Goal: Task Accomplishment & Management: Manage account settings

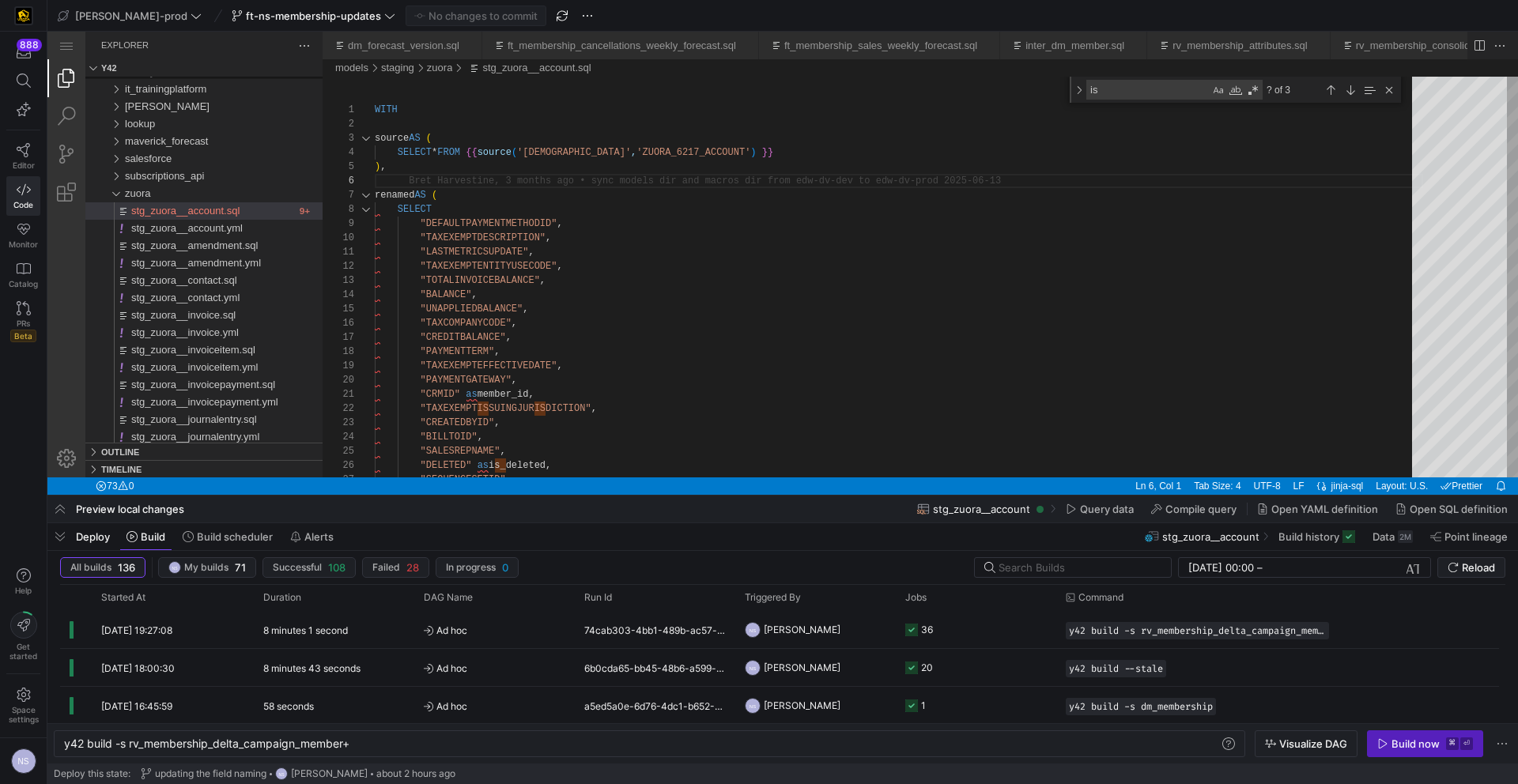
scroll to position [71, 0]
click at [58, 533] on span "button" at bounding box center [60, 536] width 26 height 27
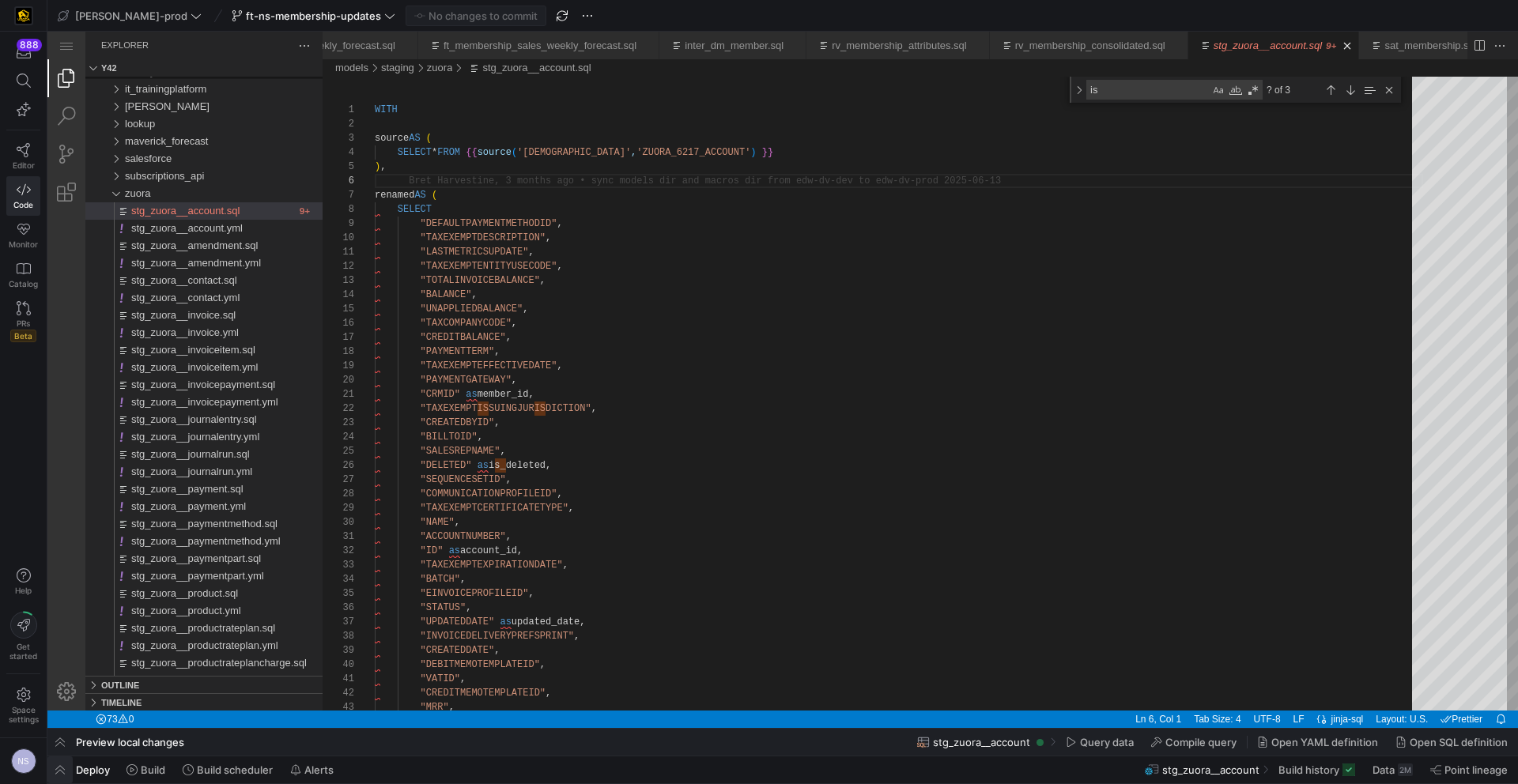
click at [64, 775] on span "button" at bounding box center [60, 769] width 26 height 27
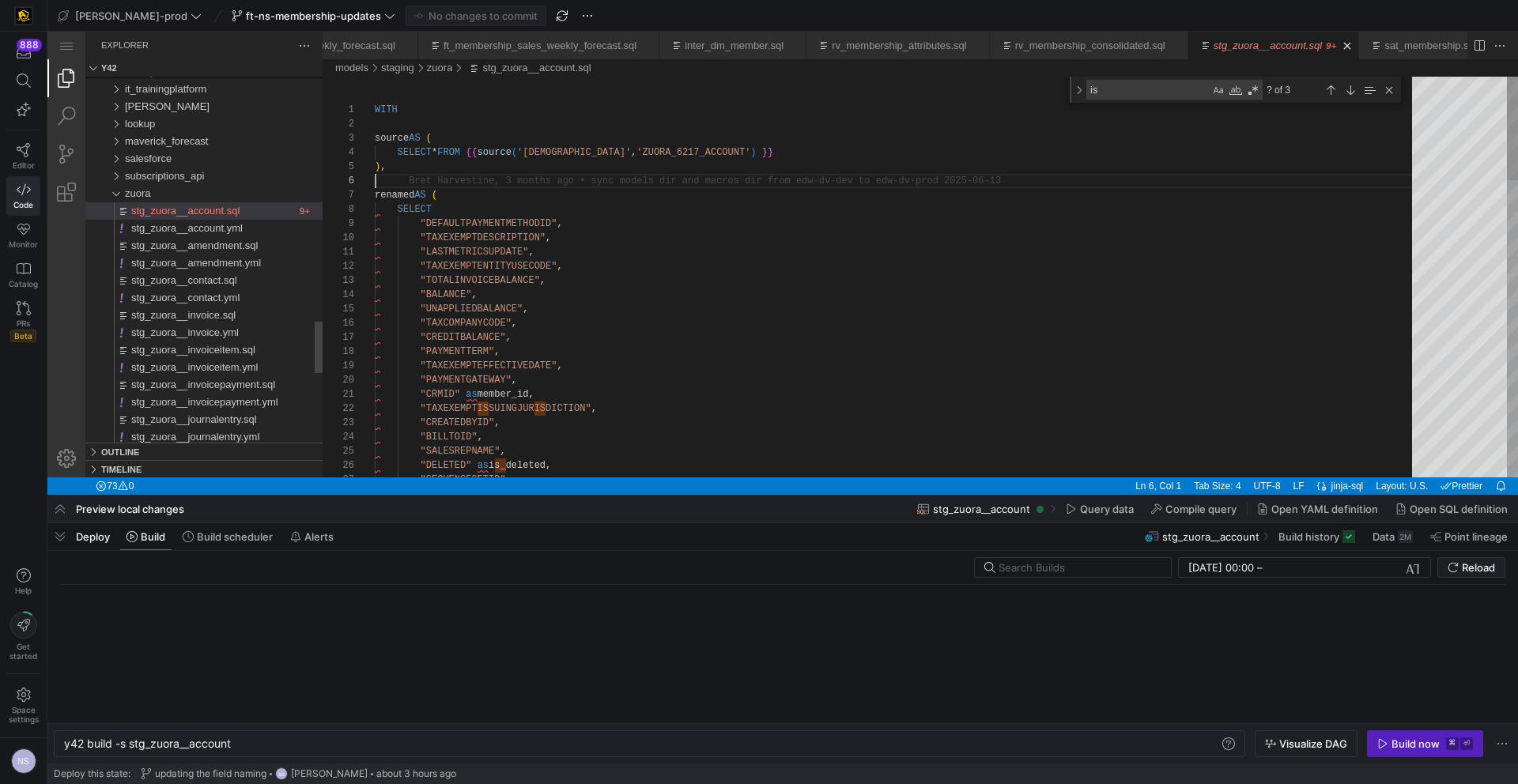
scroll to position [0, 169]
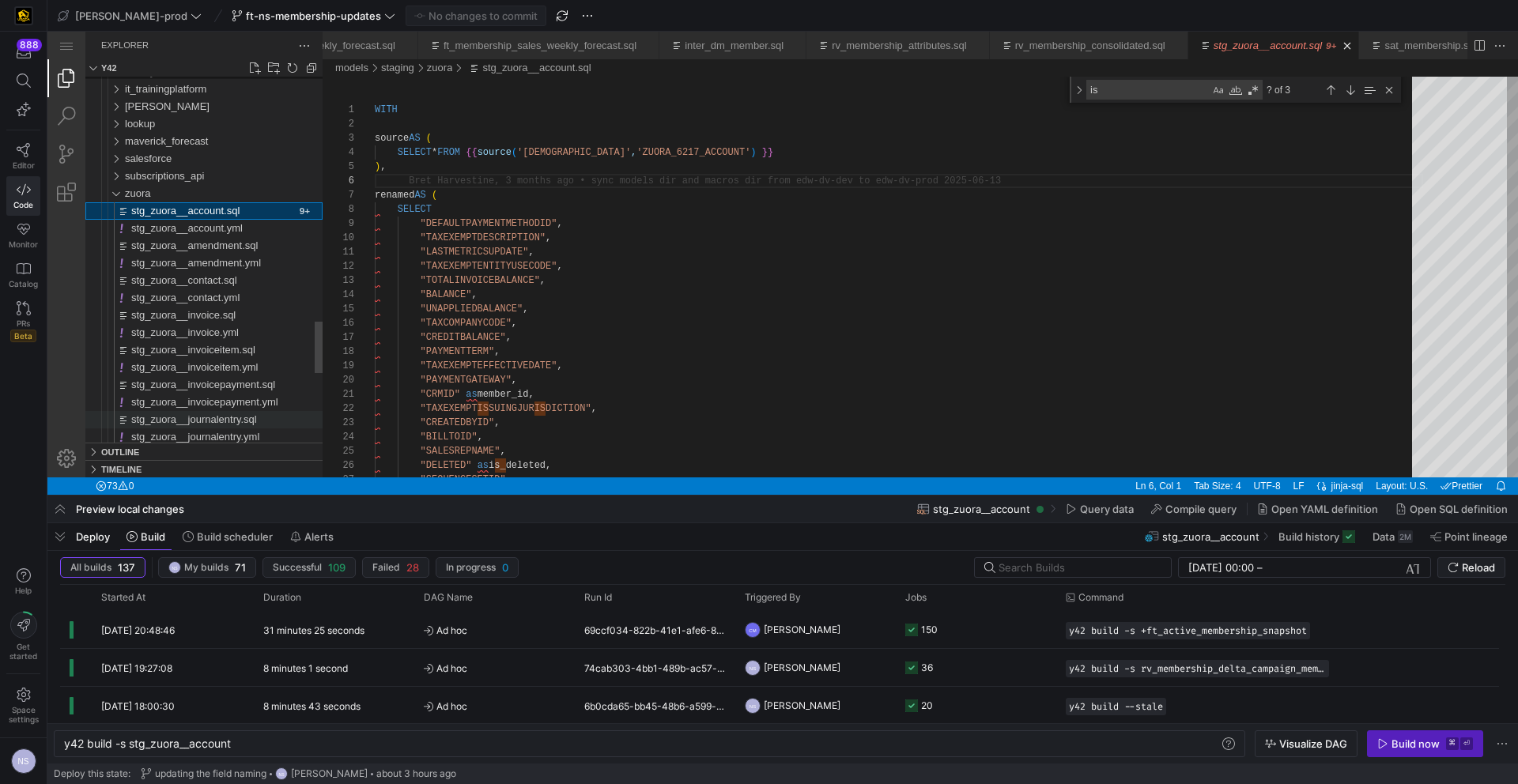
click at [122, 185] on div "zuora" at bounding box center [108, 194] width 36 height 18
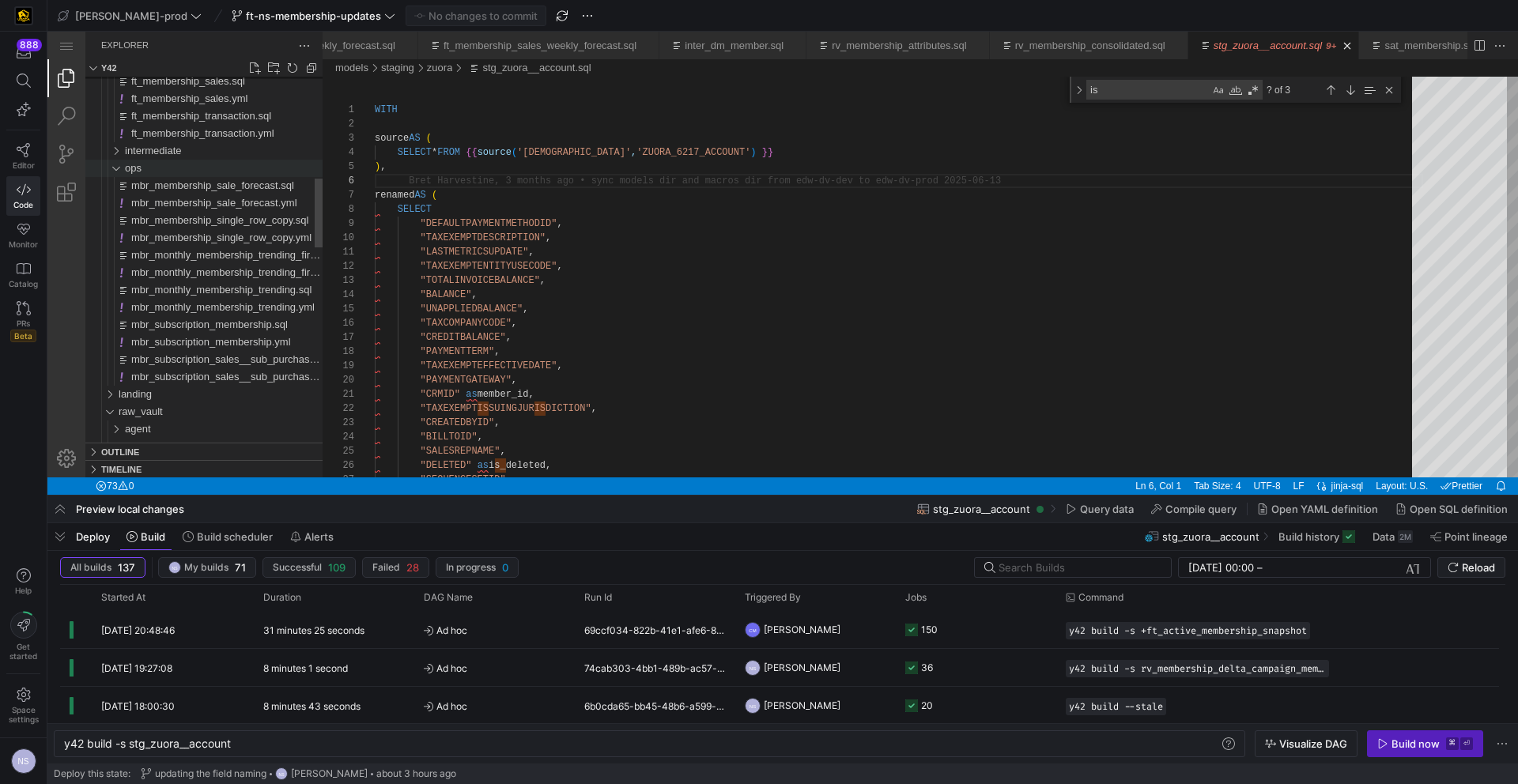
click at [148, 166] on div "ops" at bounding box center [224, 169] width 197 height 18
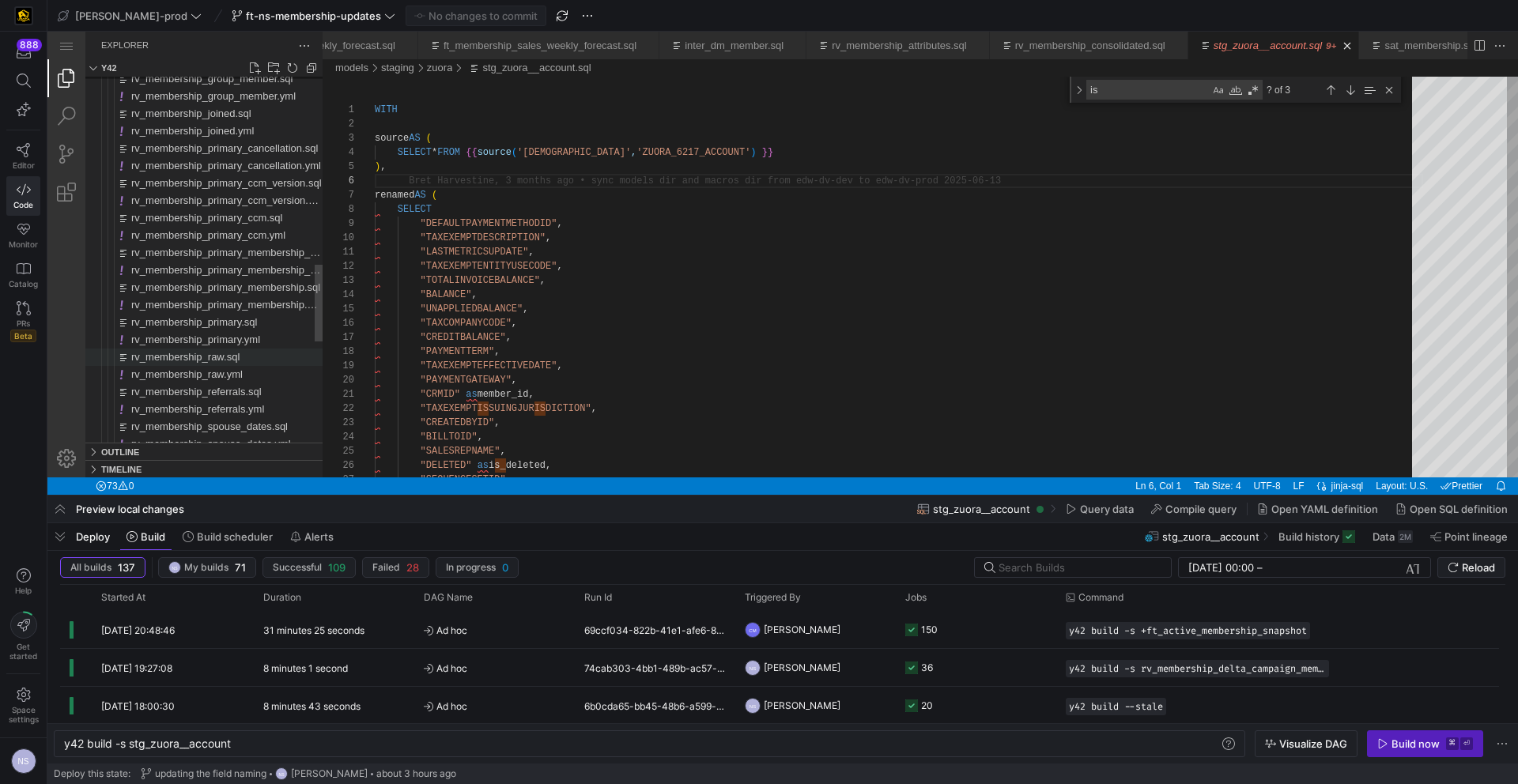
click at [228, 360] on span "rv_membership_raw.sql" at bounding box center [185, 357] width 108 height 12
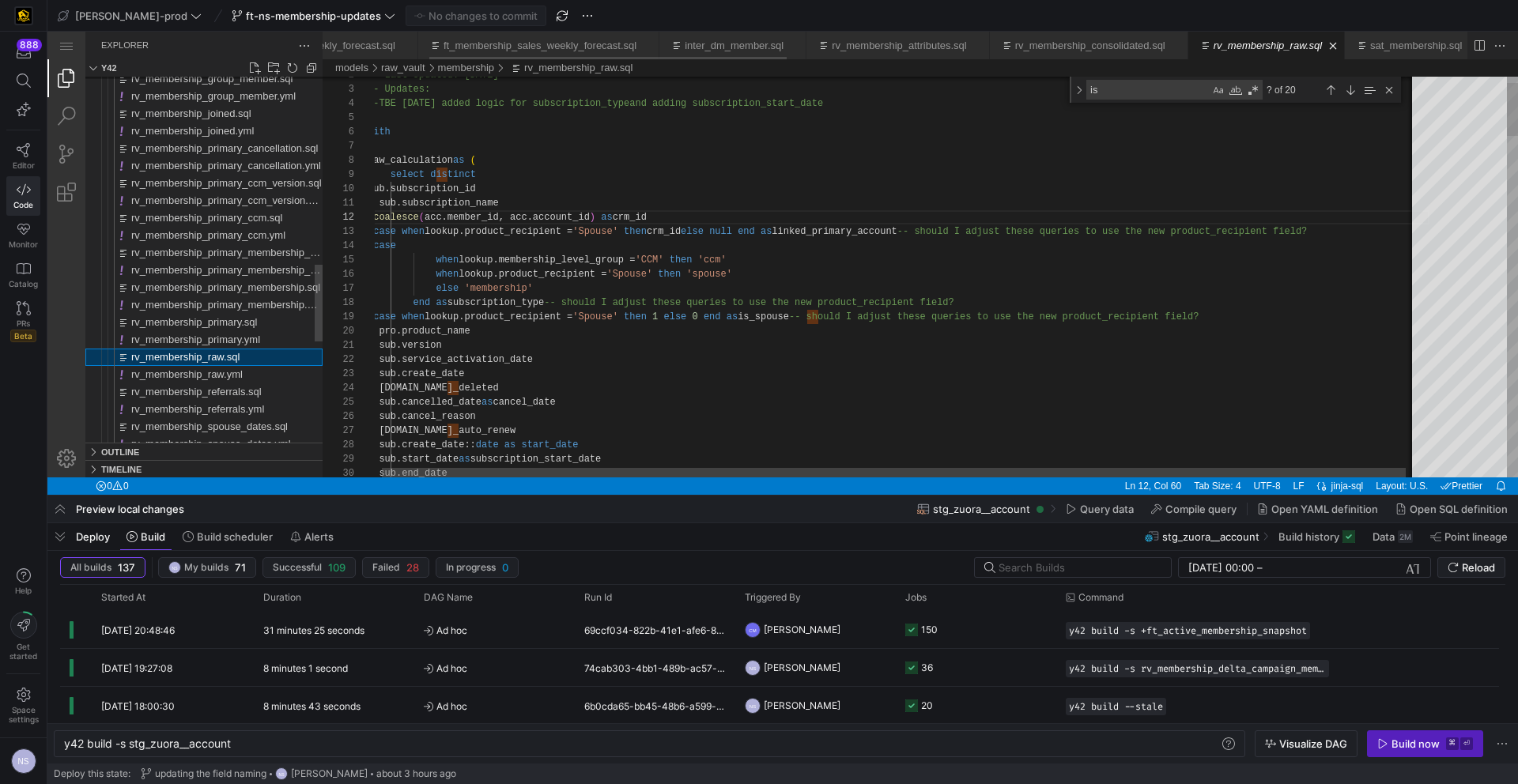
type textarea "y42 build -s rv_membership_raw"
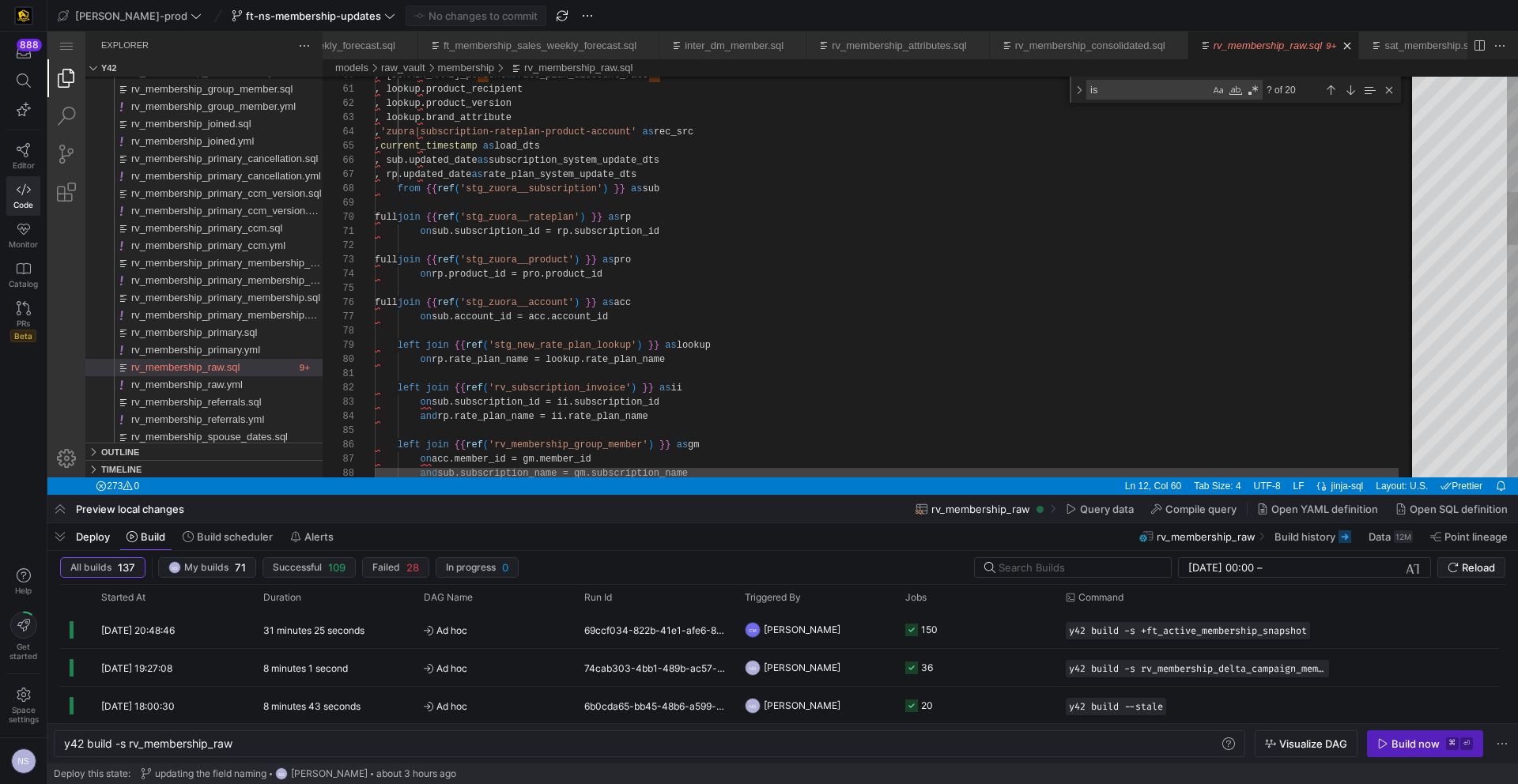
click at [580, 321] on div "left join {{ ref ( 'rv_membership_group_member' ) }} as gm on acc.member_id = g…" at bounding box center [905, 717] width 1061 height 3030
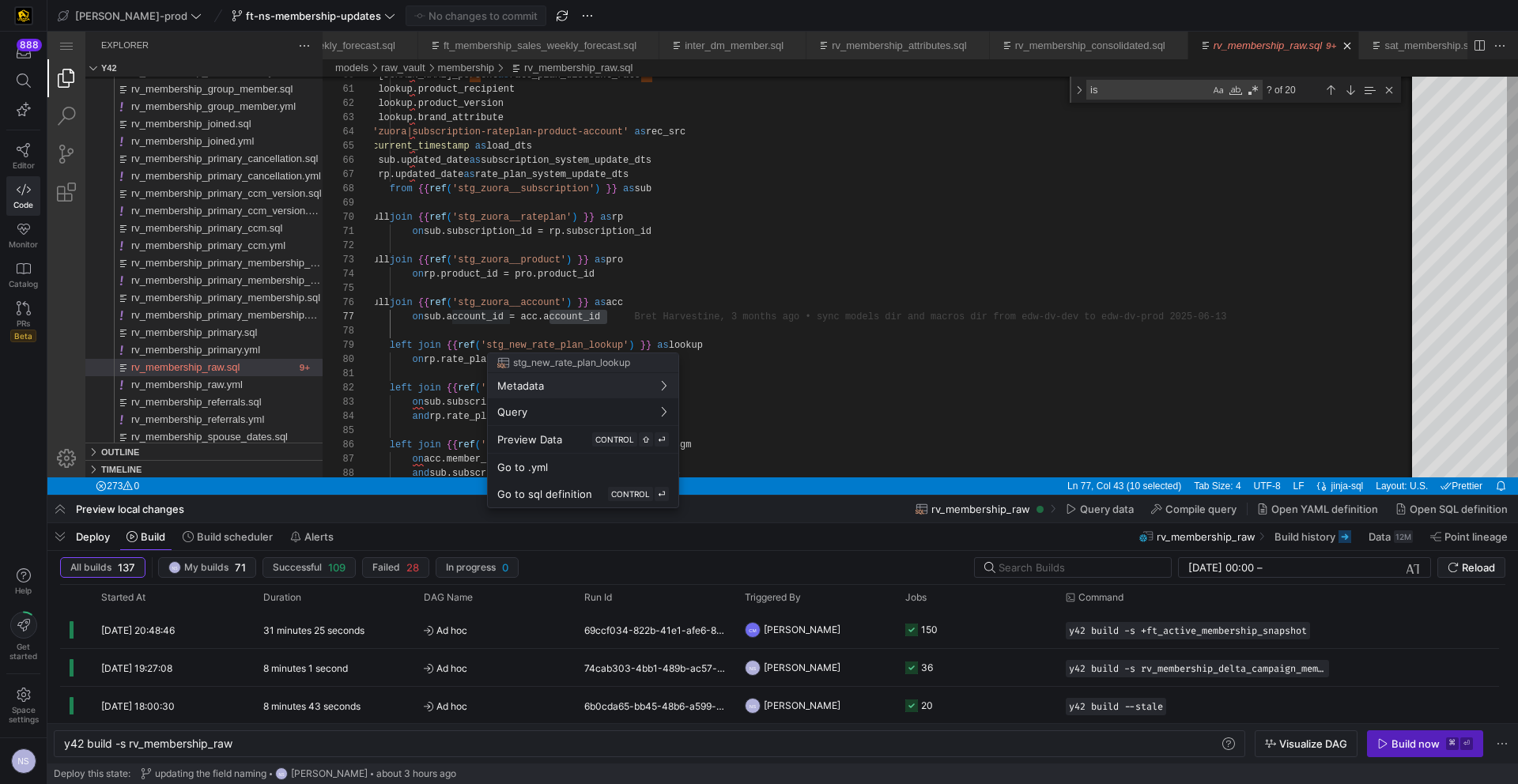
click at [602, 316] on div at bounding box center [759, 392] width 1518 height 784
click at [933, 318] on div at bounding box center [759, 392] width 1518 height 784
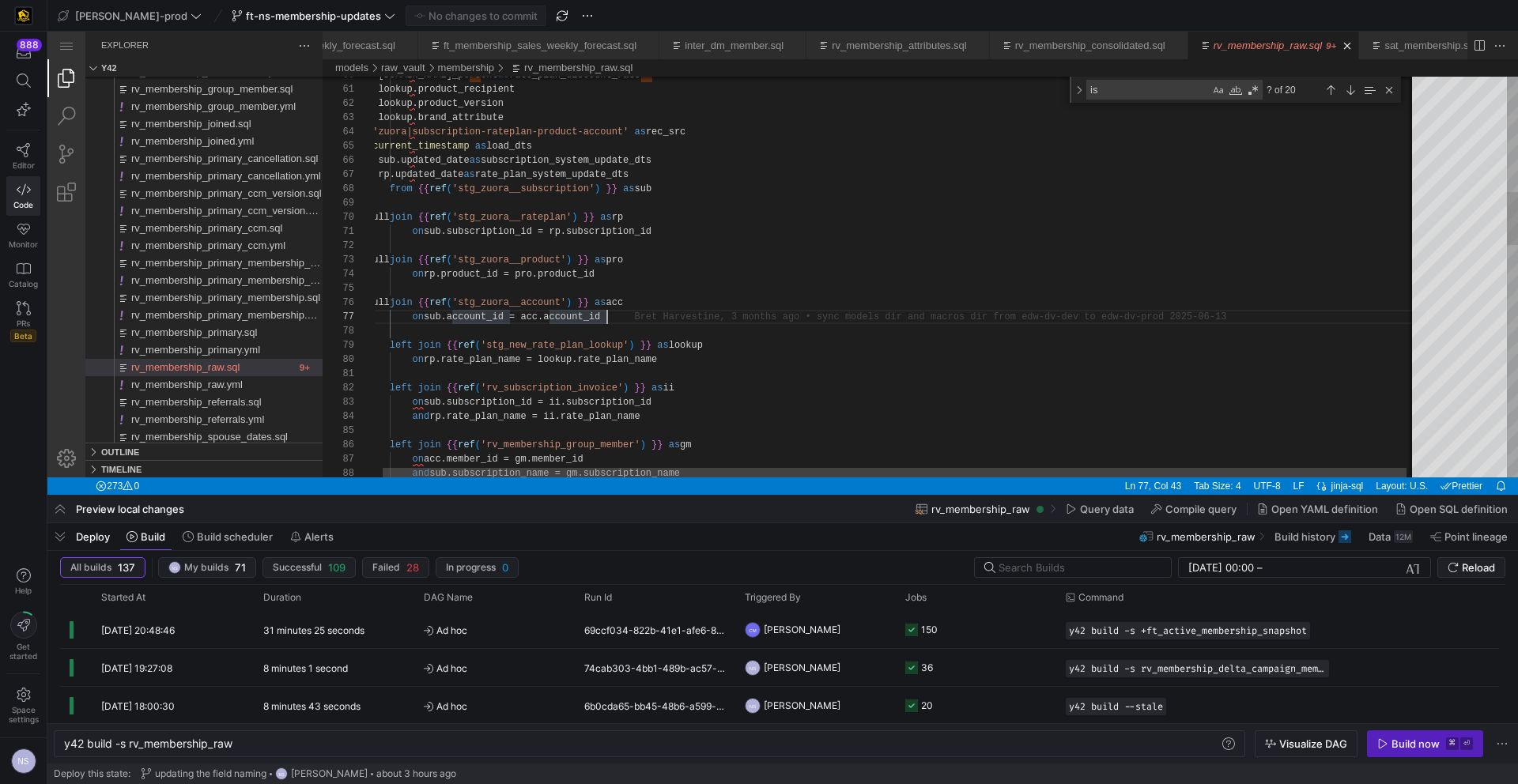
type textarea "left join {{ ref('rv_subscription_invoice') }} as ii on sub.subscription_id = i…"
click at [748, 374] on div "left join {{ ref ( 'rv_membership_group_member' ) }} as gm on acc.member_id = g…" at bounding box center [898, 717] width 1061 height 3030
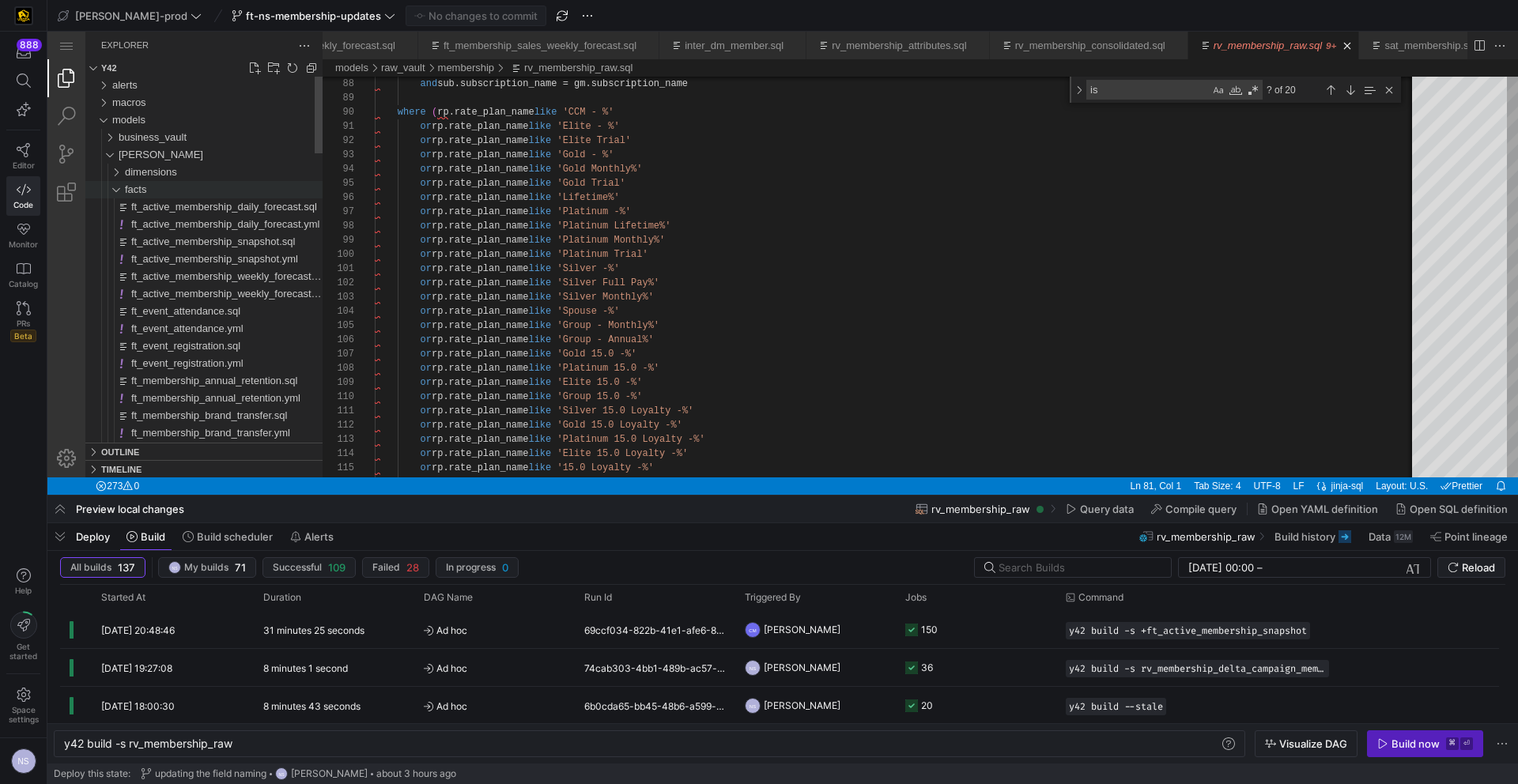
click at [135, 186] on span "facts" at bounding box center [136, 189] width 22 height 12
click at [227, 178] on span "rv_membership_attributes.sql" at bounding box center [198, 176] width 135 height 12
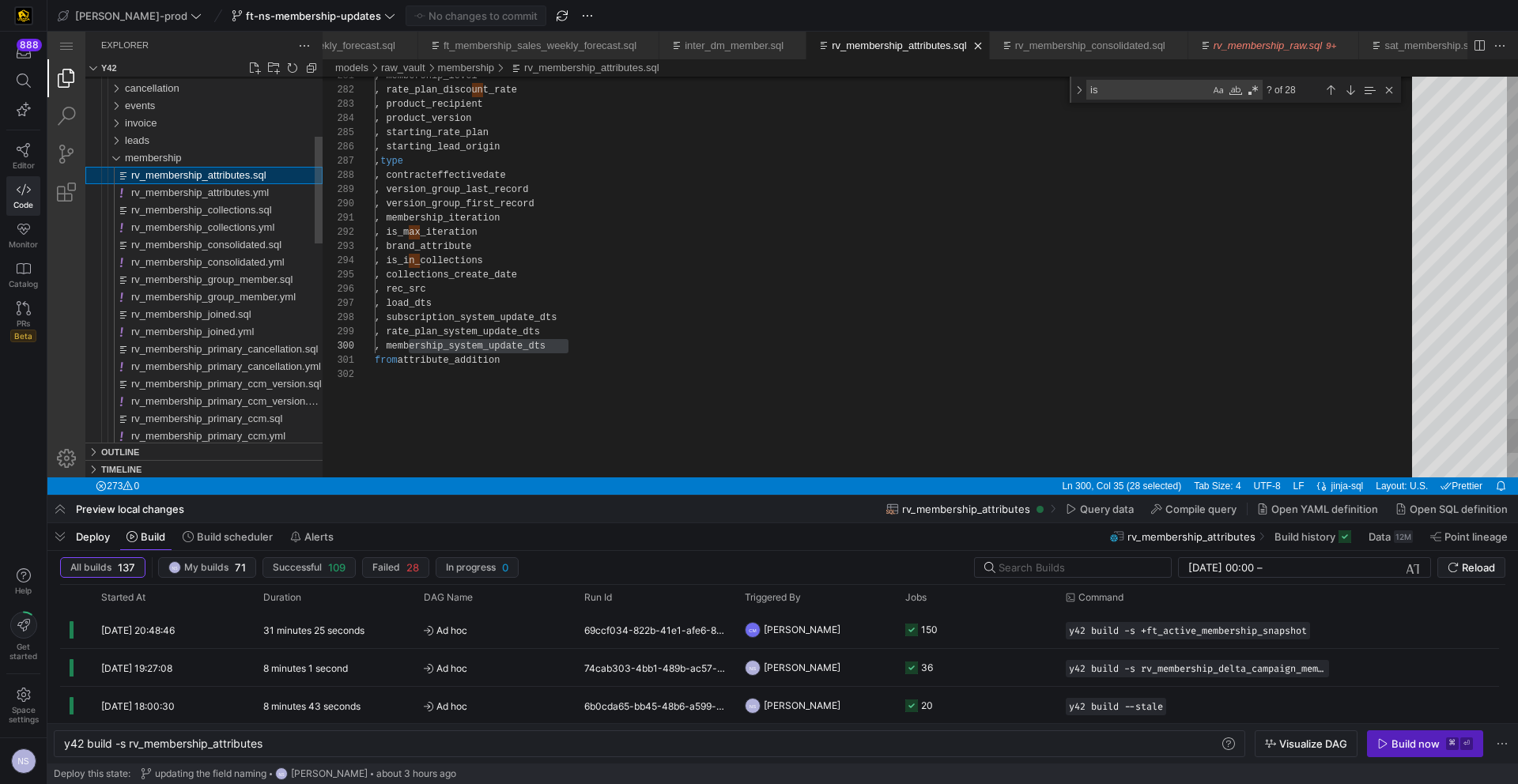
scroll to position [142, 194]
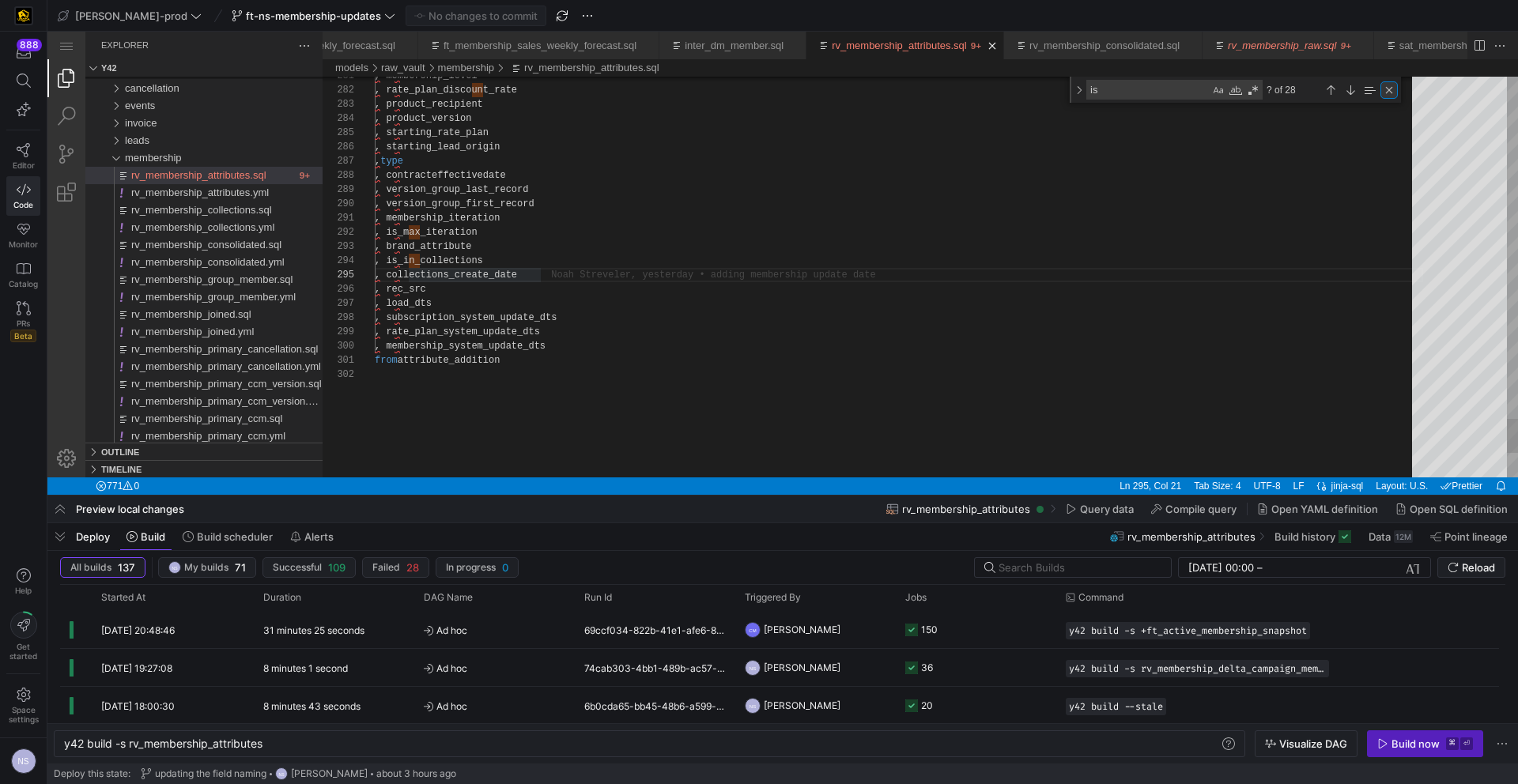
click at [1390, 88] on div "Close (Escape)" at bounding box center [1389, 91] width 18 height 18
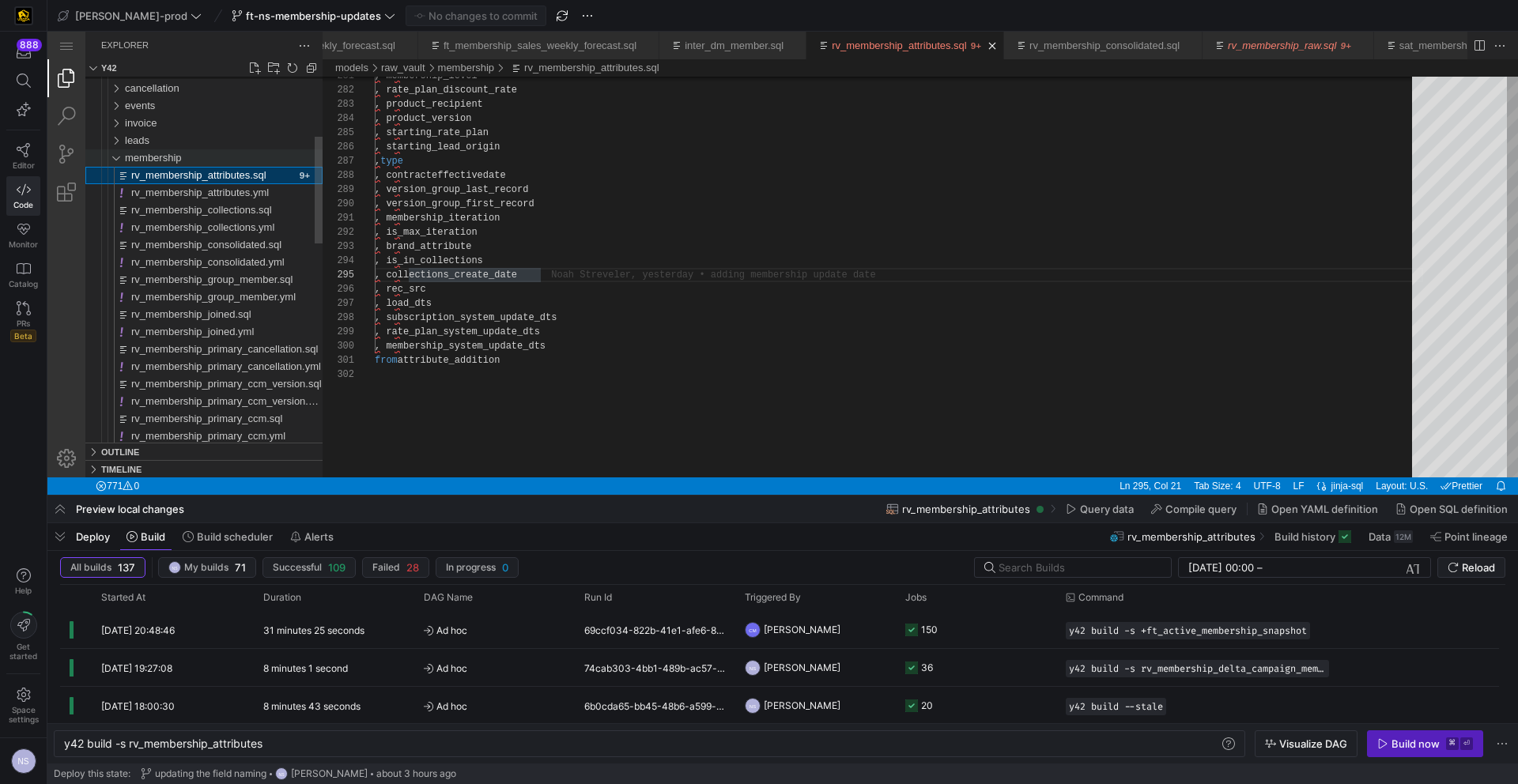
click at [201, 149] on div "membership" at bounding box center [224, 158] width 197 height 18
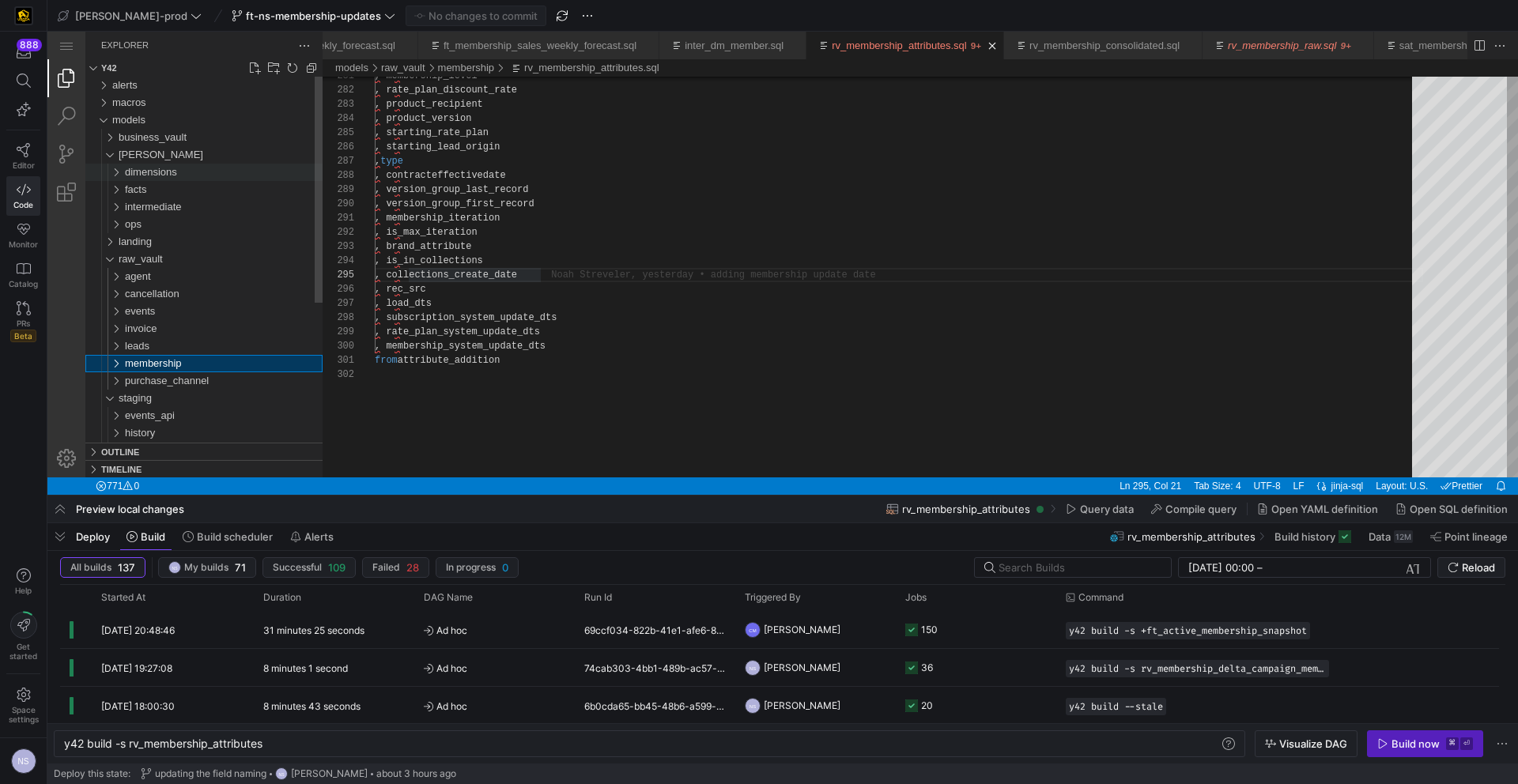
click at [181, 169] on div "dimensions" at bounding box center [224, 173] width 197 height 18
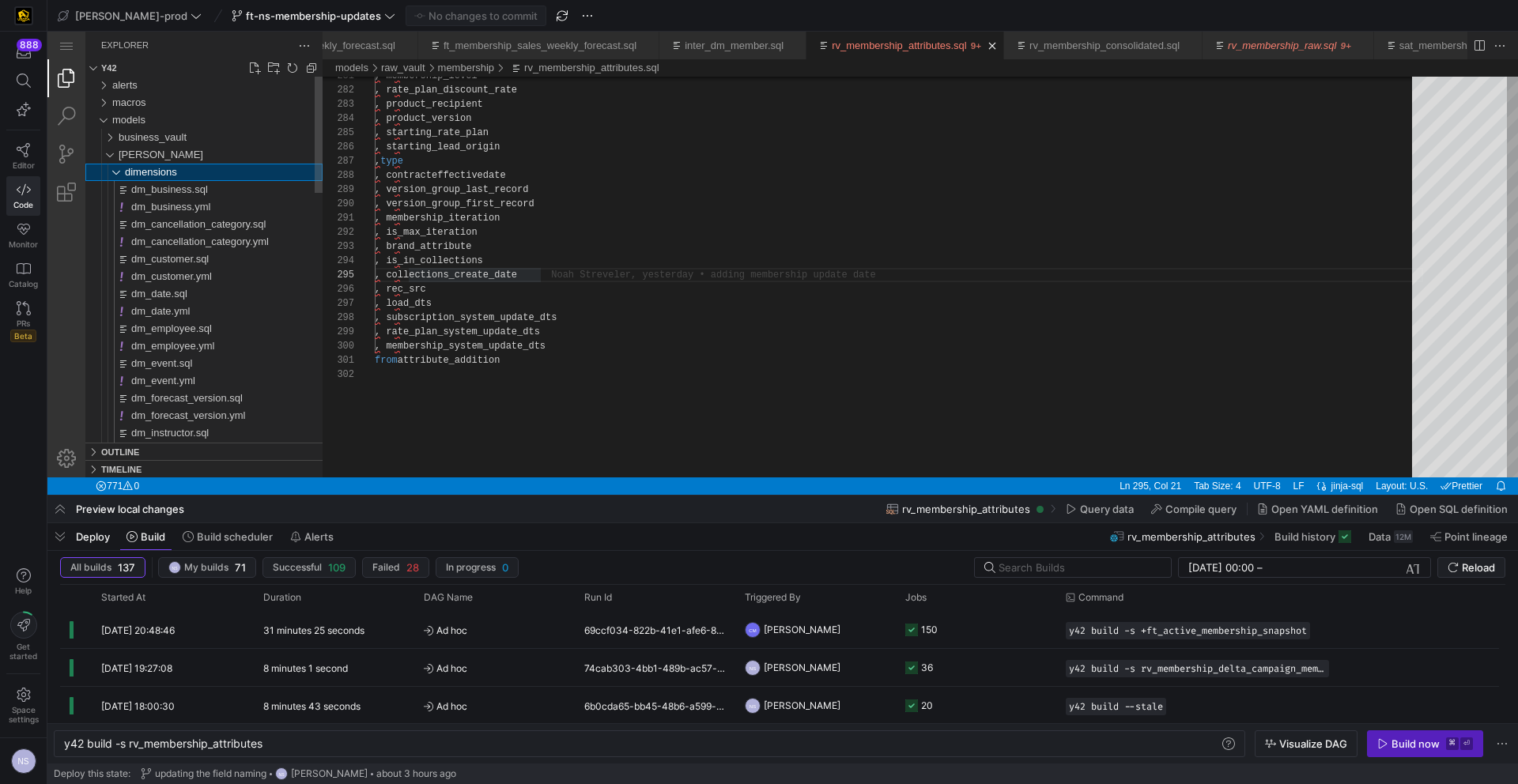
click at [181, 169] on div "dimensions" at bounding box center [224, 173] width 197 height 18
click at [171, 136] on span "business_vault" at bounding box center [152, 137] width 68 height 12
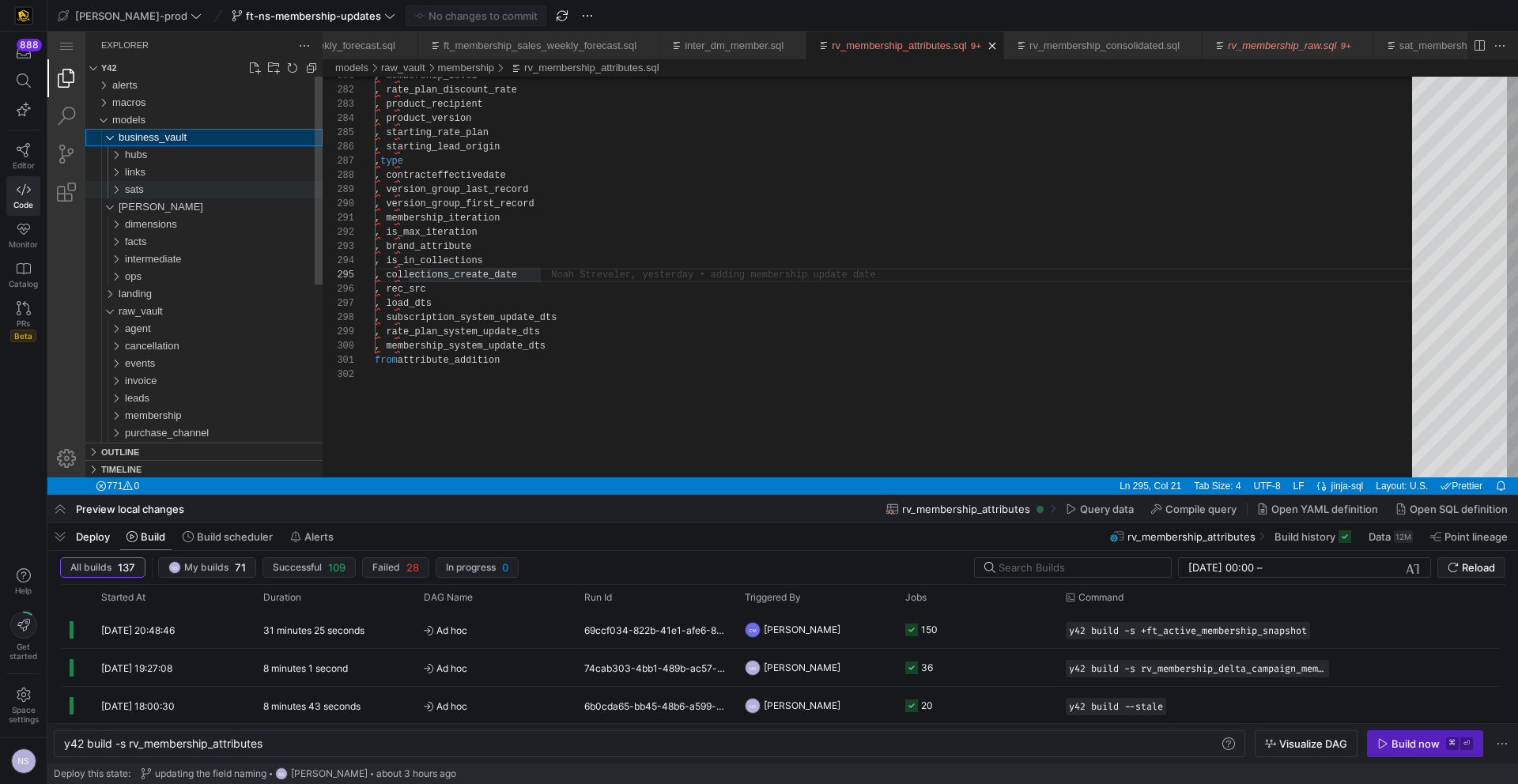
click at [170, 186] on div "sats" at bounding box center [224, 190] width 197 height 18
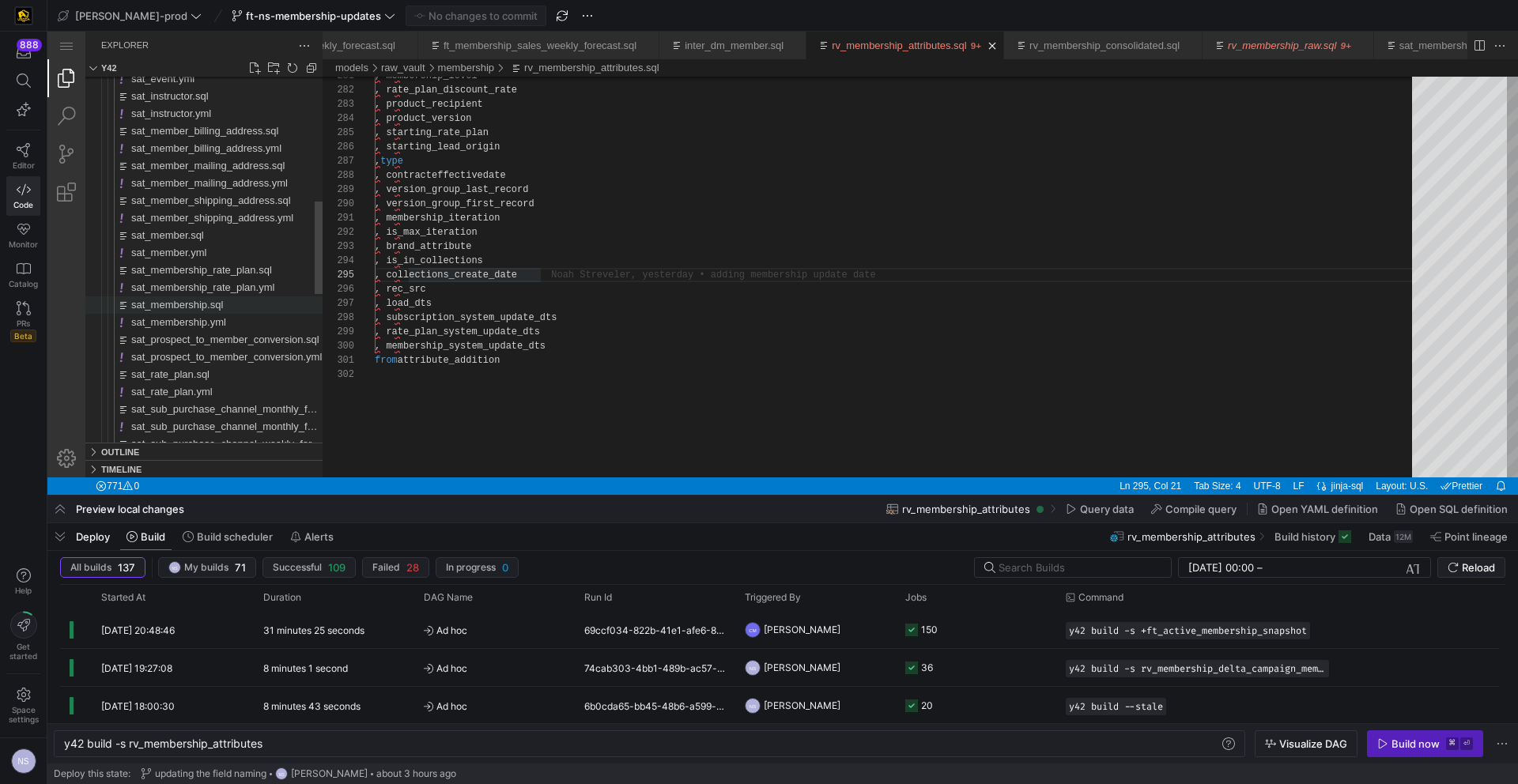
click at [212, 299] on span "sat_membership.sql" at bounding box center [177, 305] width 92 height 12
type textarea "y42 build -s sat_membership"
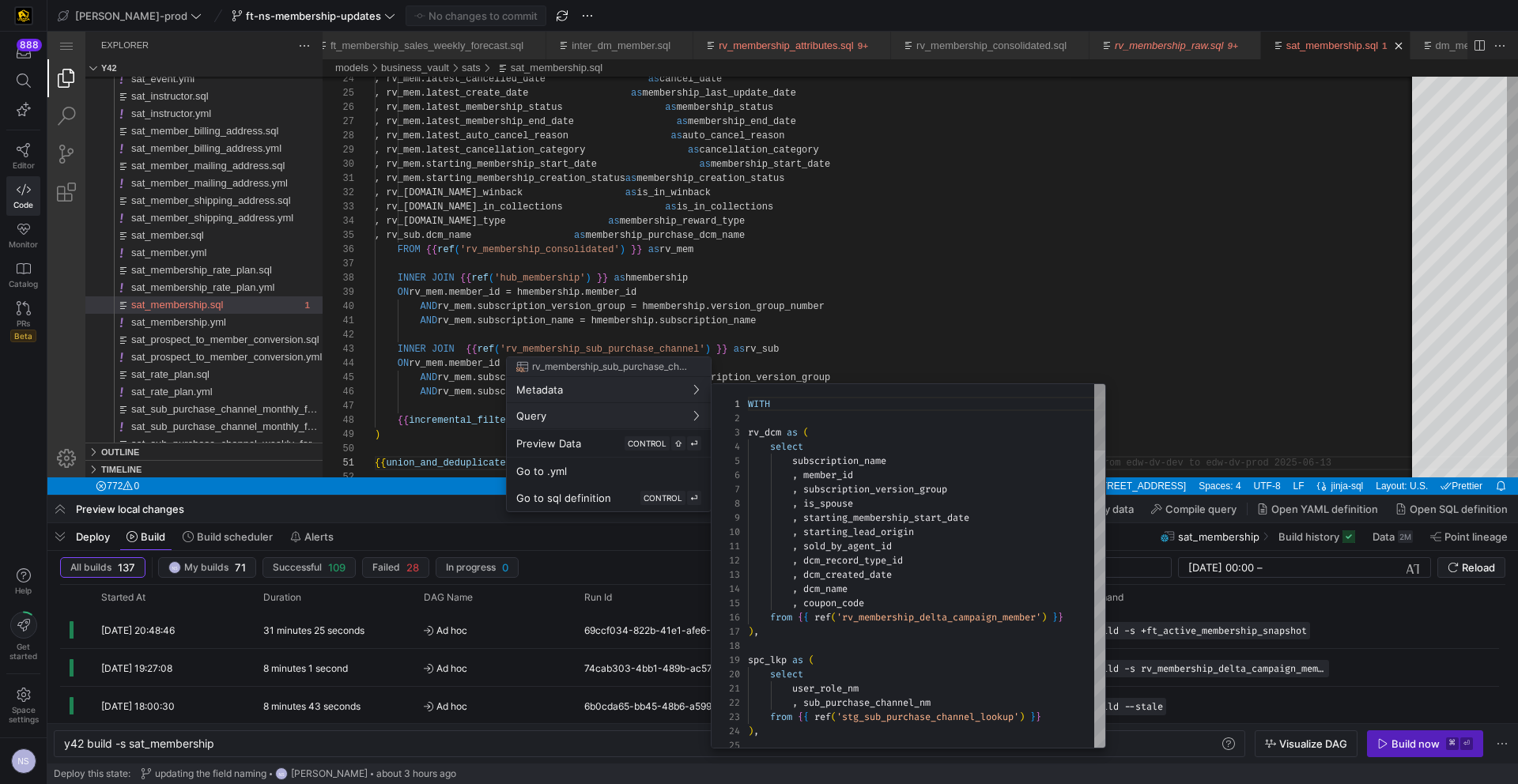
scroll to position [142, 0]
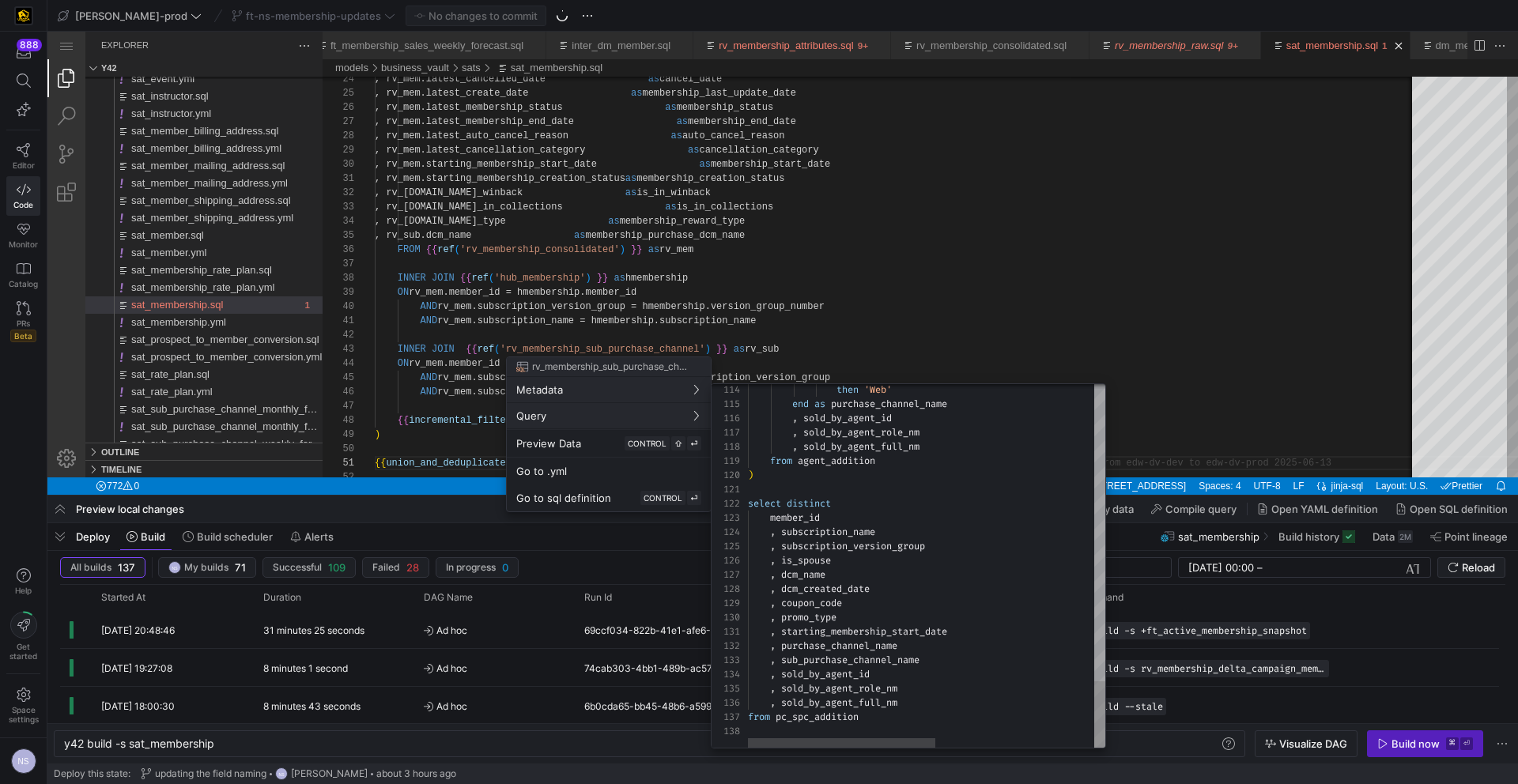
type textarea "select distinct member_id , subscription_name , subscription_version_group , is…"
click at [628, 213] on div at bounding box center [759, 392] width 1518 height 784
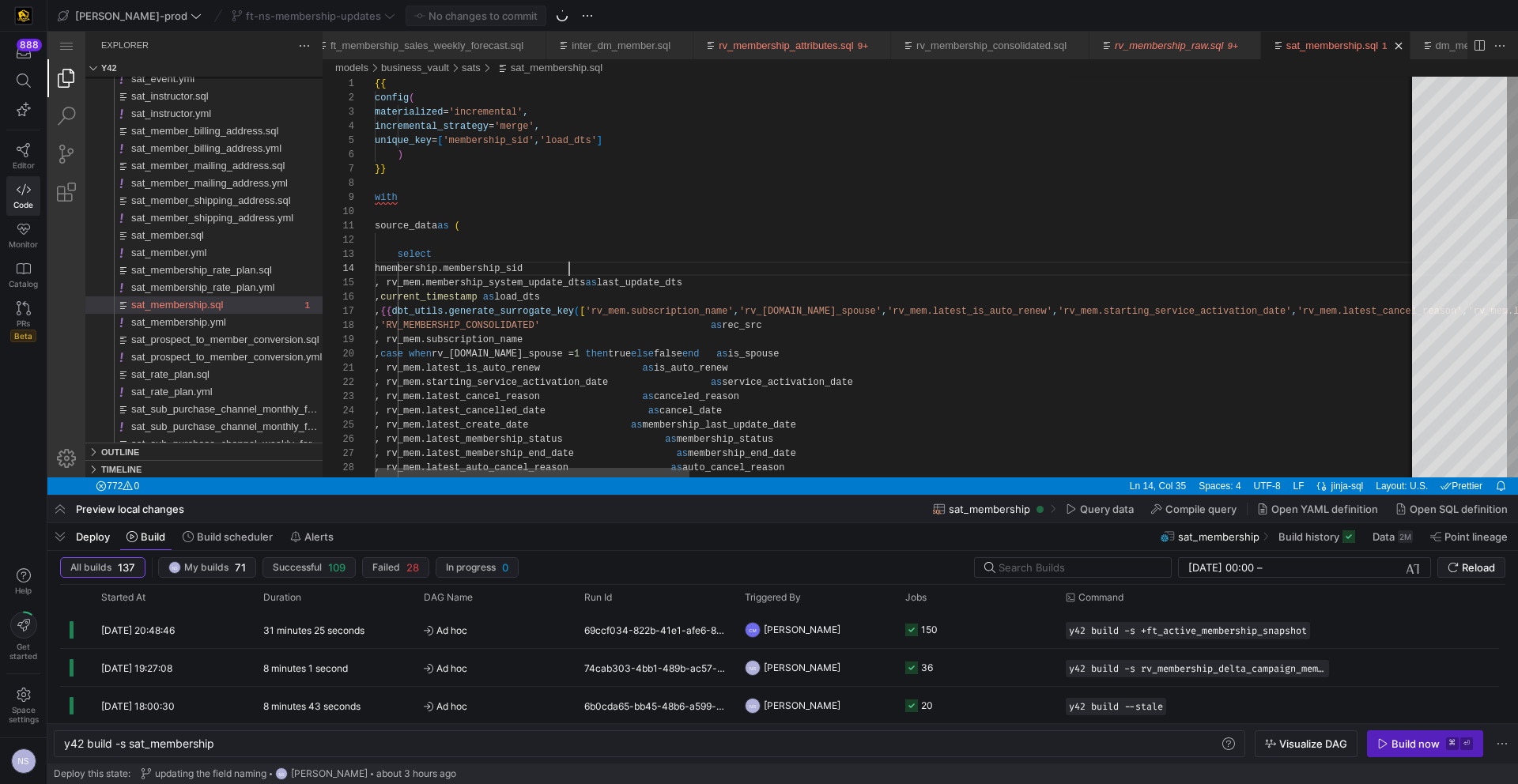
scroll to position [42, 194]
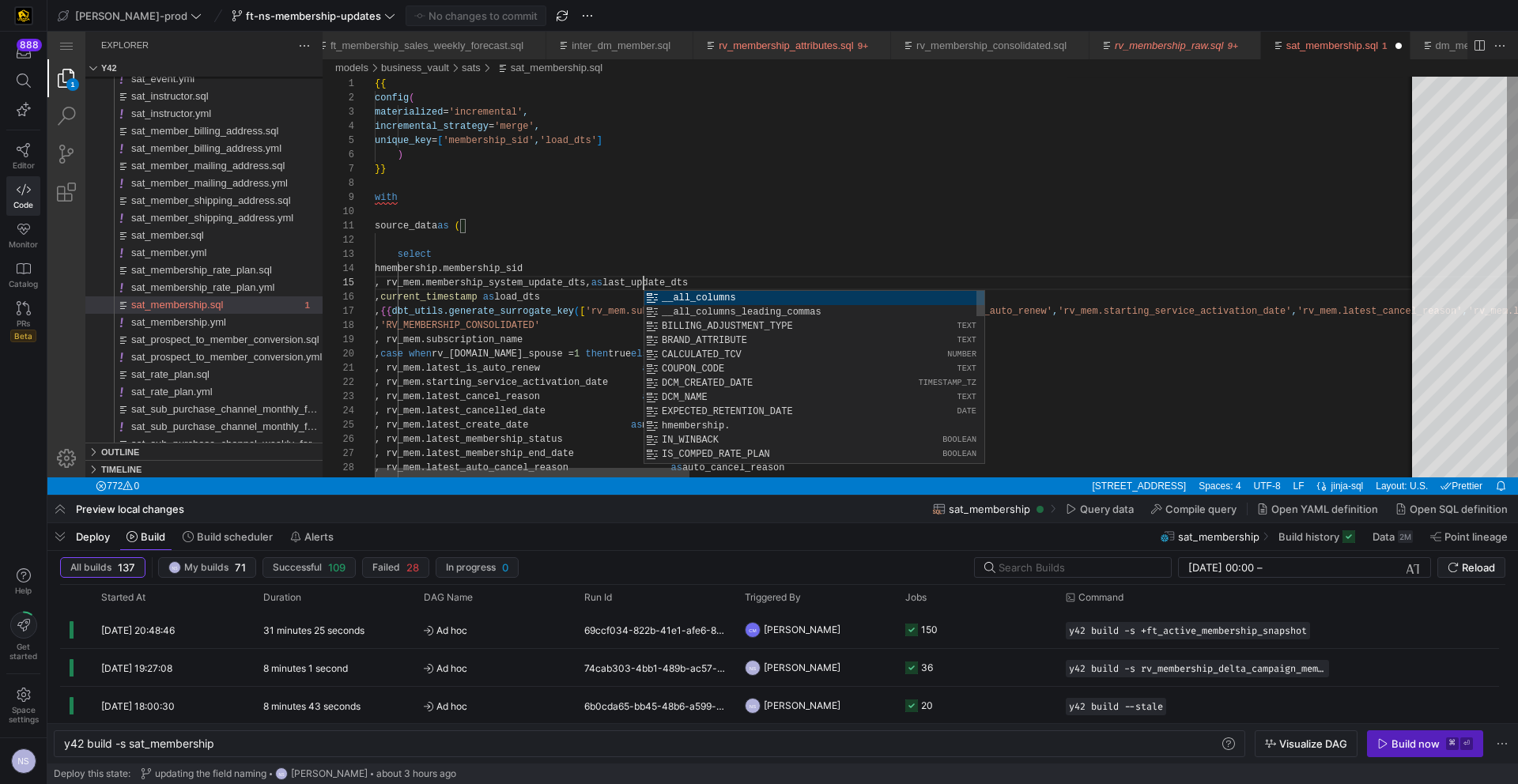
paste textarea "dcm_created_date"
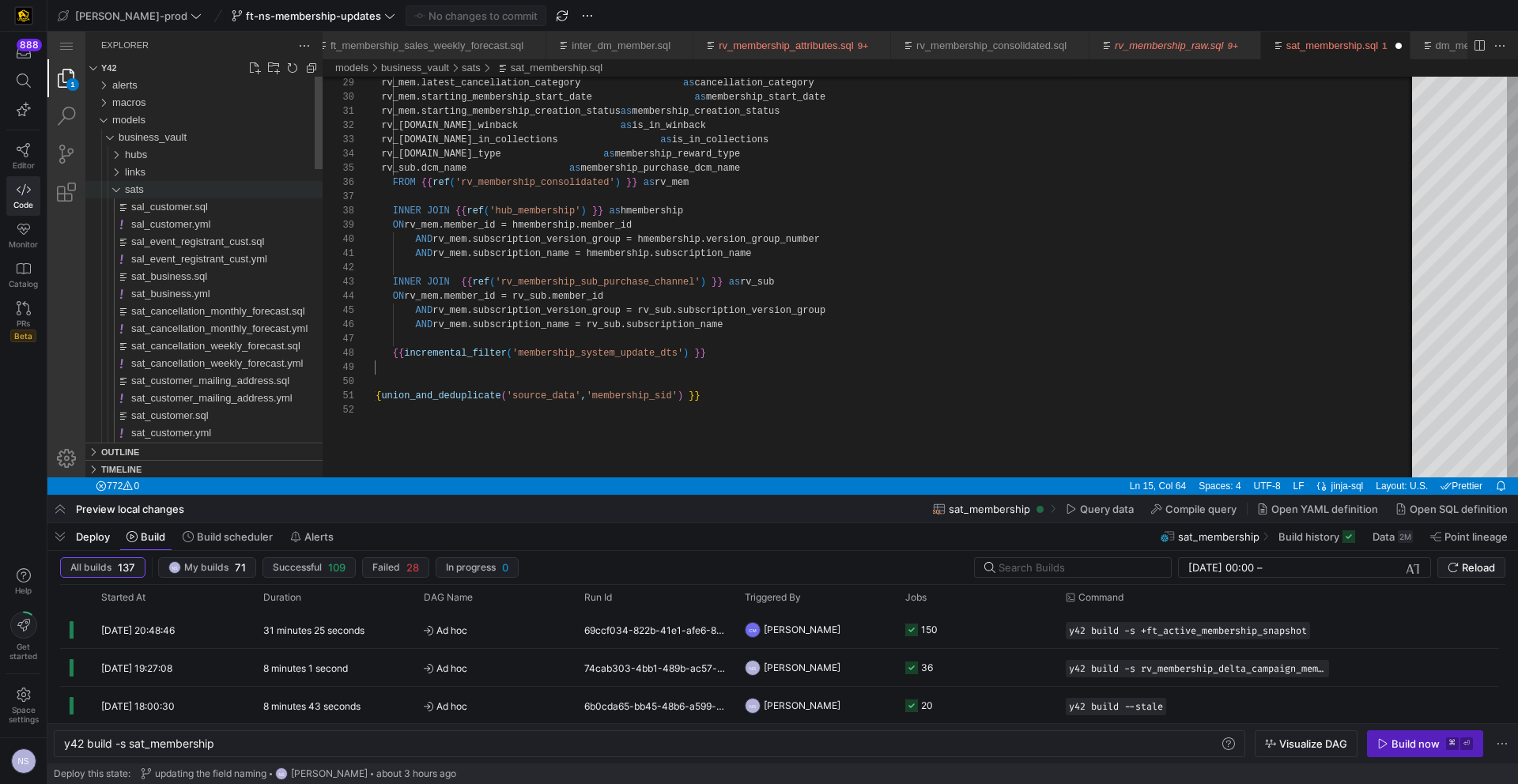
type textarea "source_data as ( select hmembership.membership_sid , rv_mem.membership_system_u…"
click at [146, 184] on div "sats" at bounding box center [224, 190] width 197 height 18
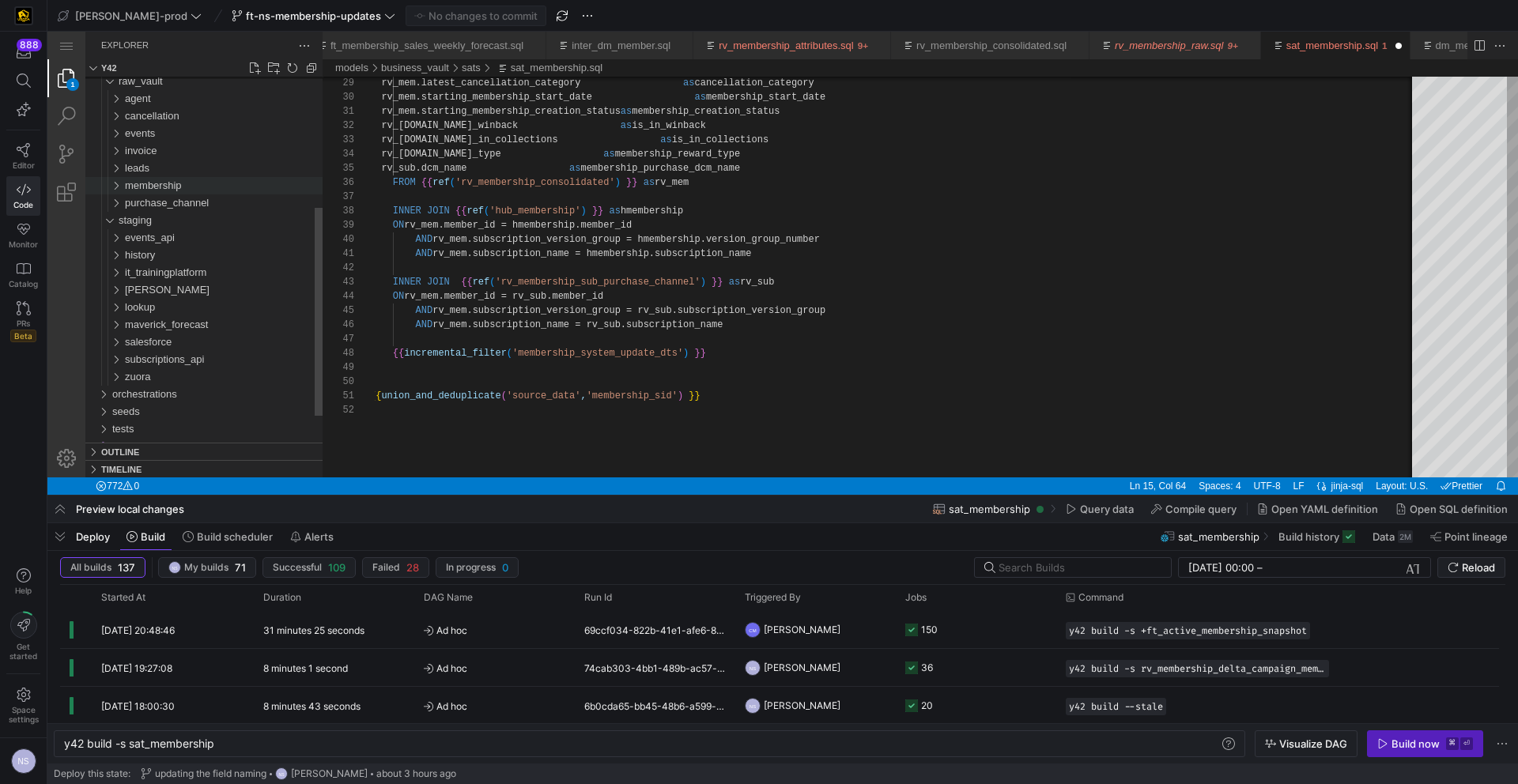
click at [159, 187] on span "membership" at bounding box center [154, 185] width 57 height 12
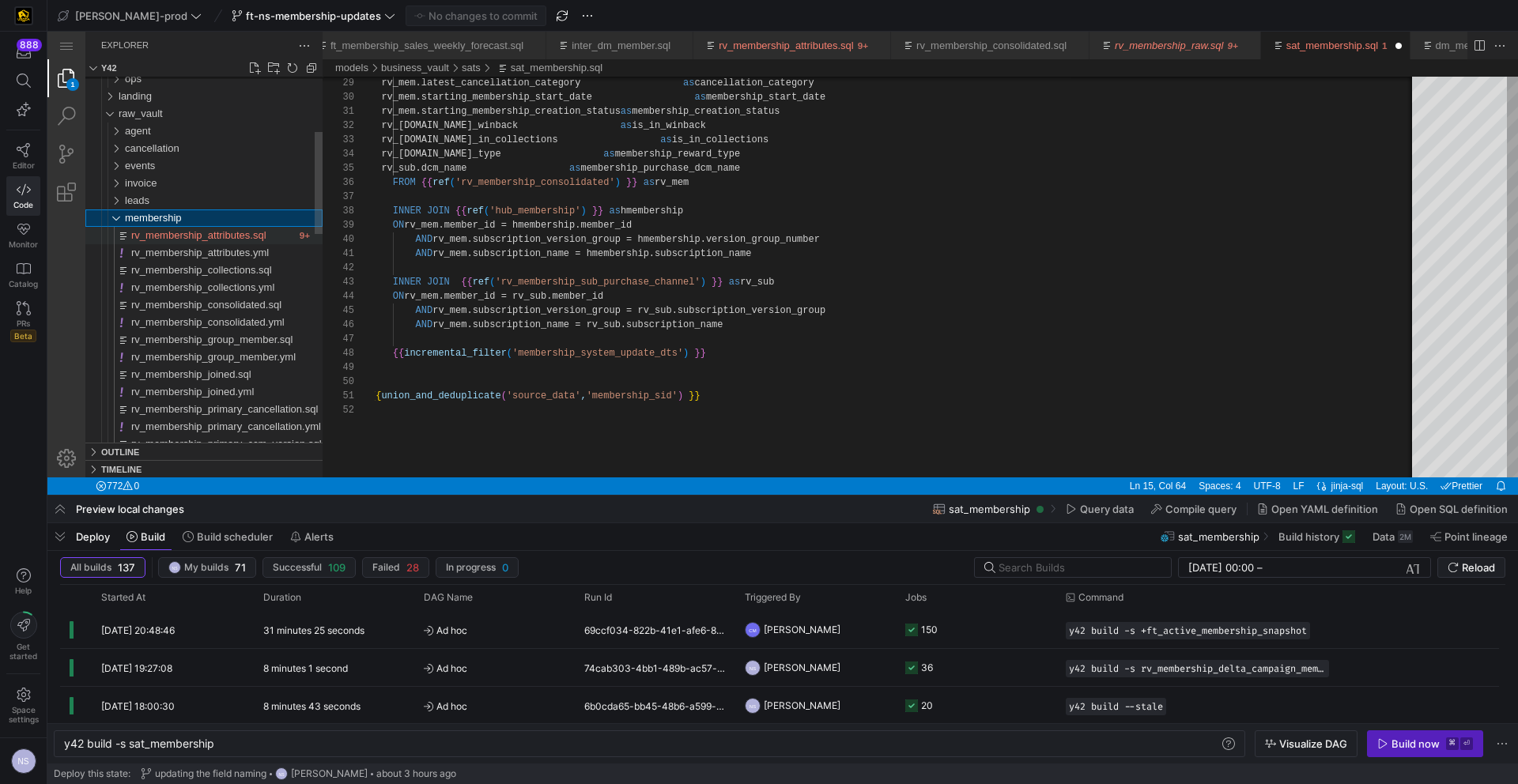
click at [253, 242] on div "rv_membership_attributes.sql" at bounding box center [213, 236] width 165 height 18
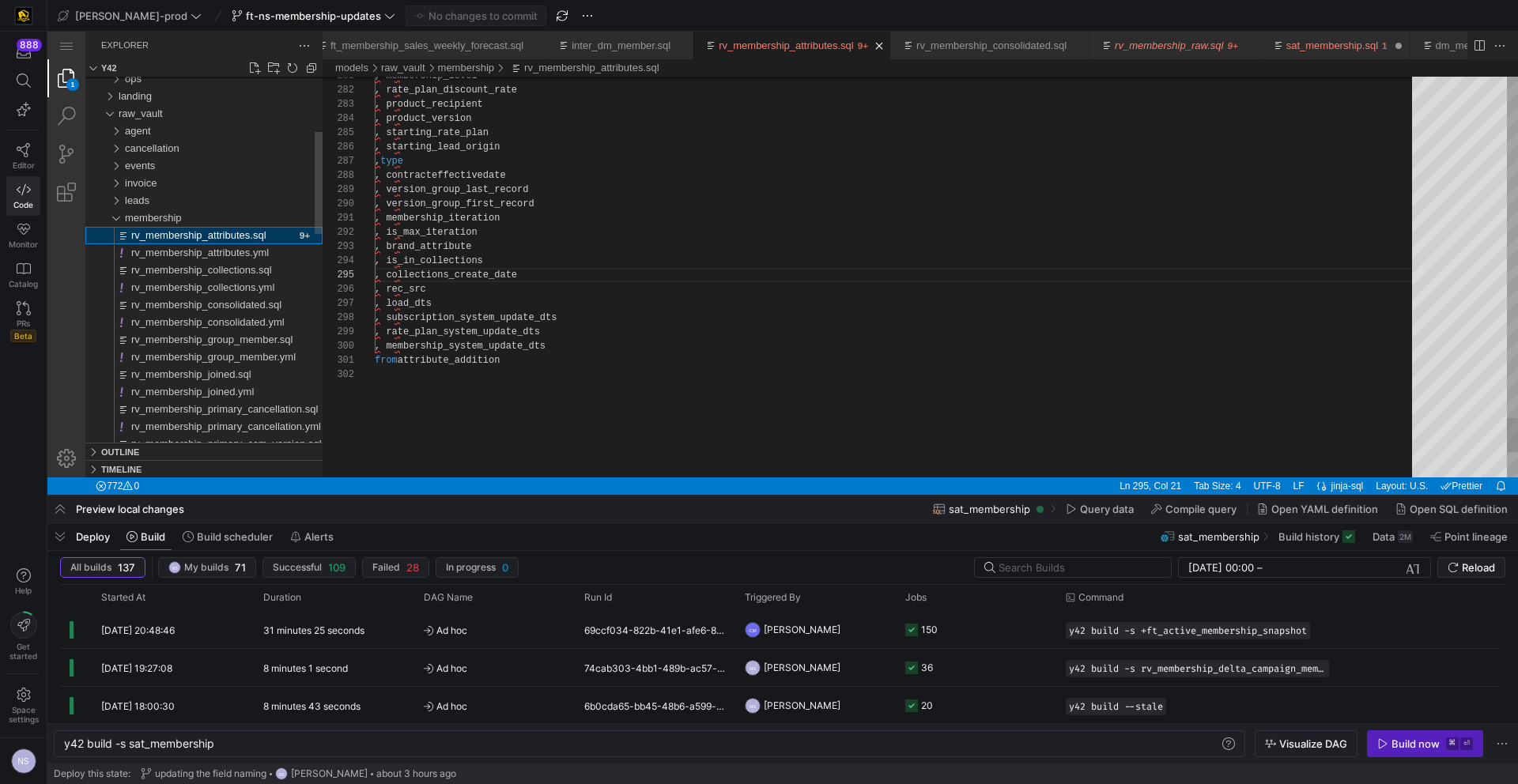
type textarea "y42 build -s rv_membership_attributes"
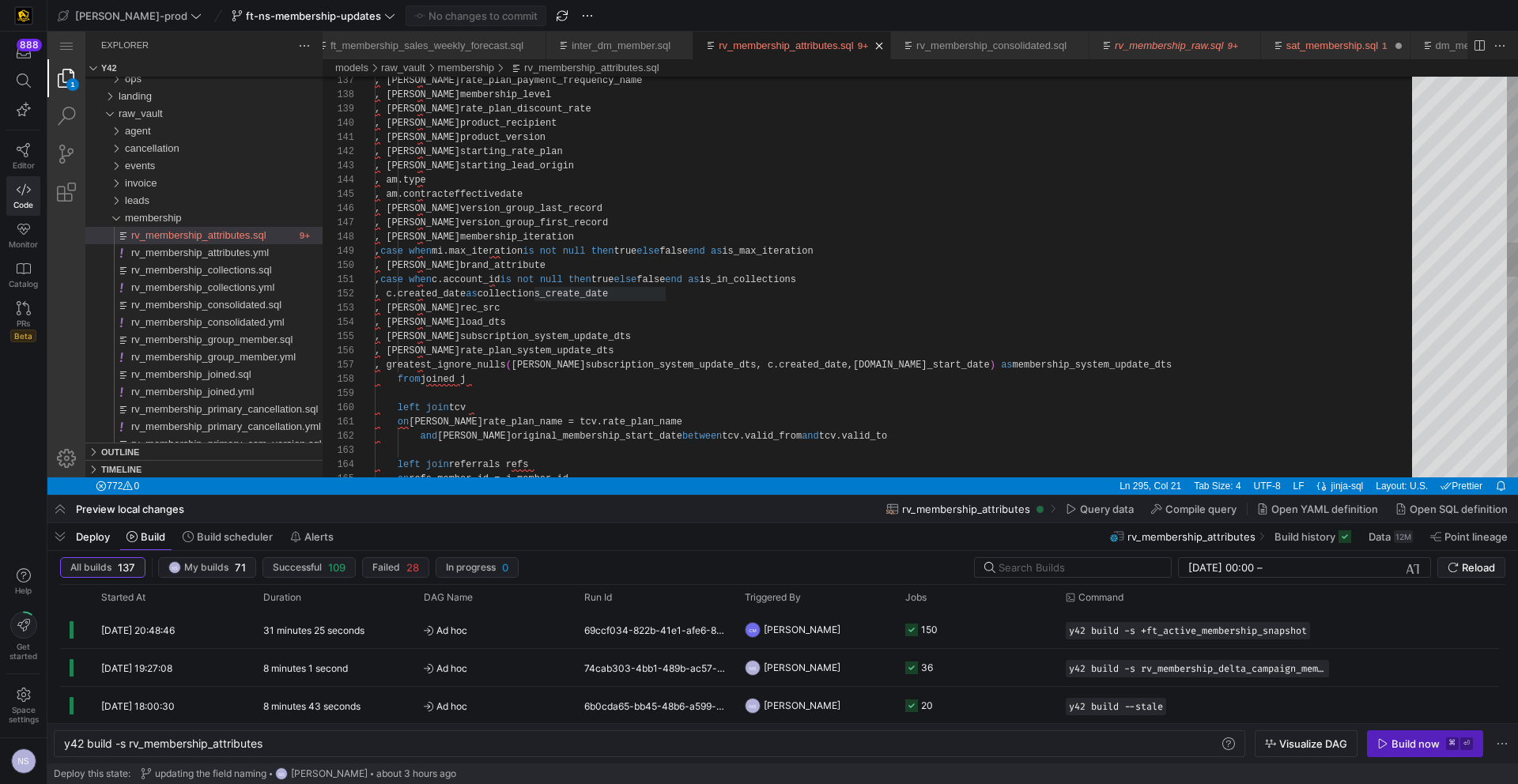
type textarea ", case when c.account_id is not null then true else false end as is_in_collecti…"
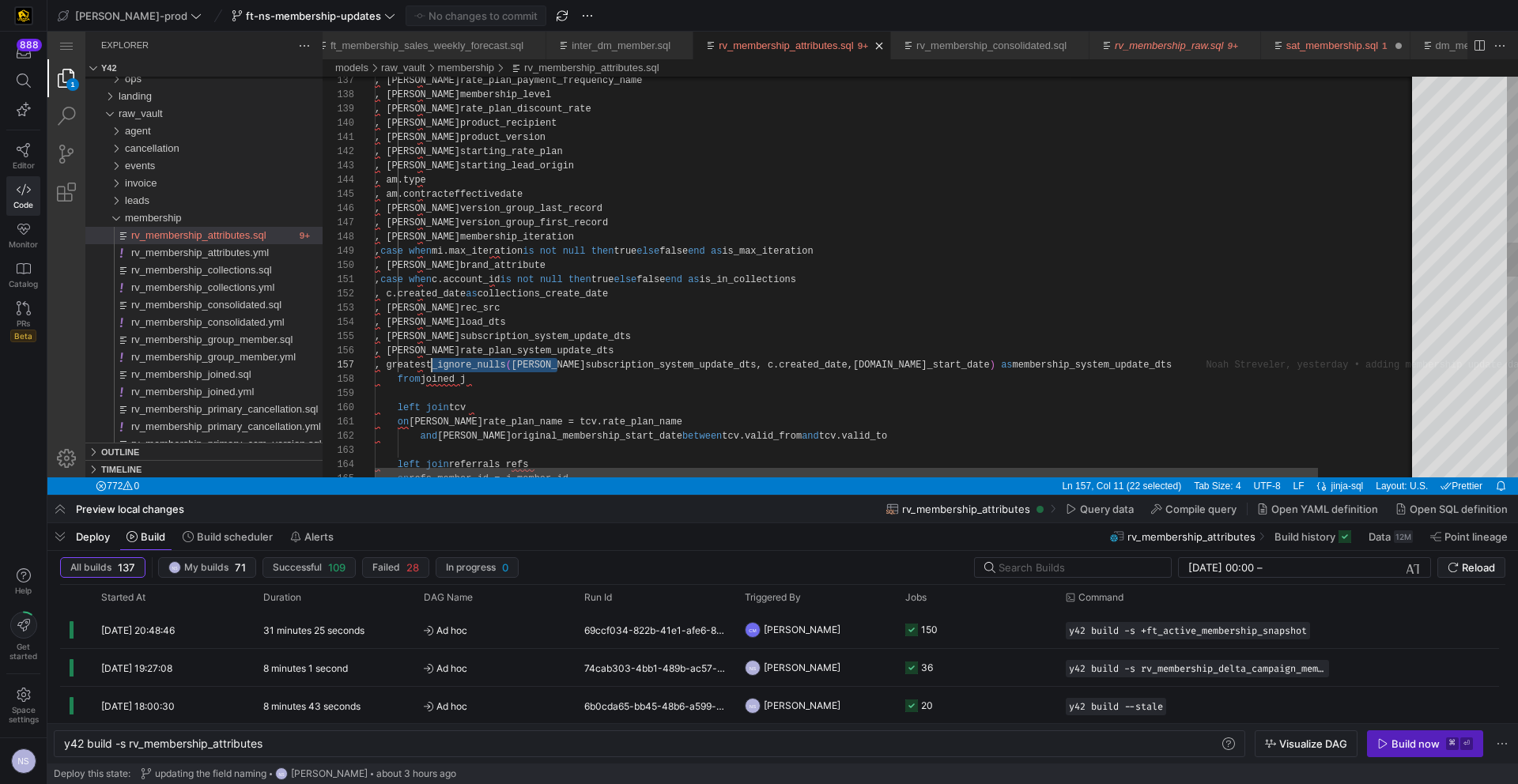
drag, startPoint x: 557, startPoint y: 362, endPoint x: 432, endPoint y: 367, distance: 125.1
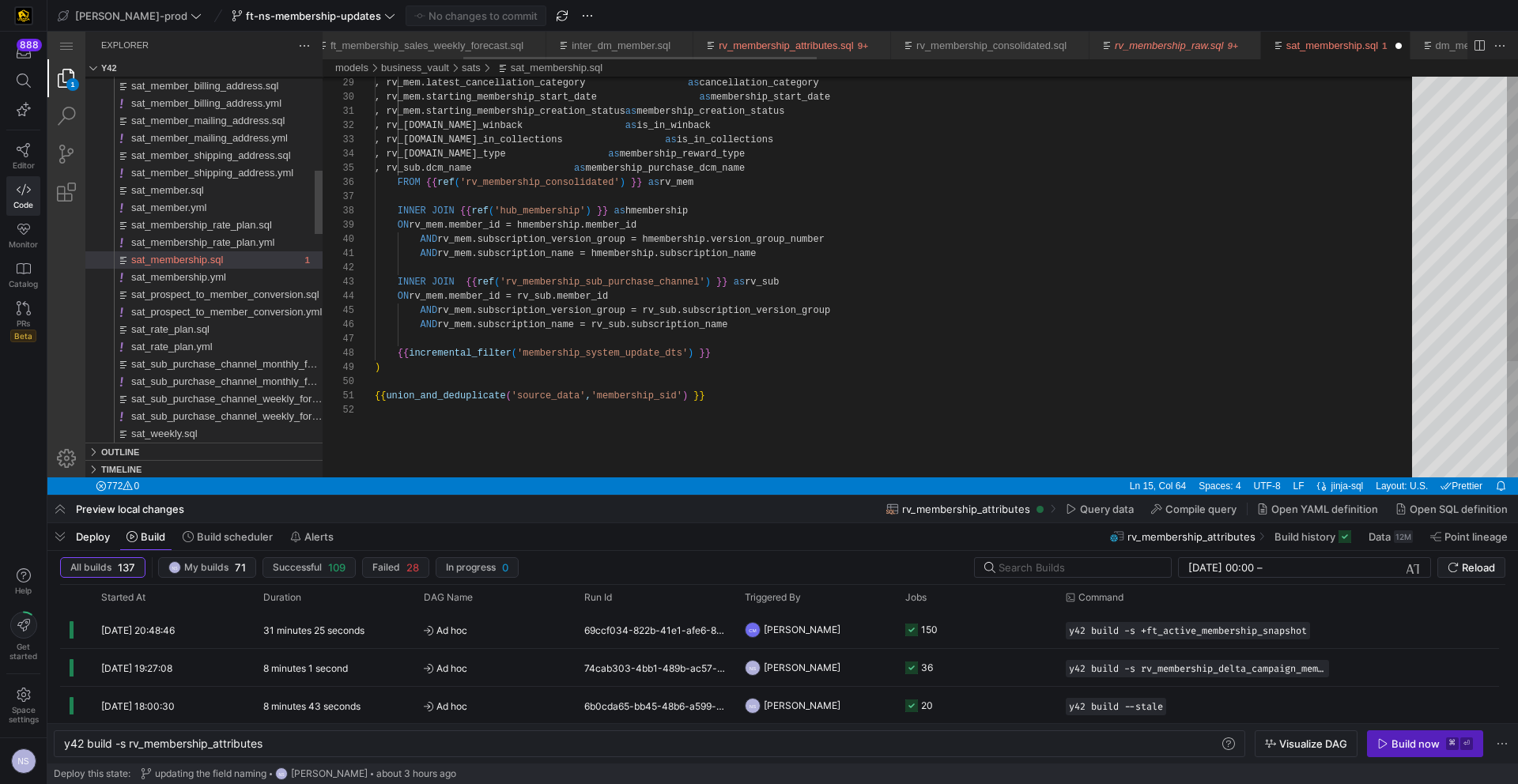
click at [1378, 45] on link "sat_membership.sql" at bounding box center [1332, 45] width 92 height 12
type textarea "y42 build -s sat_membership"
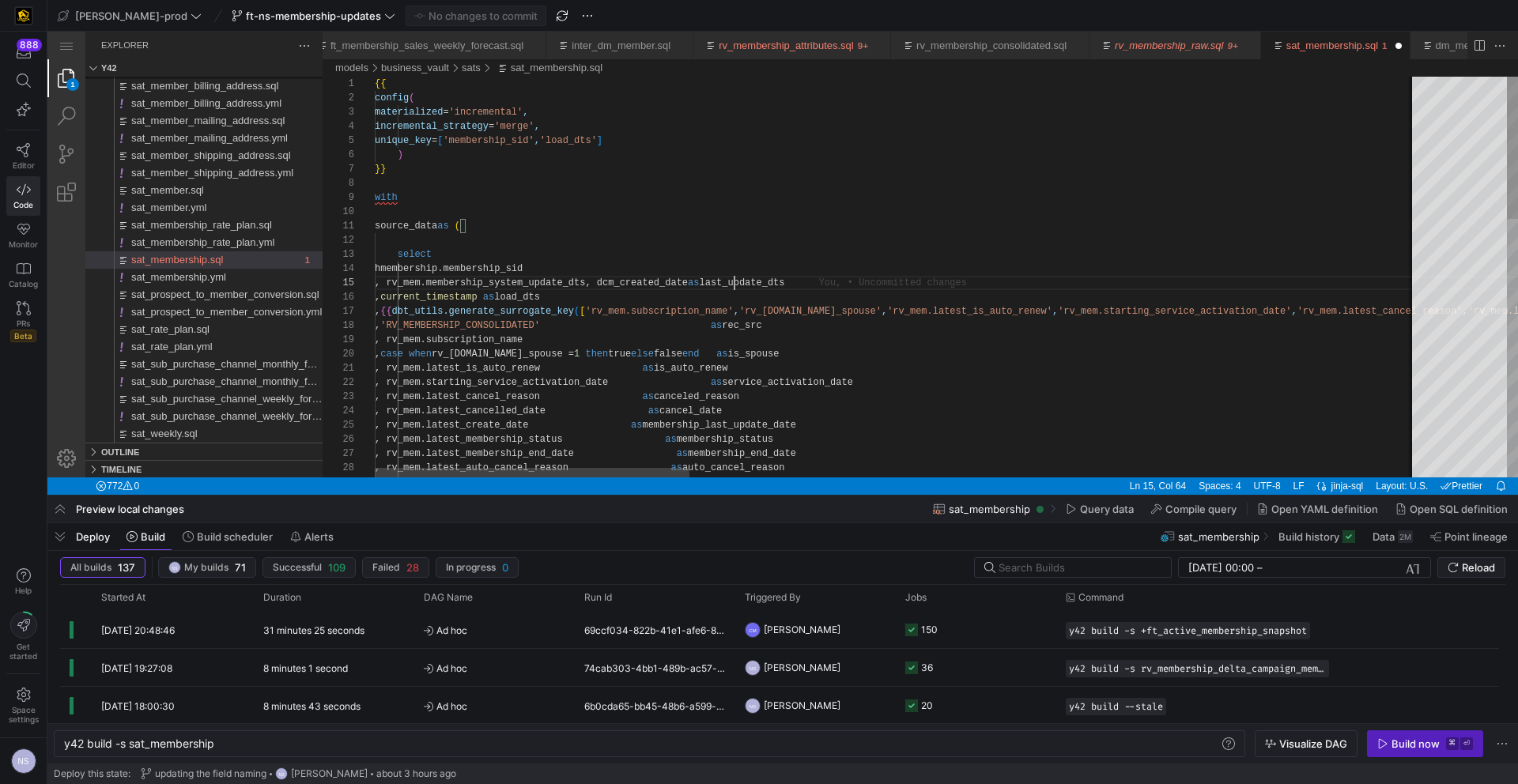
scroll to position [57, 57]
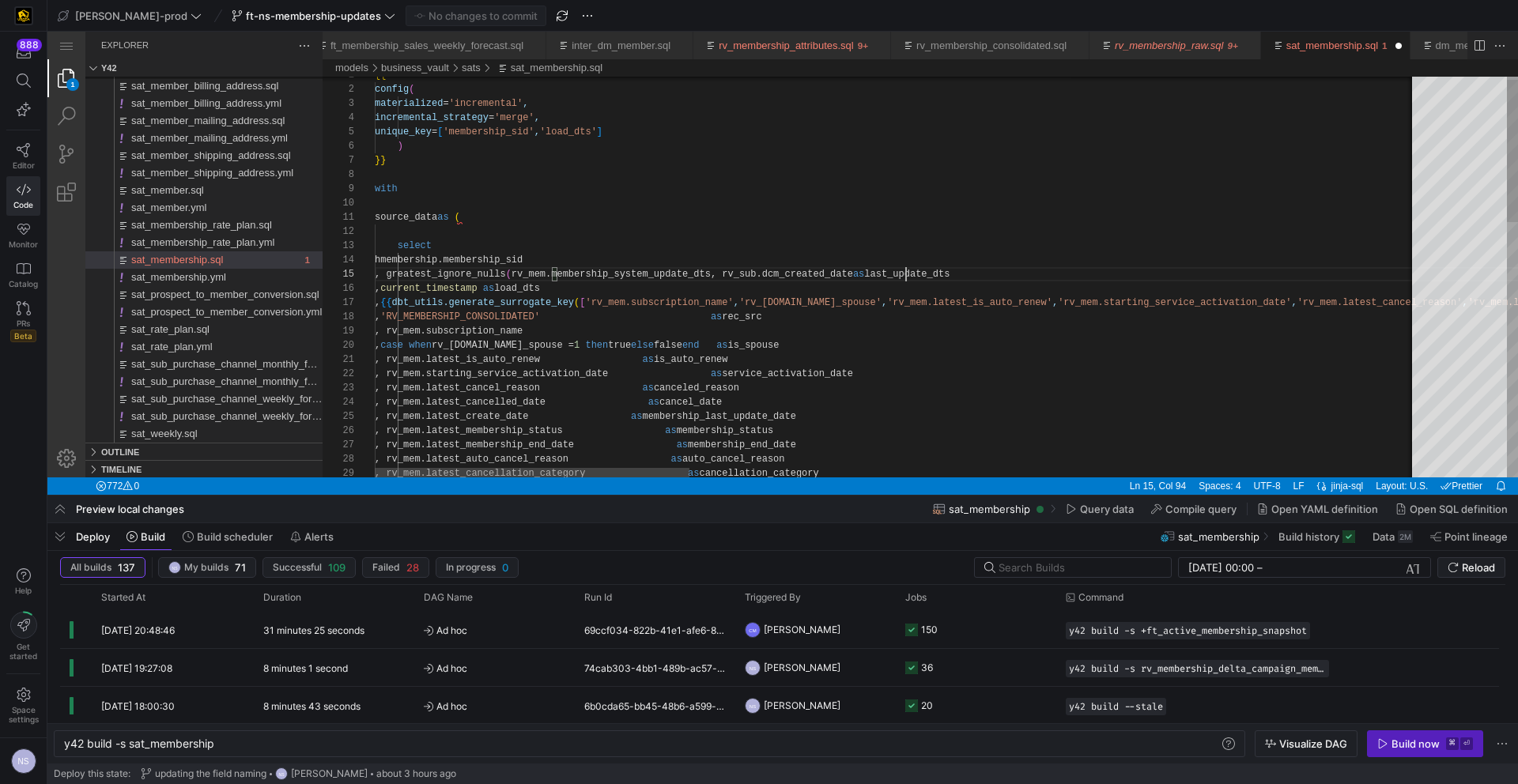
scroll to position [57, 532]
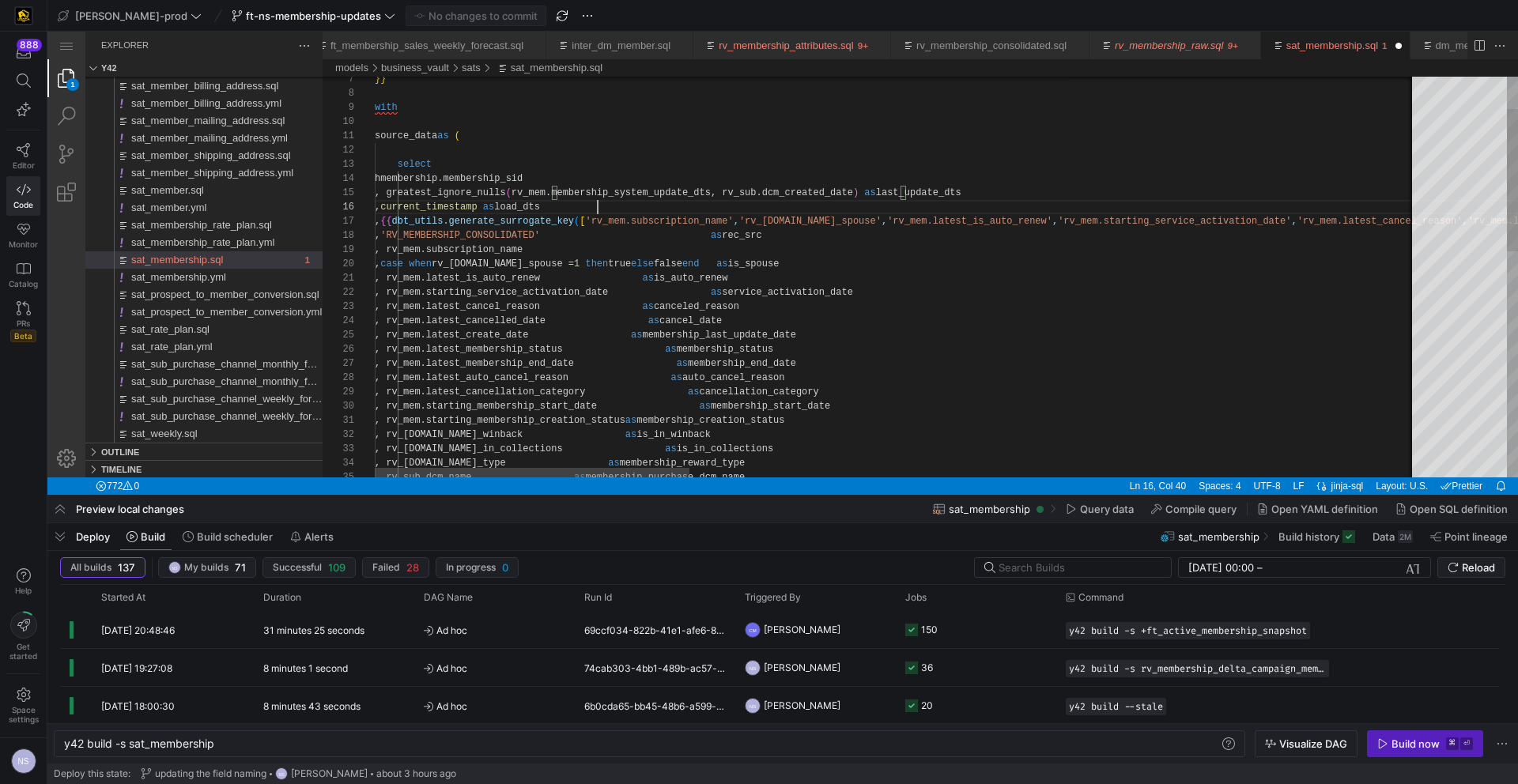
drag, startPoint x: 905, startPoint y: 181, endPoint x: 432, endPoint y: 192, distance: 473.1
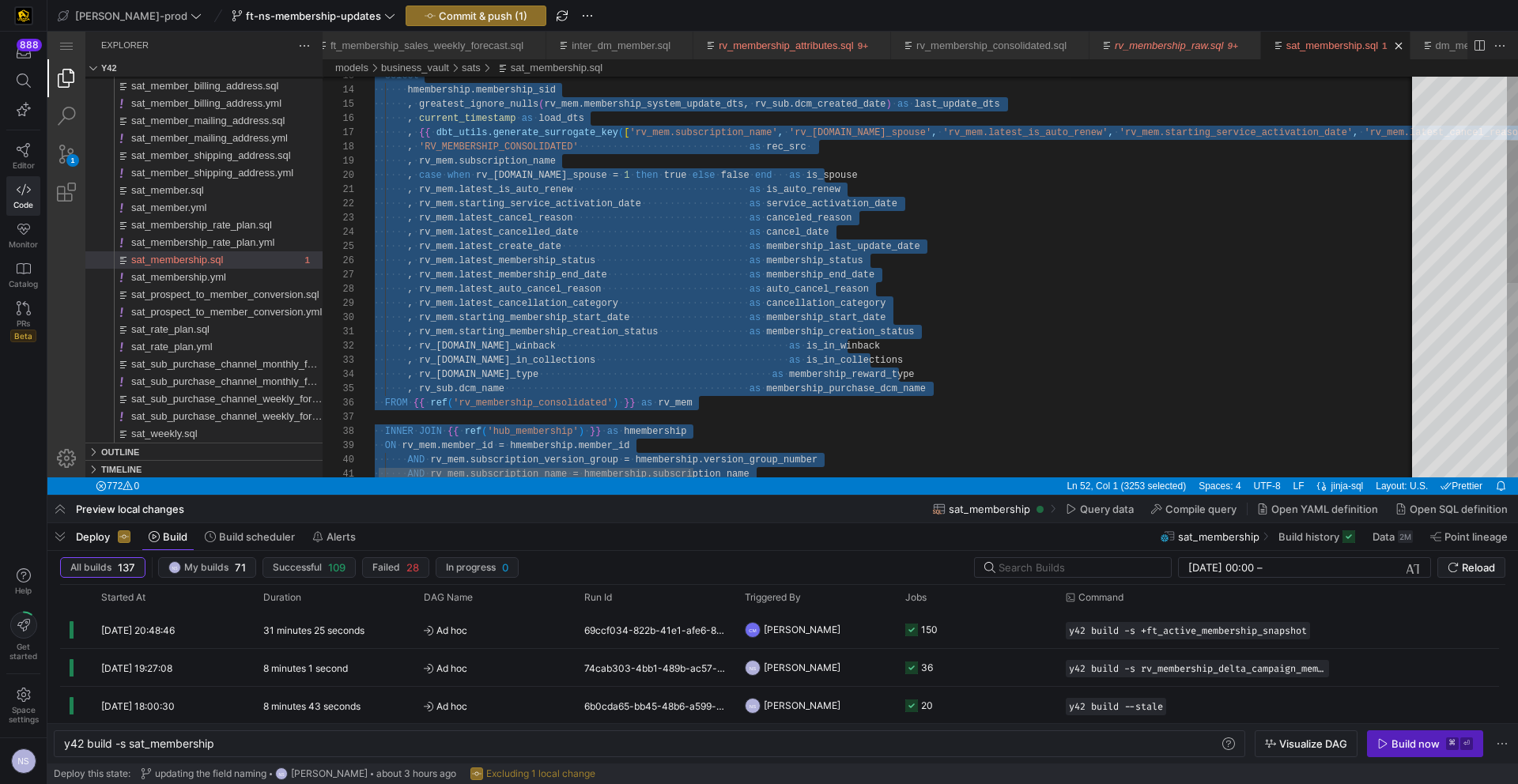
scroll to position [71, 503]
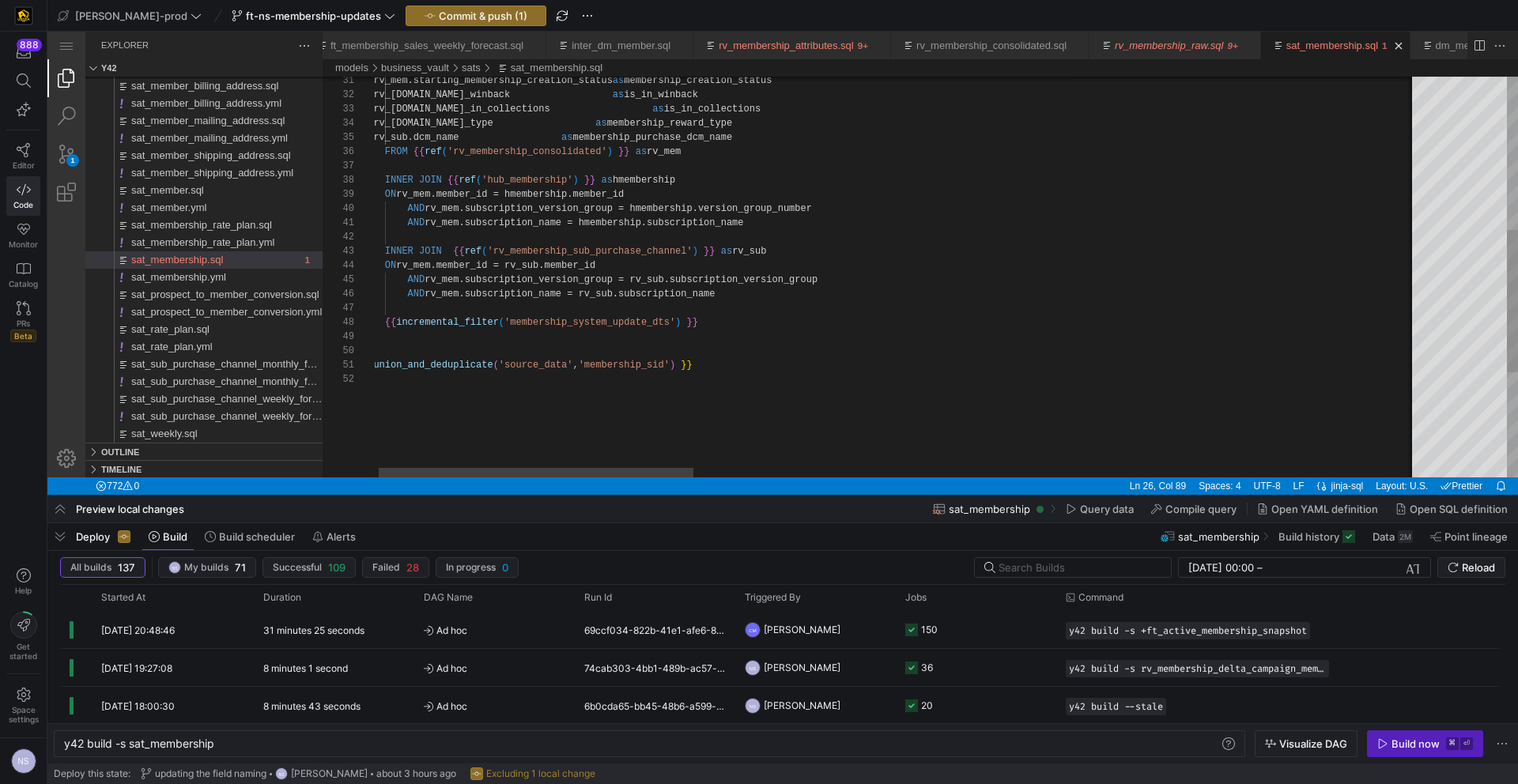
paste textarea "last"
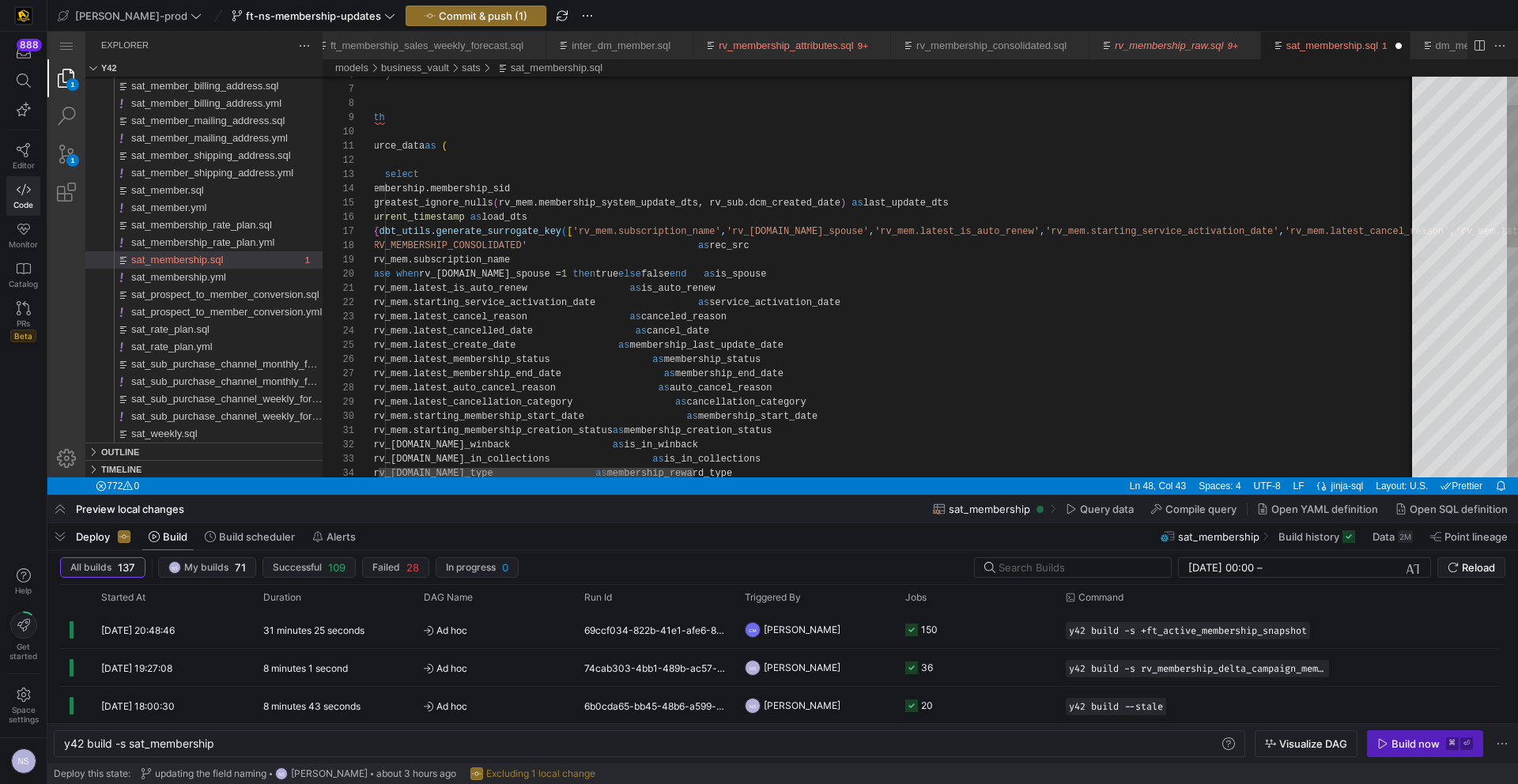
type textarea "_cancelled_date', 'rv_mem.latest_create_date', 'rv_mem.latest_membership_status…"
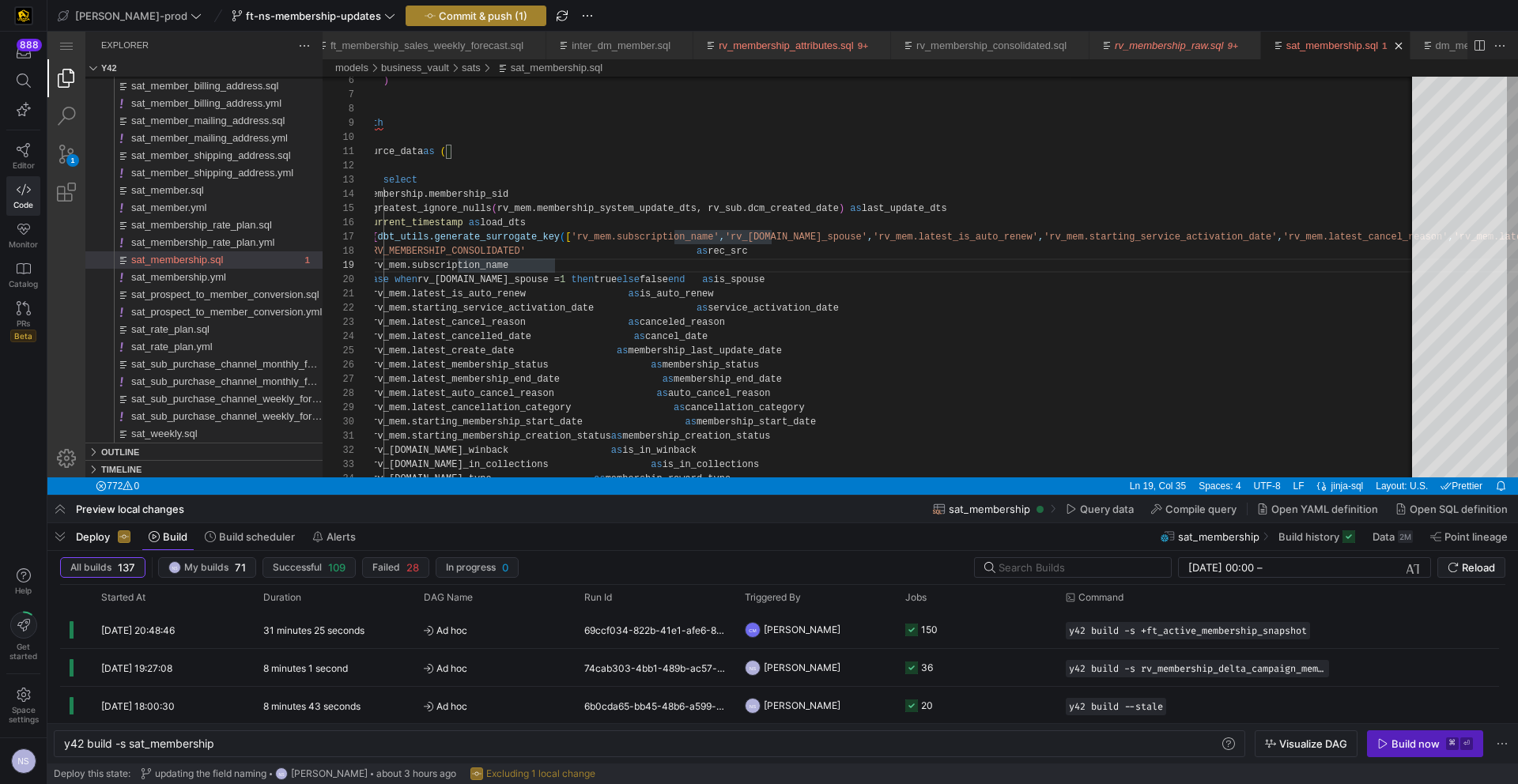
click at [460, 22] on span "button" at bounding box center [475, 15] width 139 height 19
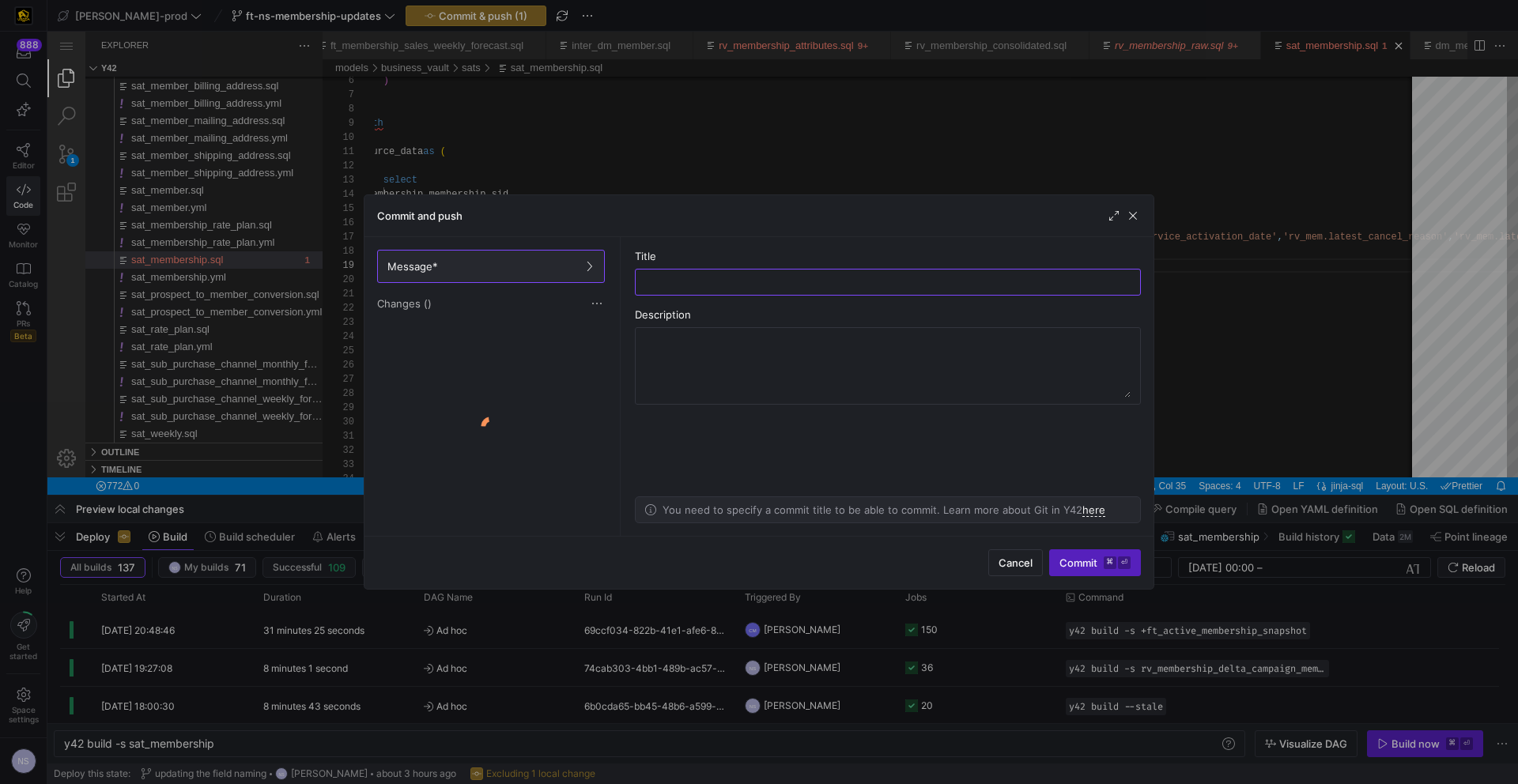
click at [488, 331] on div at bounding box center [490, 427] width 234 height 205
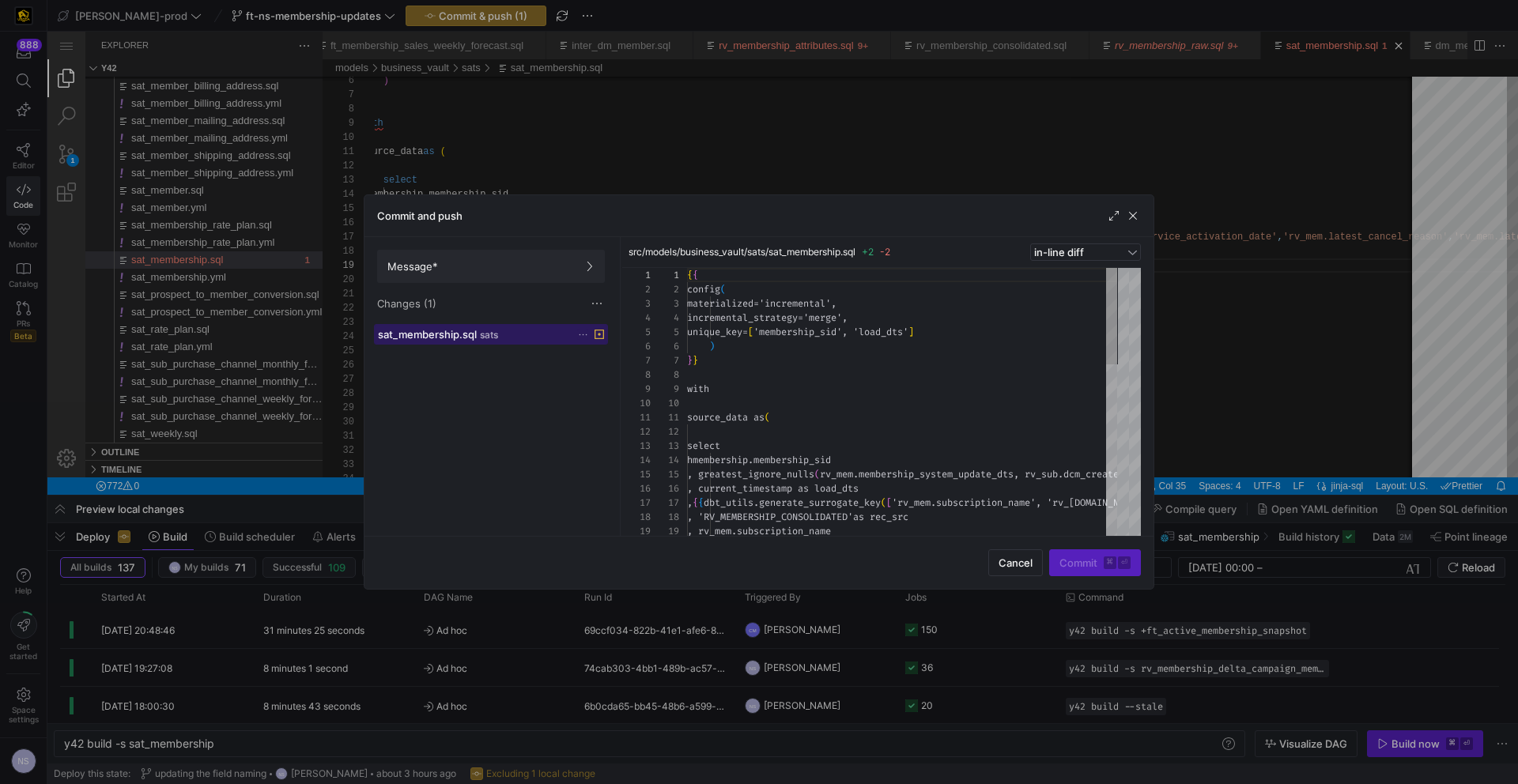
click at [487, 330] on span "sats" at bounding box center [489, 334] width 18 height 11
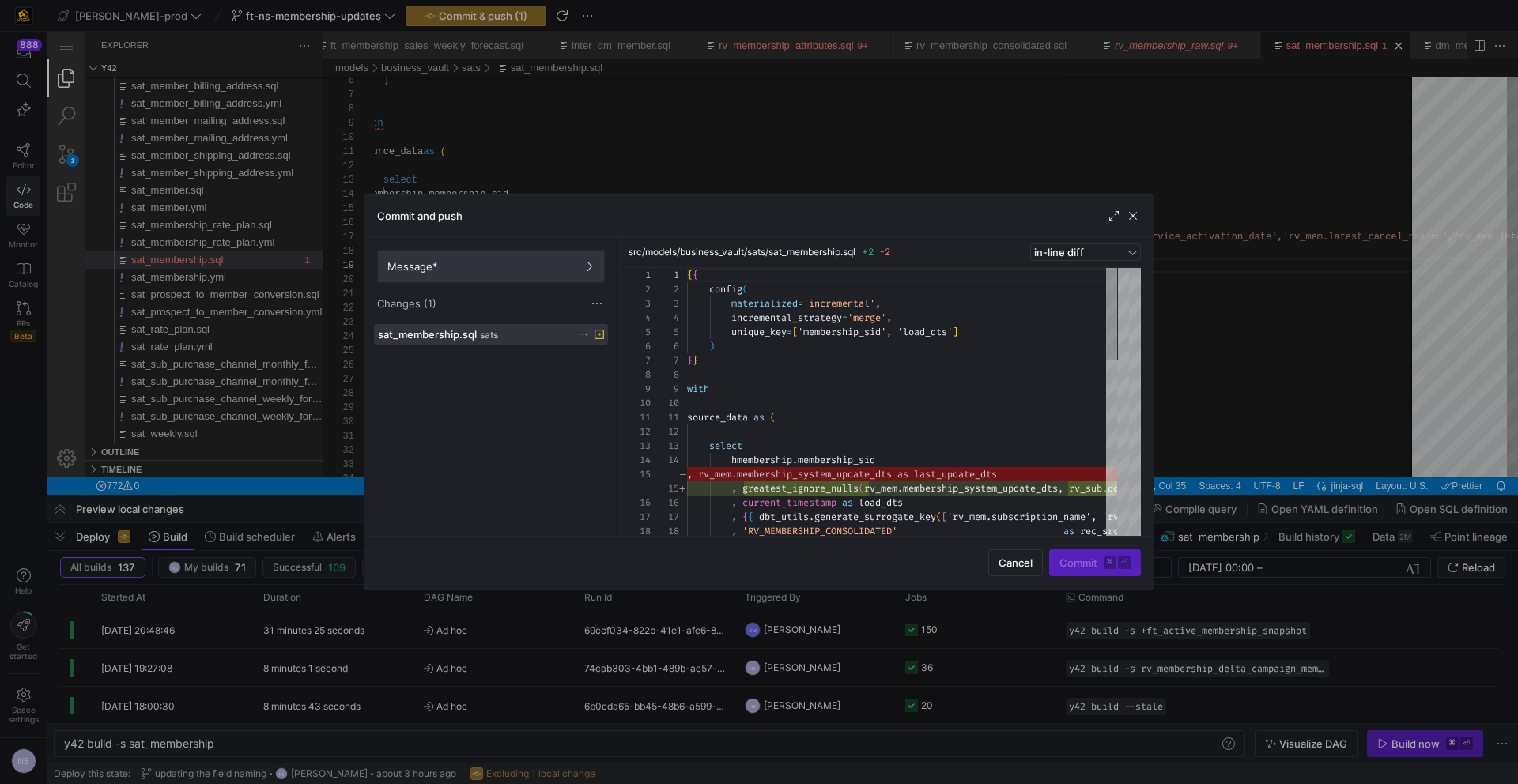
click at [528, 275] on span at bounding box center [490, 266] width 226 height 32
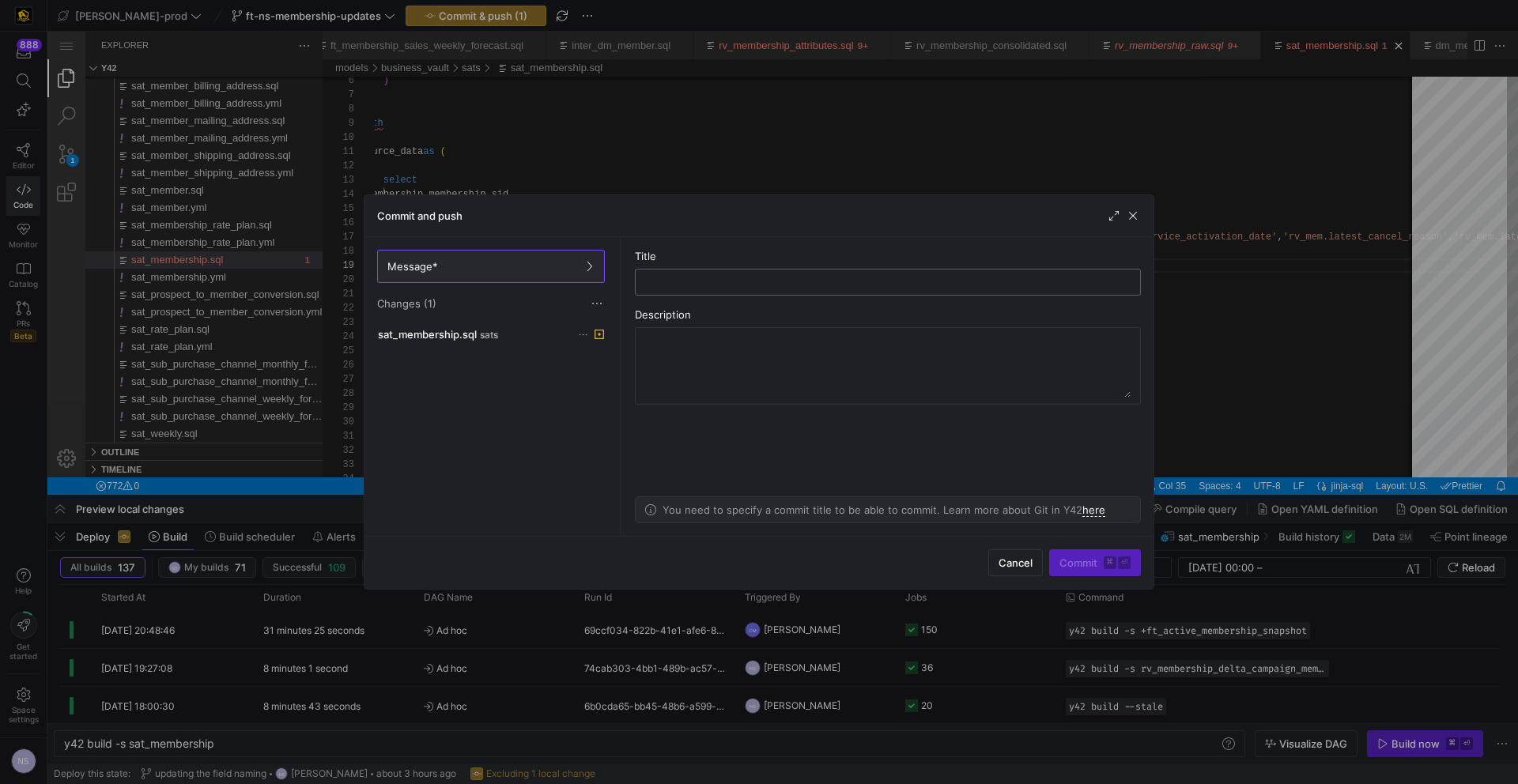
click at [711, 289] on div at bounding box center [888, 282] width 479 height 26
type input "fixing the max date"
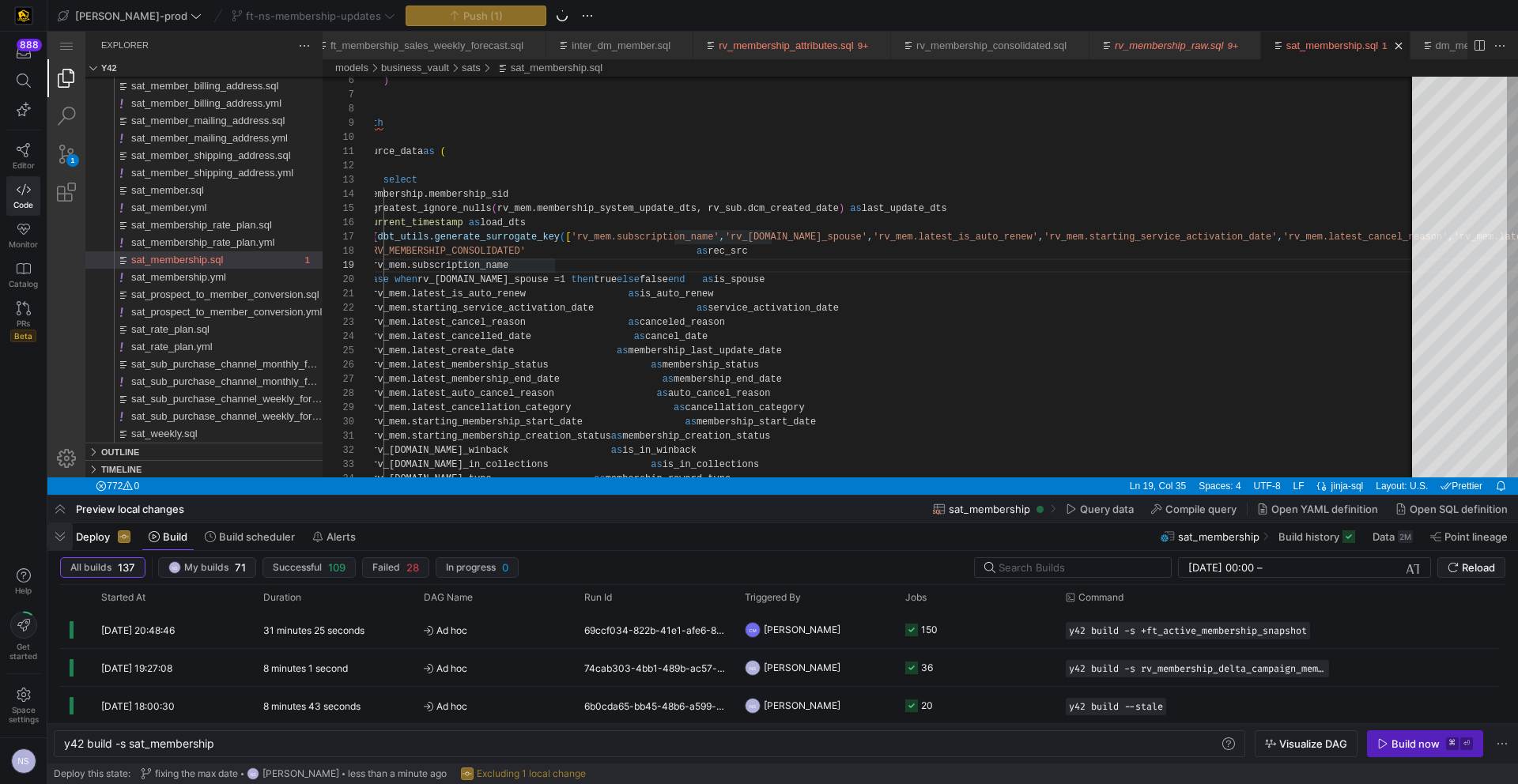
drag, startPoint x: 49, startPoint y: 538, endPoint x: 42, endPoint y: 669, distance: 131.2
click at [49, 538] on span "button" at bounding box center [60, 536] width 26 height 27
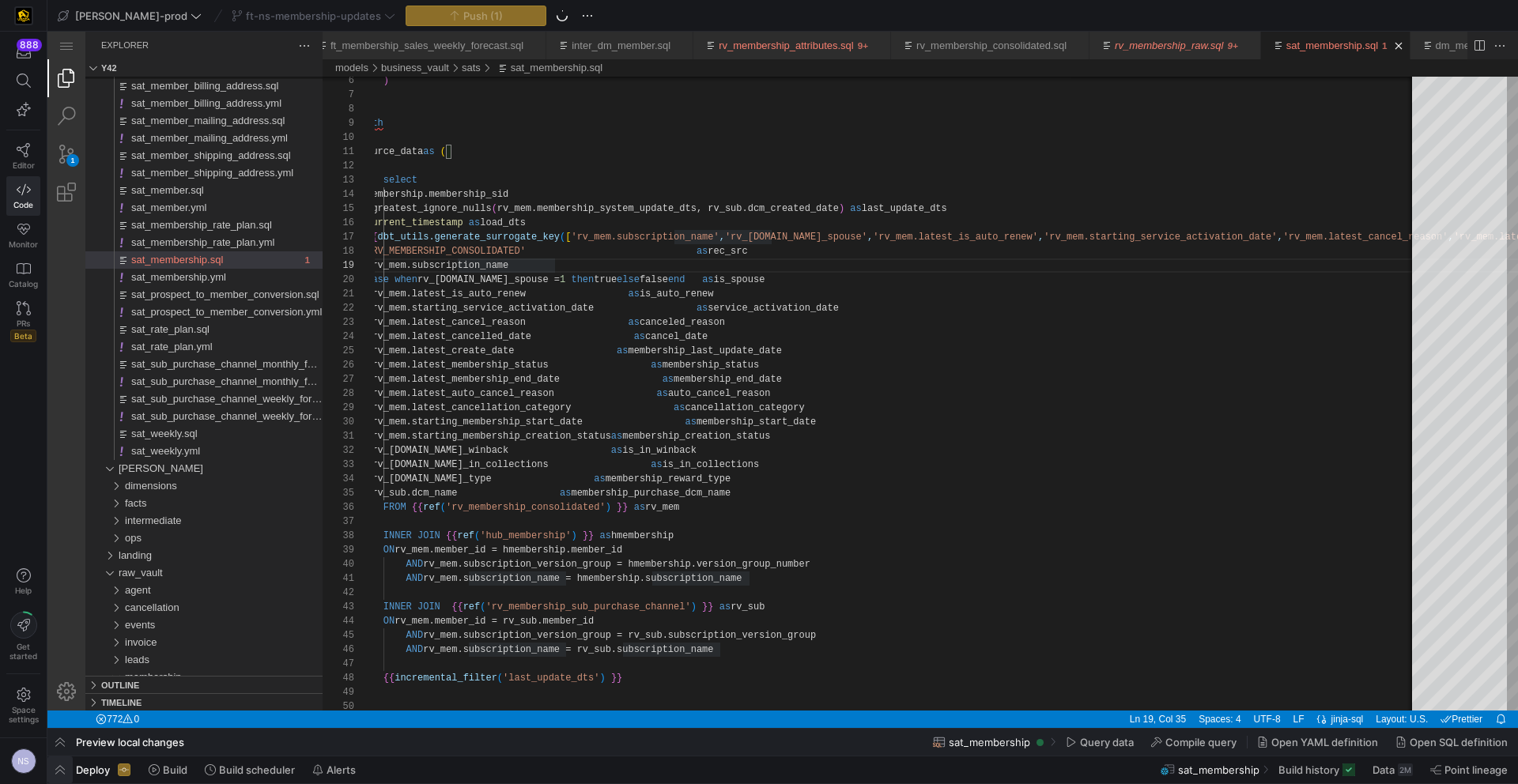
click at [64, 765] on span "button" at bounding box center [60, 769] width 26 height 27
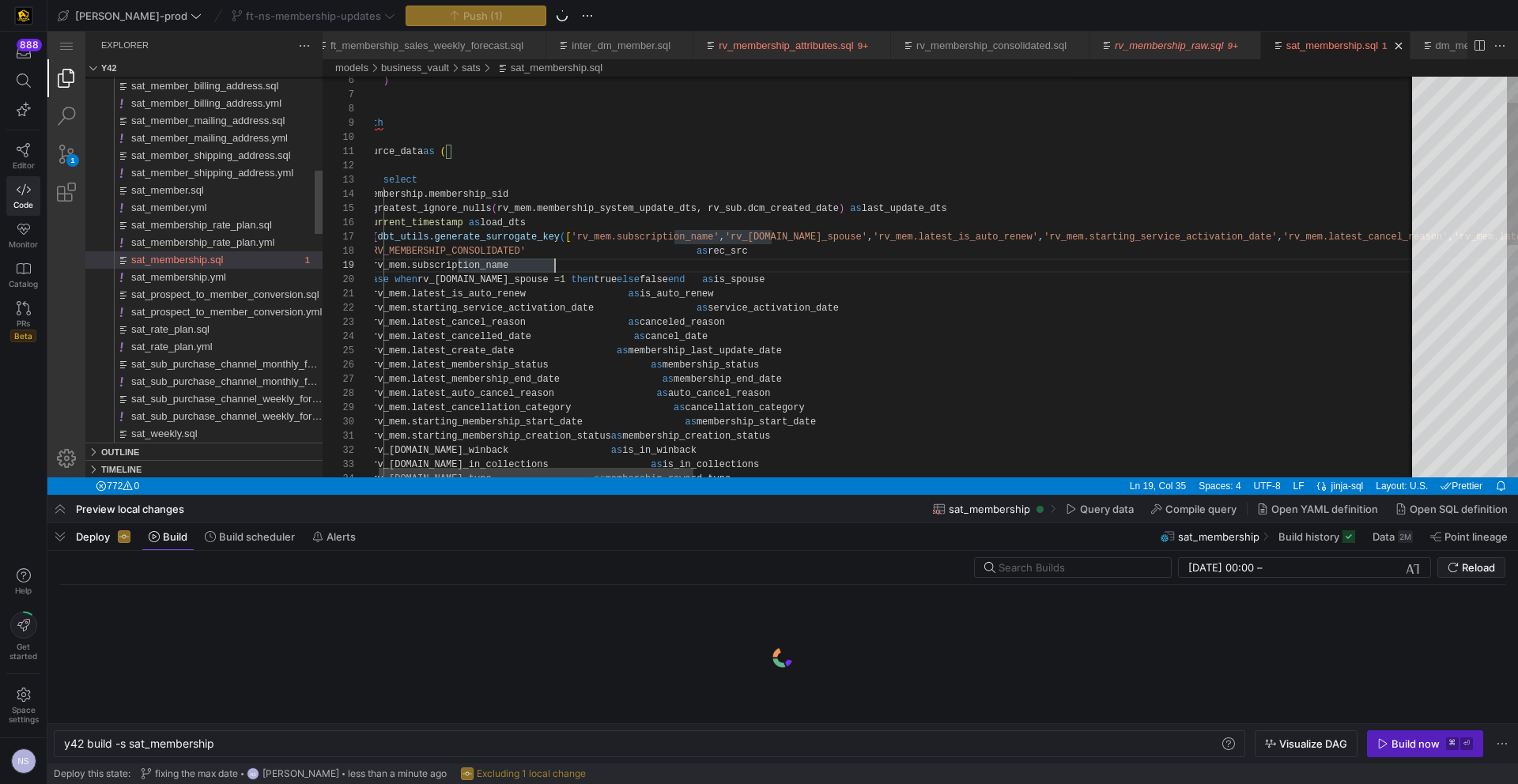
scroll to position [0, 151]
click at [1434, 739] on div "Build now" at bounding box center [1415, 744] width 48 height 13
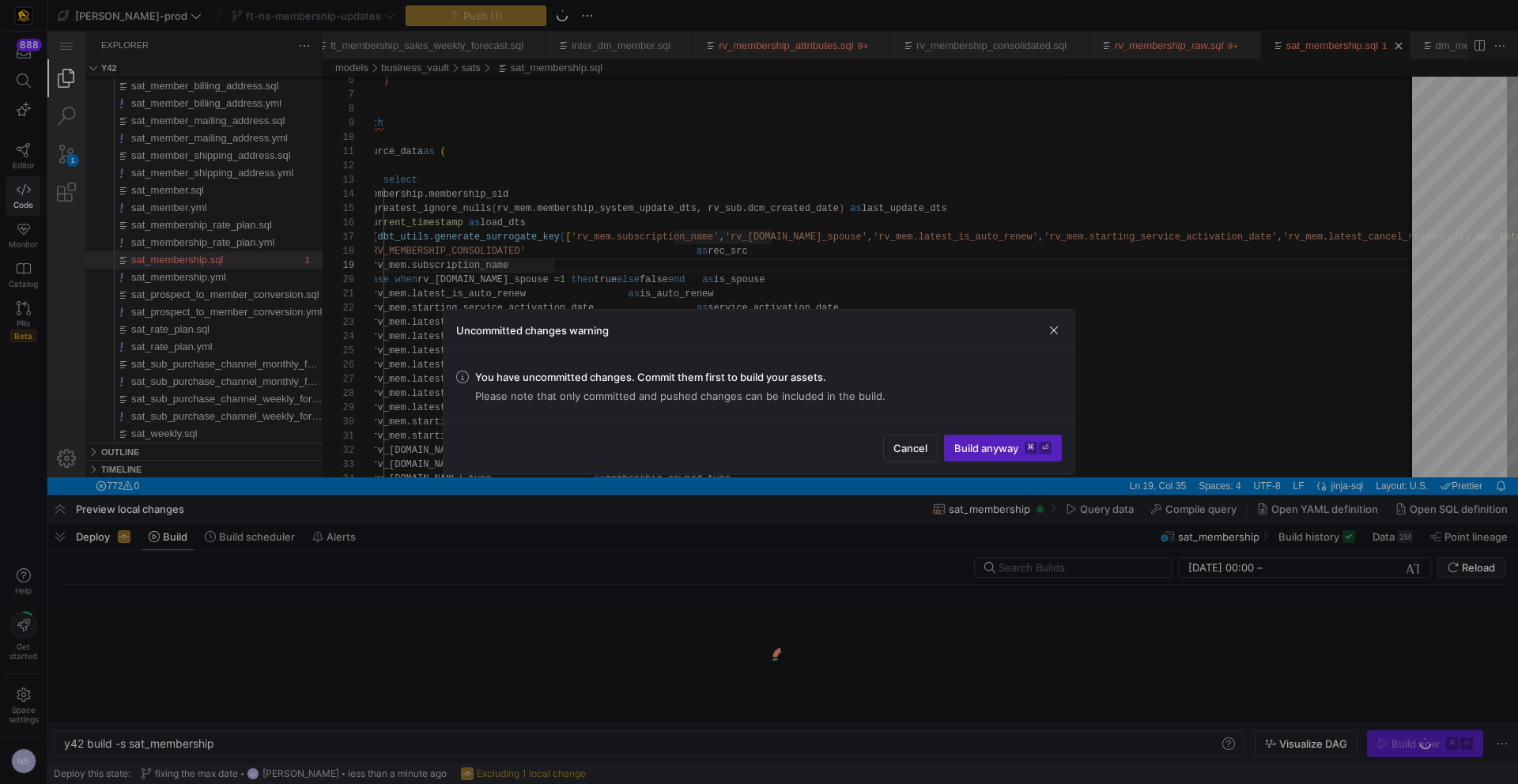
click at [645, 207] on div at bounding box center [759, 392] width 1518 height 784
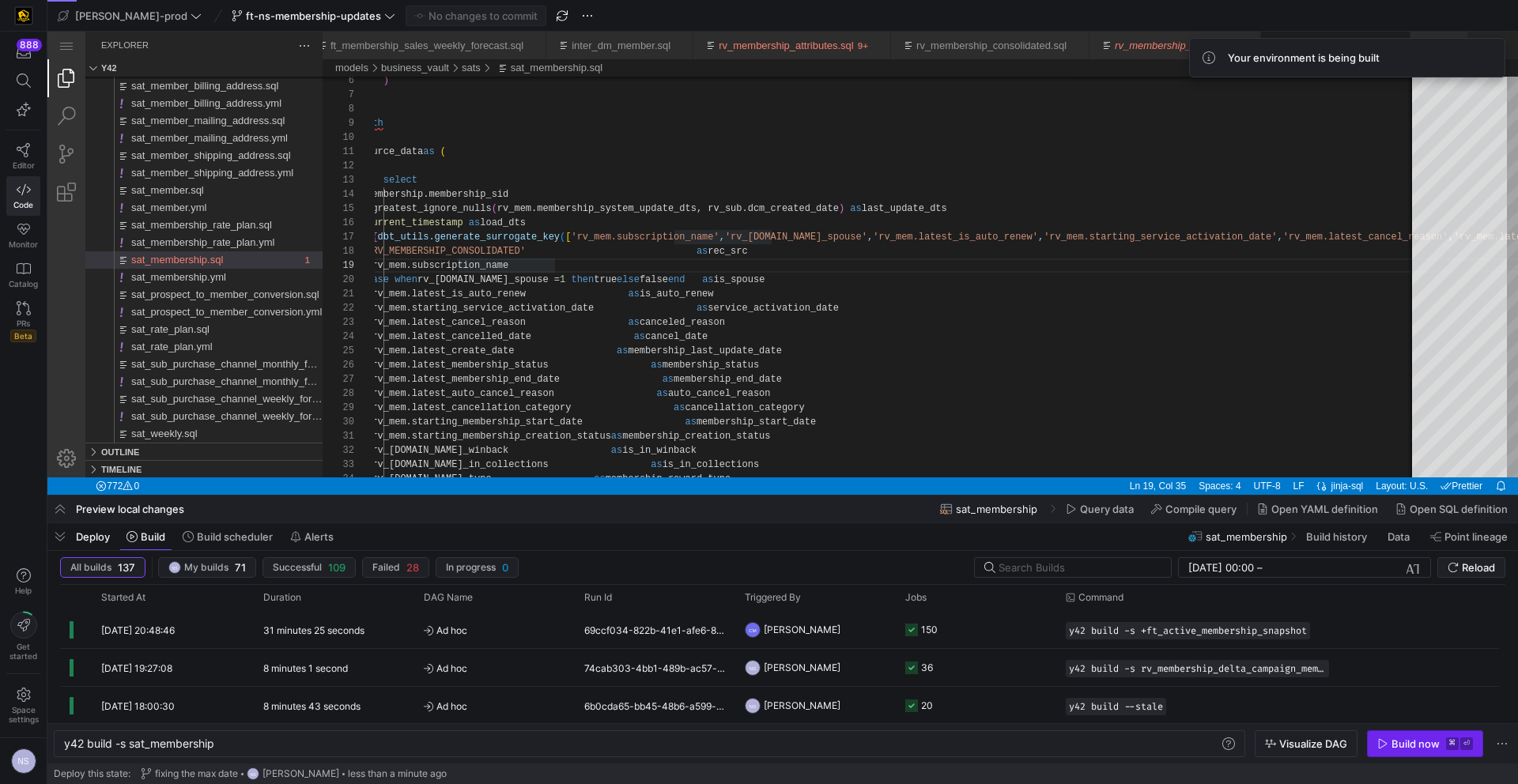
click at [1393, 739] on div "Build now" at bounding box center [1415, 744] width 48 height 13
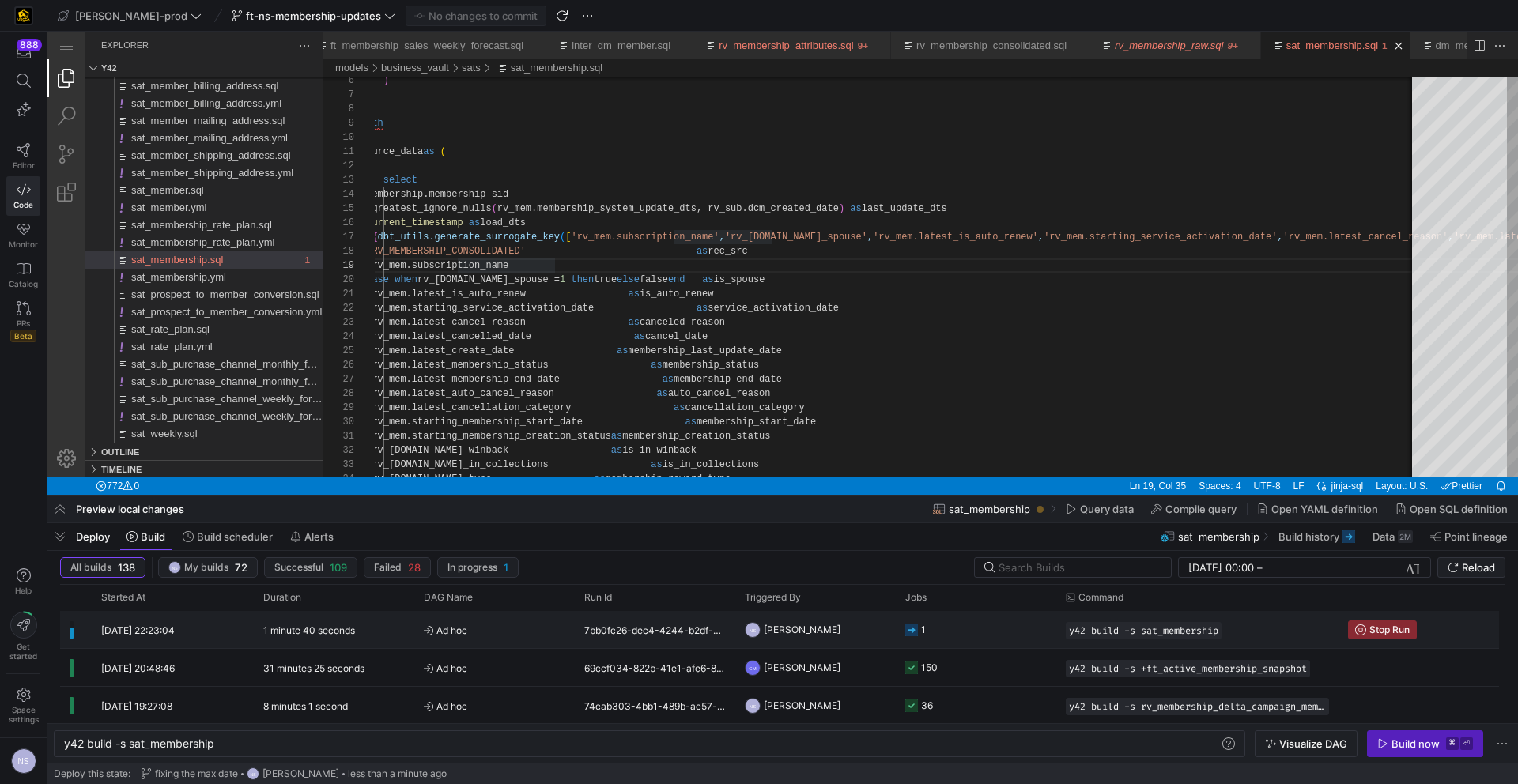
click at [992, 631] on y42-job-status-cell-renderer "1" at bounding box center [976, 629] width 141 height 36
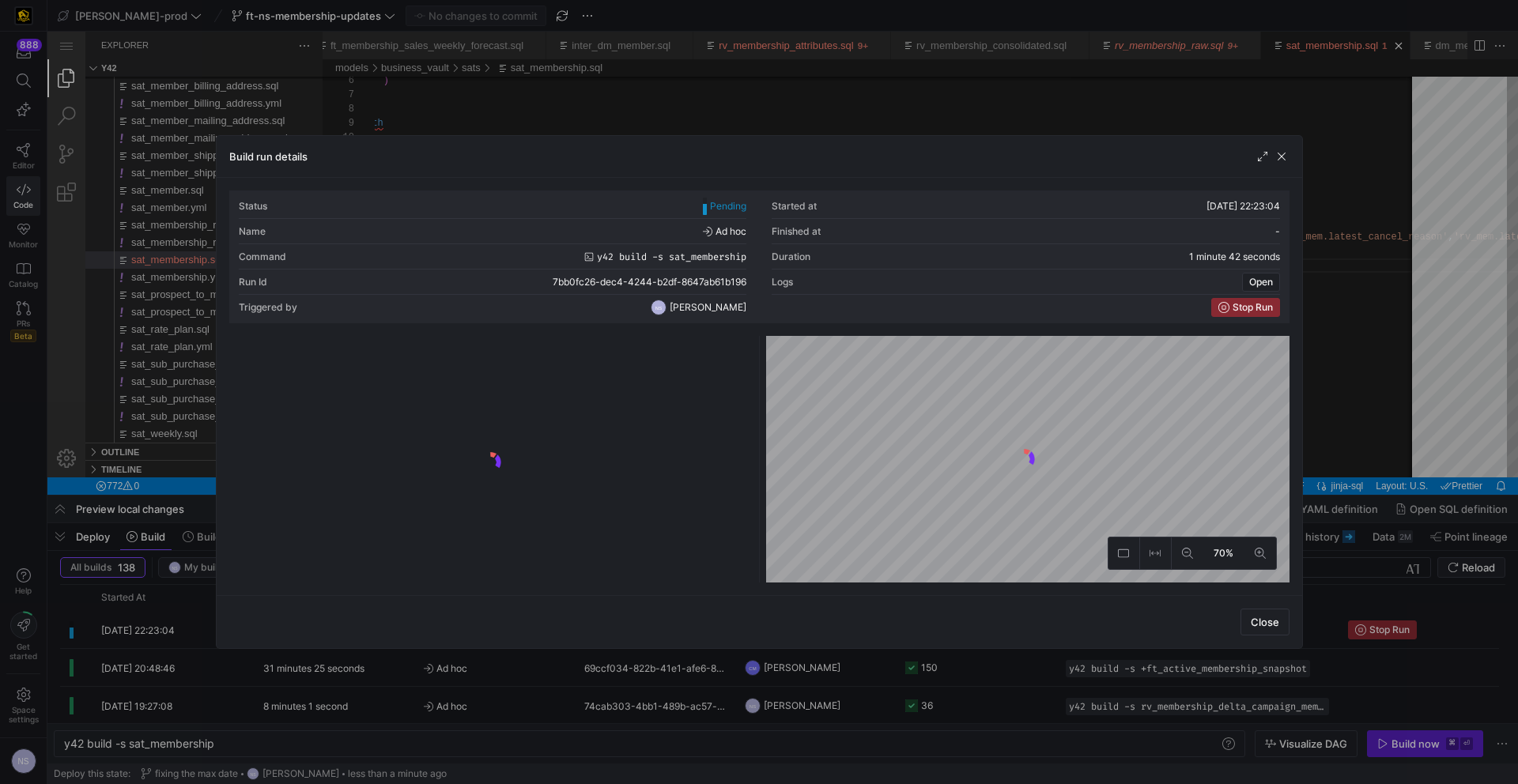
click at [1376, 382] on div at bounding box center [759, 392] width 1518 height 784
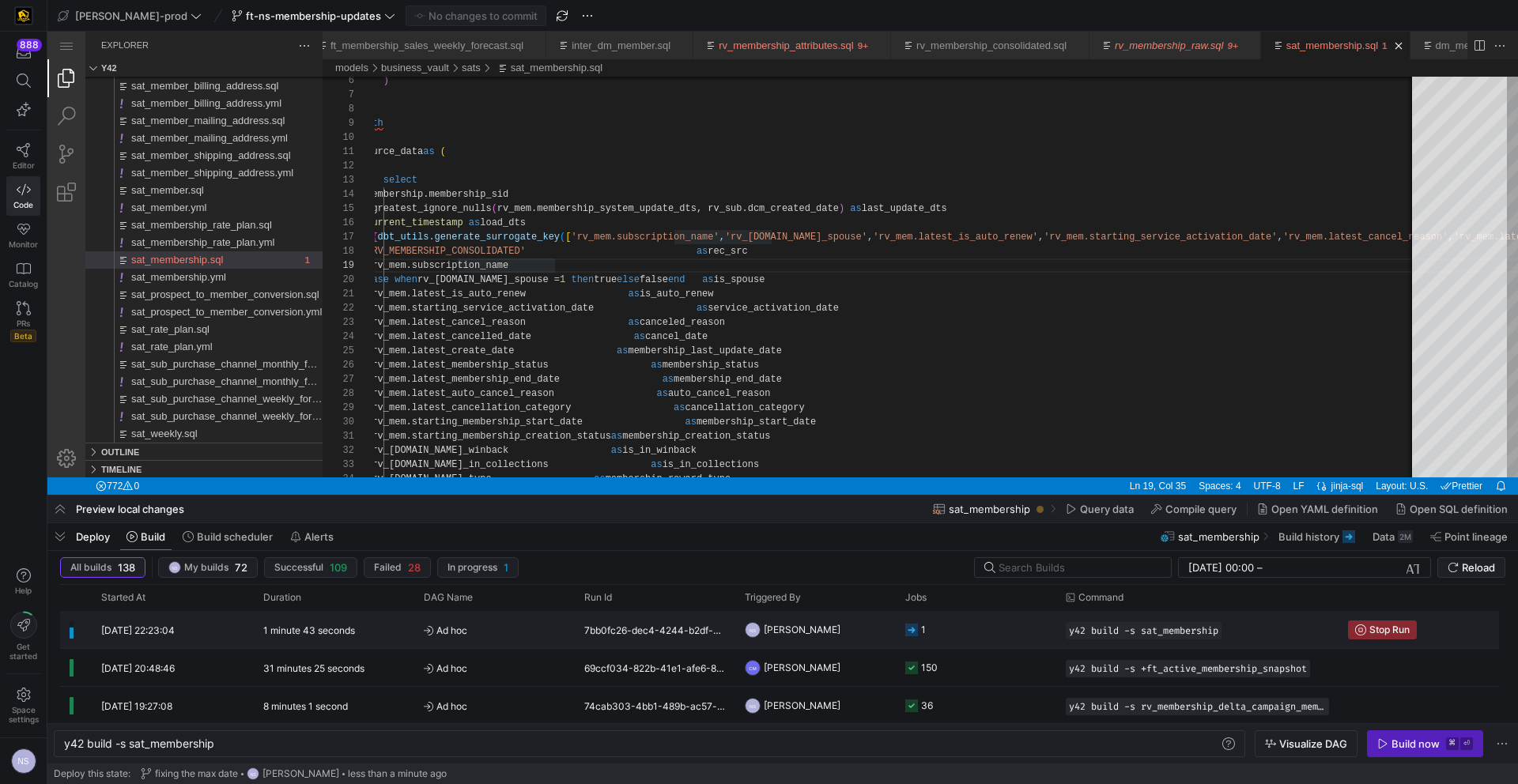
click at [942, 634] on y42-job-status-cell-renderer "1" at bounding box center [976, 629] width 141 height 36
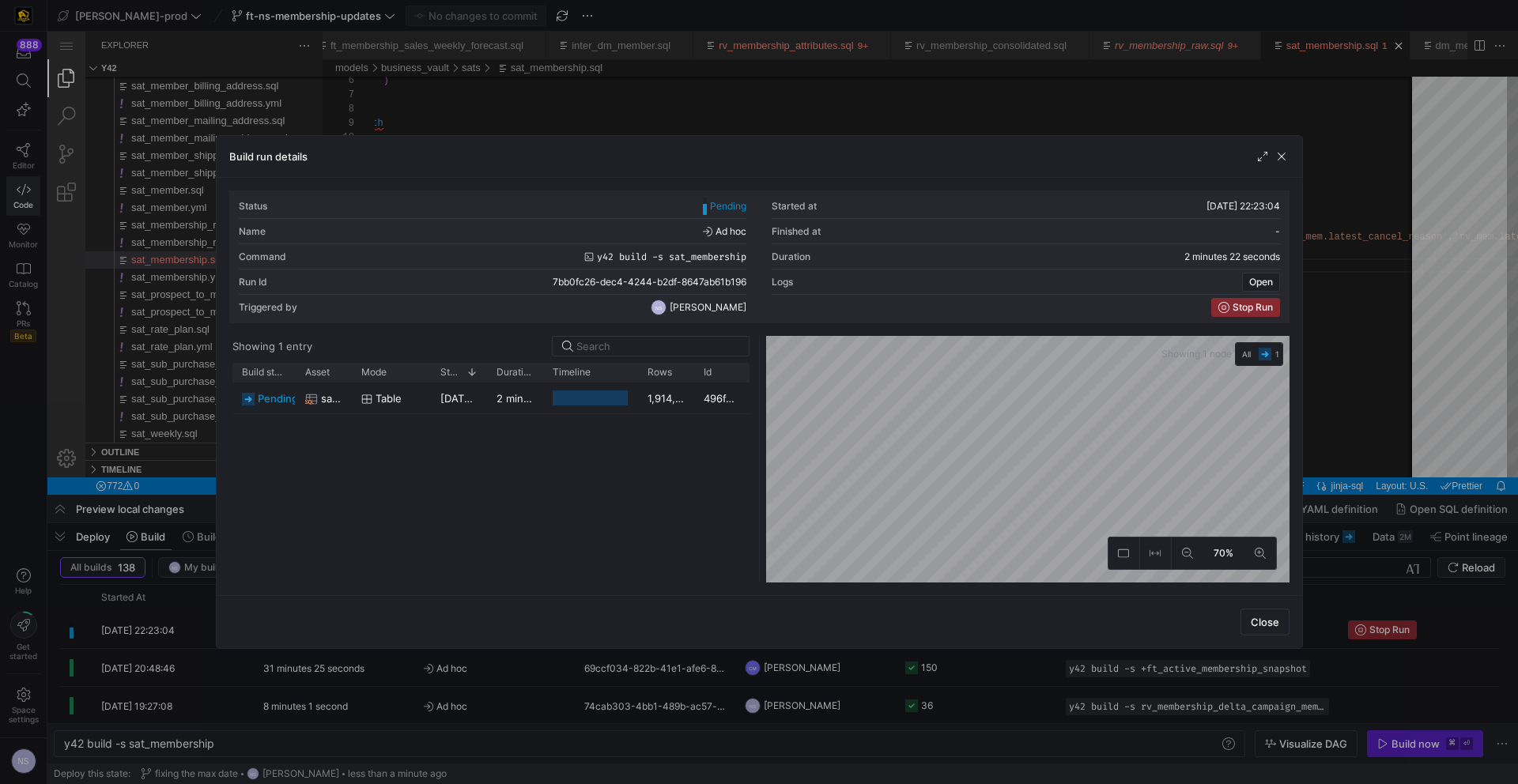
click at [954, 690] on div at bounding box center [759, 392] width 1518 height 784
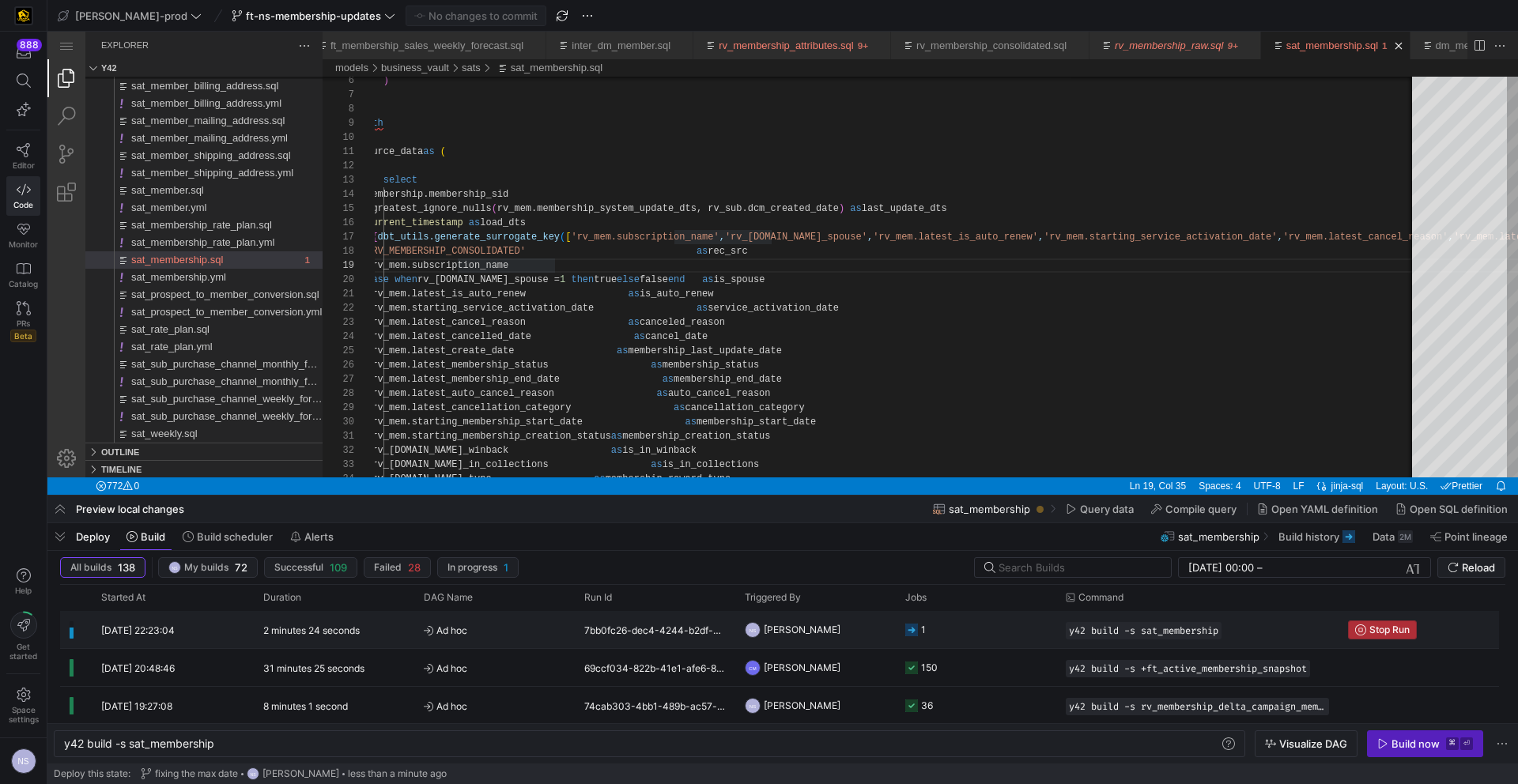
click at [1375, 621] on span "Press SPACE to select this row." at bounding box center [1382, 630] width 67 height 18
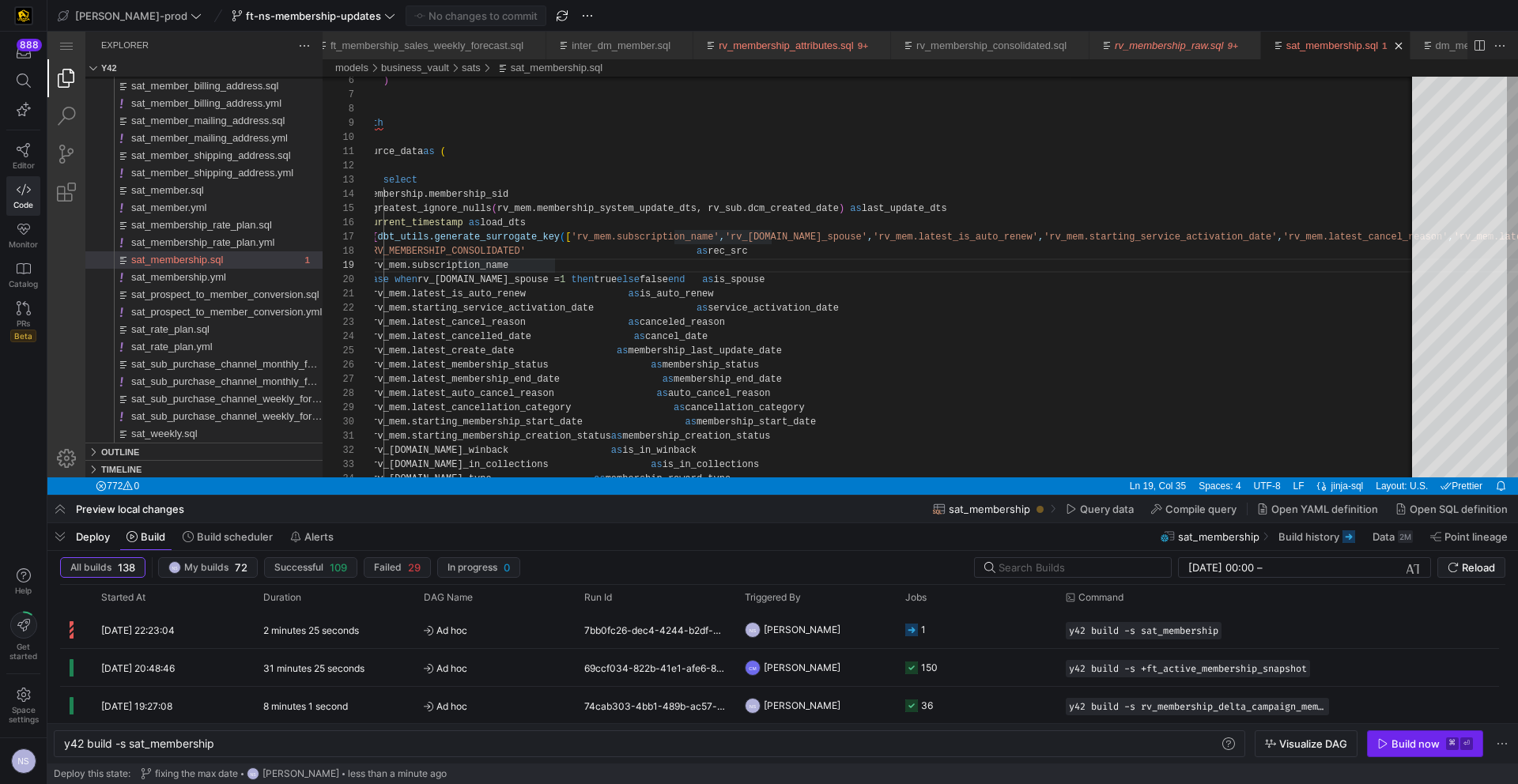
click at [1411, 747] on div "Build now" at bounding box center [1415, 744] width 48 height 13
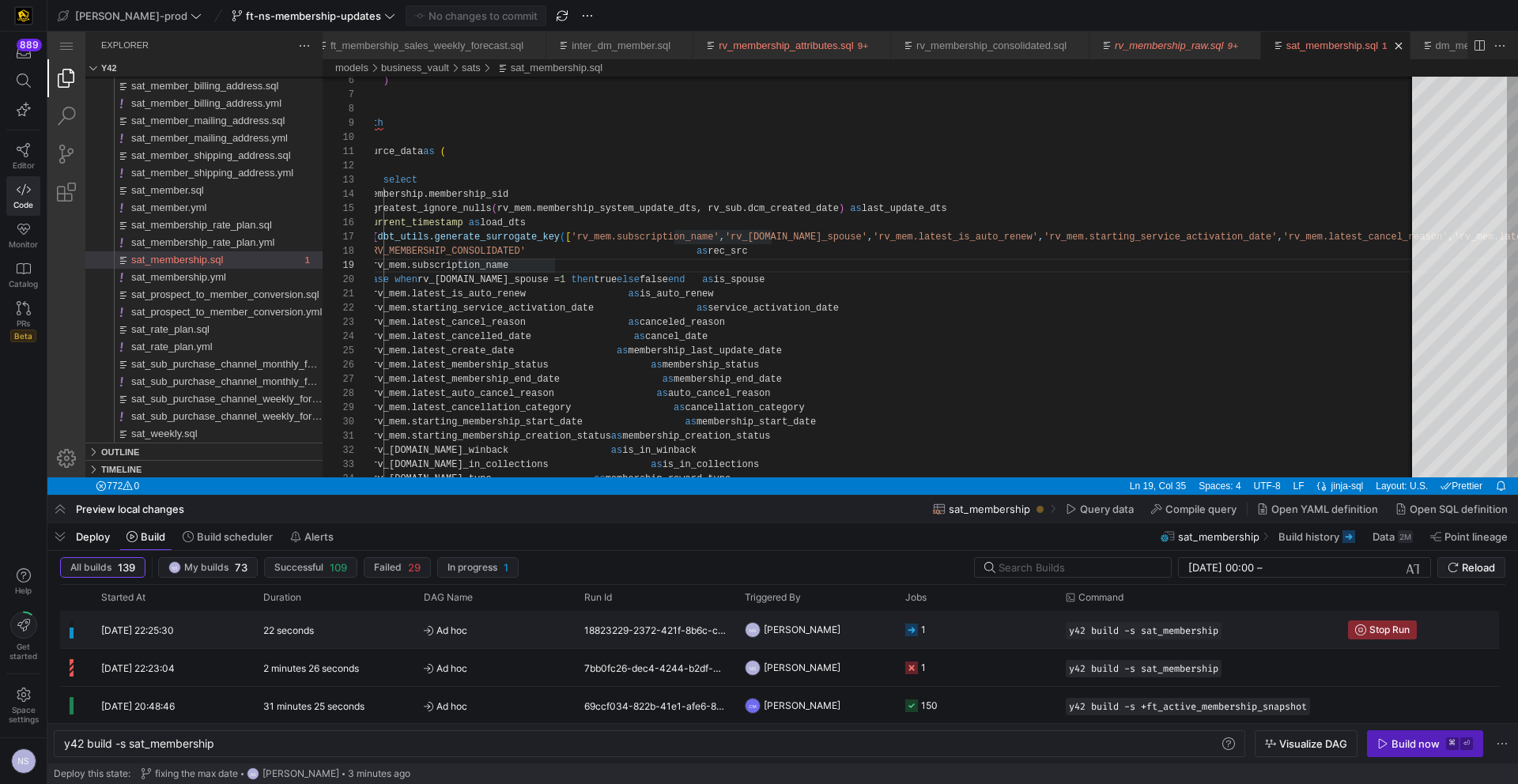
click at [950, 621] on y42-job-status-cell-renderer "1" at bounding box center [976, 629] width 141 height 36
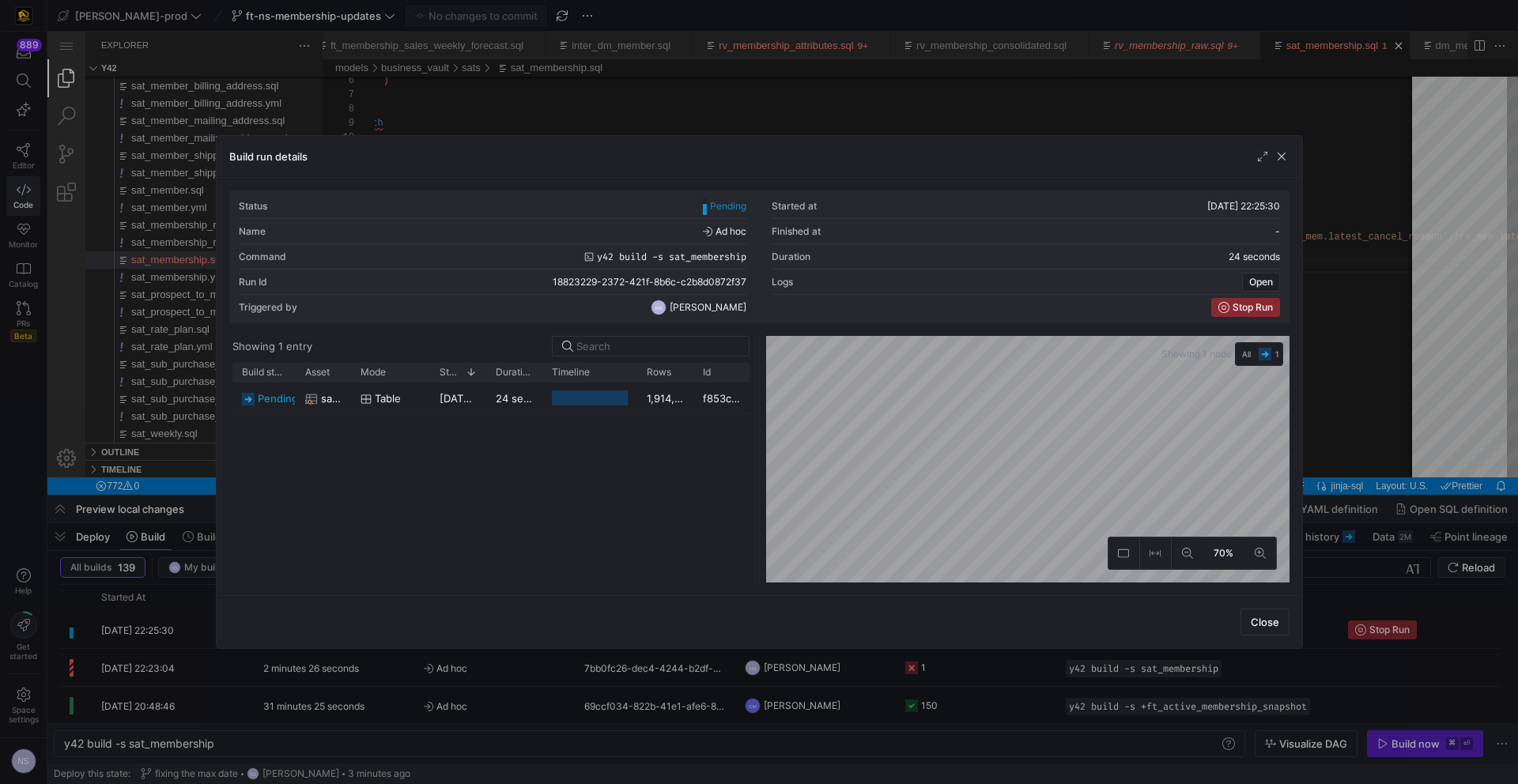
click at [733, 676] on div at bounding box center [759, 392] width 1518 height 784
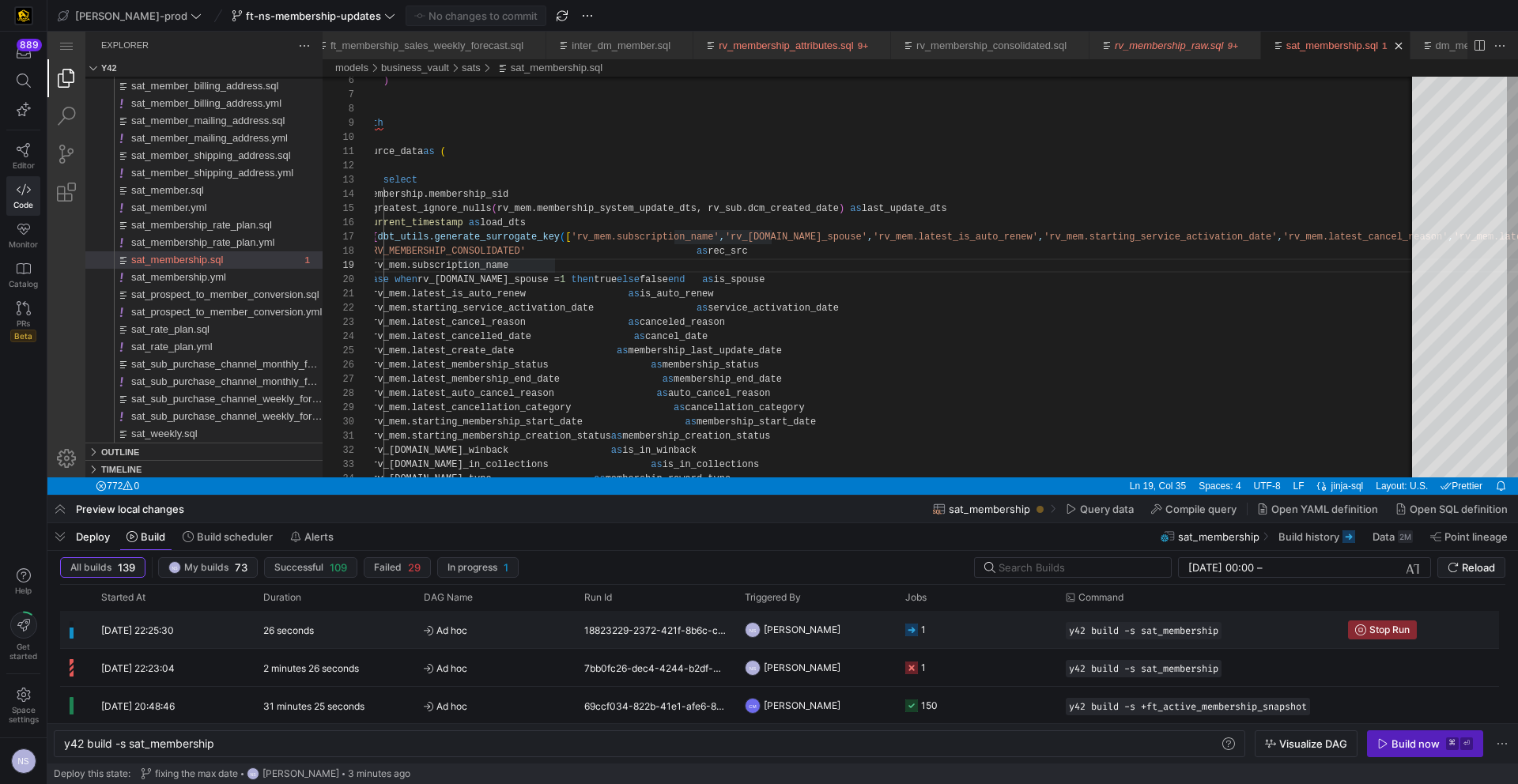
click at [521, 626] on span "Ad hoc" at bounding box center [494, 630] width 141 height 37
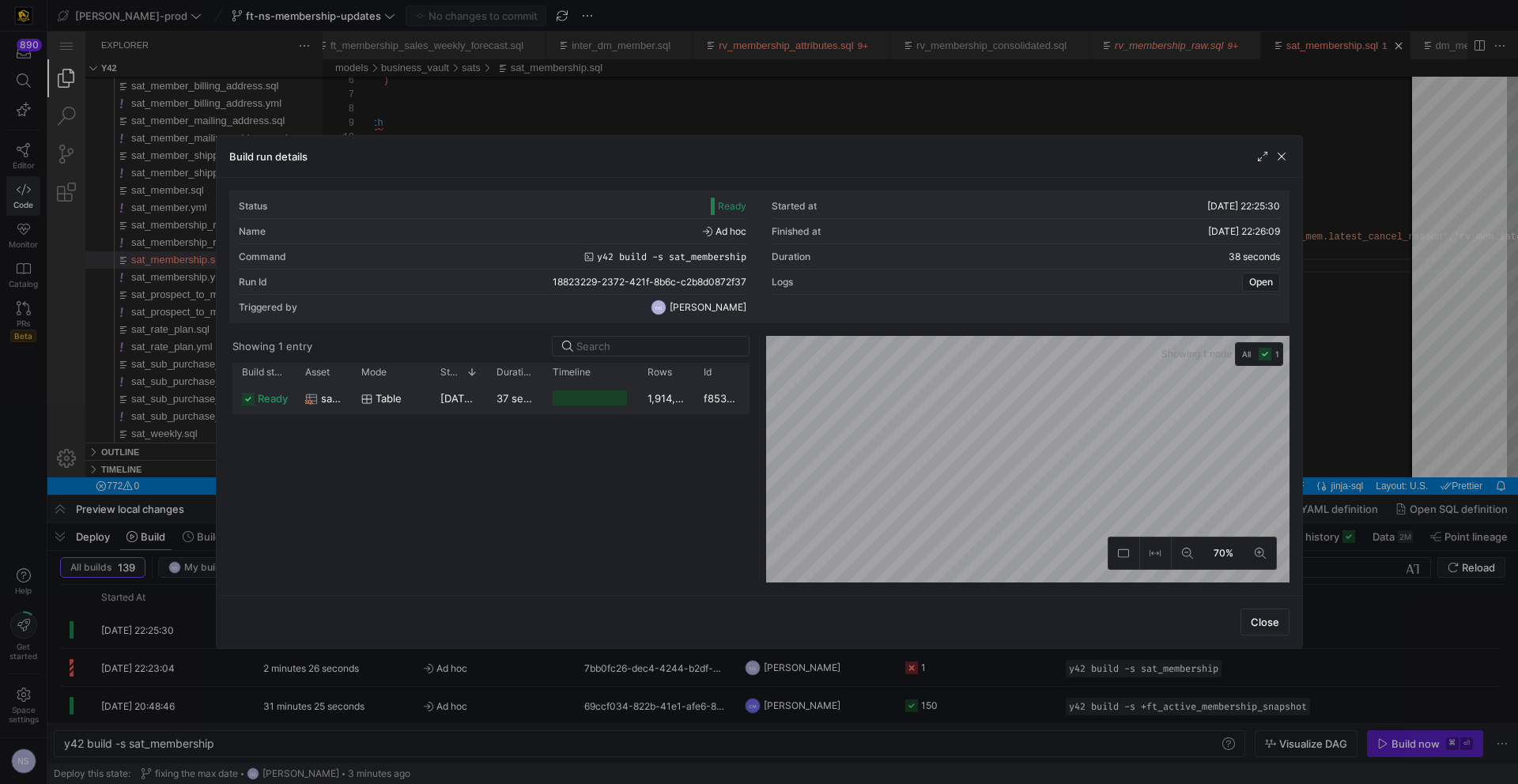
click at [499, 394] on y42-duration "37 seconds" at bounding box center [525, 398] width 57 height 13
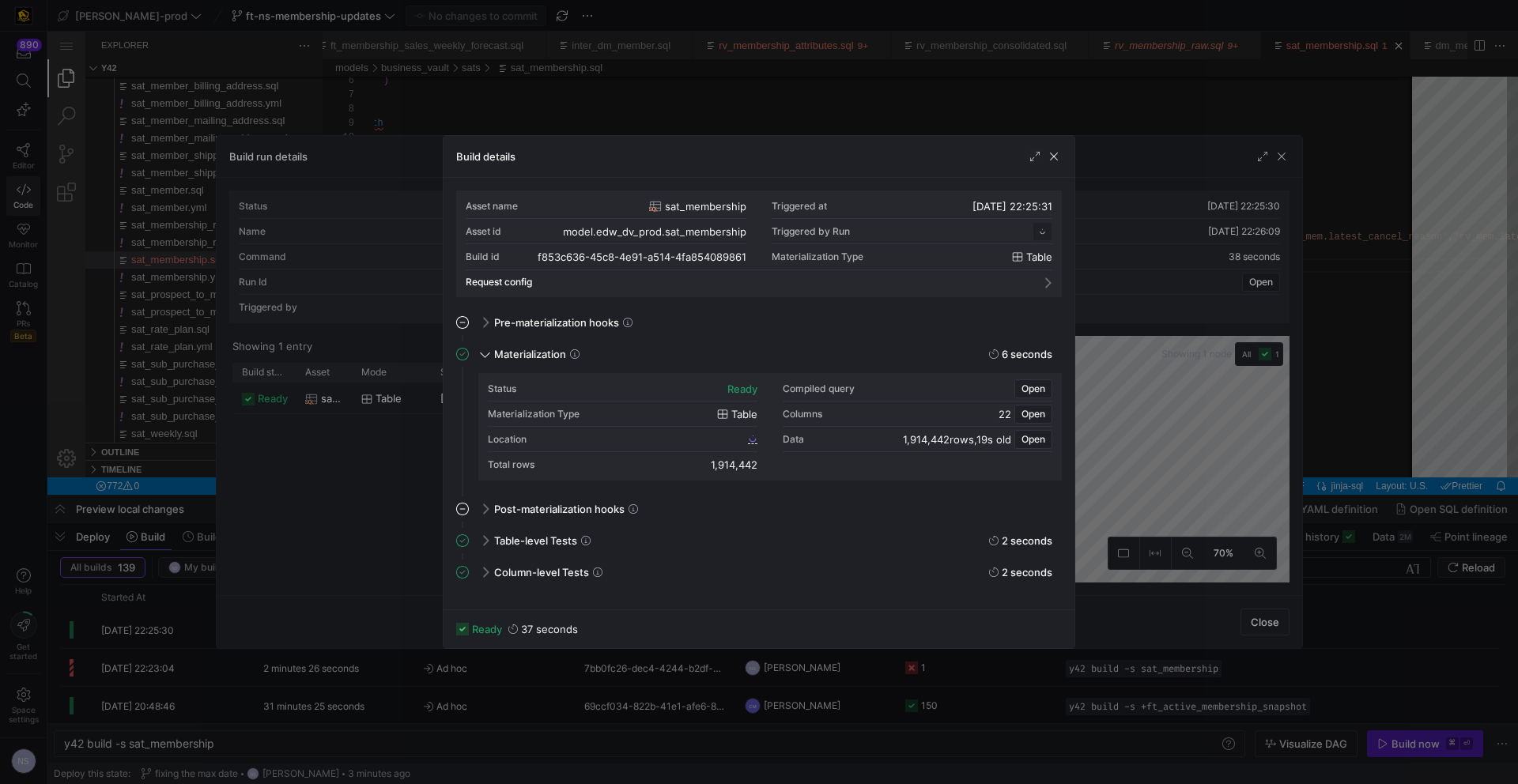
scroll to position [142, 0]
click at [1158, 402] on div at bounding box center [759, 392] width 1518 height 784
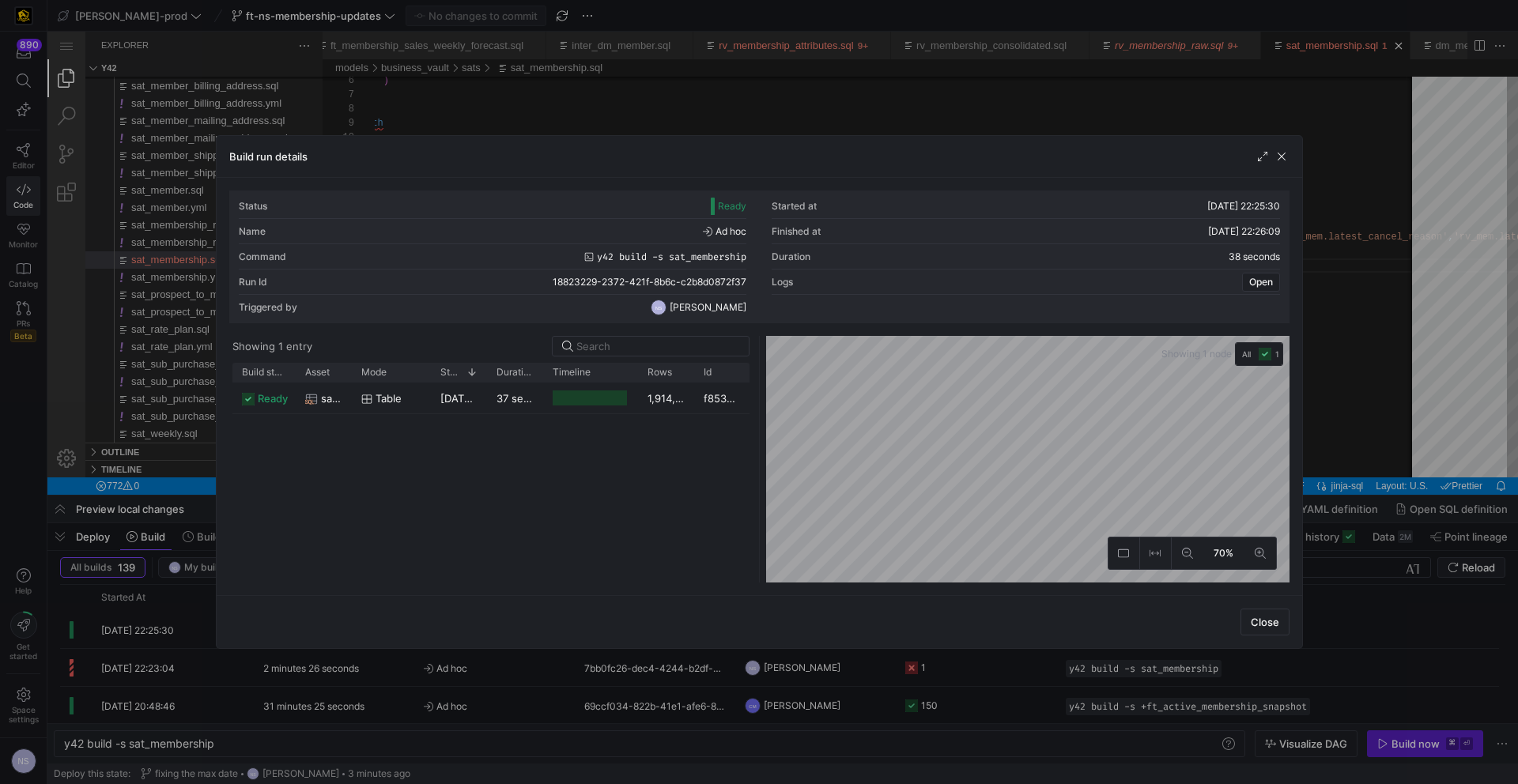
click at [1347, 584] on div at bounding box center [759, 392] width 1518 height 784
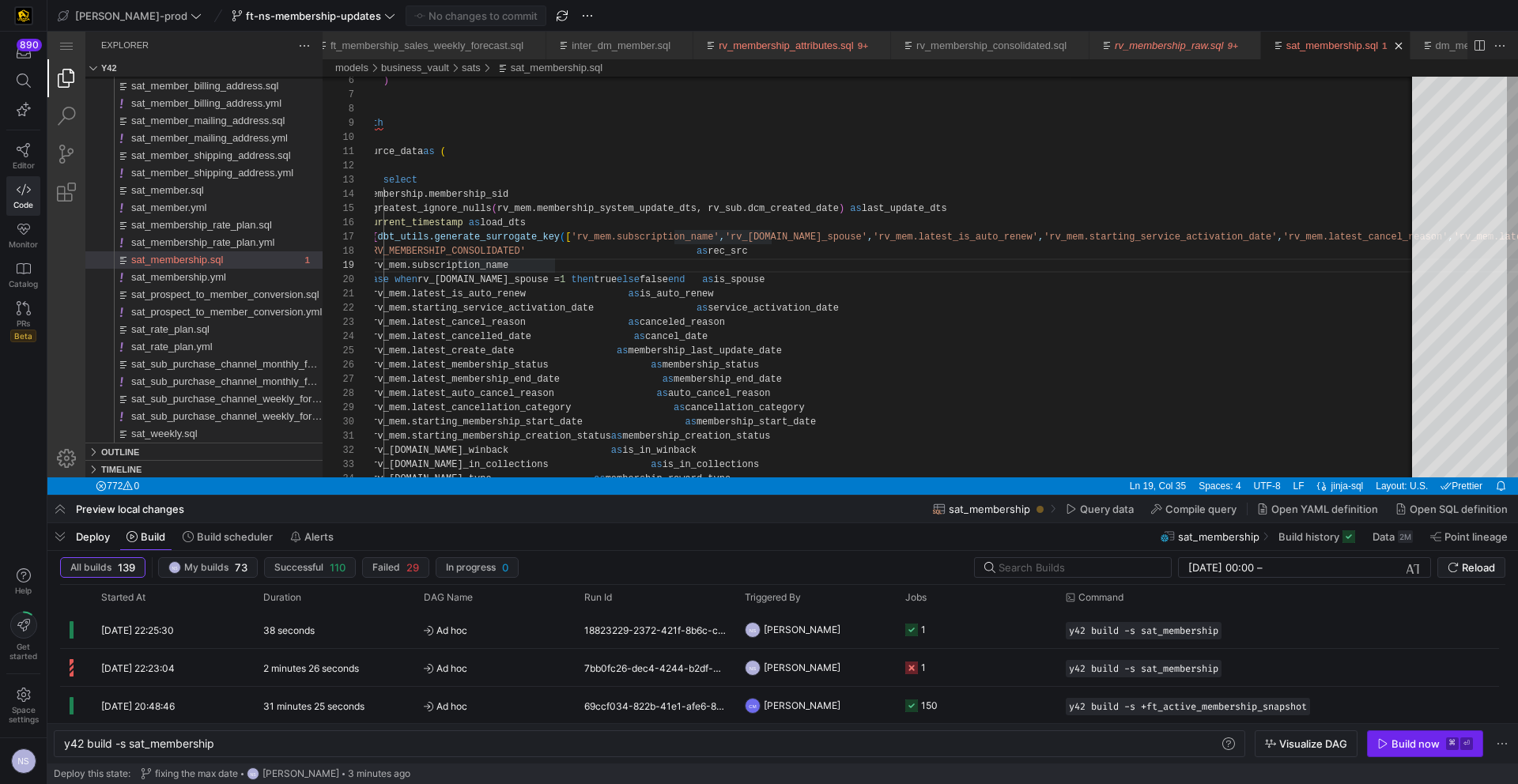
click at [1391, 747] on span "Build now ⌘ ⏎" at bounding box center [1424, 744] width 96 height 13
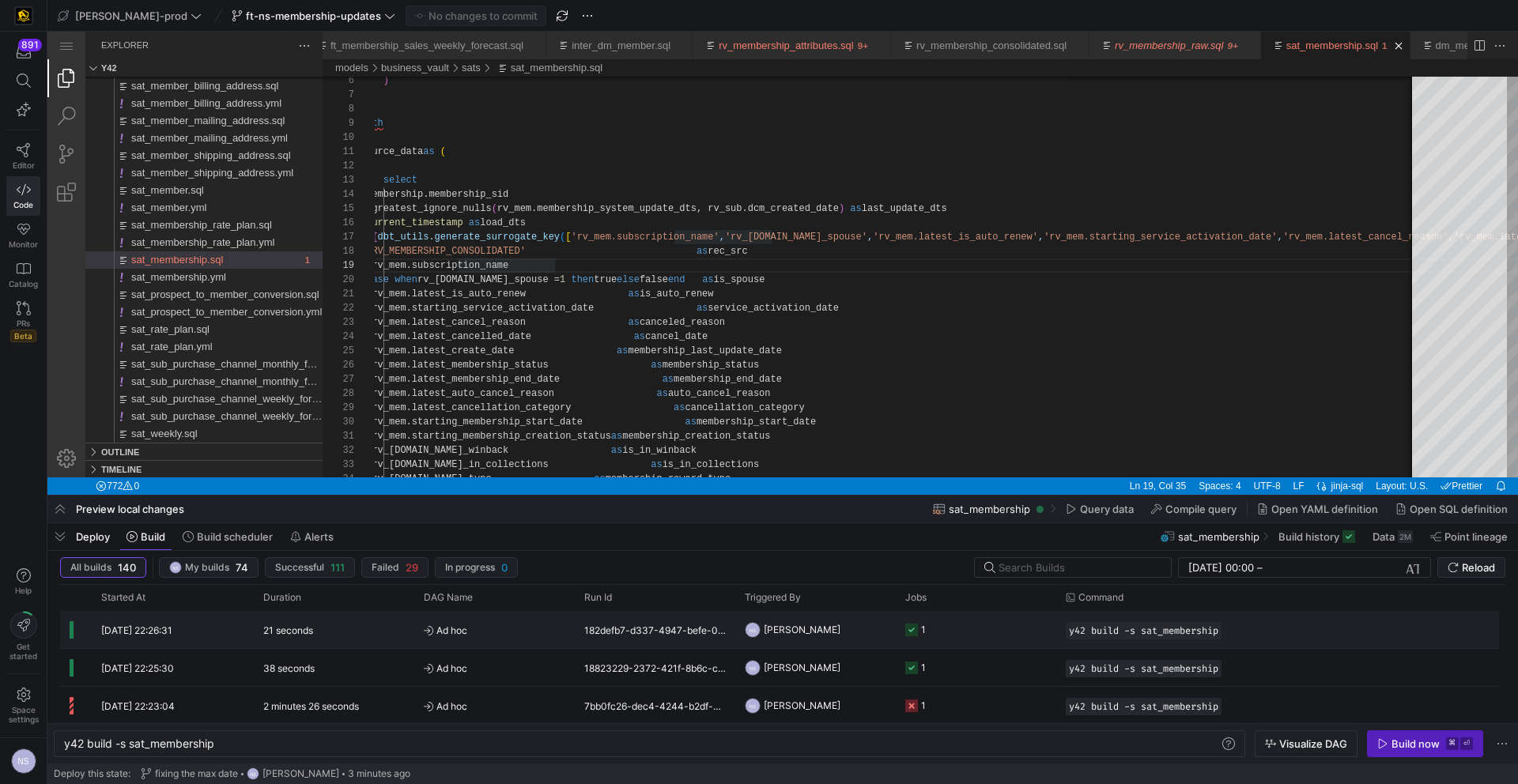
click at [945, 628] on y42-job-status-cell-renderer "1" at bounding box center [976, 629] width 141 height 36
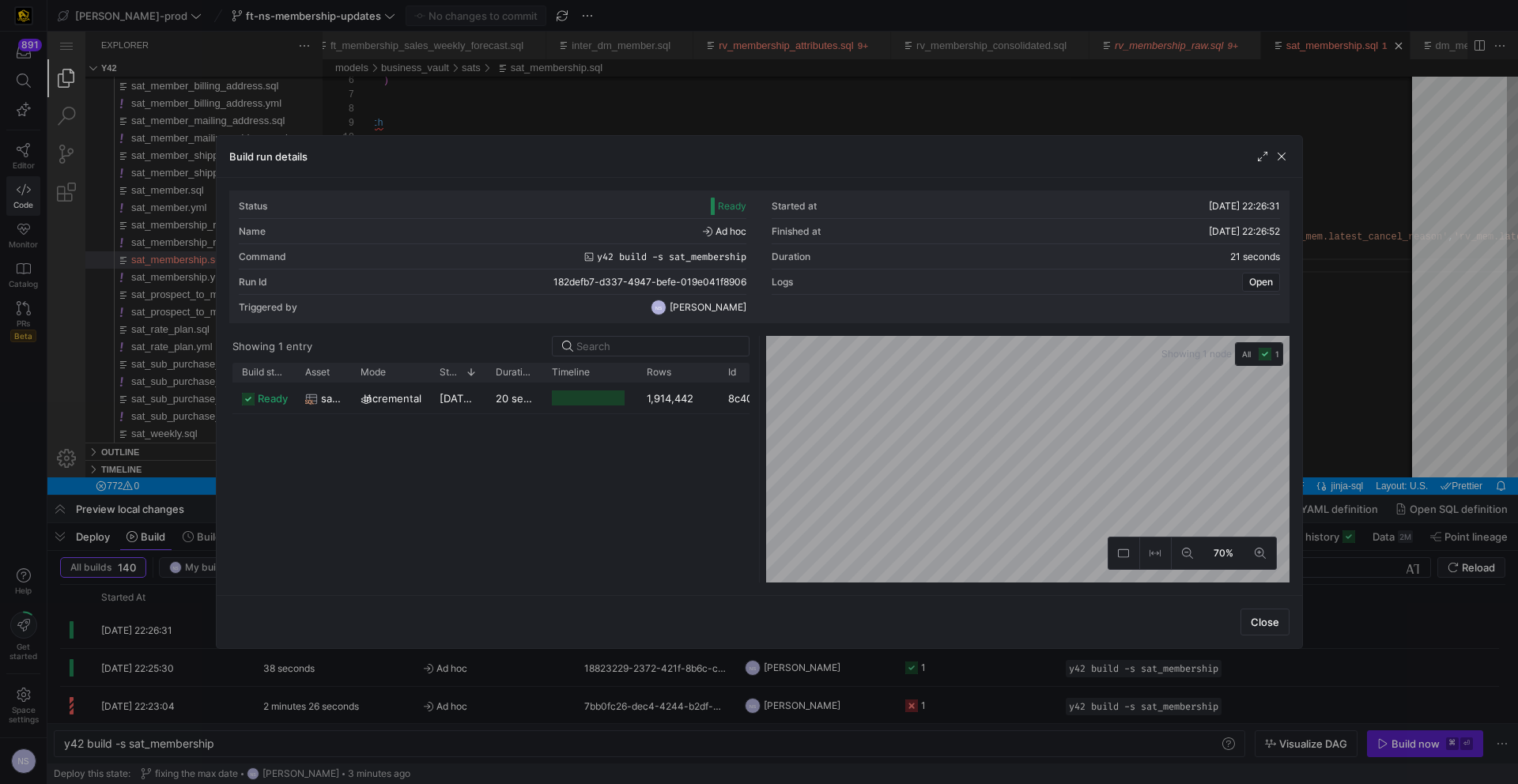
drag, startPoint x: 690, startPoint y: 375, endPoint x: 715, endPoint y: 384, distance: 26.6
click at [722, 370] on div at bounding box center [718, 372] width 6 height 19
click at [1323, 445] on div at bounding box center [759, 392] width 1518 height 784
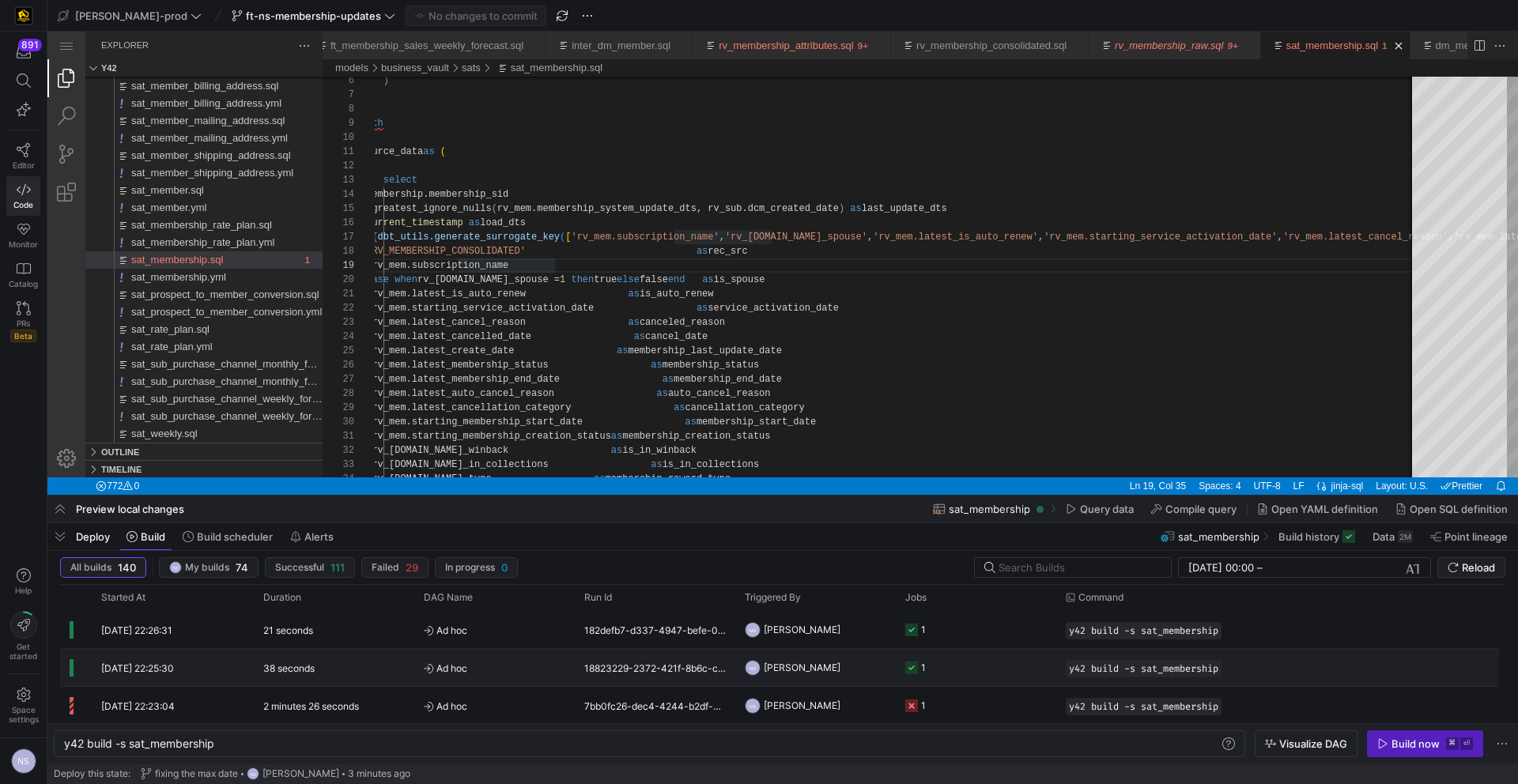
click at [1015, 651] on y42-job-status-cell-renderer "1" at bounding box center [976, 668] width 141 height 36
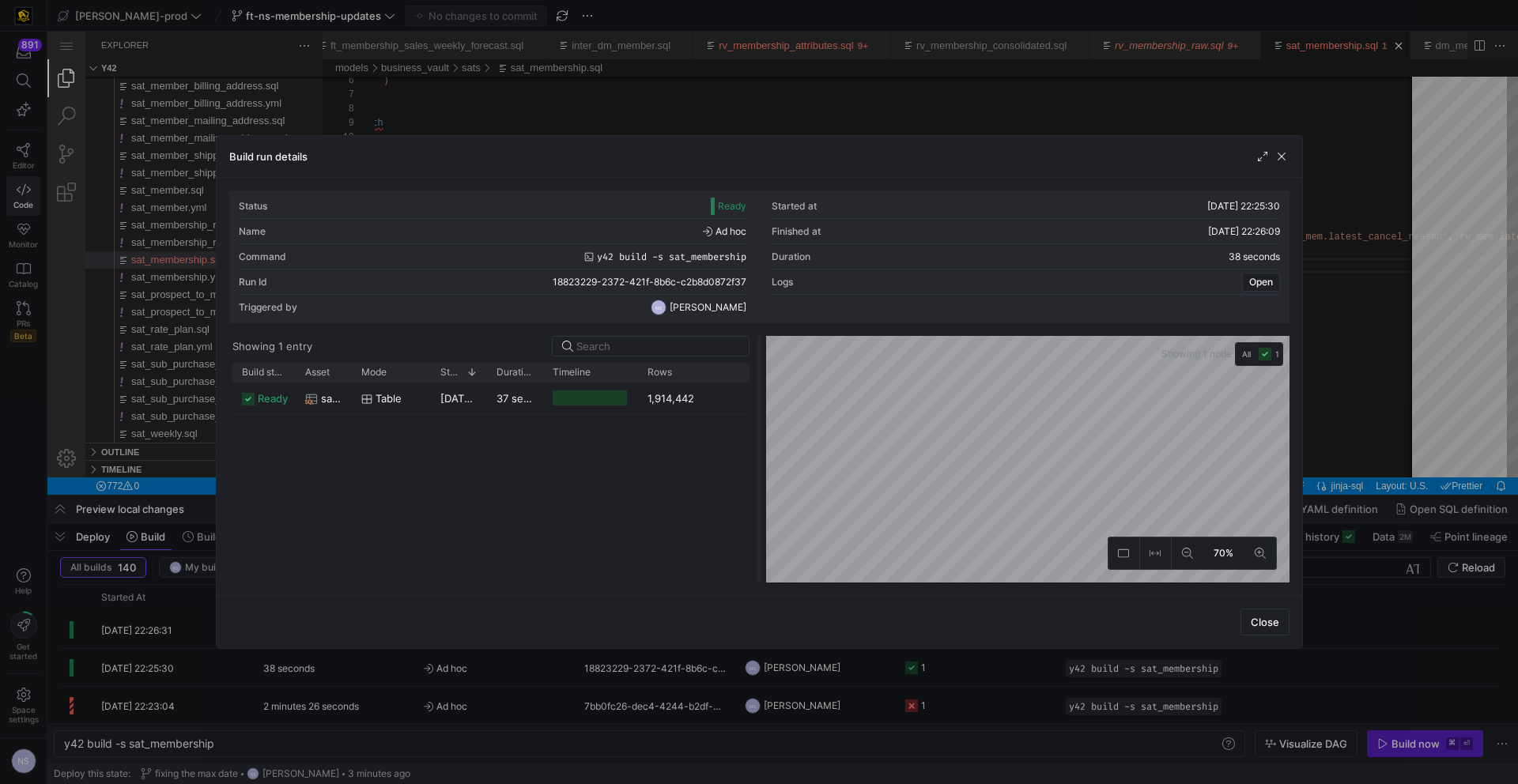
drag, startPoint x: 693, startPoint y: 379, endPoint x: 757, endPoint y: 371, distance: 64.5
click at [757, 371] on as-split "Showing 1 entry Drag here to set row groups Drag here to set column labels Buil…" at bounding box center [759, 460] width 1060 height 247
drag, startPoint x: 1517, startPoint y: 511, endPoint x: 1388, endPoint y: 554, distance: 136.0
click at [1514, 512] on div at bounding box center [759, 392] width 1518 height 784
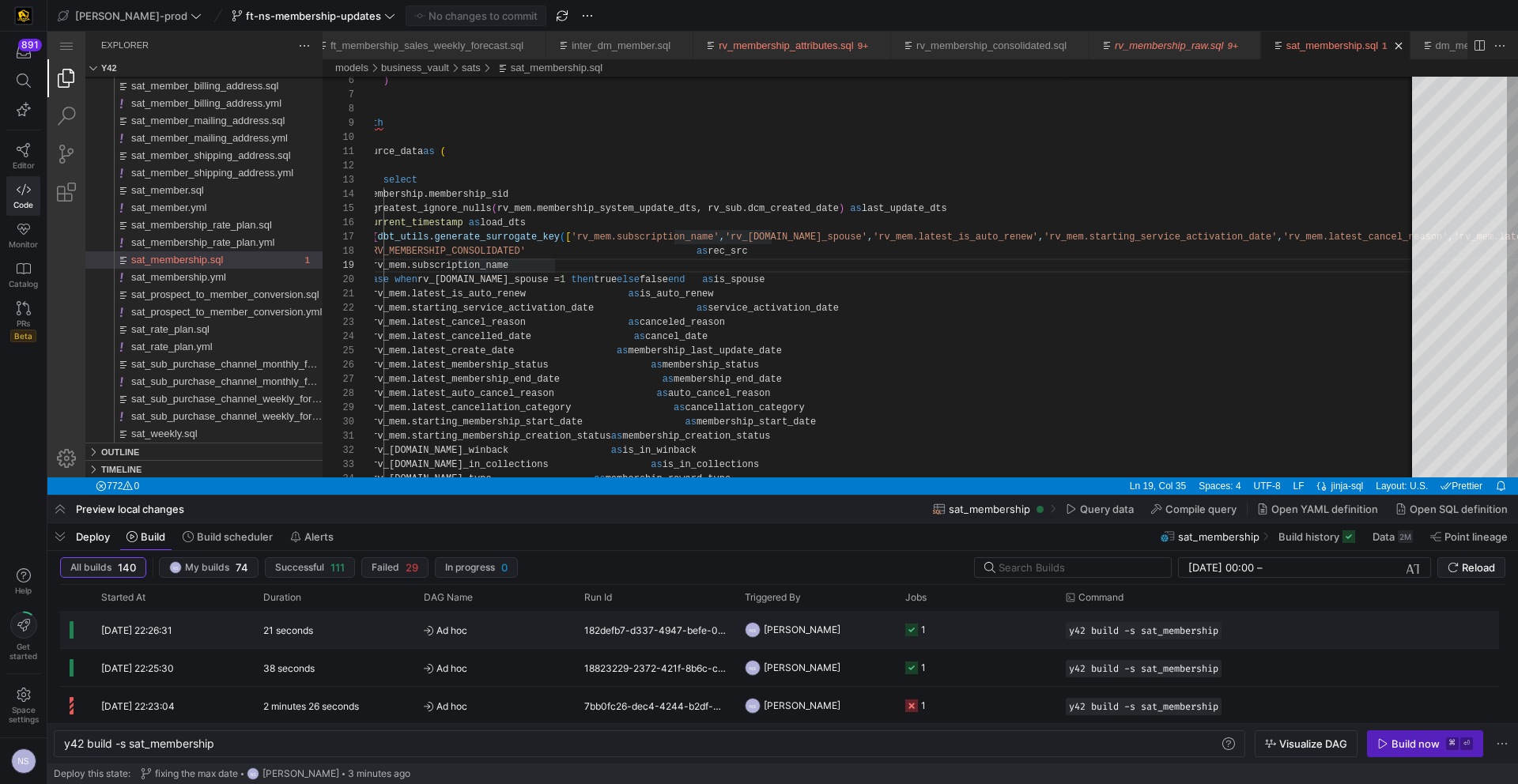
click at [985, 634] on y42-job-status-cell-renderer "1" at bounding box center [976, 629] width 141 height 36
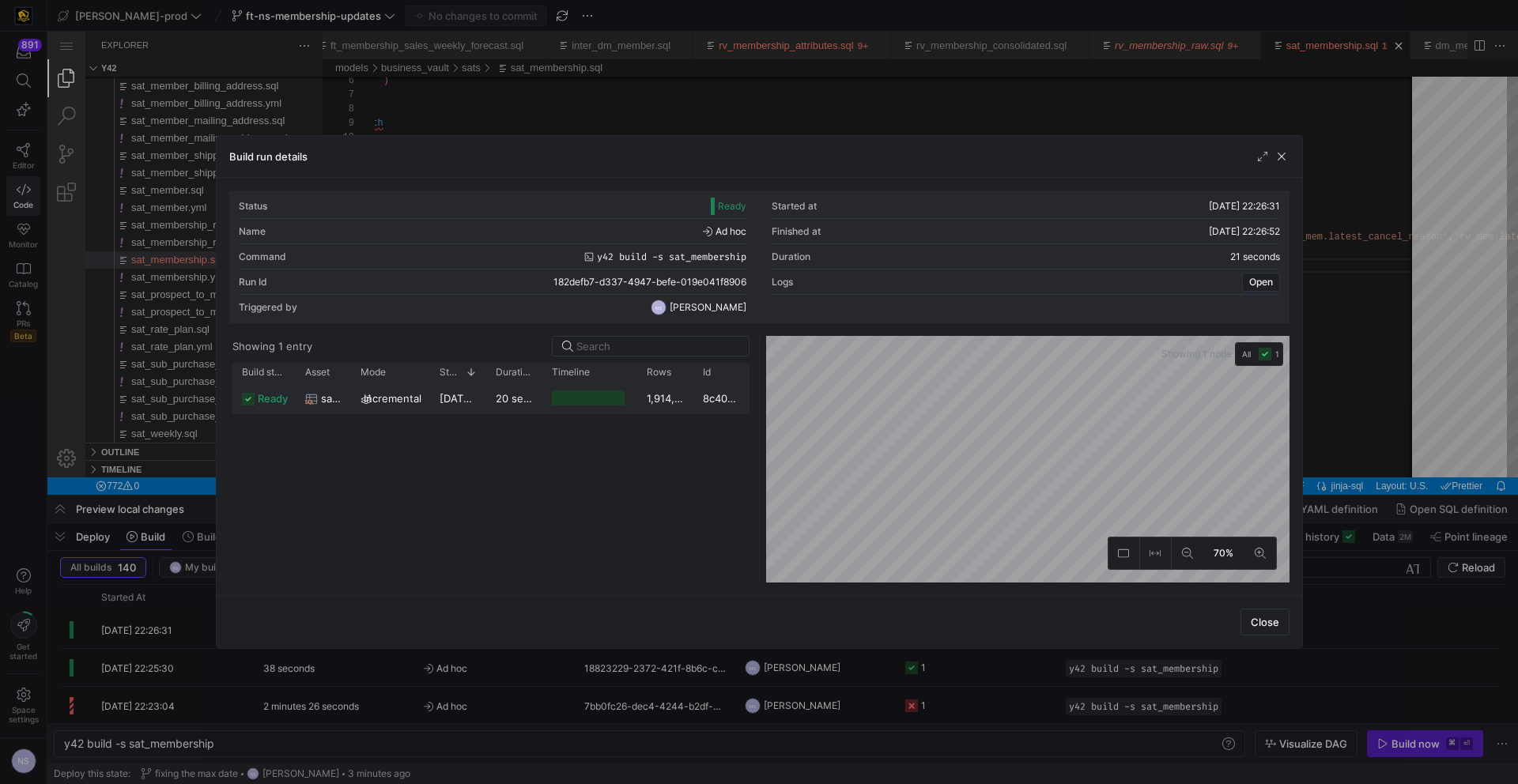
click at [669, 414] on div "ready sat_membership incremental 24/09/25, 22:26:31 20 seconds 1,914,442 8c40cc…" at bounding box center [491, 482] width 517 height 200
click at [667, 399] on div "1,914,442" at bounding box center [665, 397] width 56 height 31
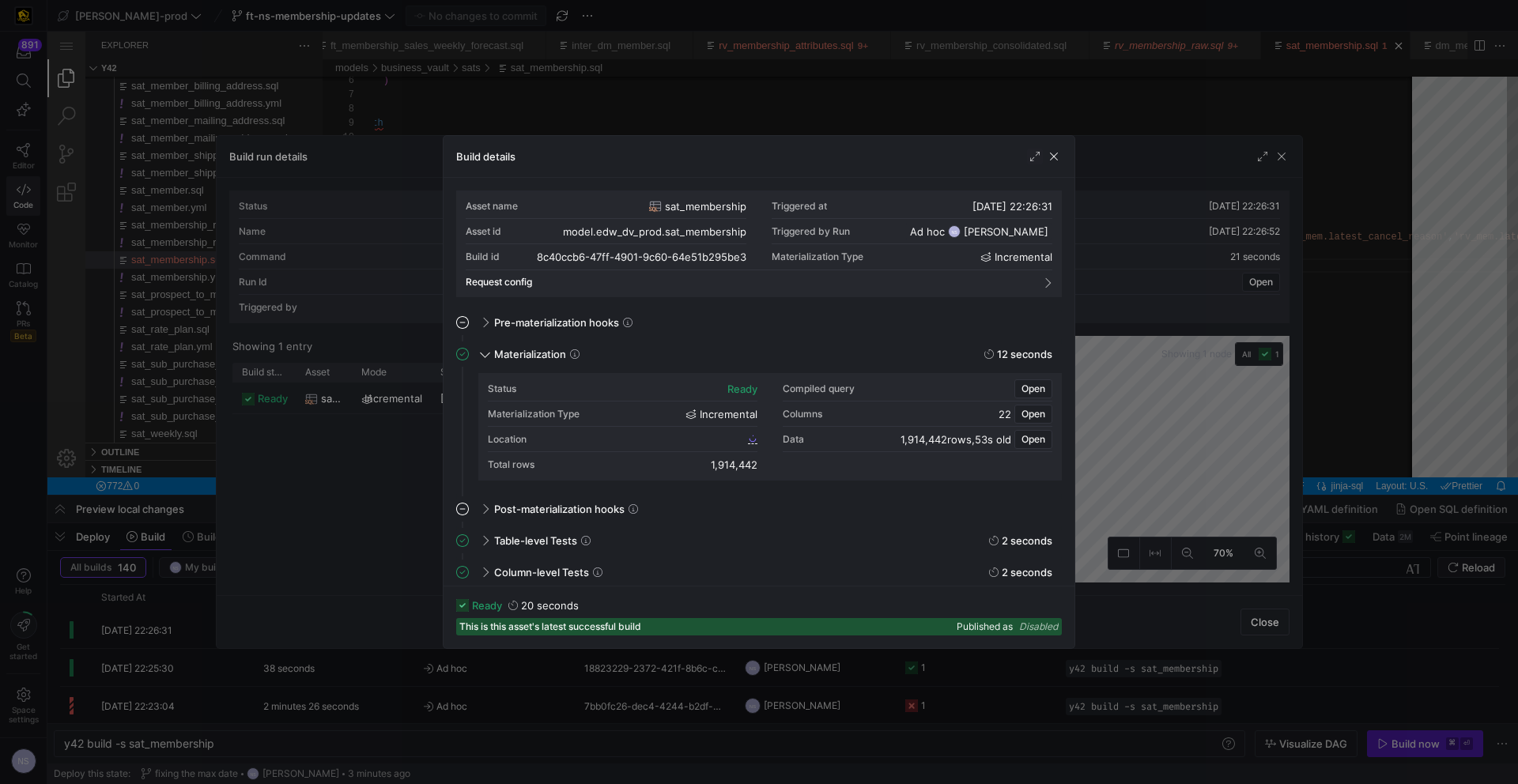
click at [748, 444] on div at bounding box center [753, 439] width 10 height 10
click at [739, 438] on span "8c40ccb6_47ff_4901_9c60_64e51b295be3" at bounding box center [650, 438] width 188 height 11
click at [1183, 352] on div at bounding box center [759, 392] width 1518 height 784
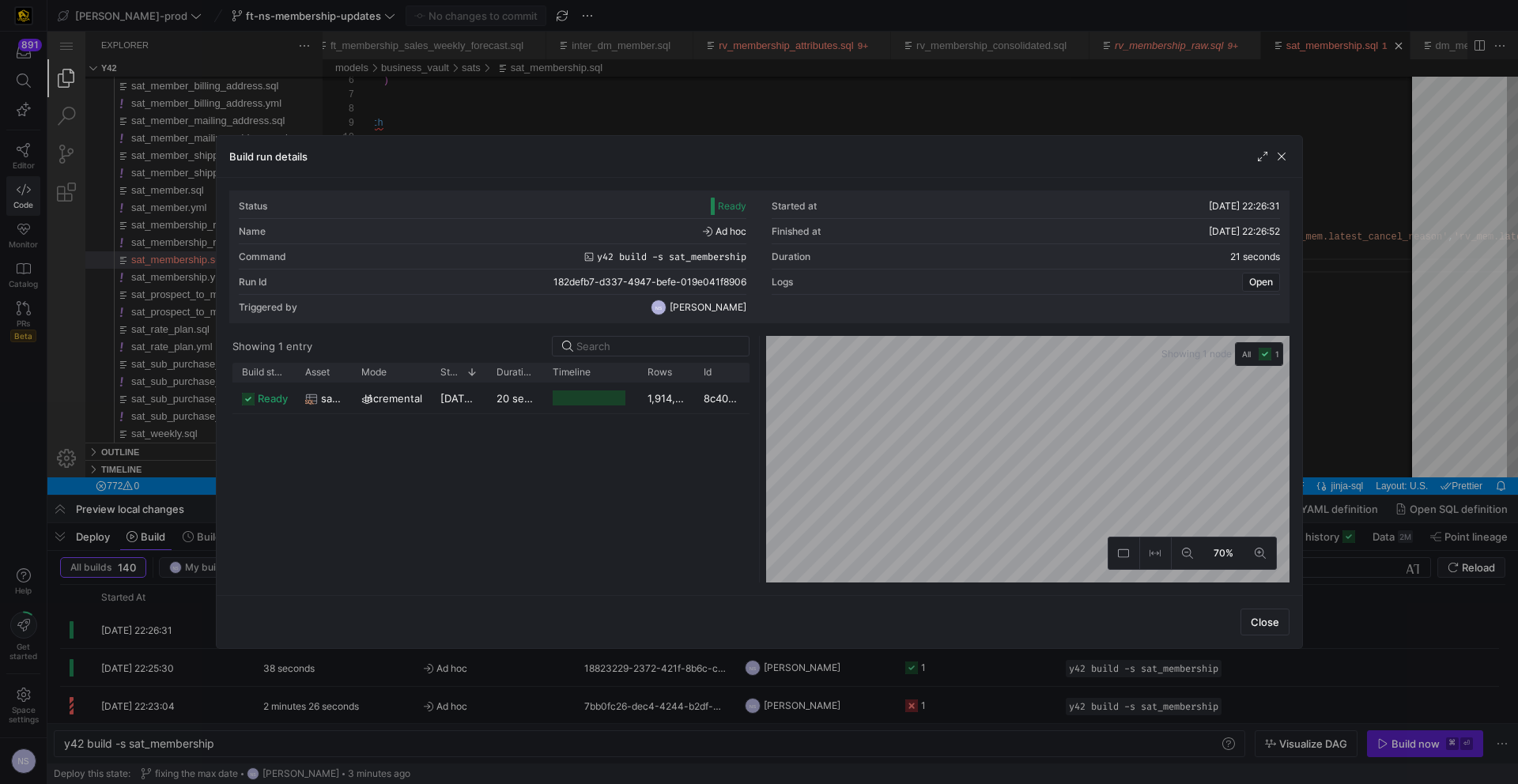
click at [1333, 410] on div at bounding box center [759, 392] width 1518 height 784
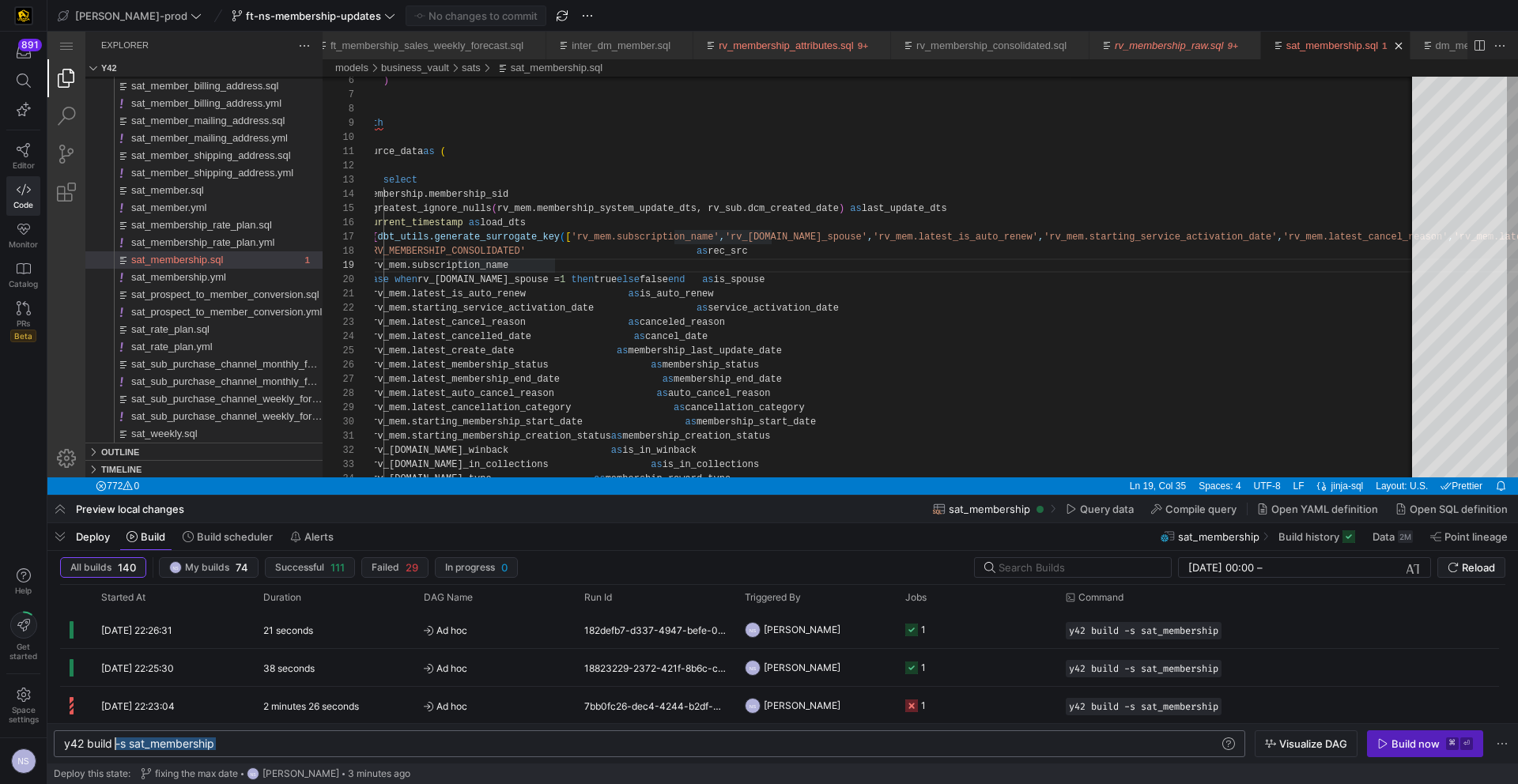
scroll to position [0, 57]
drag, startPoint x: 233, startPoint y: 741, endPoint x: 120, endPoint y: 740, distance: 113.0
click at [120, 740] on div "y42 build -s sat_membership" at bounding box center [641, 744] width 1155 height 13
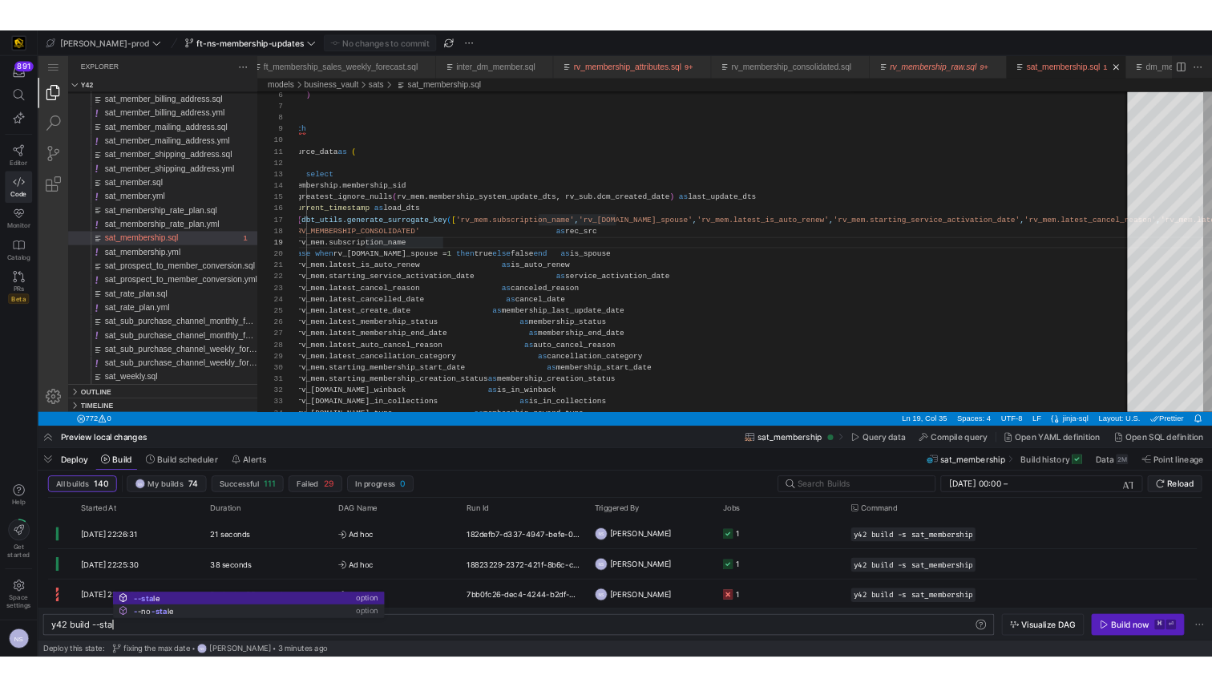
scroll to position [0, 87]
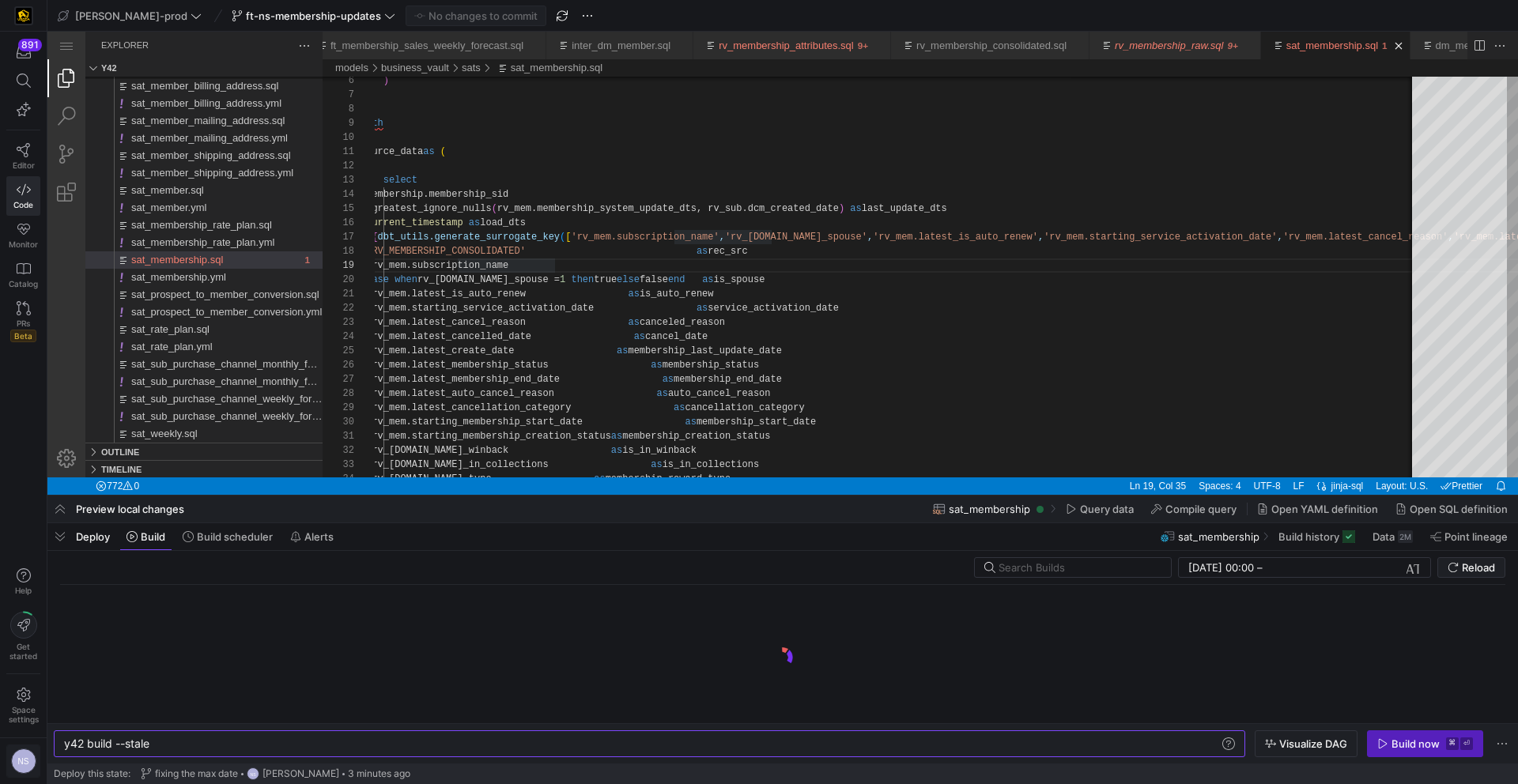
type textarea "y42 build --stale"
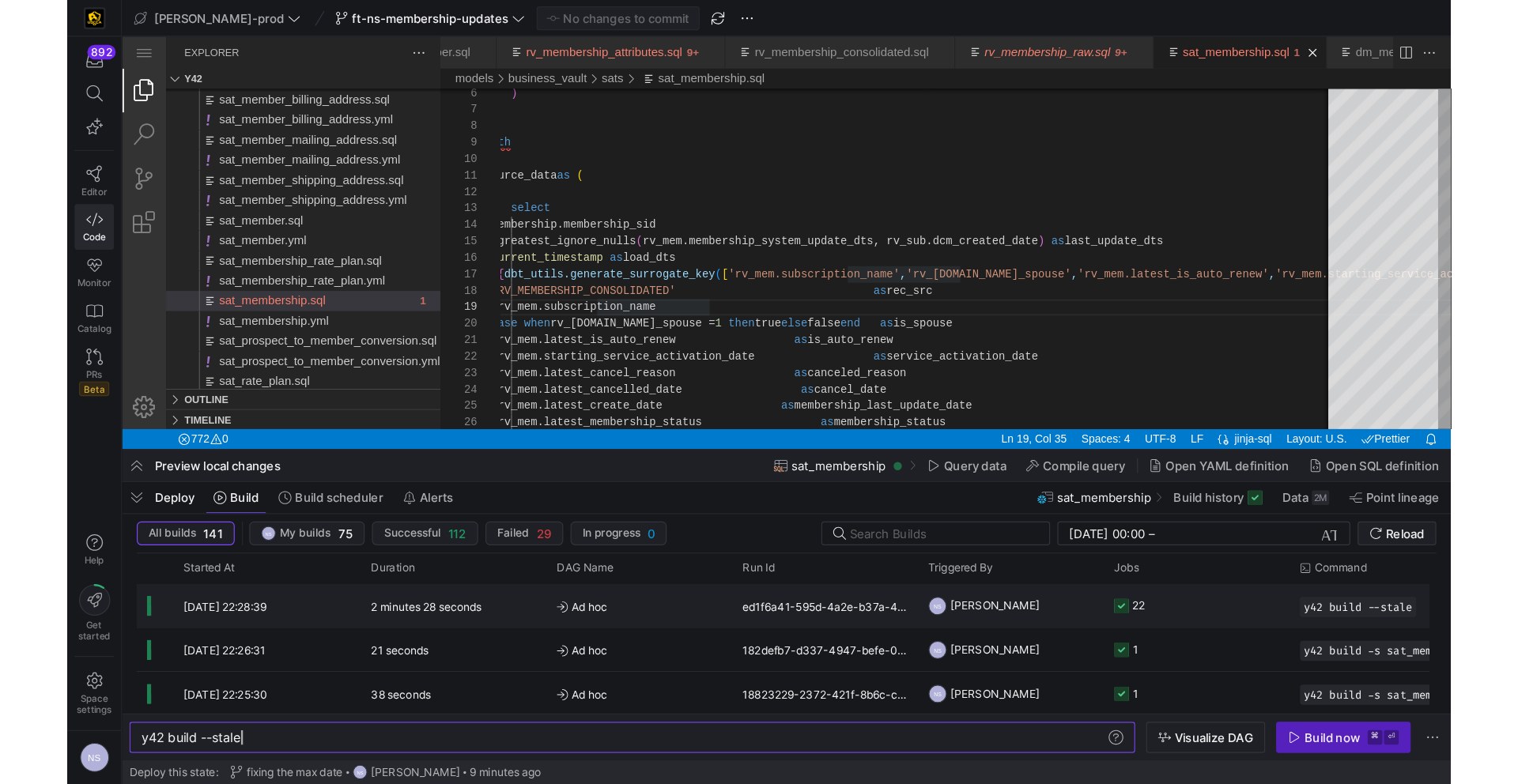
scroll to position [0, 3]
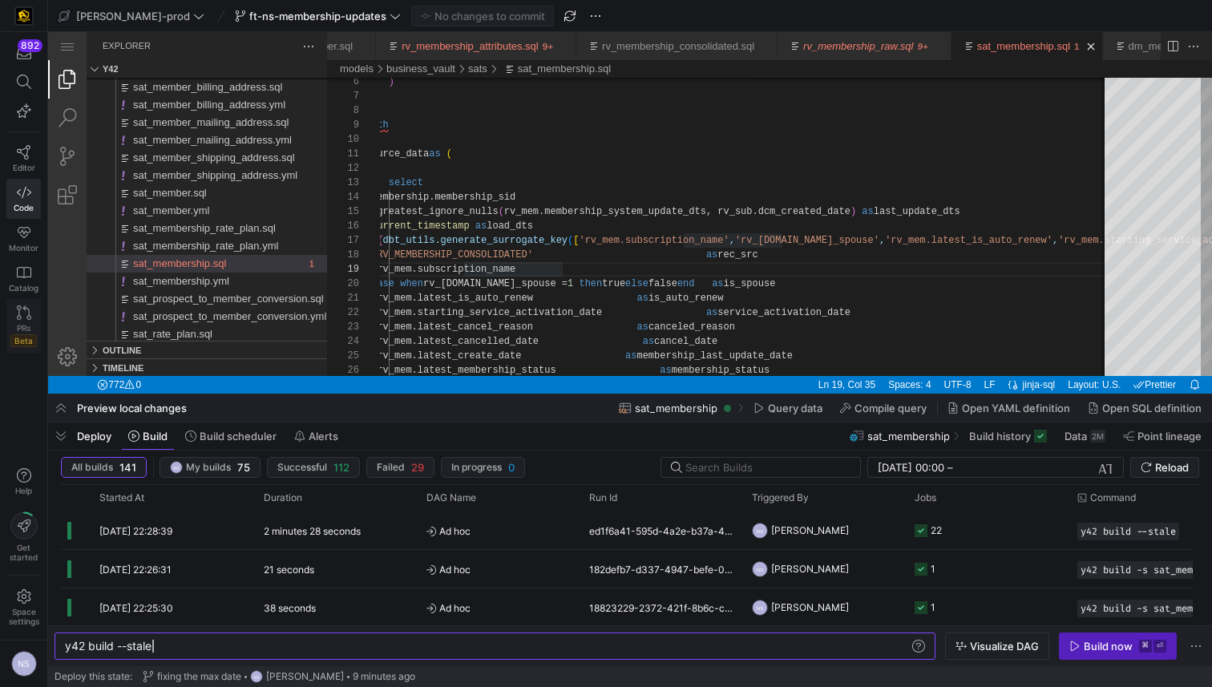
click at [14, 313] on link "PRs Beta" at bounding box center [23, 326] width 34 height 55
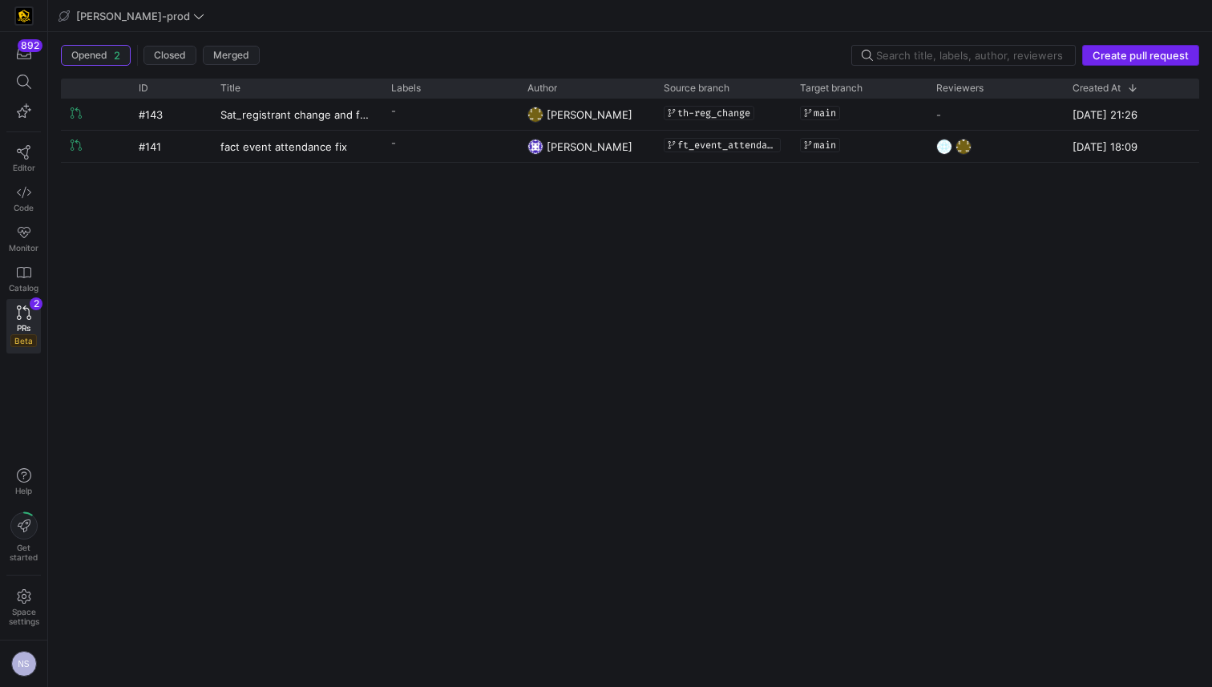
click at [1124, 56] on span "Create pull request" at bounding box center [1140, 55] width 96 height 13
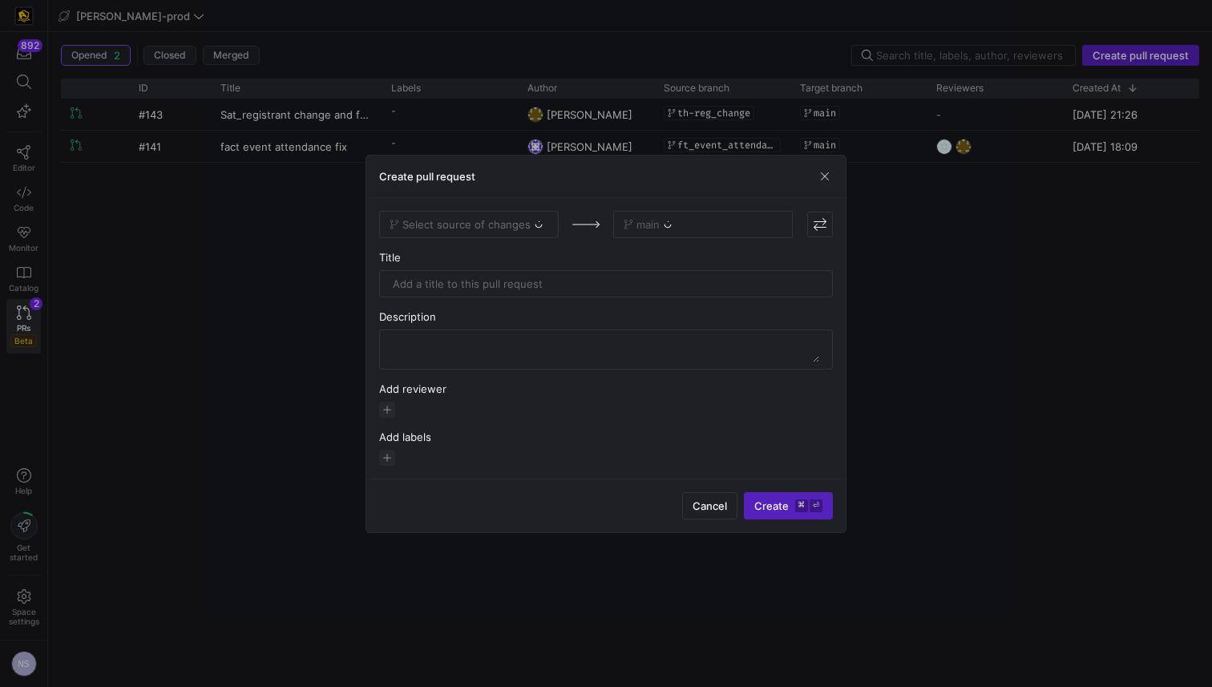
click at [487, 214] on div "Select source of changes" at bounding box center [469, 224] width 180 height 27
click at [480, 234] on div "Select source of changes" at bounding box center [469, 224] width 180 height 27
click at [507, 224] on div "Select source of changes" at bounding box center [469, 224] width 180 height 27
click at [517, 222] on div "Select source of changes" at bounding box center [469, 224] width 180 height 27
click at [503, 223] on span "Select source of changes" at bounding box center [466, 224] width 128 height 13
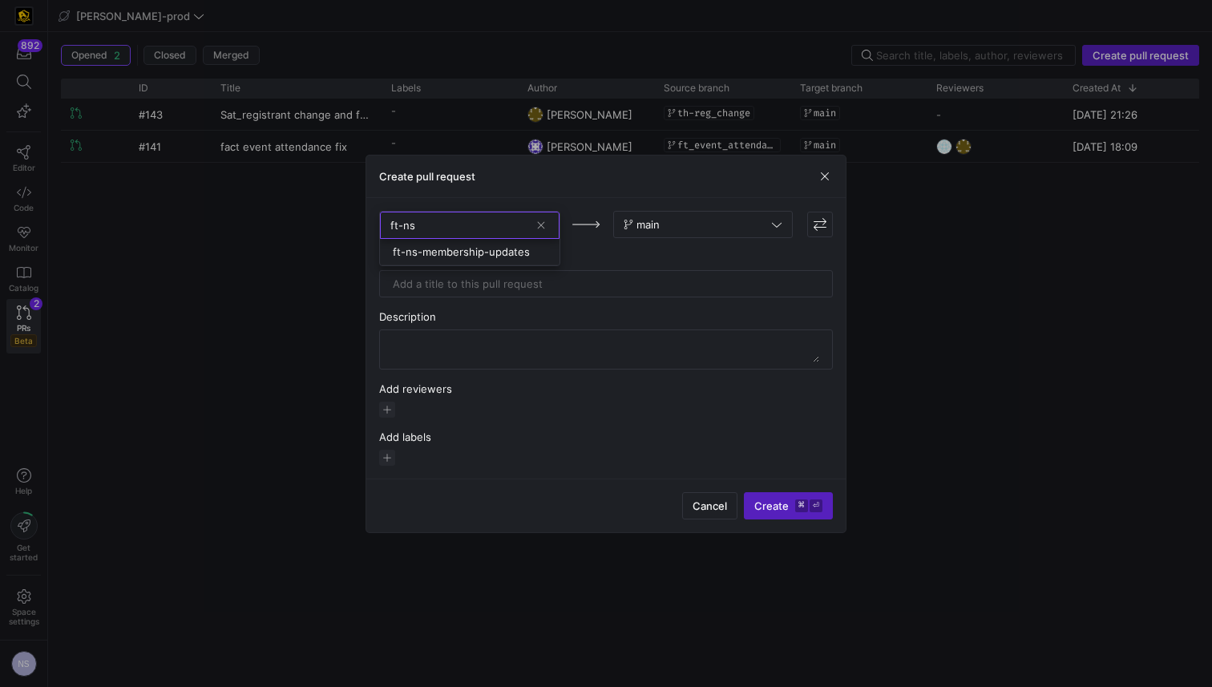
type input "ft-ns"
click at [481, 266] on div at bounding box center [606, 343] width 1212 height 687
click at [482, 259] on div "Title" at bounding box center [606, 257] width 454 height 13
click at [473, 228] on span "Select source of changes" at bounding box center [466, 224] width 128 height 13
type input "ft-ns"
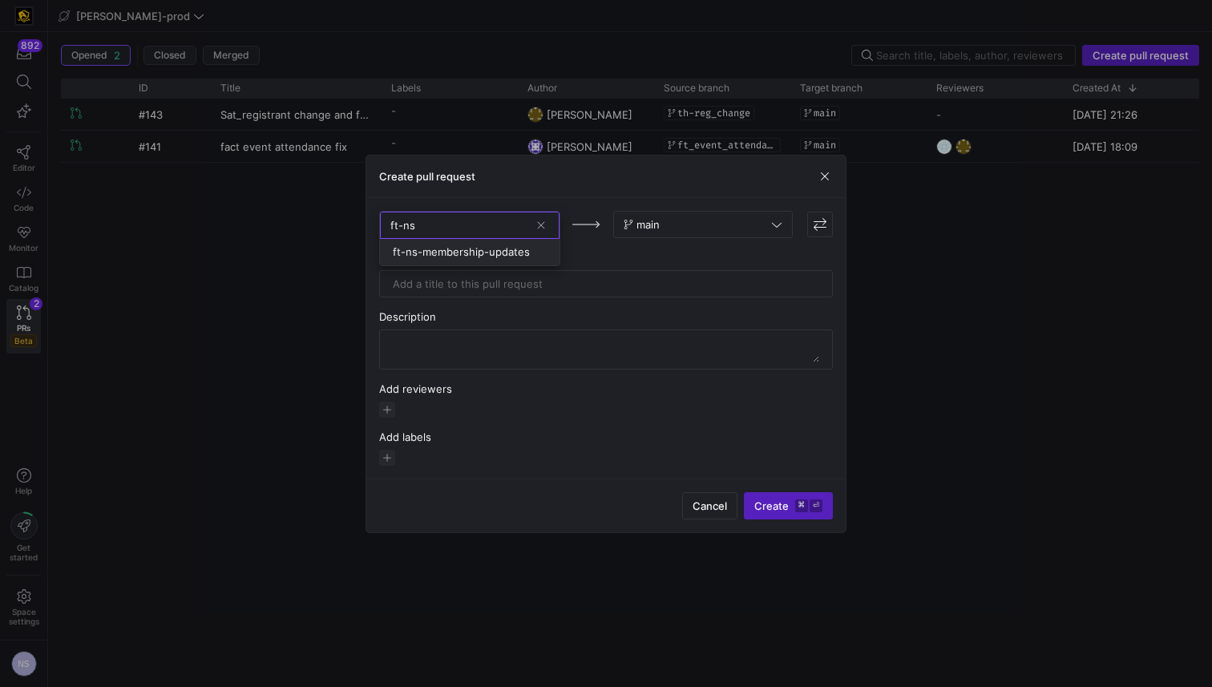
click at [473, 247] on span "ft-ns-membership-updates" at bounding box center [461, 251] width 137 height 13
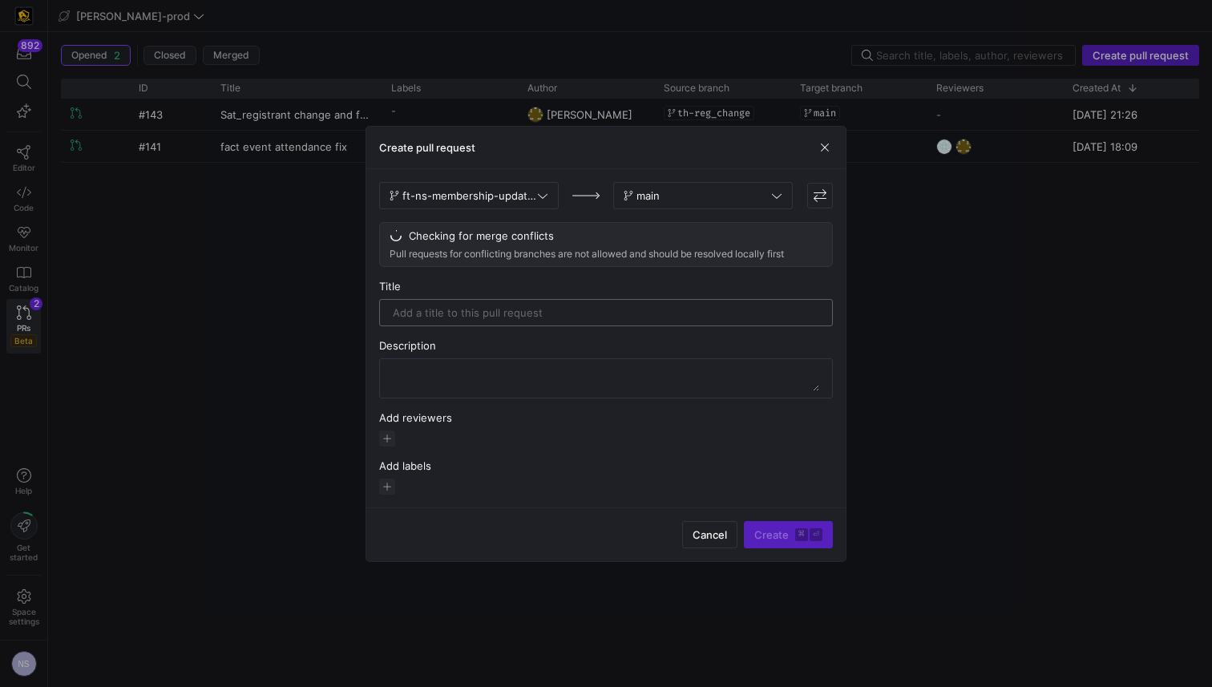
click at [508, 311] on input "text" at bounding box center [606, 312] width 426 height 13
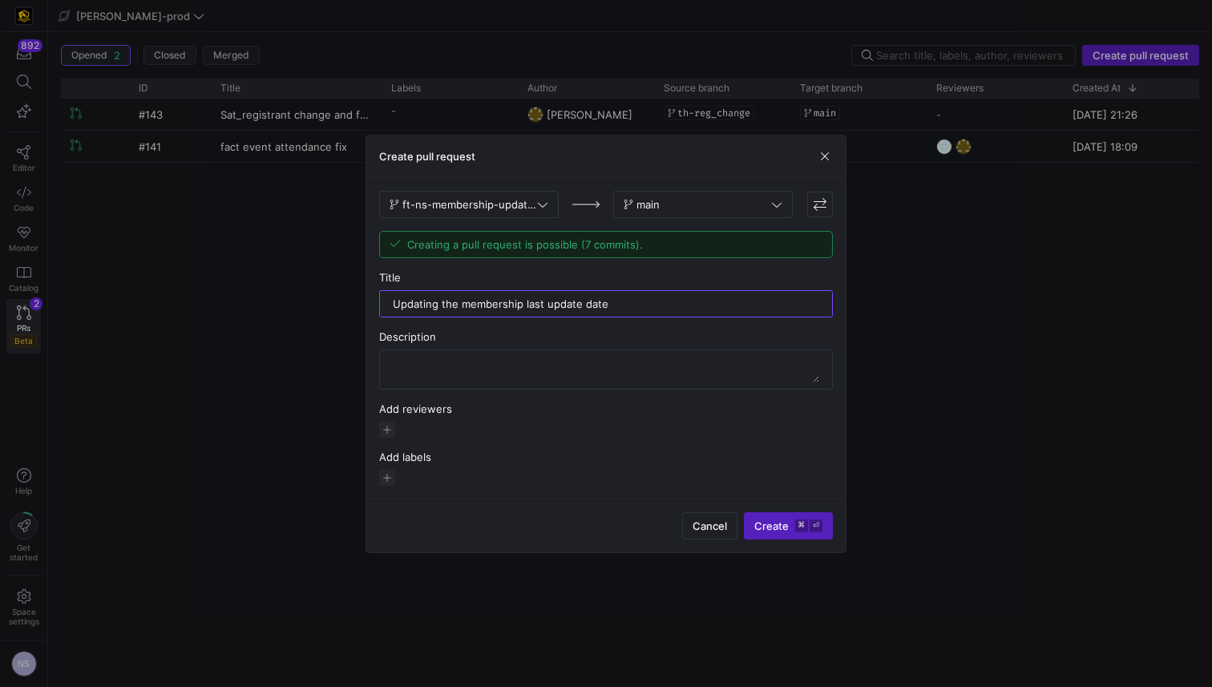
type input "Updating the membership last update date"
click at [545, 446] on div "ft-ns-membership-updates main Creating a pull request is possible (7 commits). …" at bounding box center [606, 338] width 454 height 295
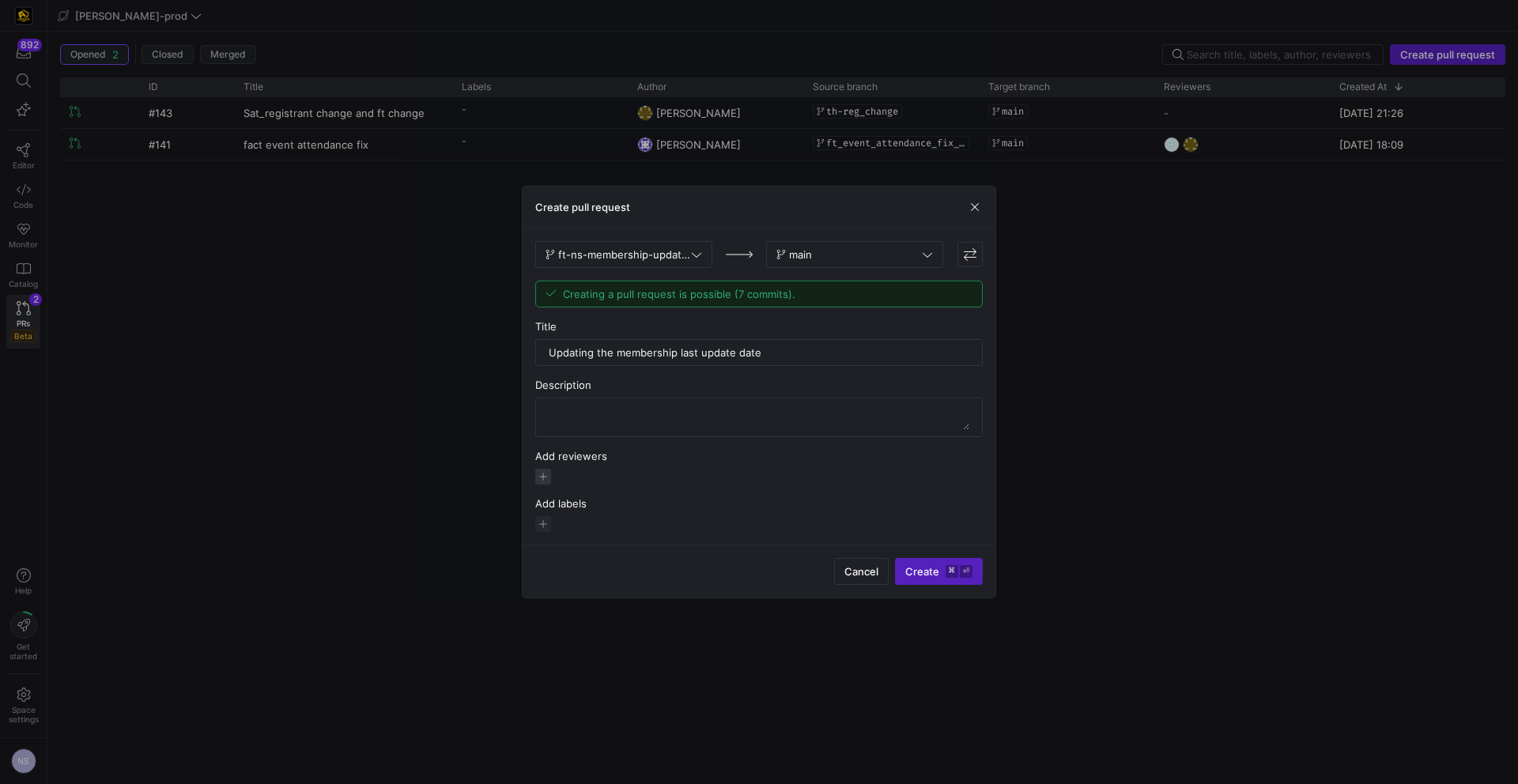
click at [547, 480] on span "button" at bounding box center [543, 476] width 16 height 16
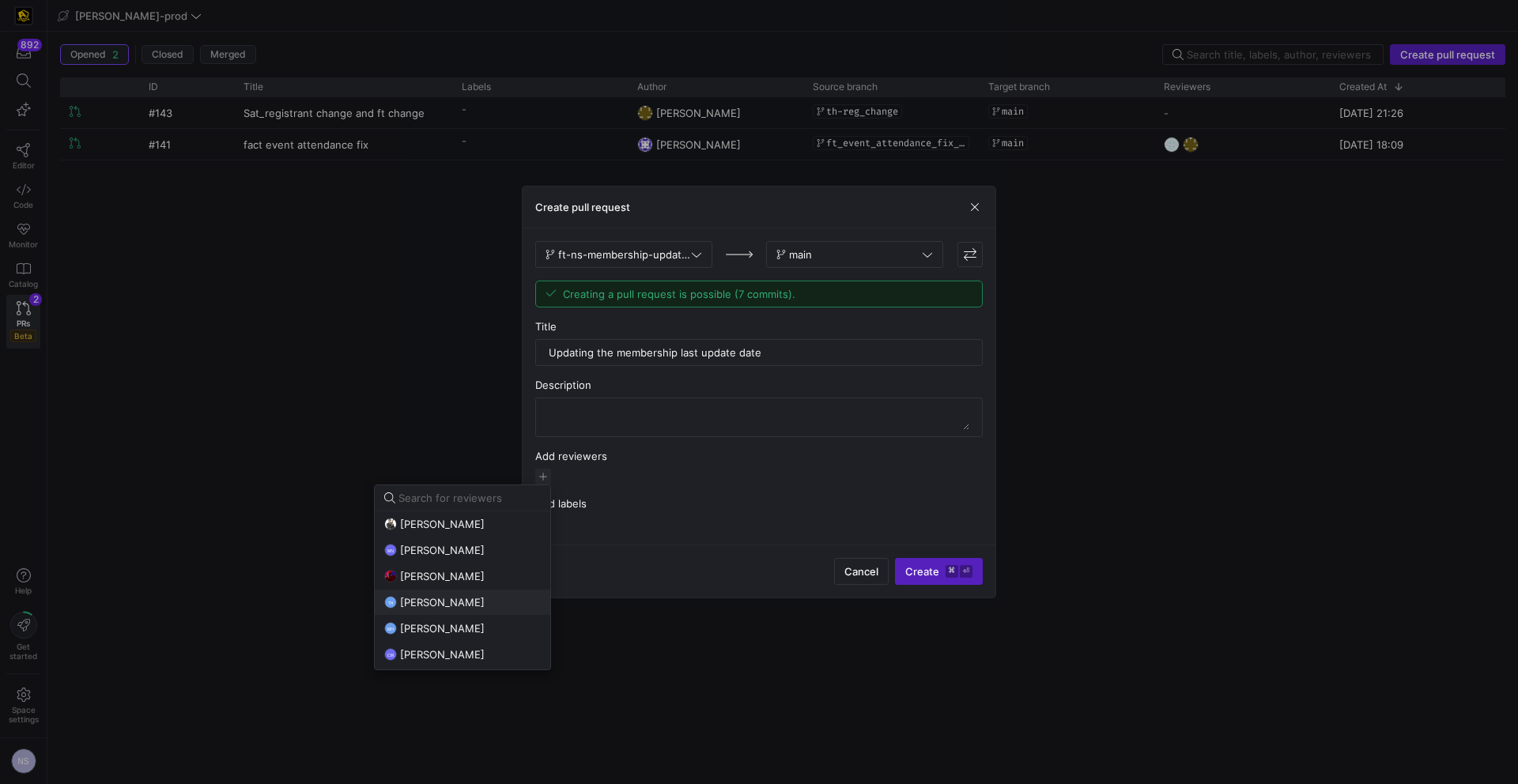
click at [474, 592] on button "TH Tommy Huelhorst" at bounding box center [463, 603] width 176 height 26
click at [465, 639] on div "CM Caden Miller" at bounding box center [463, 641] width 157 height 13
drag, startPoint x: 918, startPoint y: 518, endPoint x: 926, endPoint y: 525, distance: 10.6
click at [918, 518] on div at bounding box center [759, 392] width 1518 height 784
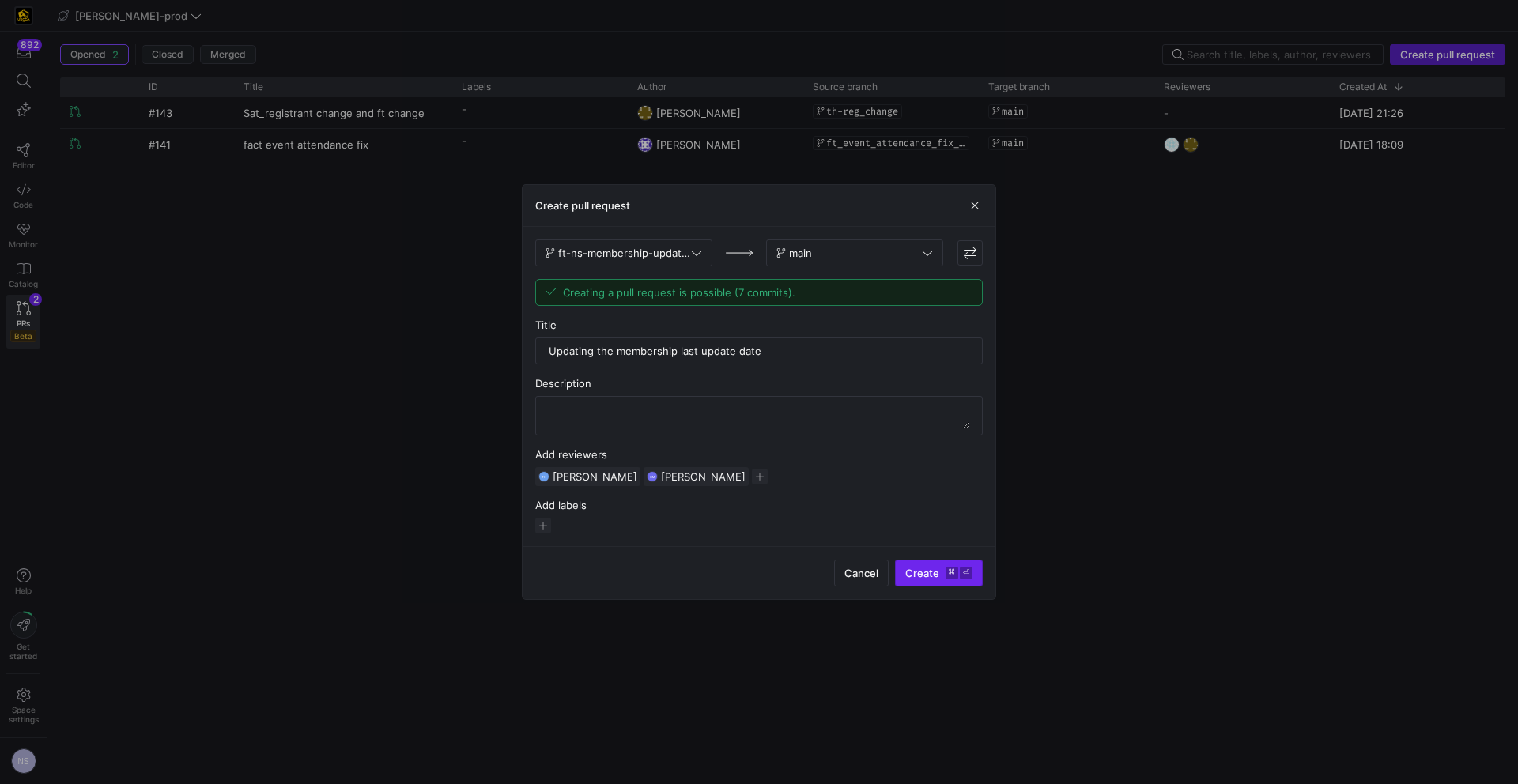
click at [941, 572] on span "Create ⌘ ⏎" at bounding box center [939, 573] width 67 height 13
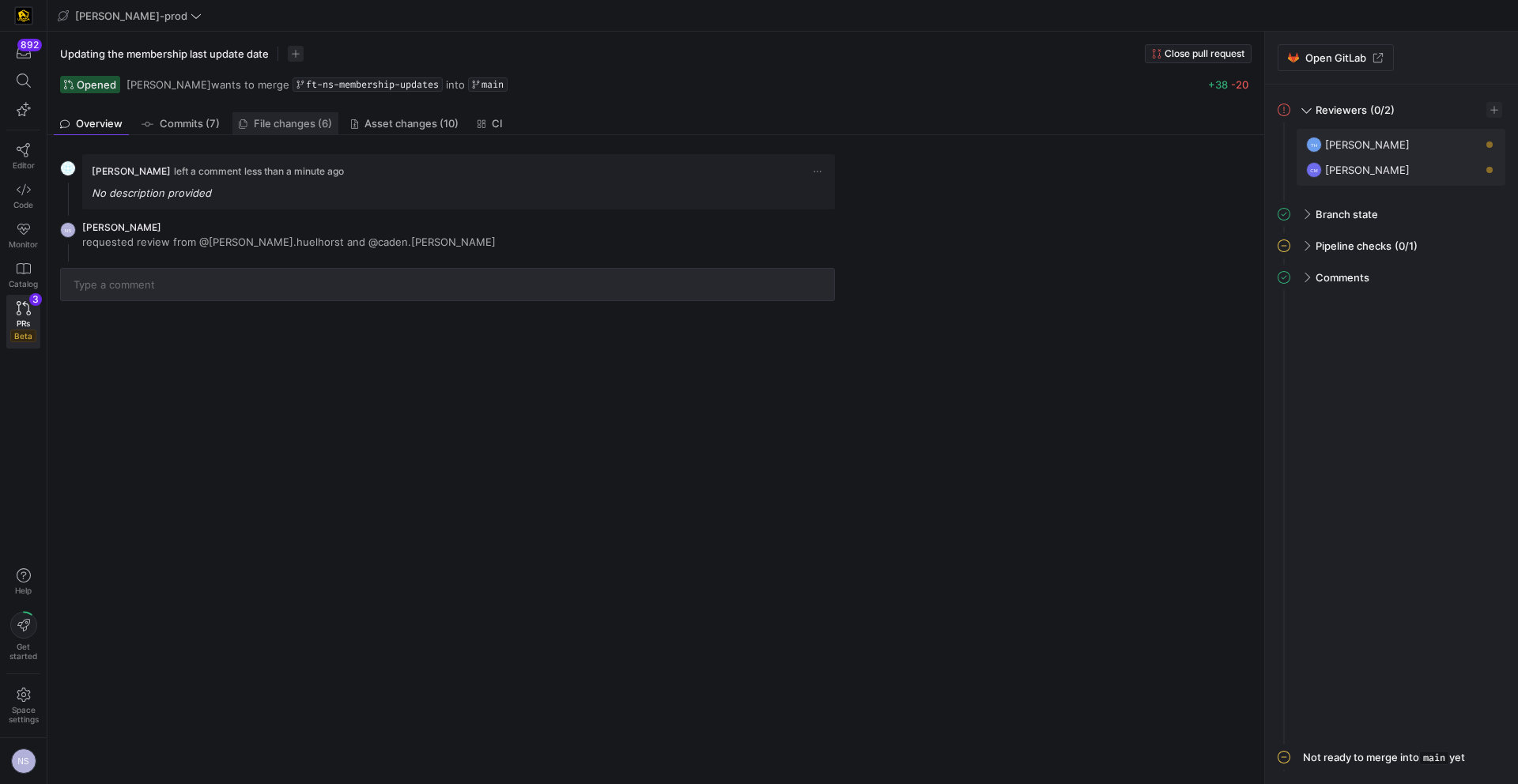
click at [305, 123] on span "File changes (6)" at bounding box center [292, 123] width 78 height 10
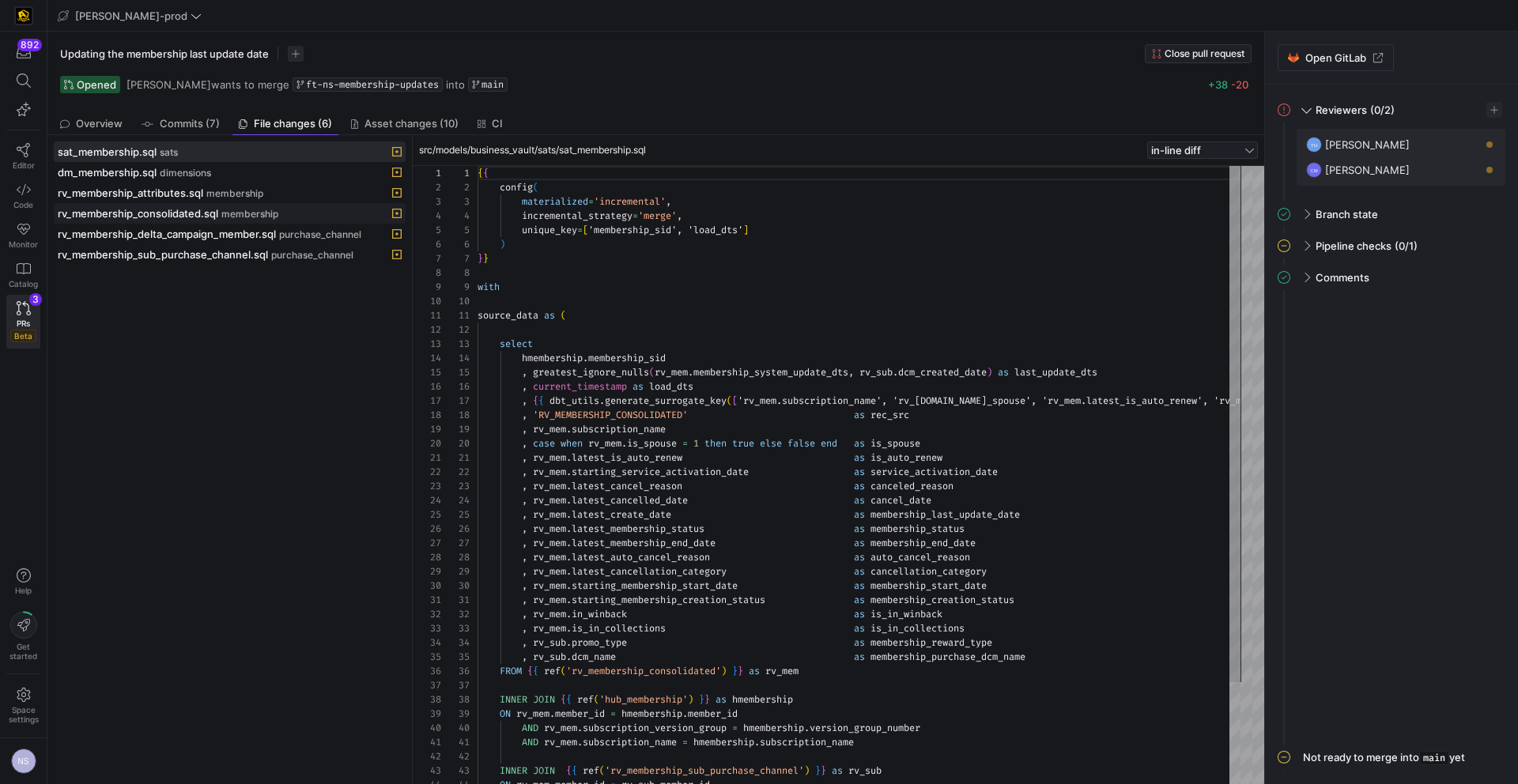
scroll to position [142, 0]
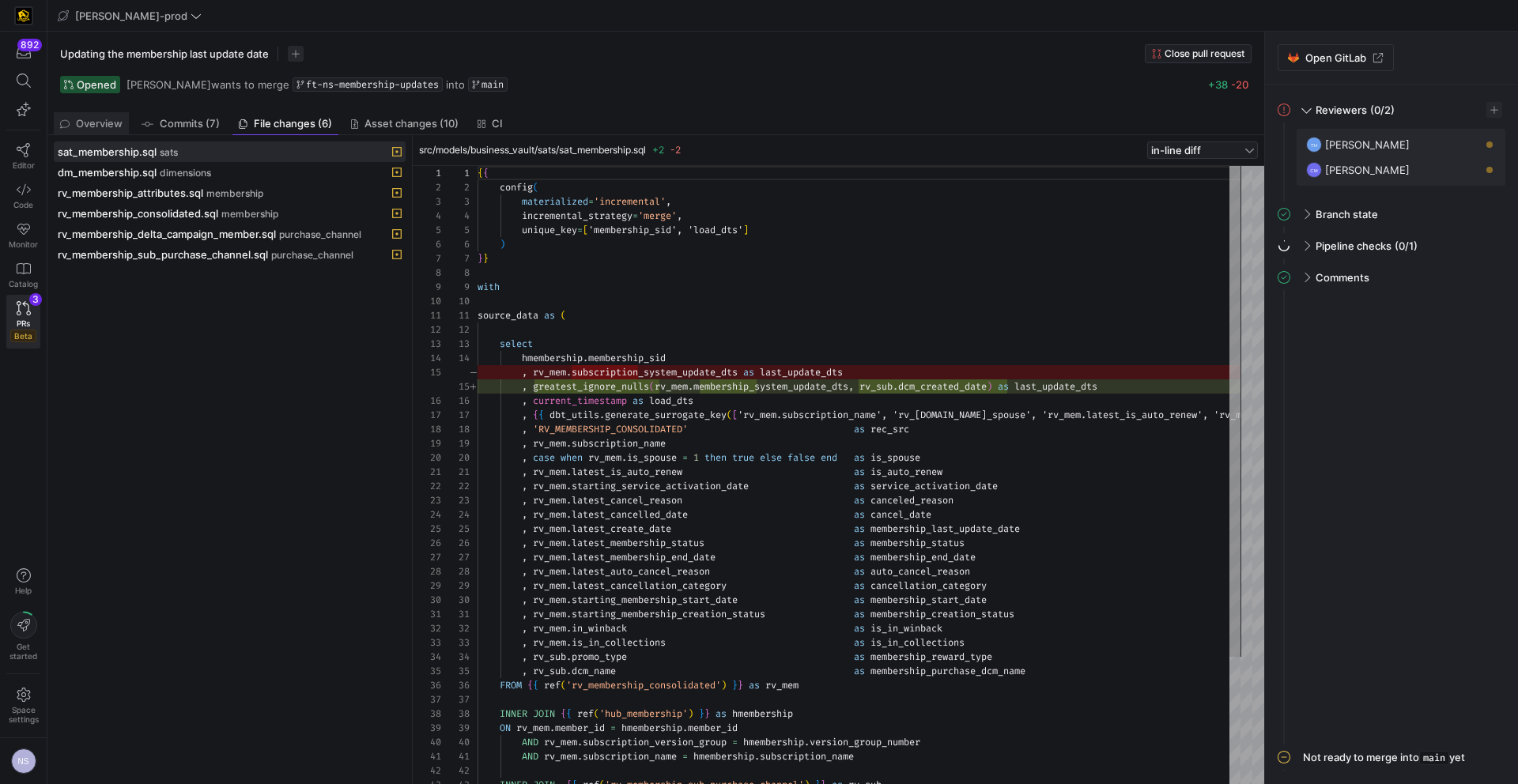
click at [113, 127] on span "Overview" at bounding box center [99, 123] width 46 height 10
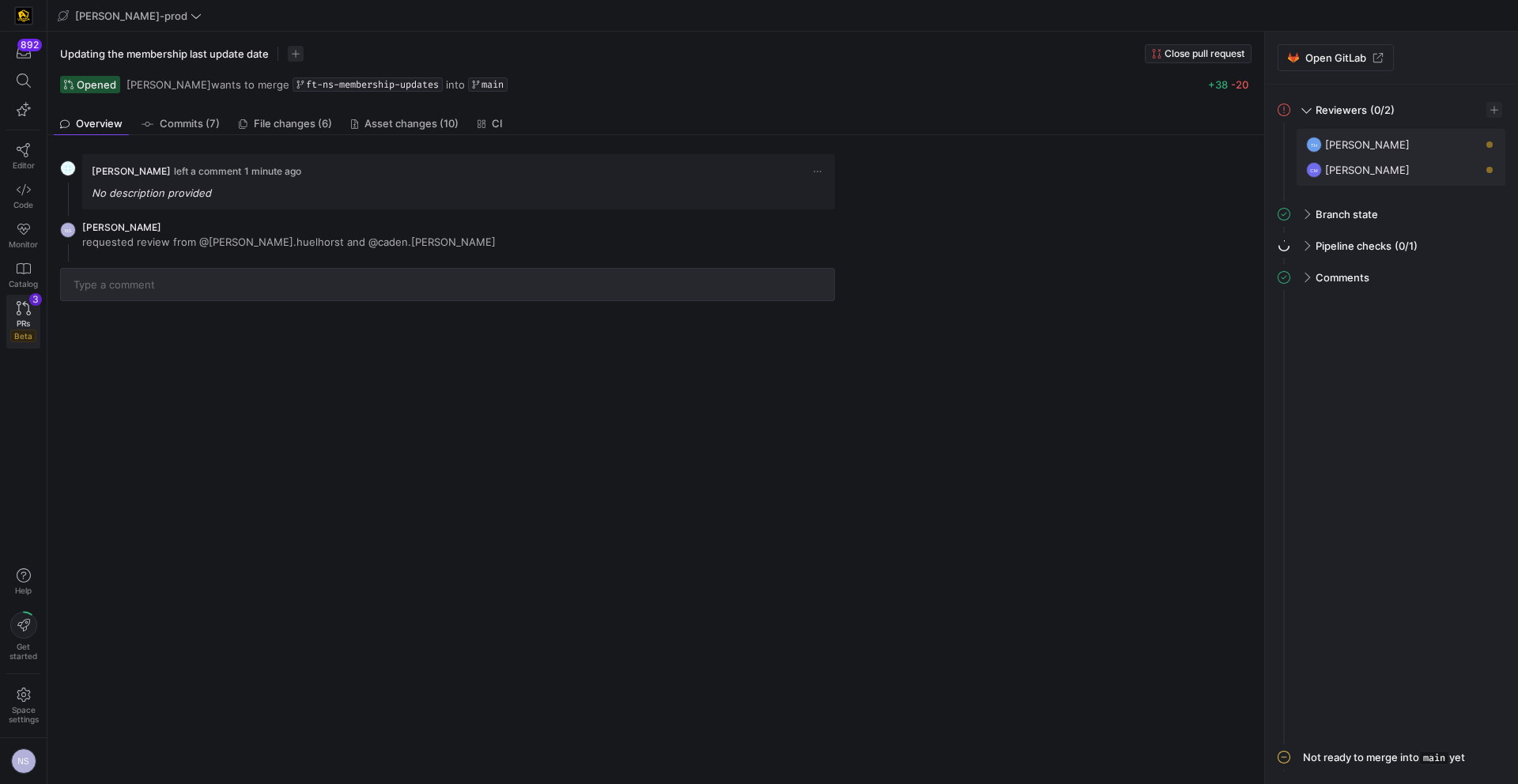
click at [26, 336] on span "Beta" at bounding box center [23, 335] width 26 height 13
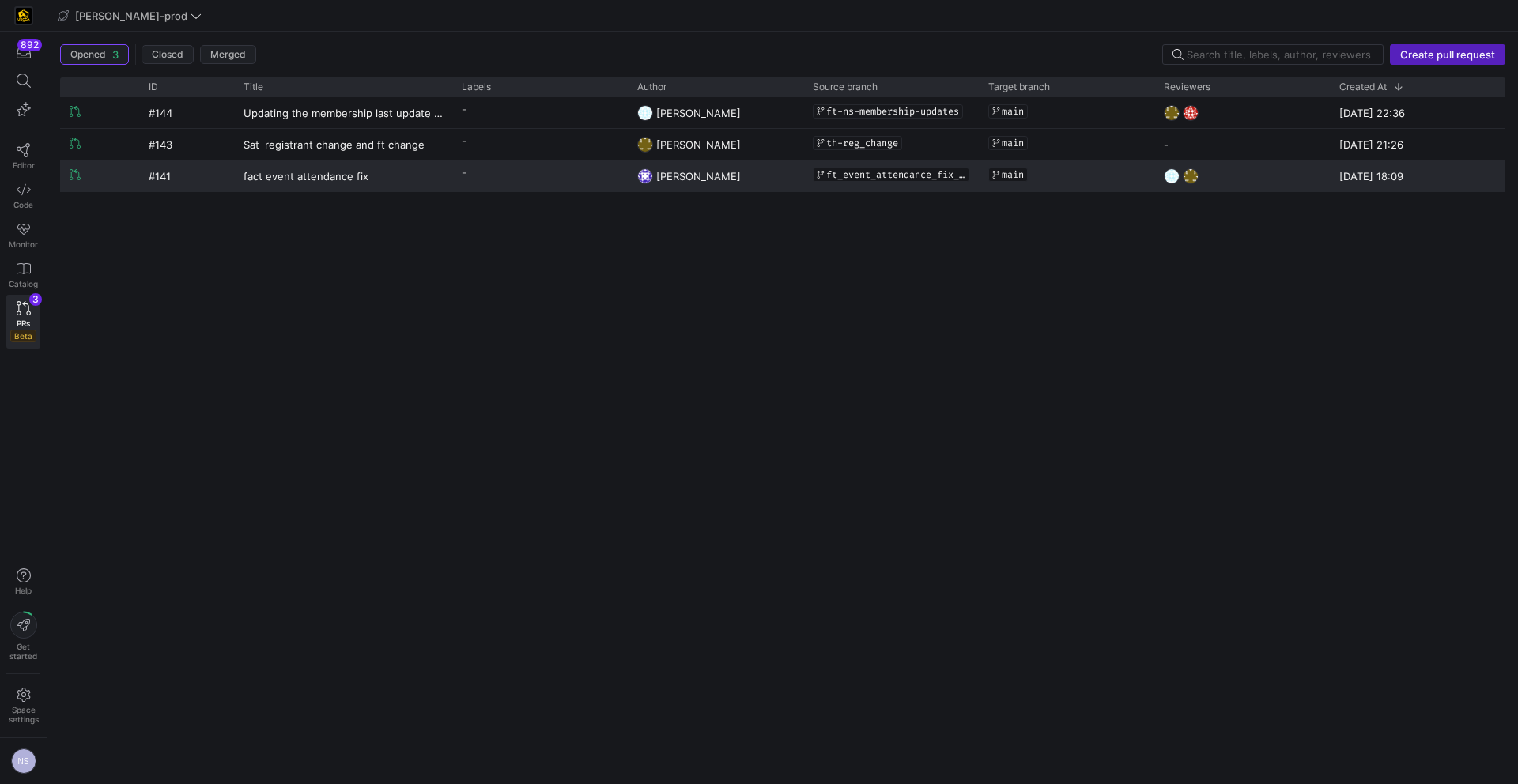
click at [578, 171] on y42-pull-request-list-view-label-cell-renderer "-" at bounding box center [540, 173] width 157 height 23
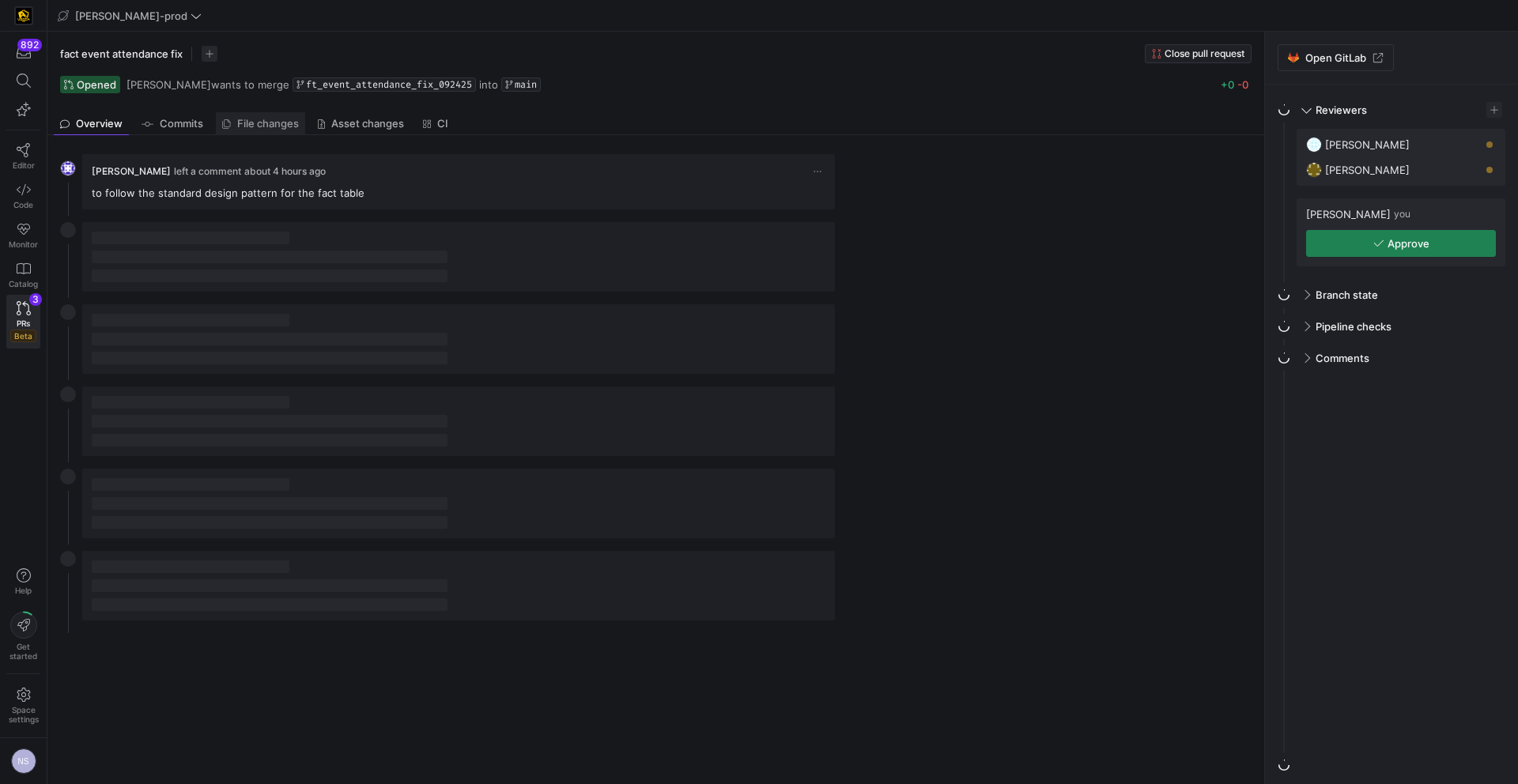
click at [263, 120] on span "File changes" at bounding box center [267, 123] width 62 height 10
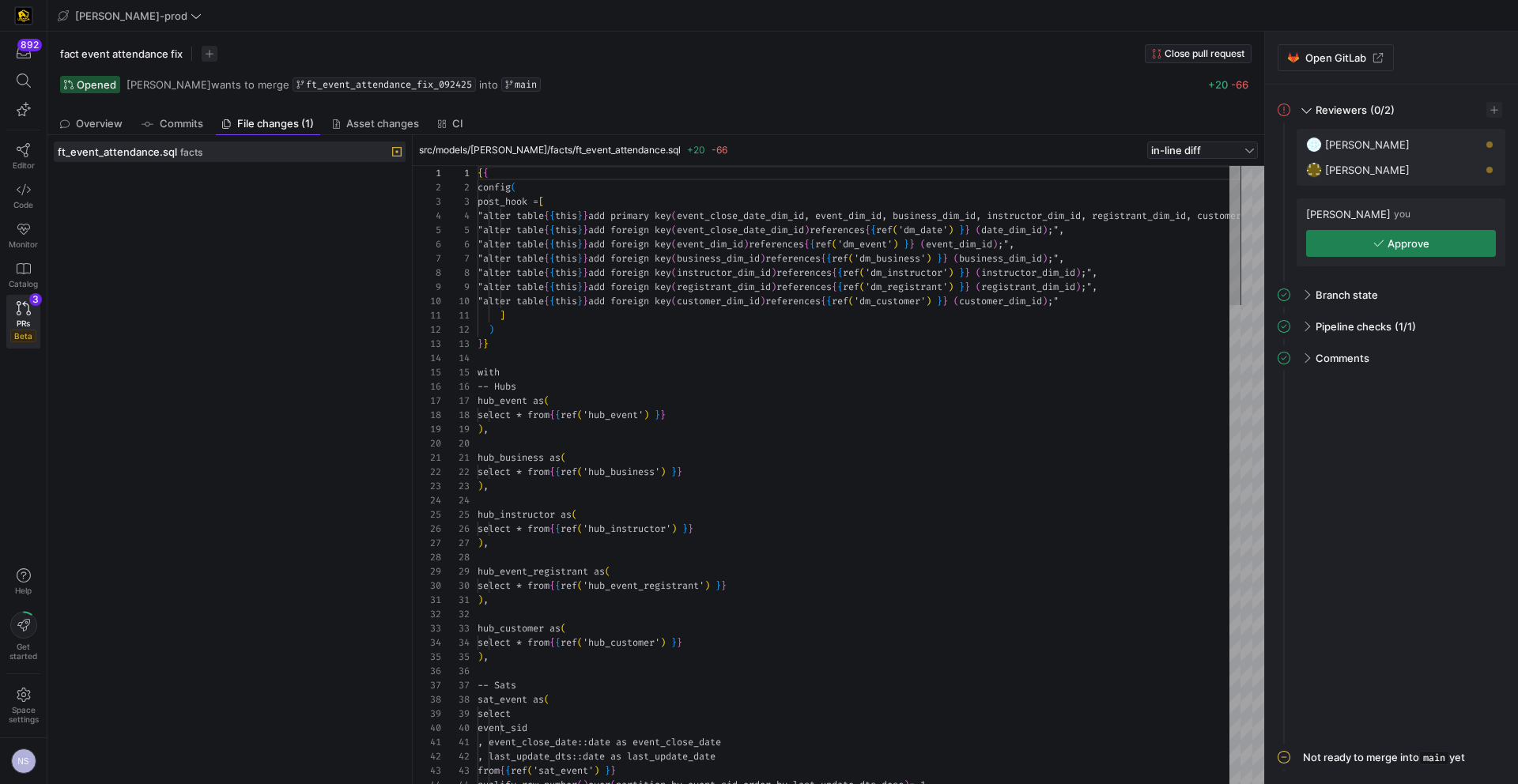
scroll to position [86, 0]
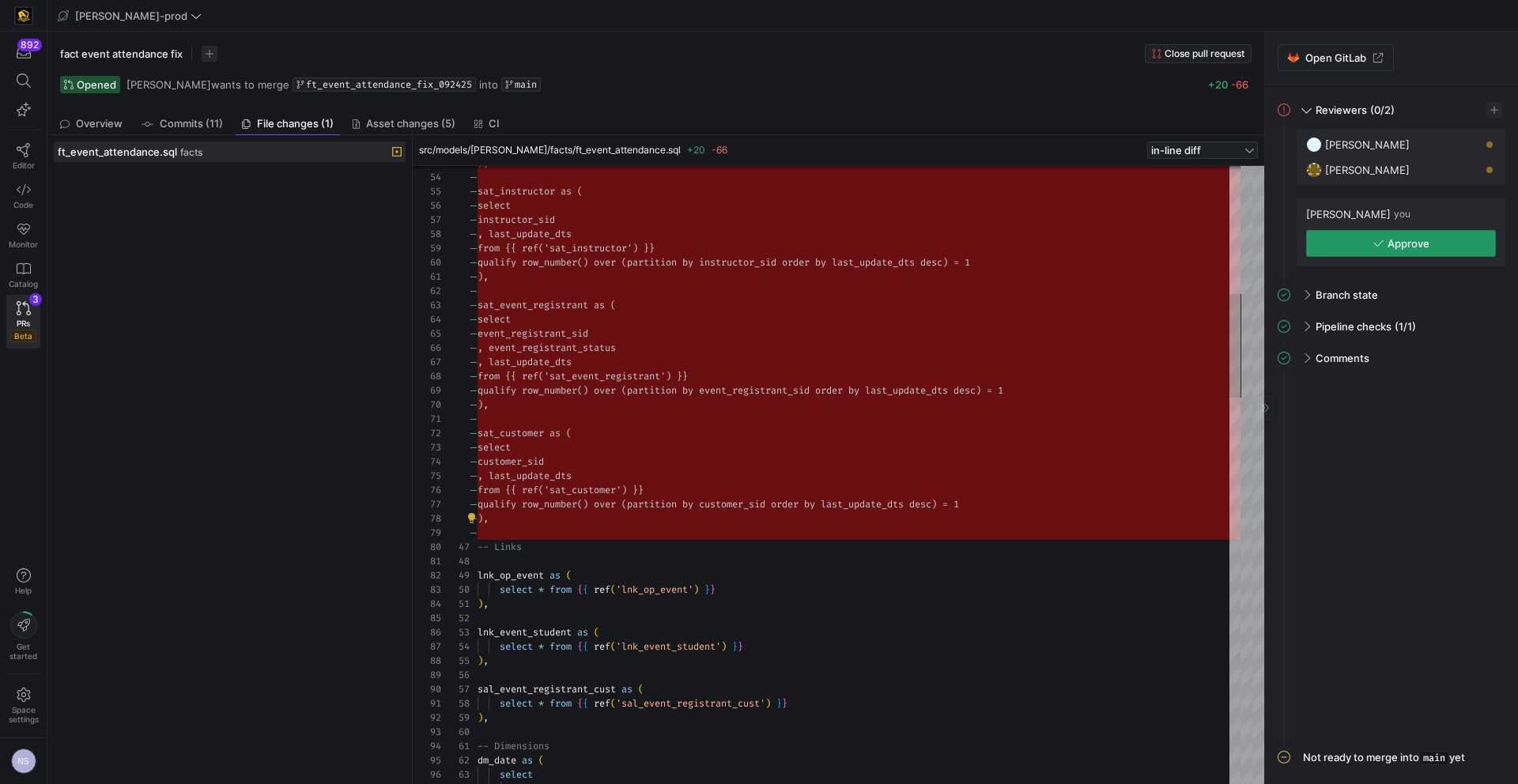
click at [1372, 248] on span "button" at bounding box center [1401, 244] width 188 height 26
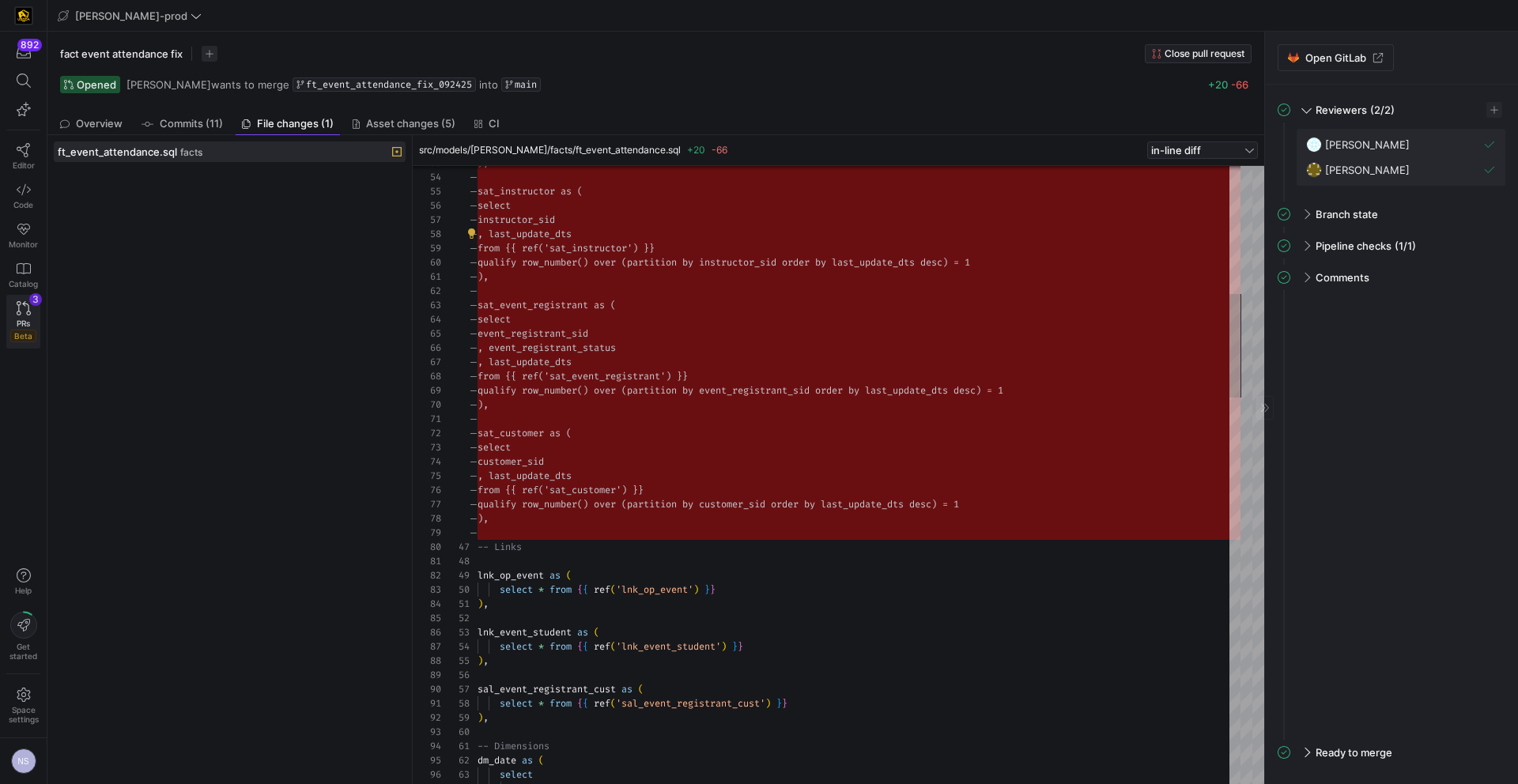
click at [30, 323] on span "PRs" at bounding box center [24, 323] width 14 height 10
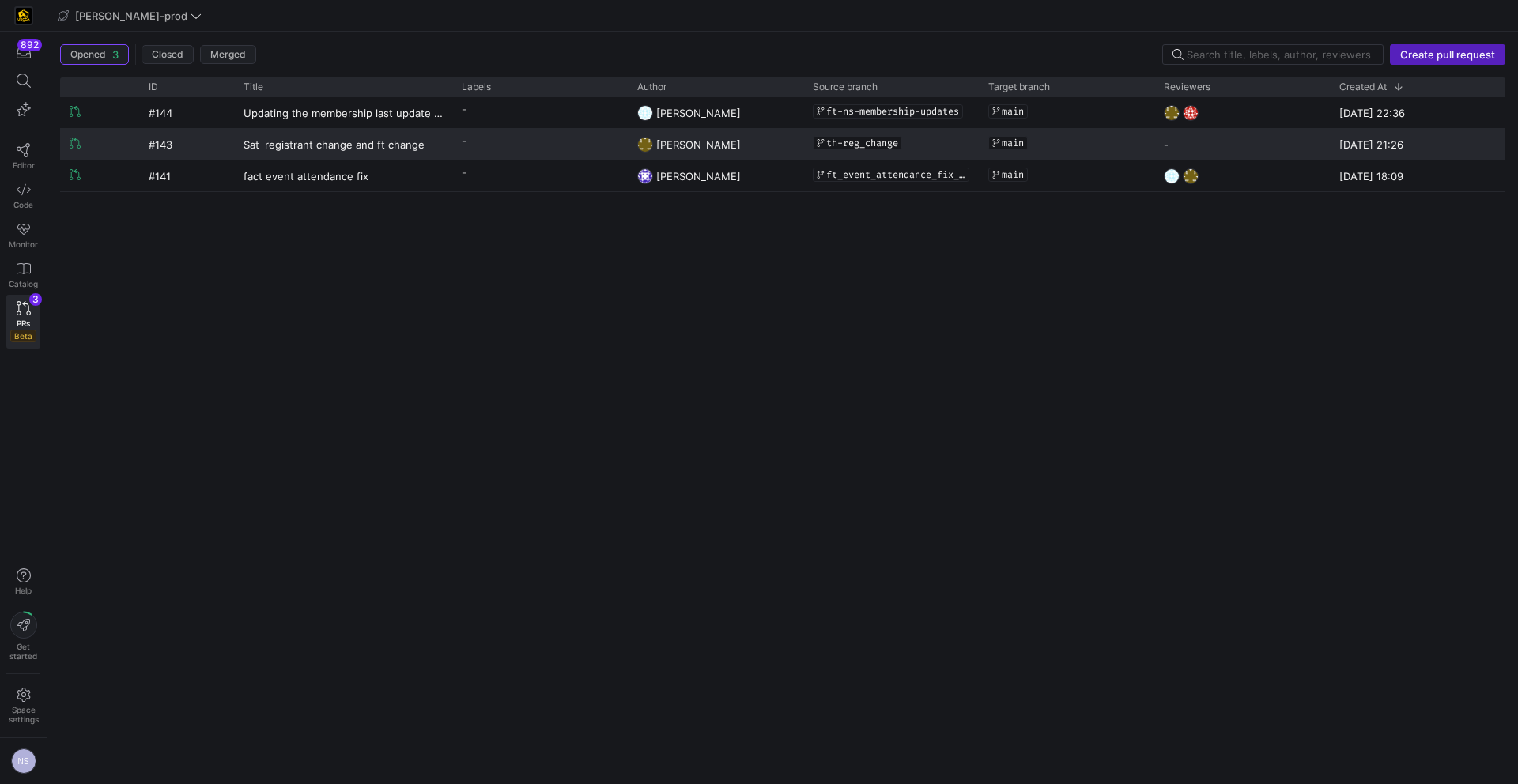
click at [597, 146] on y42-pull-request-list-view-label-cell-renderer "-" at bounding box center [540, 140] width 157 height 23
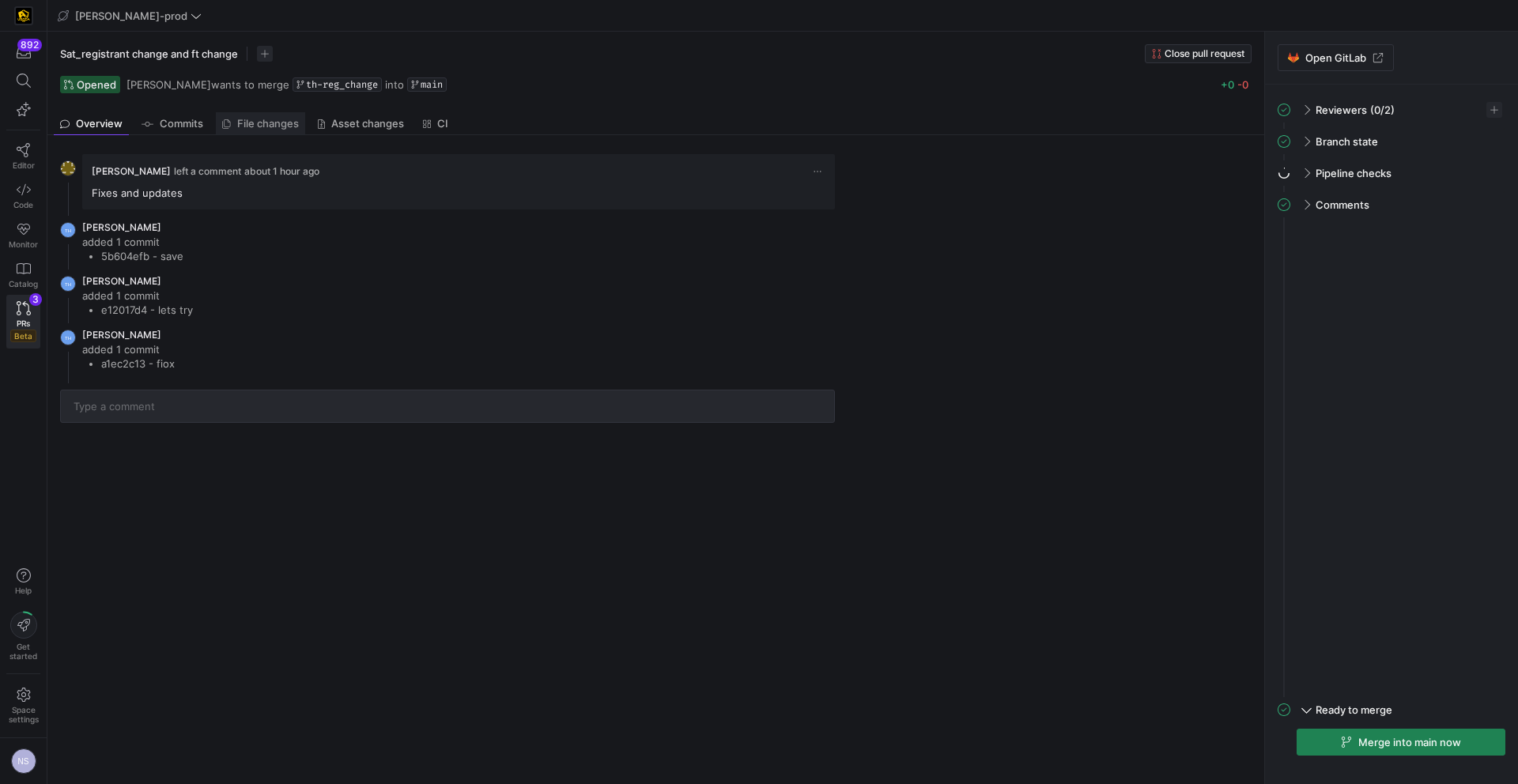
click at [253, 125] on span "File changes" at bounding box center [267, 123] width 62 height 10
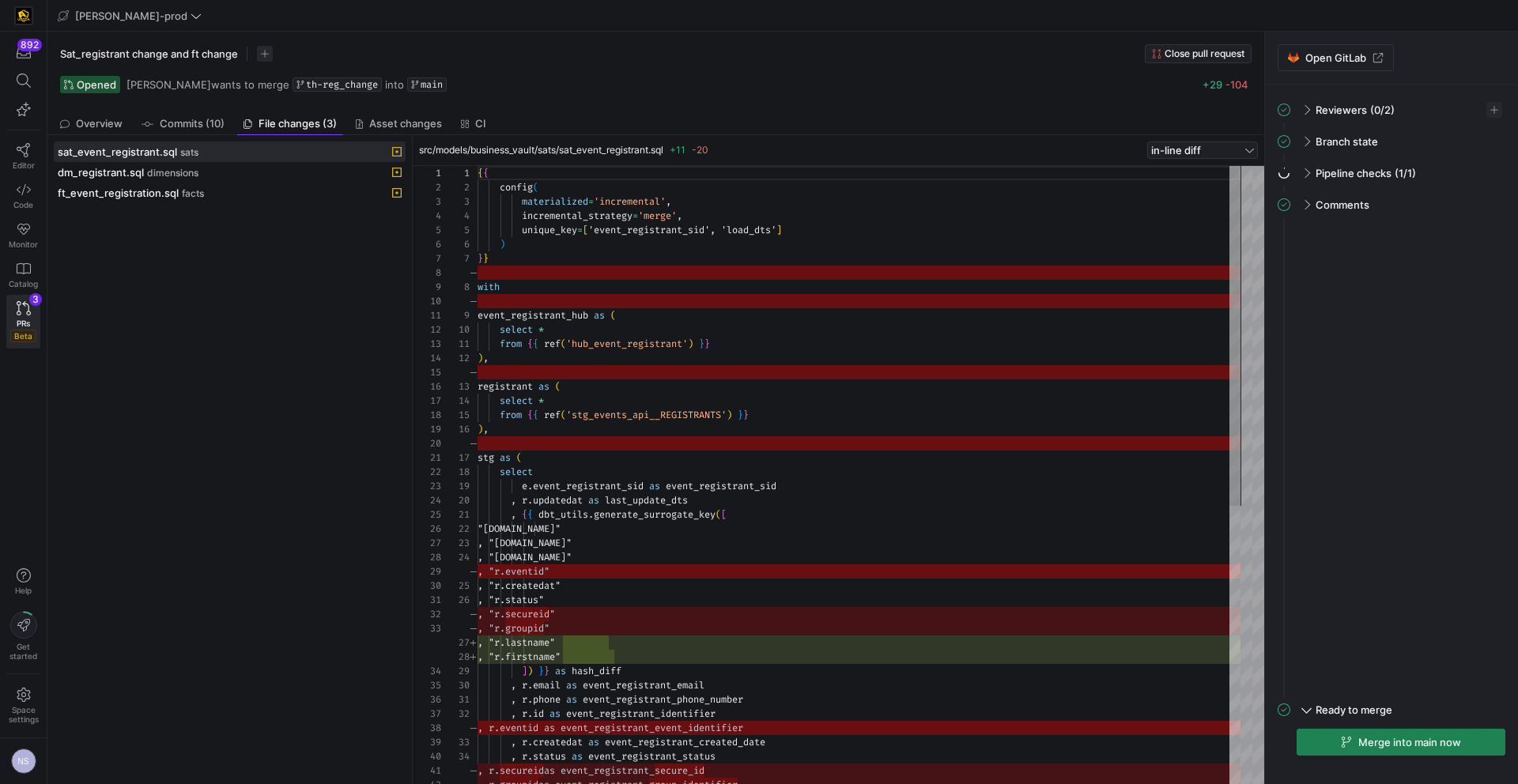
scroll to position [142, 0]
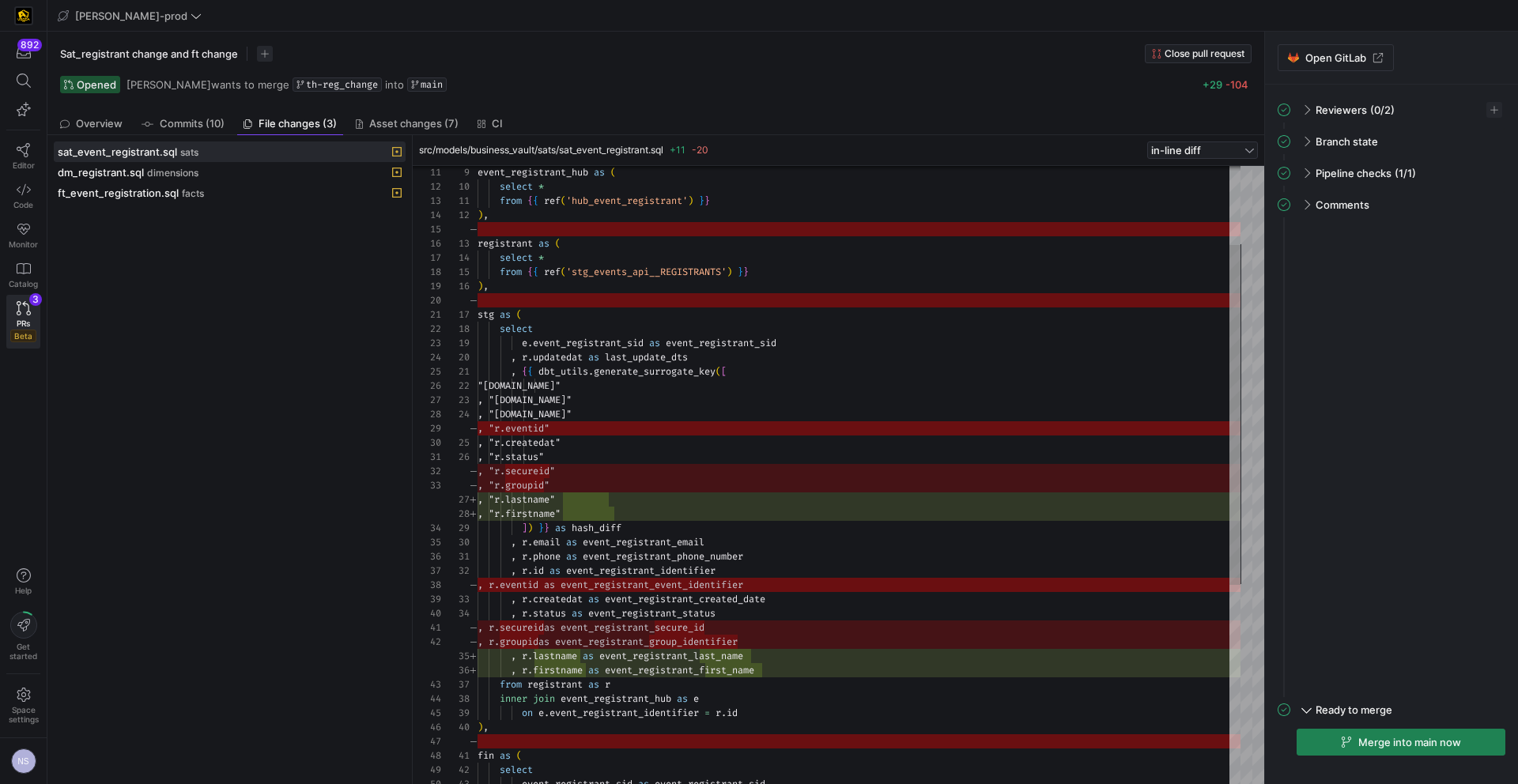
type textarea ", {{ dbt_utils.generate_surrogate_key([ "r.email" , "r.phone" , "r.id" , "r.cre…"
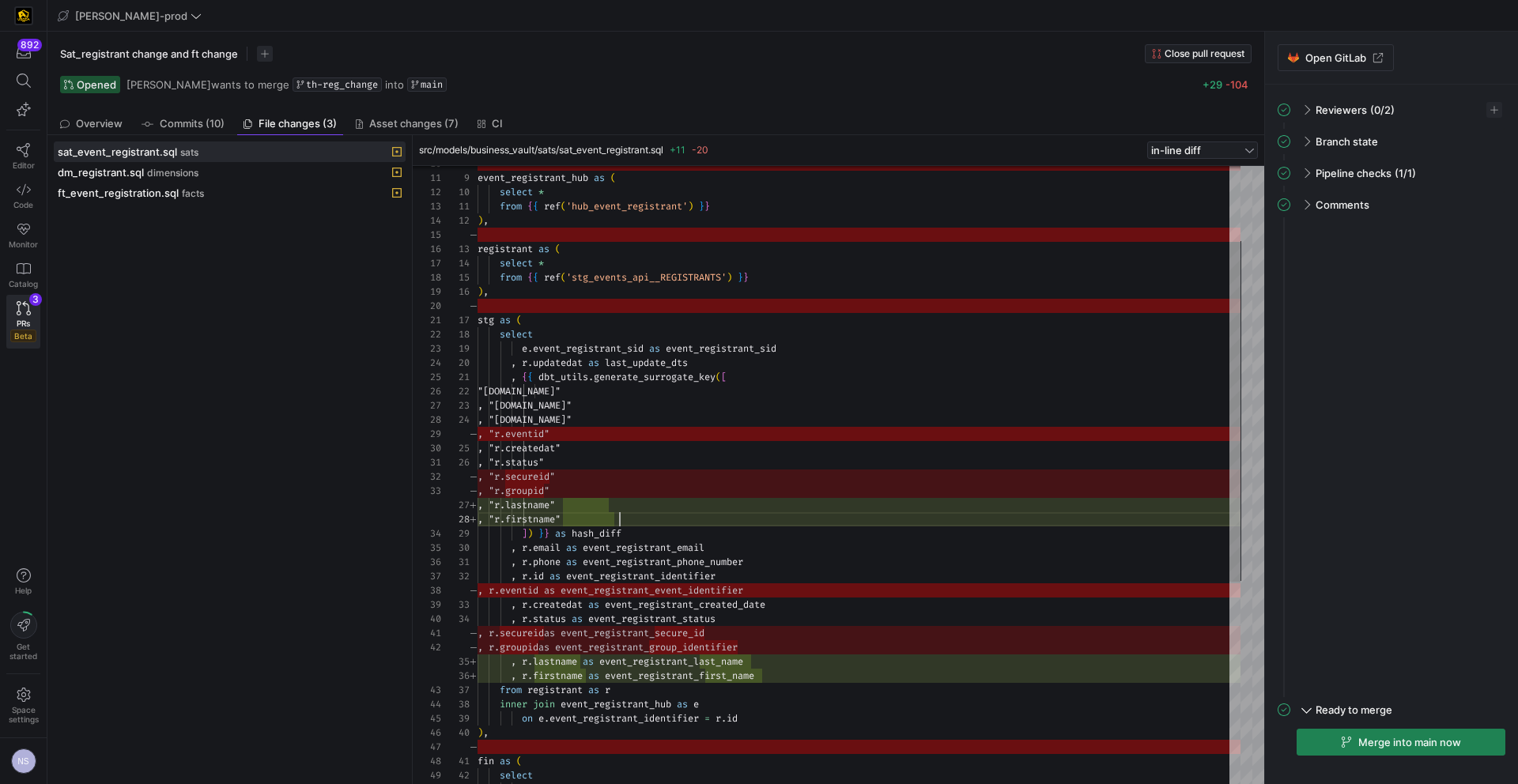
scroll to position [100, 142]
click at [696, 512] on div "event_registrant_hub as ( select * from { { ref ( 'hub_event_registrant' ) } } …" at bounding box center [858, 591] width 762 height 1124
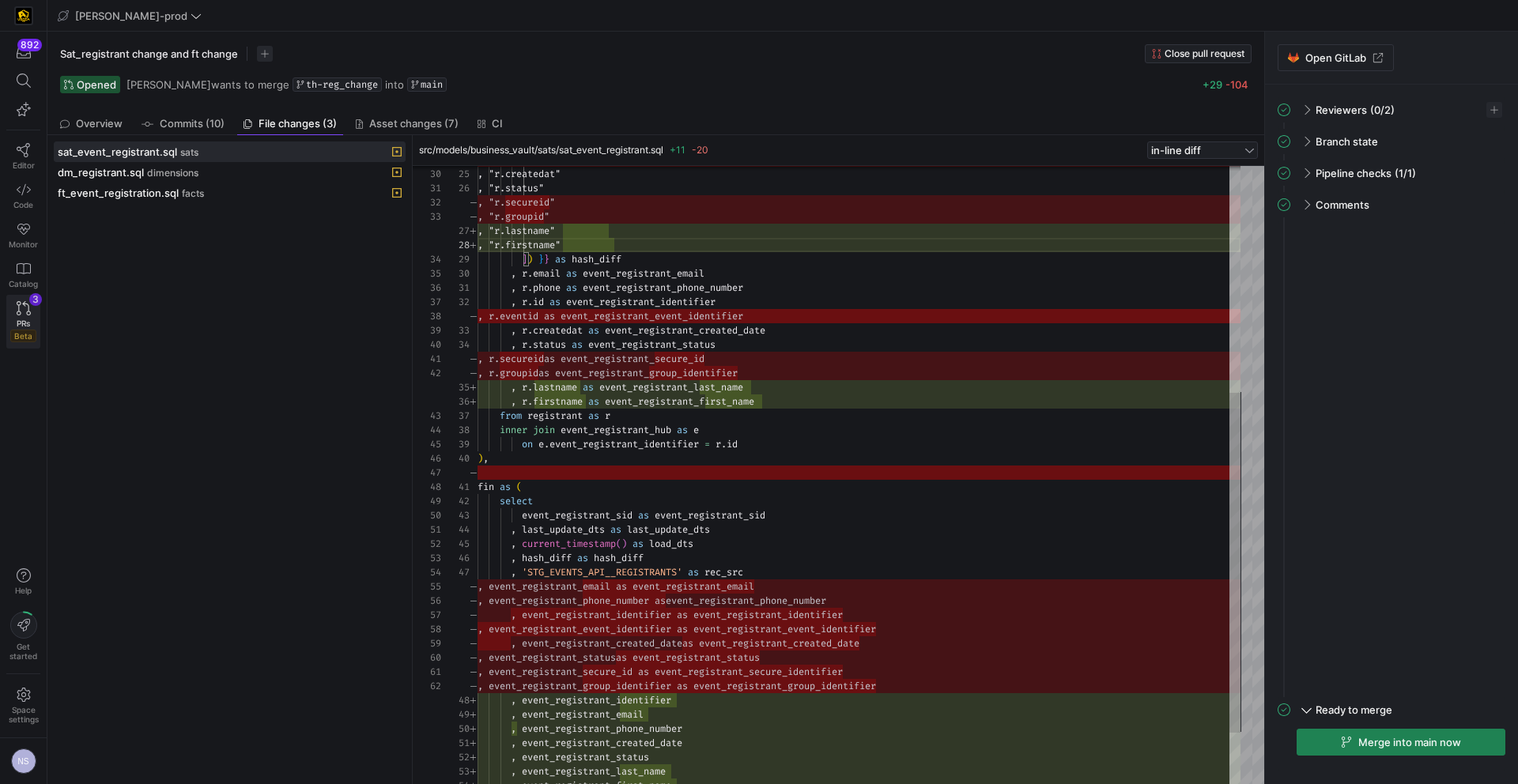
click at [22, 330] on span "Beta" at bounding box center [23, 335] width 26 height 13
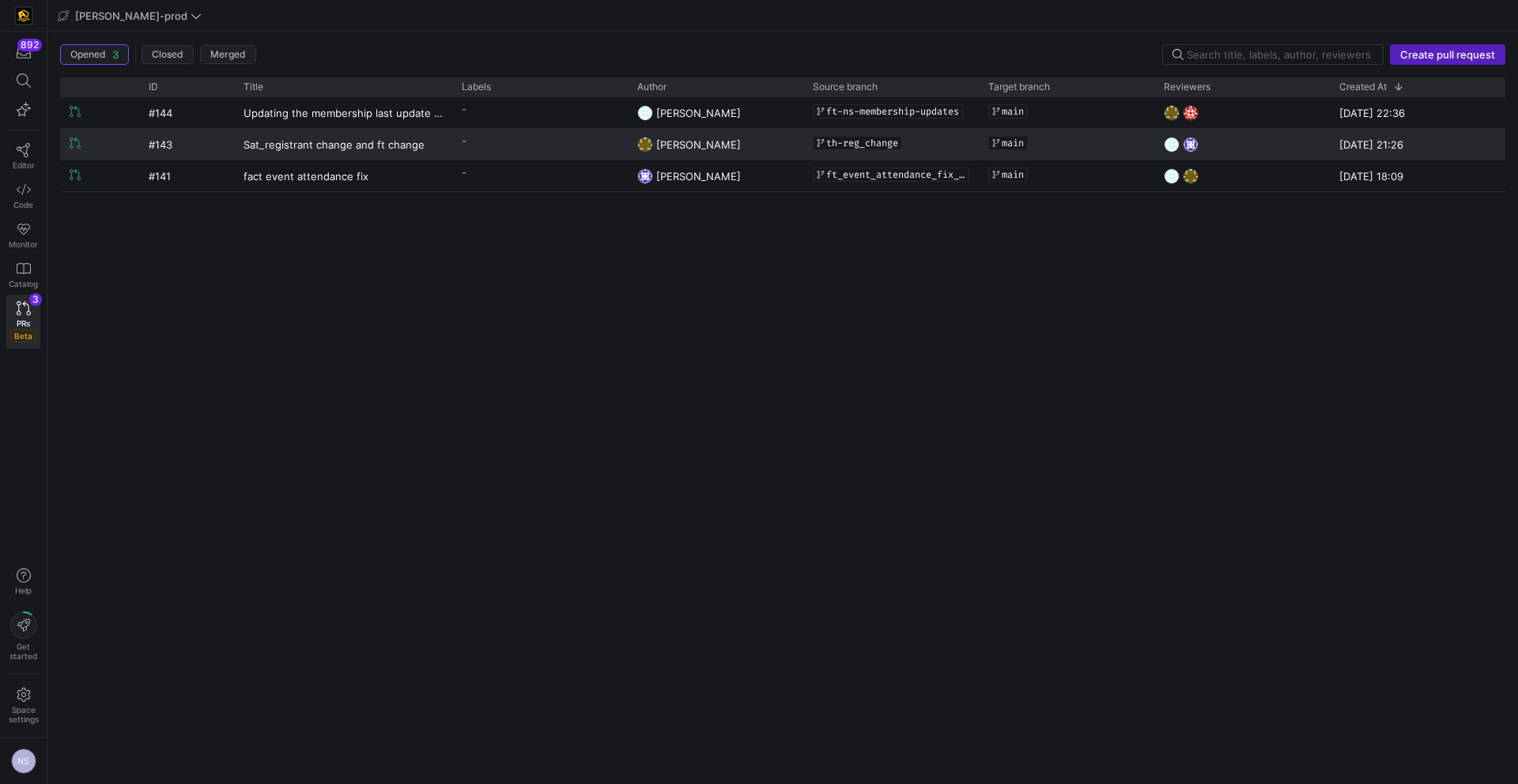
click at [753, 145] on y42-pull-request-list-view-author-cell-renderer "[PERSON_NAME]" at bounding box center [715, 144] width 157 height 30
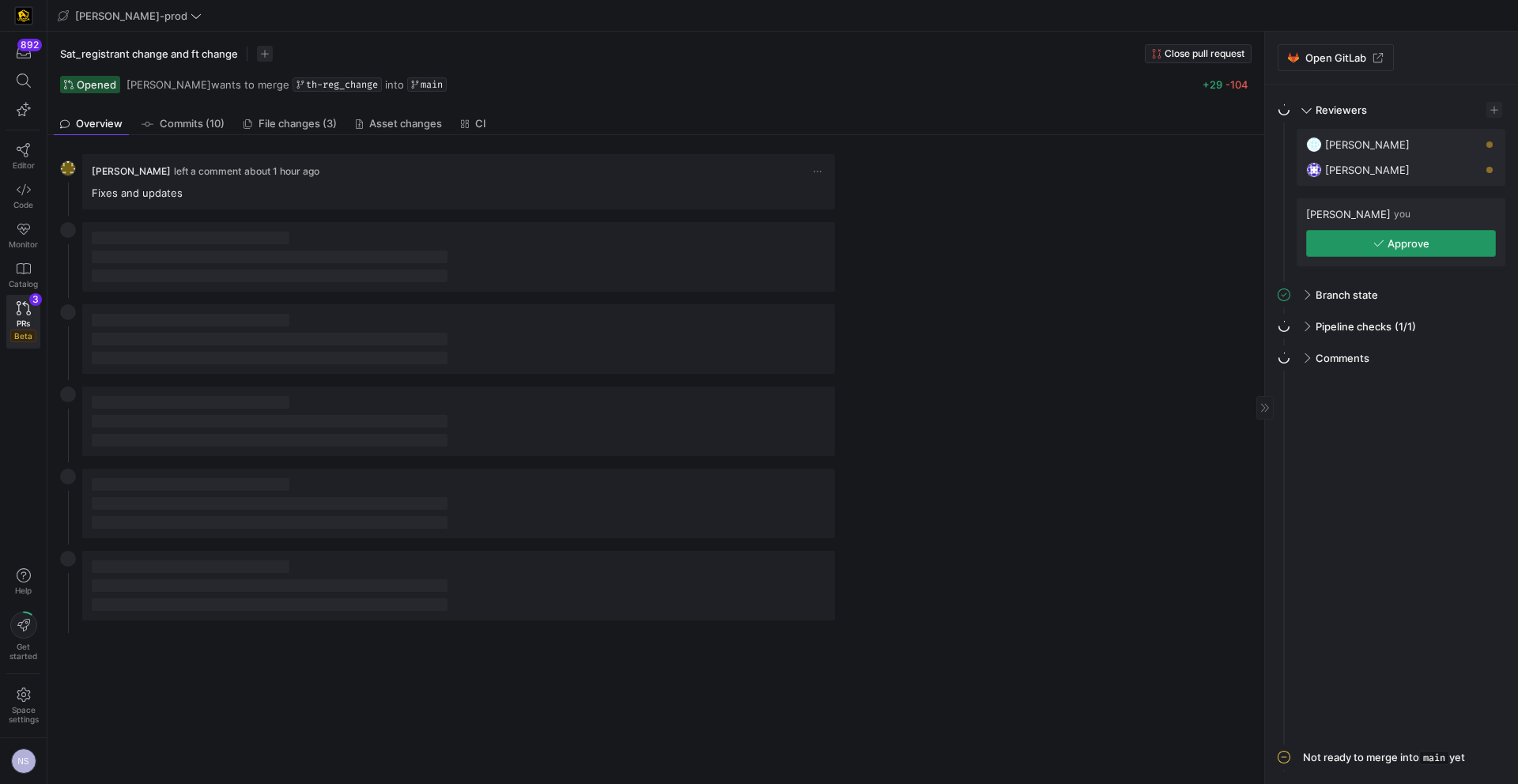
click at [1468, 252] on span "button" at bounding box center [1401, 244] width 188 height 26
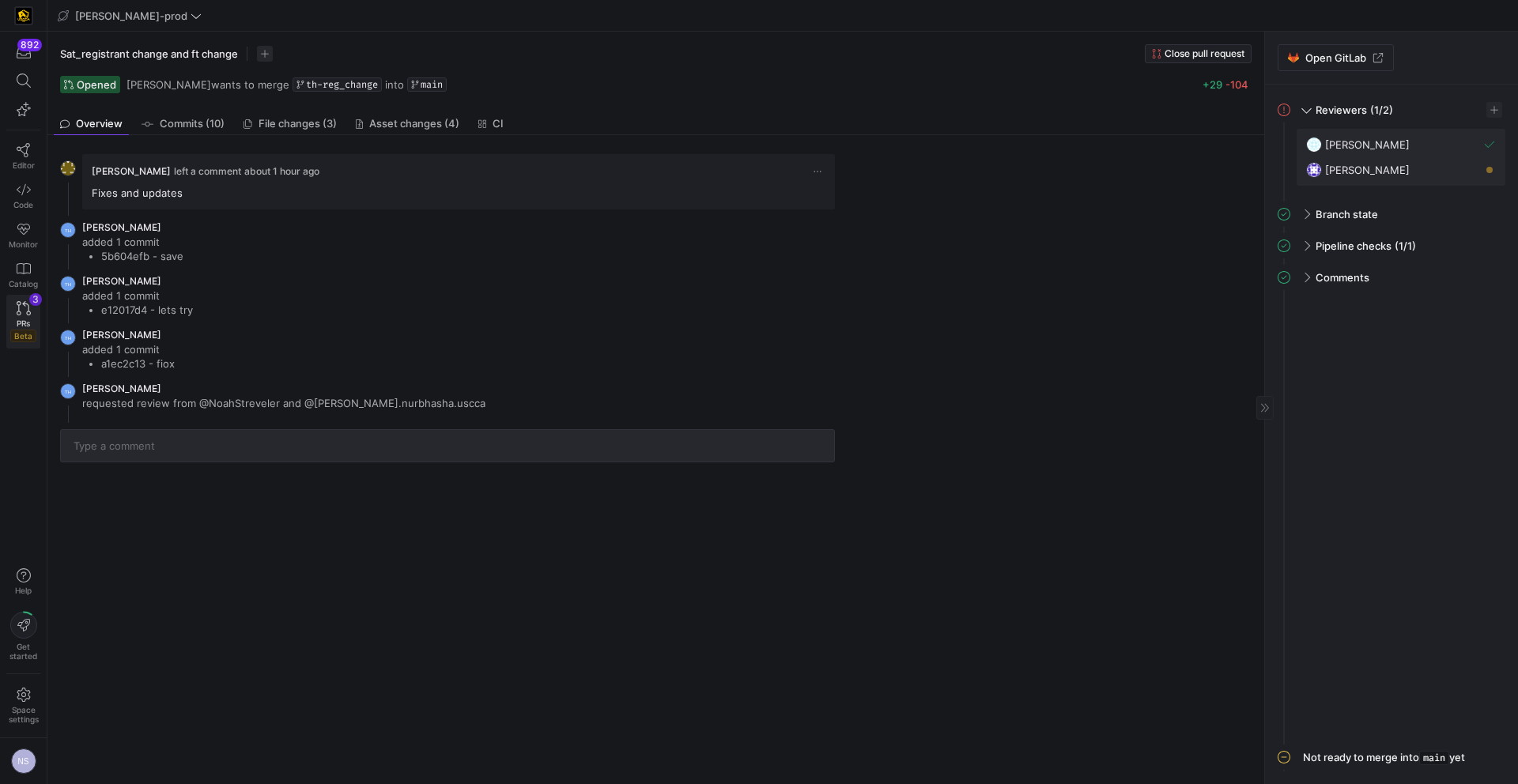
click at [18, 321] on span "PRs" at bounding box center [24, 323] width 14 height 10
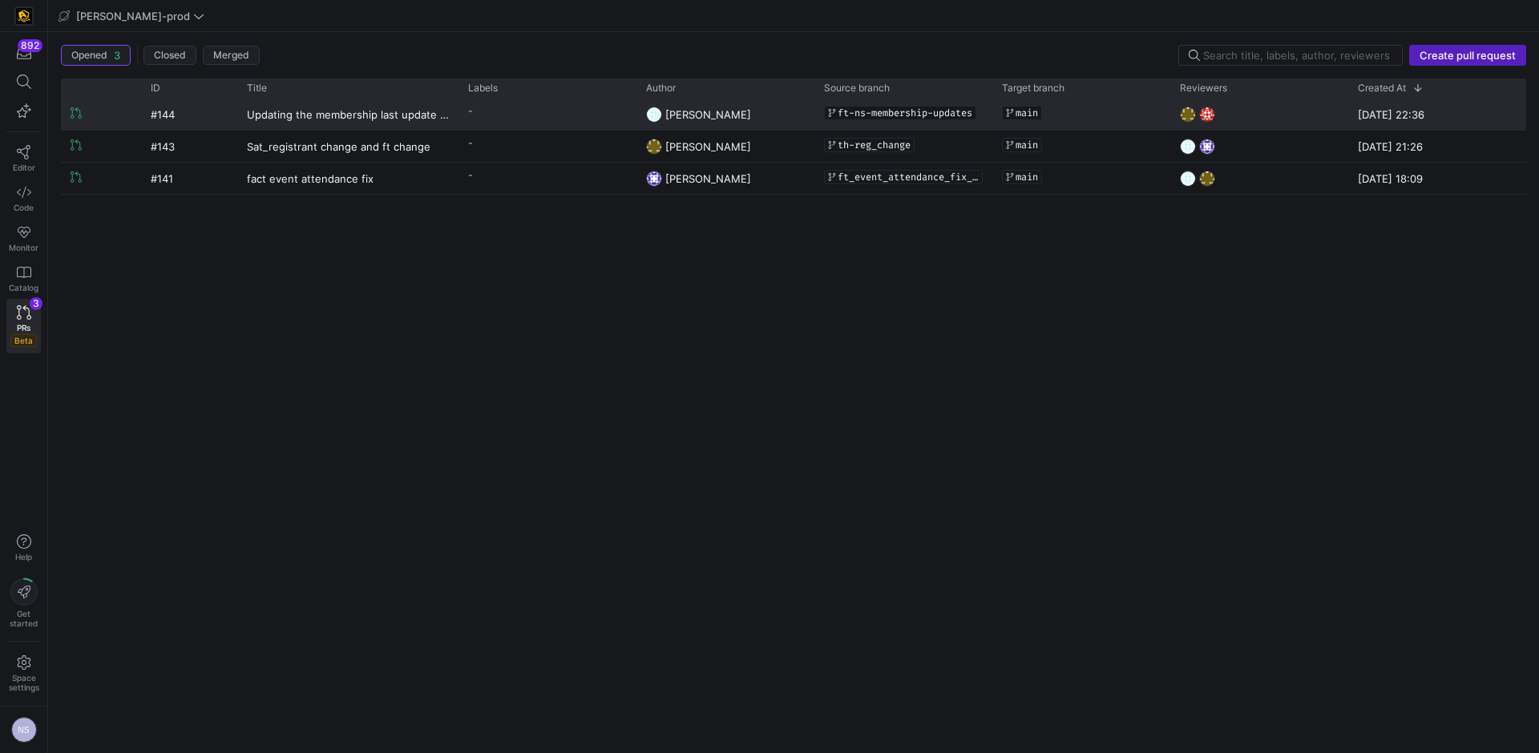
click at [474, 123] on div "-" at bounding box center [547, 114] width 178 height 31
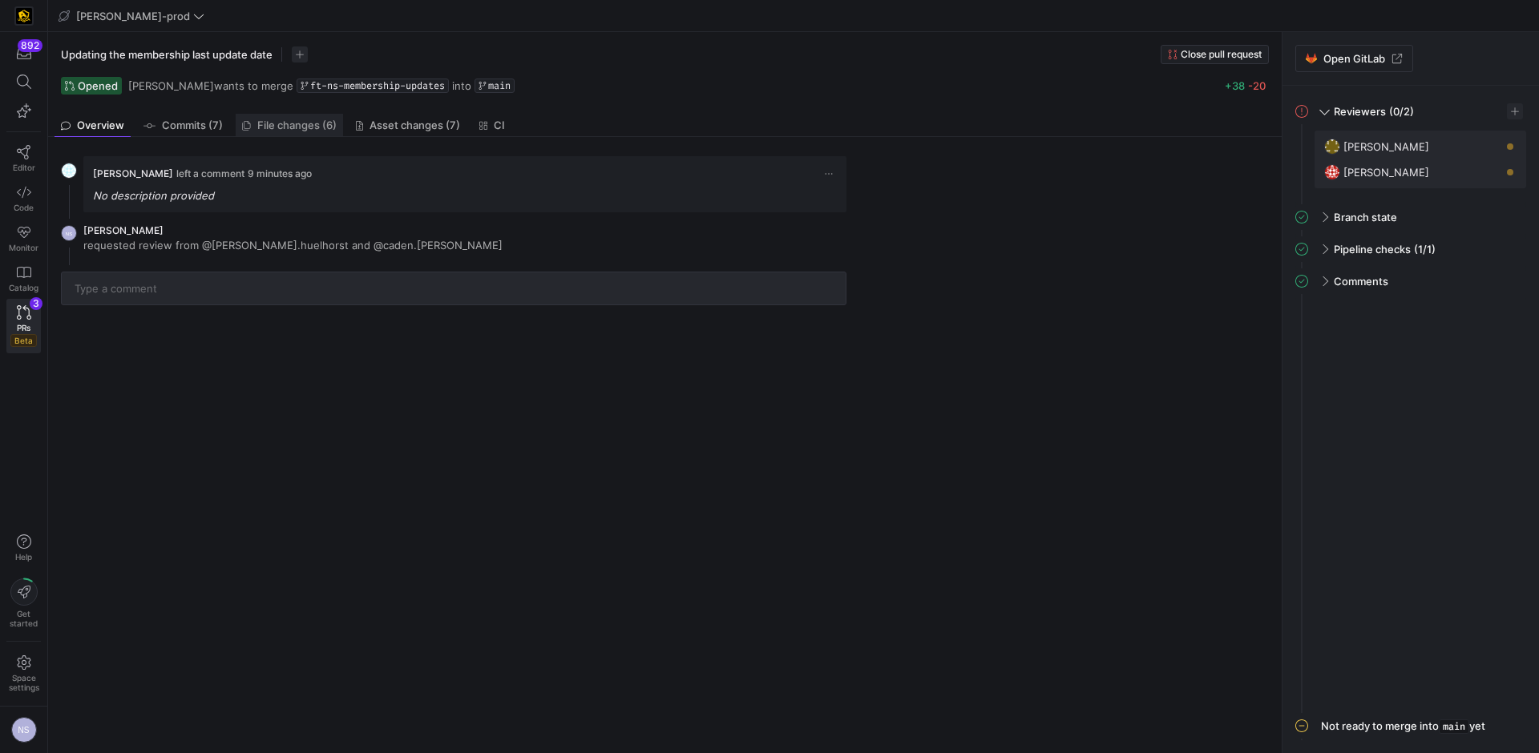
click at [312, 127] on span "File changes (6)" at bounding box center [296, 125] width 79 height 10
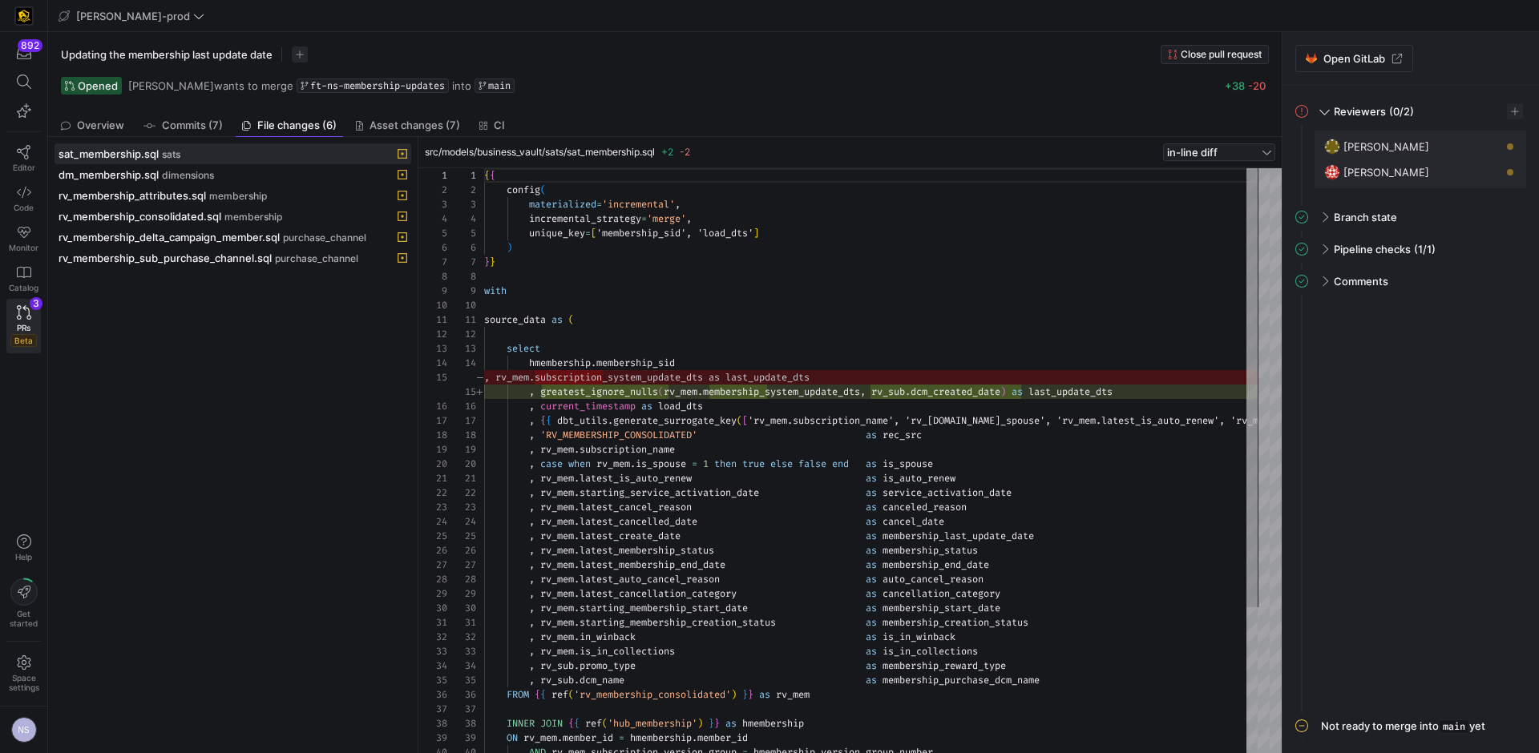
scroll to position [144, 0]
click at [258, 233] on span "rv_membership_delta_campaign_member.sql" at bounding box center [169, 237] width 221 height 13
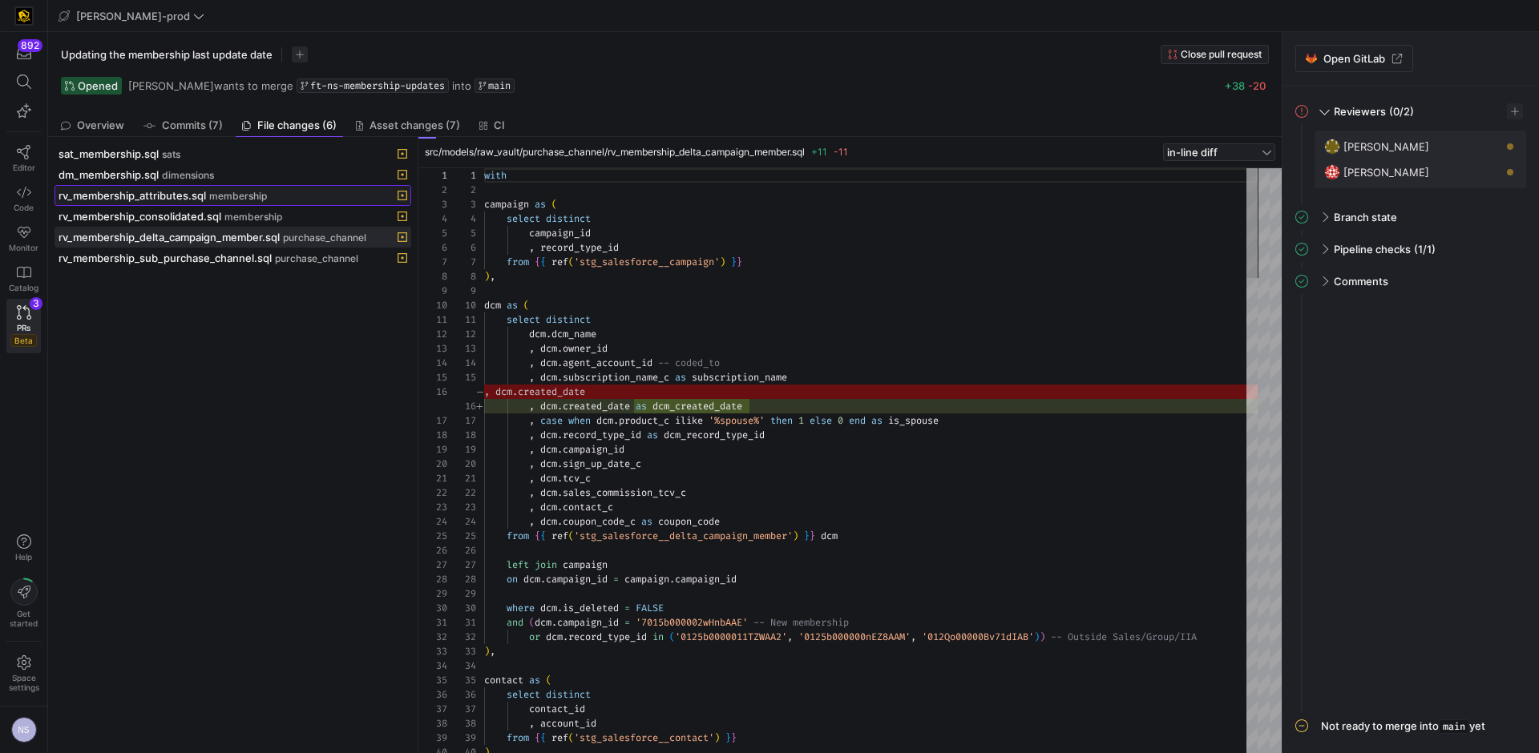
click at [193, 188] on span at bounding box center [232, 195] width 355 height 19
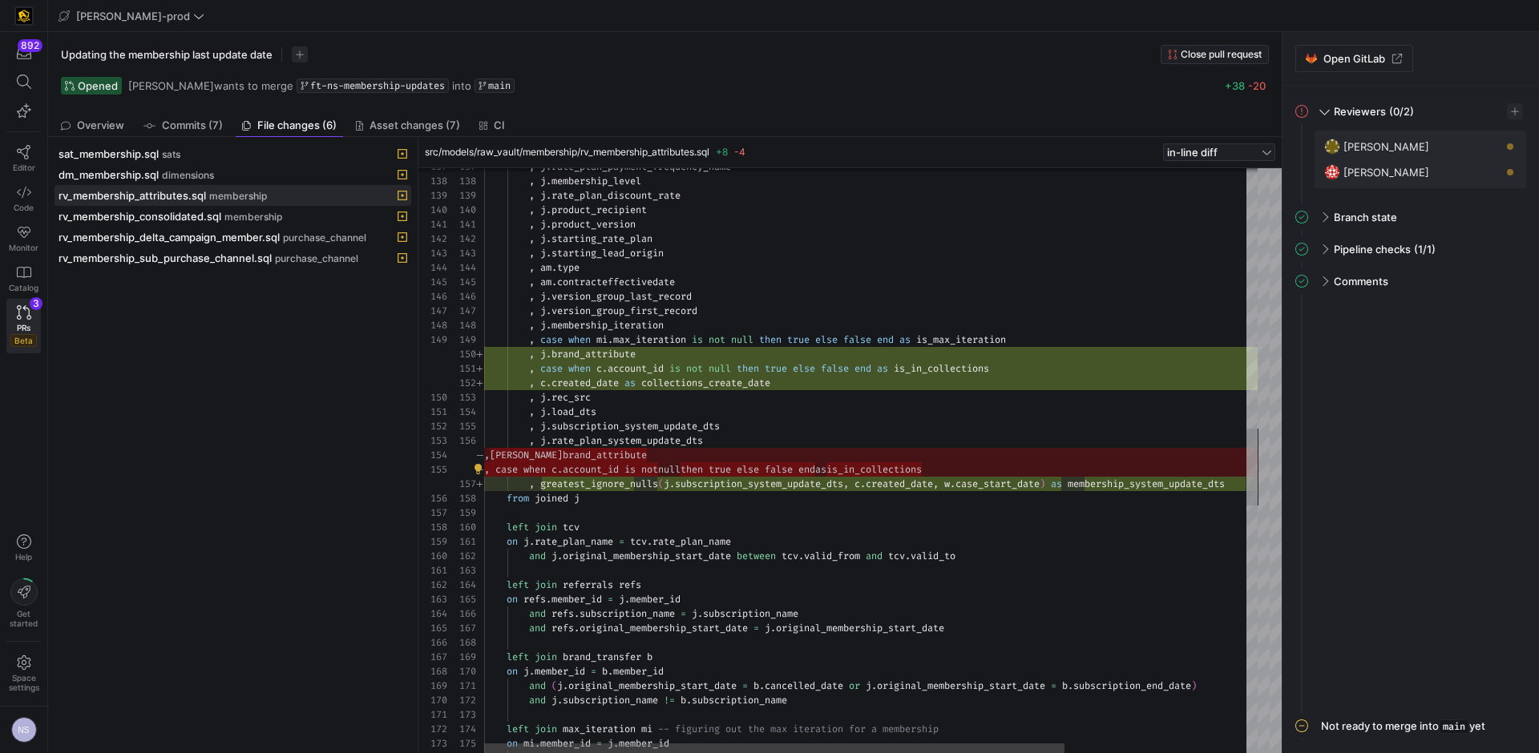
click at [1015, 469] on div ", j . rate_plan_payment_frequency_name , j . membership_level , j . rate_plan_d…" at bounding box center [991, 409] width 1015 height 4424
click at [636, 439] on div ", j . rate_plan_payment_frequency_name , j . membership_level , j . rate_plan_d…" at bounding box center [991, 409] width 1015 height 4424
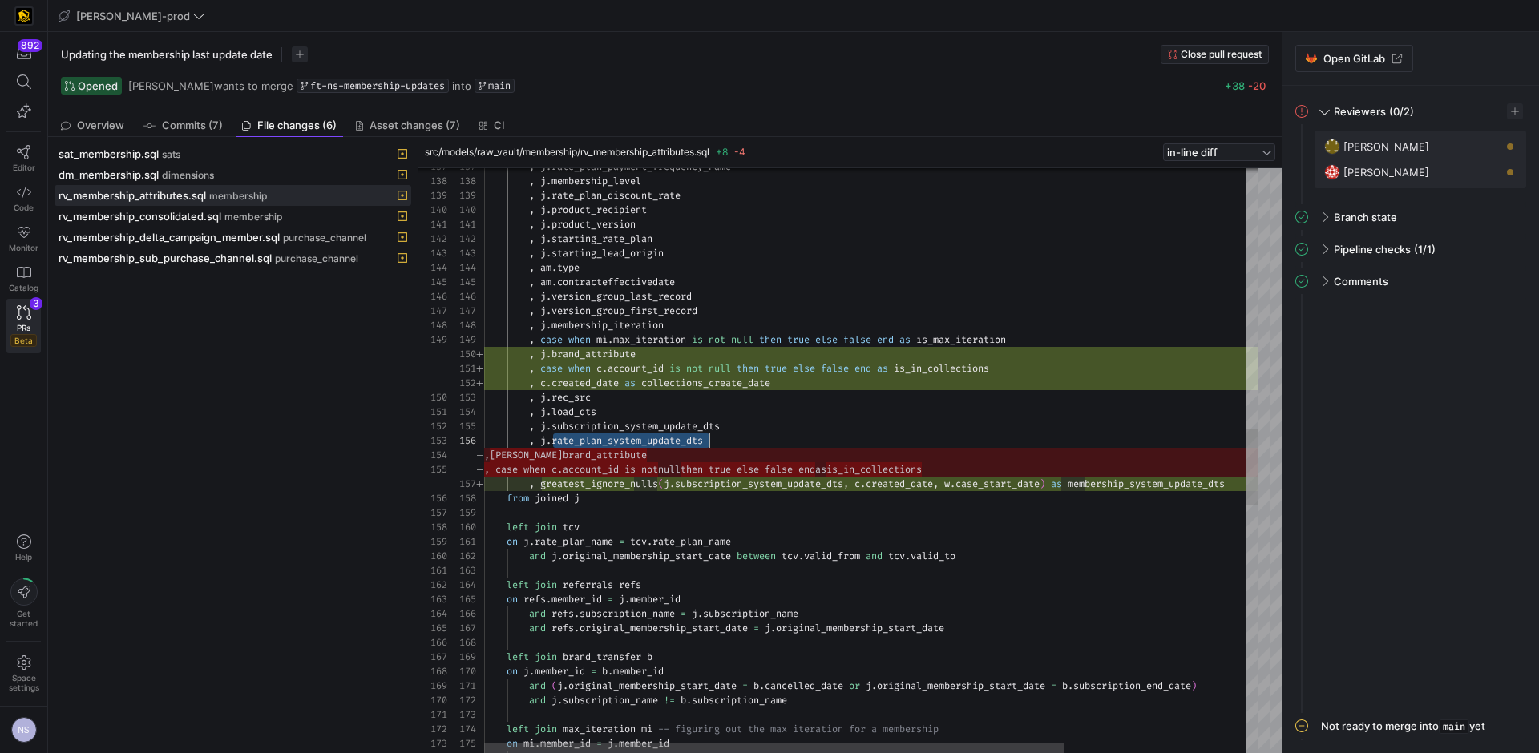
click at [1023, 365] on div ", j . rate_plan_payment_frequency_name , j . membership_level , j . rate_plan_d…" at bounding box center [991, 409] width 1015 height 4424
click at [741, 380] on div ", j . rate_plan_payment_frequency_name , j . membership_level , j . rate_plan_d…" at bounding box center [991, 409] width 1015 height 4424
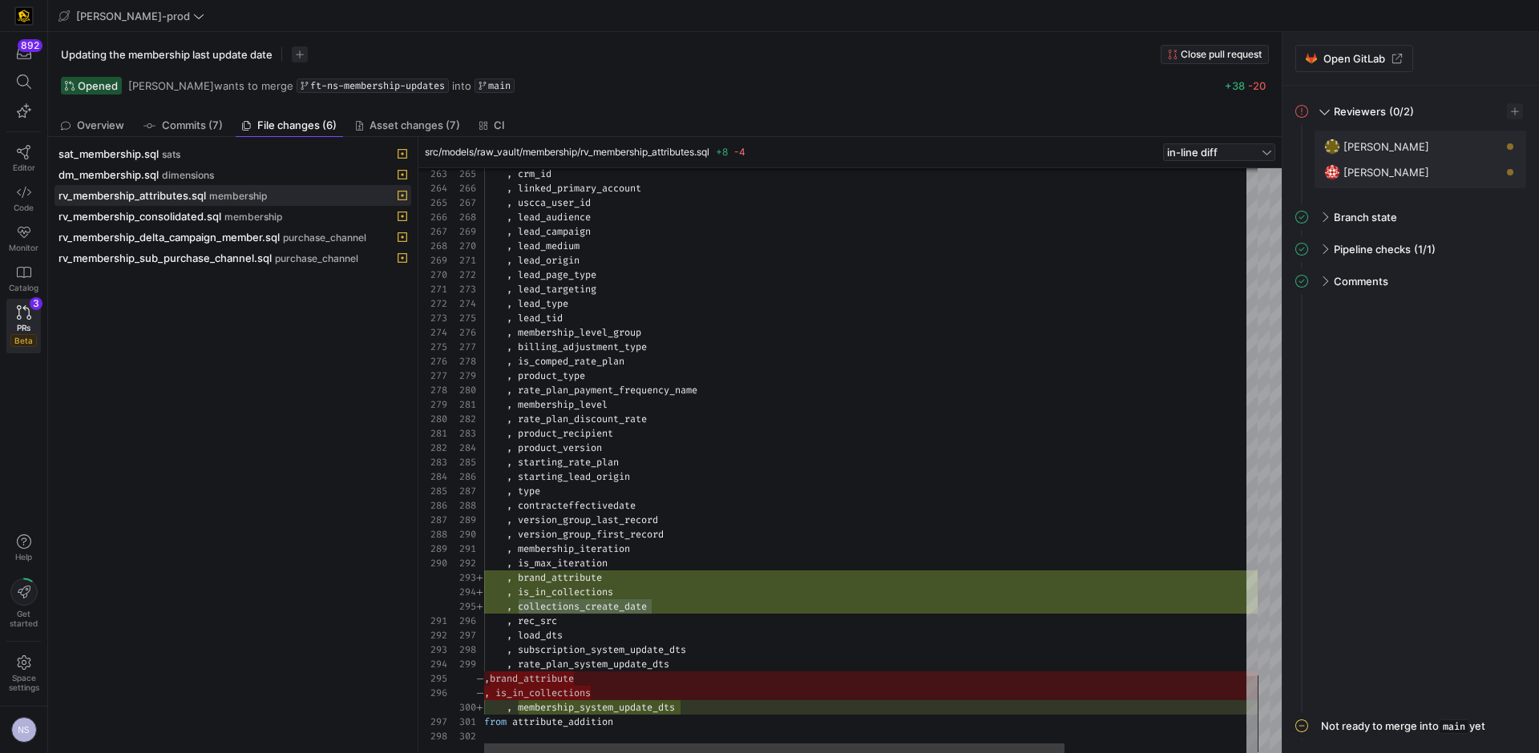
type textarea ", membership_iteration , is_max_iteration , brand_attribute , is_in_collections…"
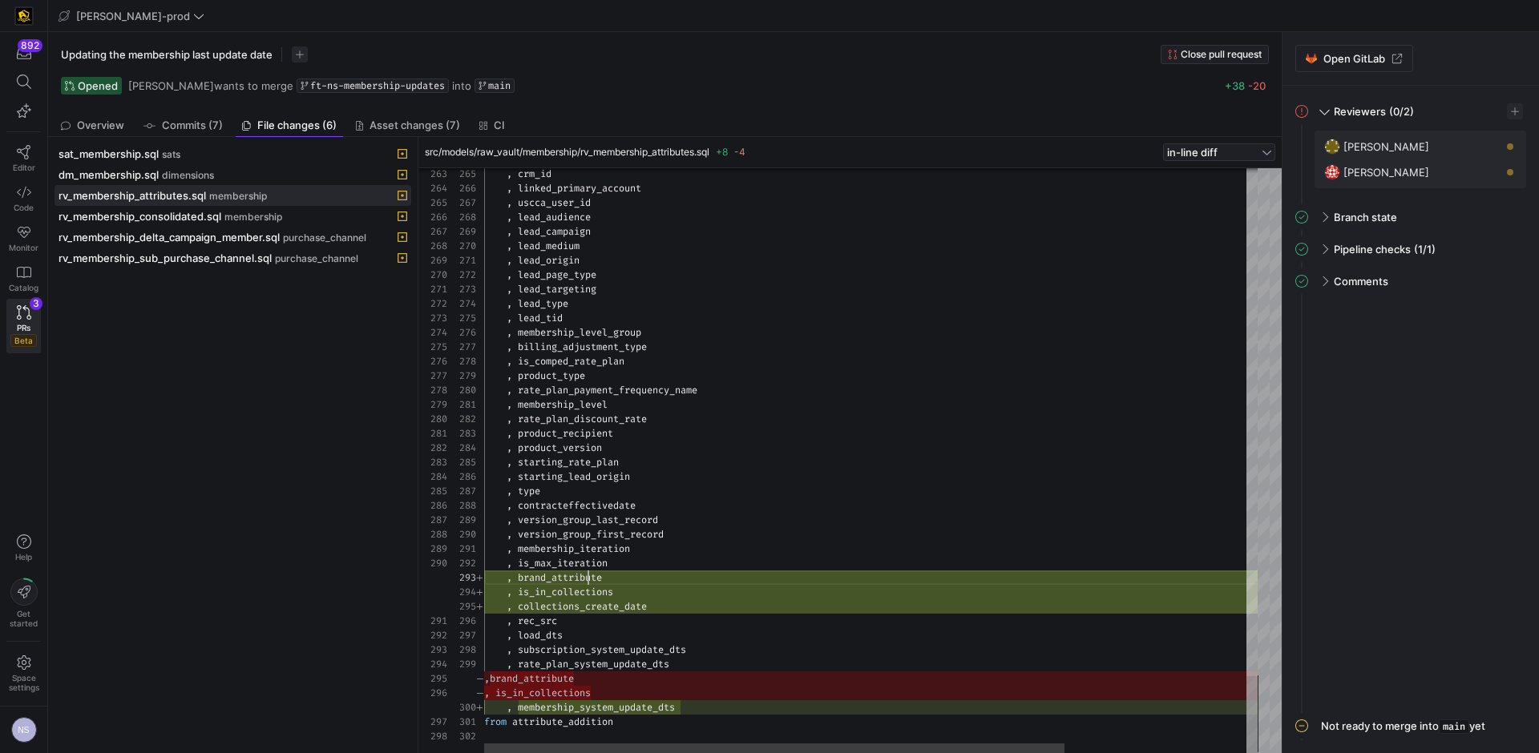
scroll to position [29, 121]
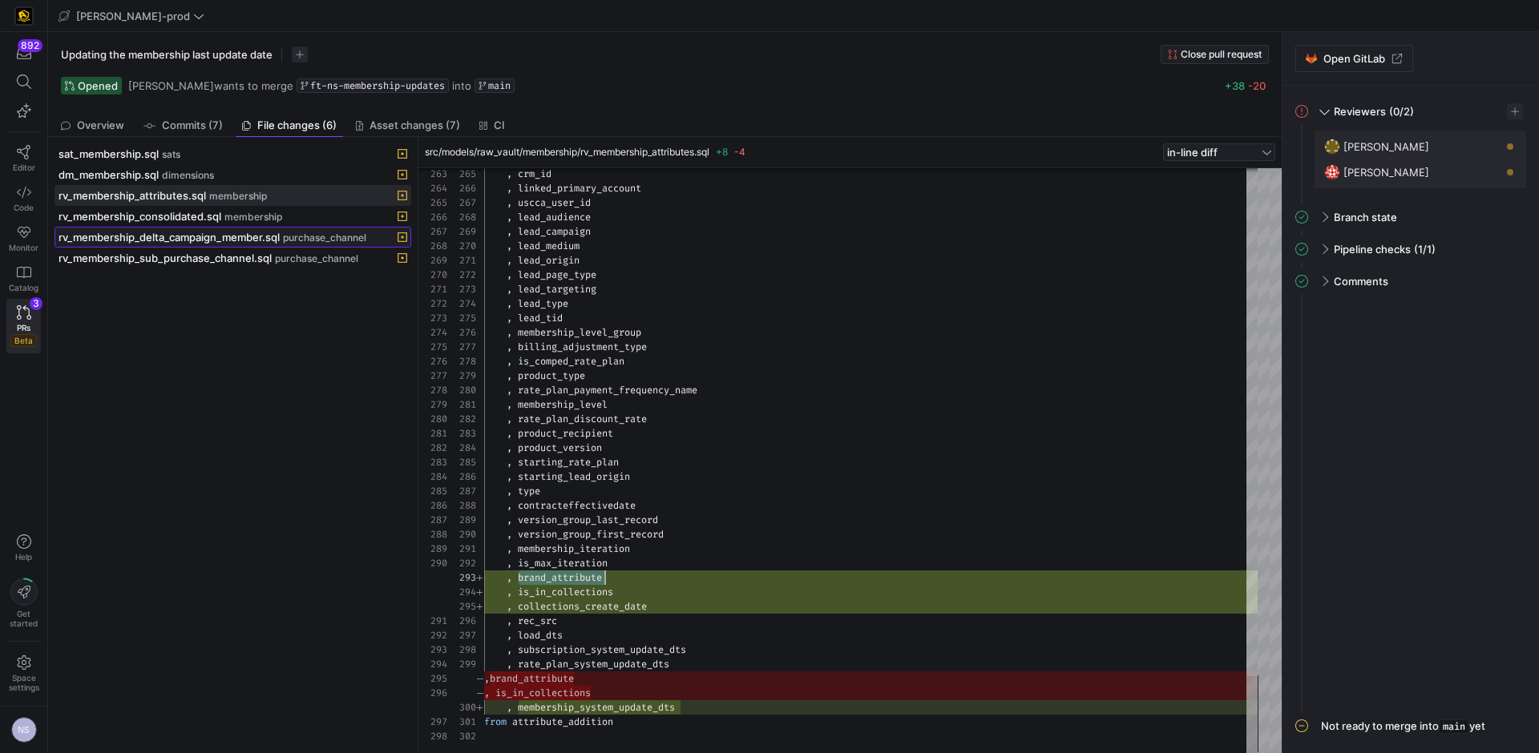
click at [199, 231] on span "rv_membership_delta_campaign_member.sql" at bounding box center [169, 237] width 221 height 13
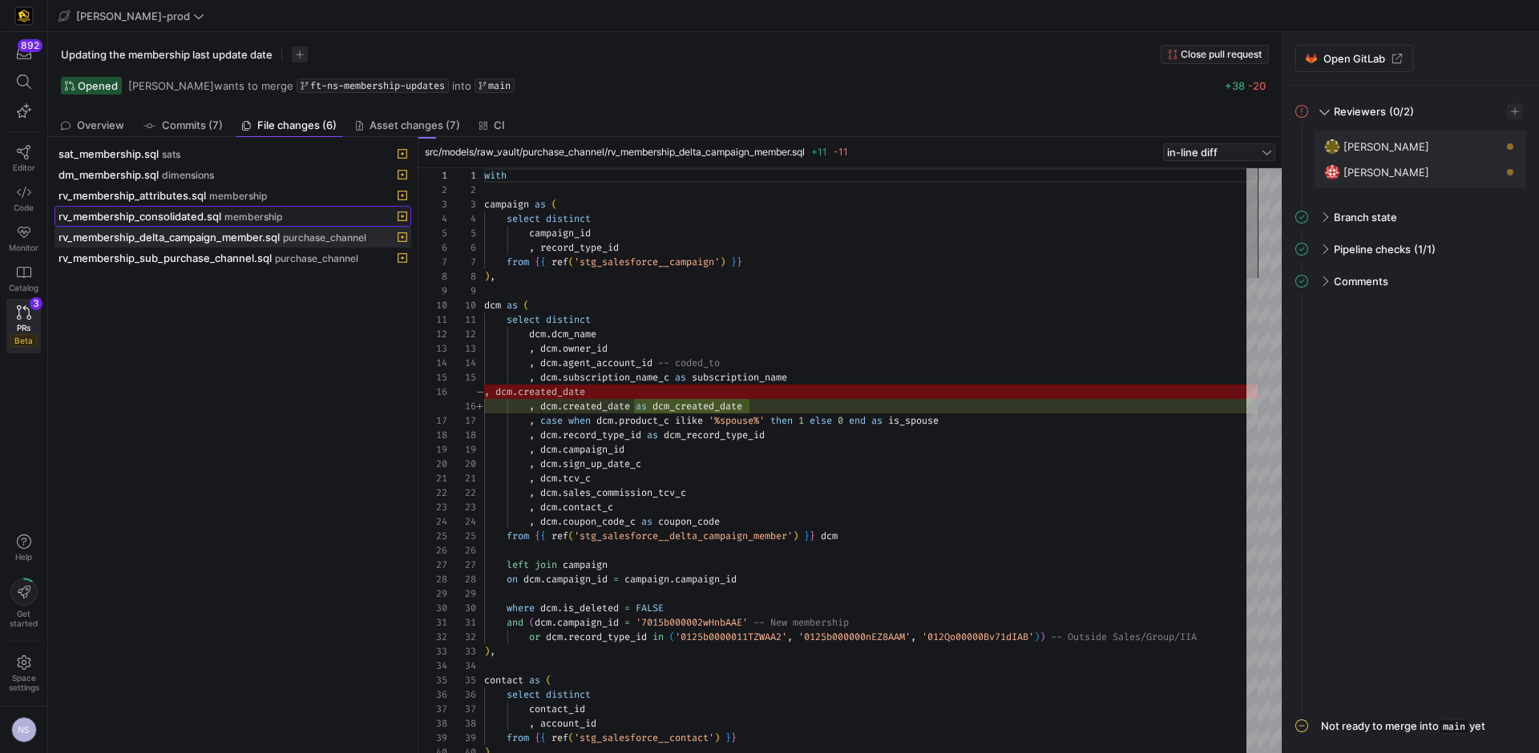
click at [208, 216] on span "rv_membership_consolidated.sql" at bounding box center [140, 216] width 163 height 13
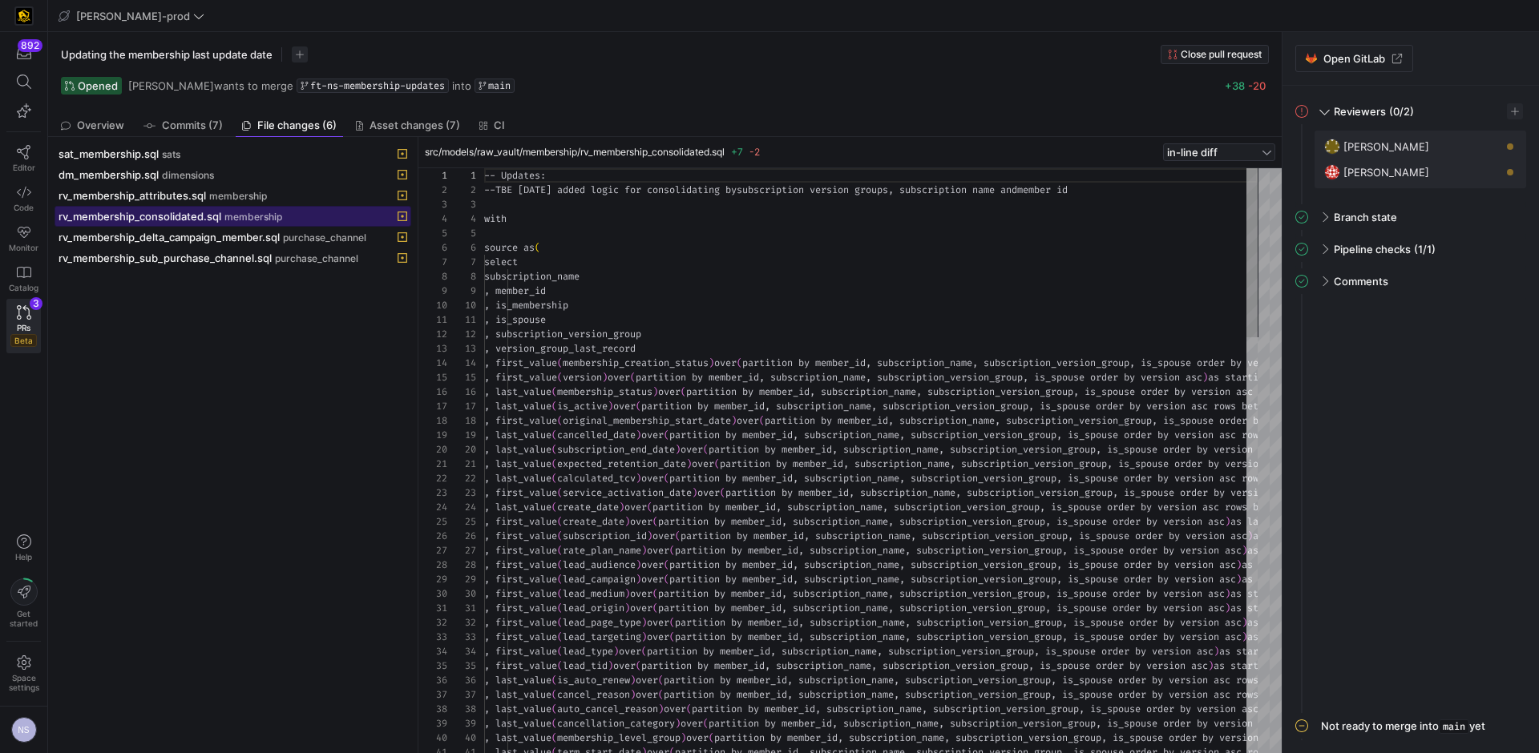
scroll to position [144, 0]
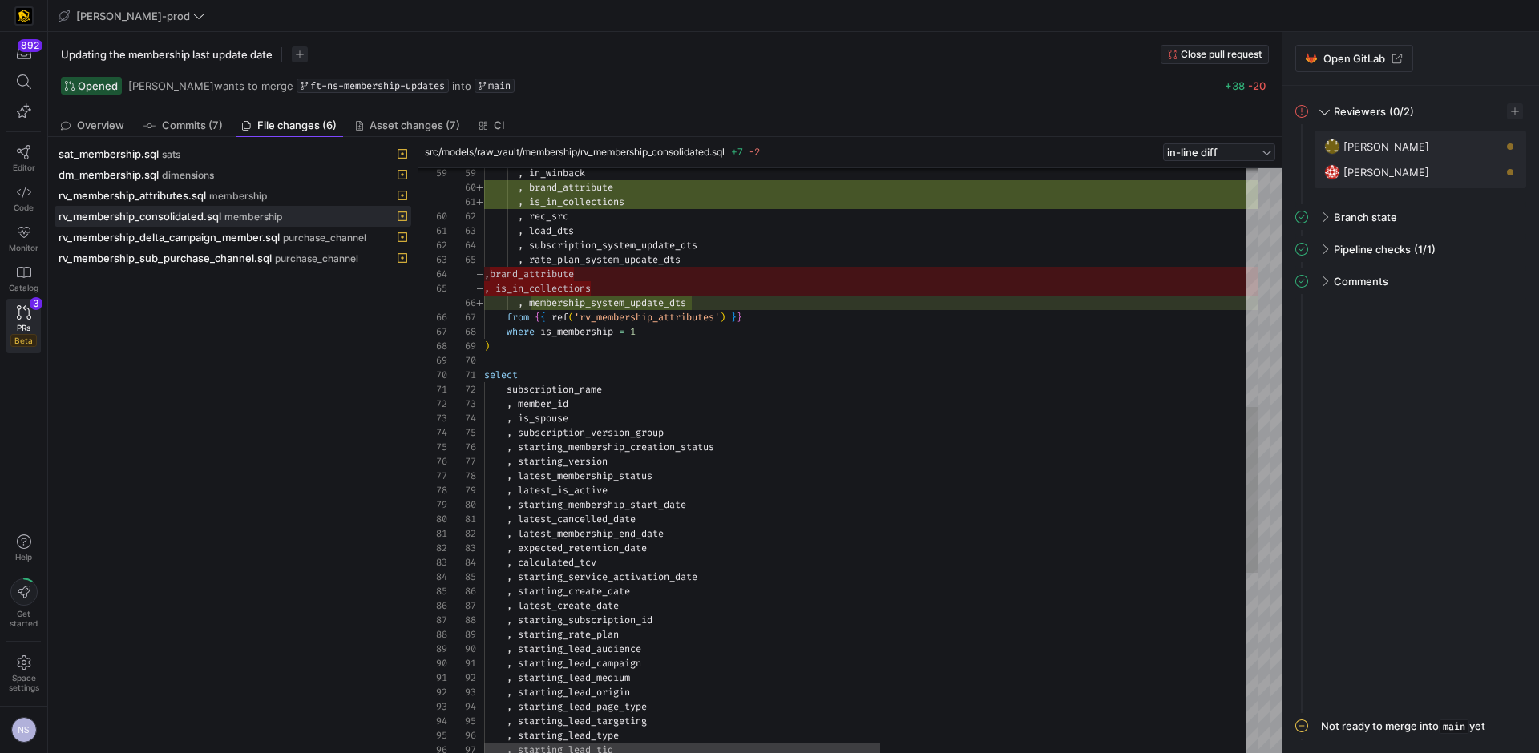
click at [661, 310] on div ", in_winback , brand_attribute , is_in_collections , rec_src , load_dts , subsc…" at bounding box center [1228, 358] width 1488 height 2058
click at [660, 304] on div ", in_winback , brand_attribute , is_in_collections , rec_src , load_dts , subsc…" at bounding box center [1228, 358] width 1488 height 2058
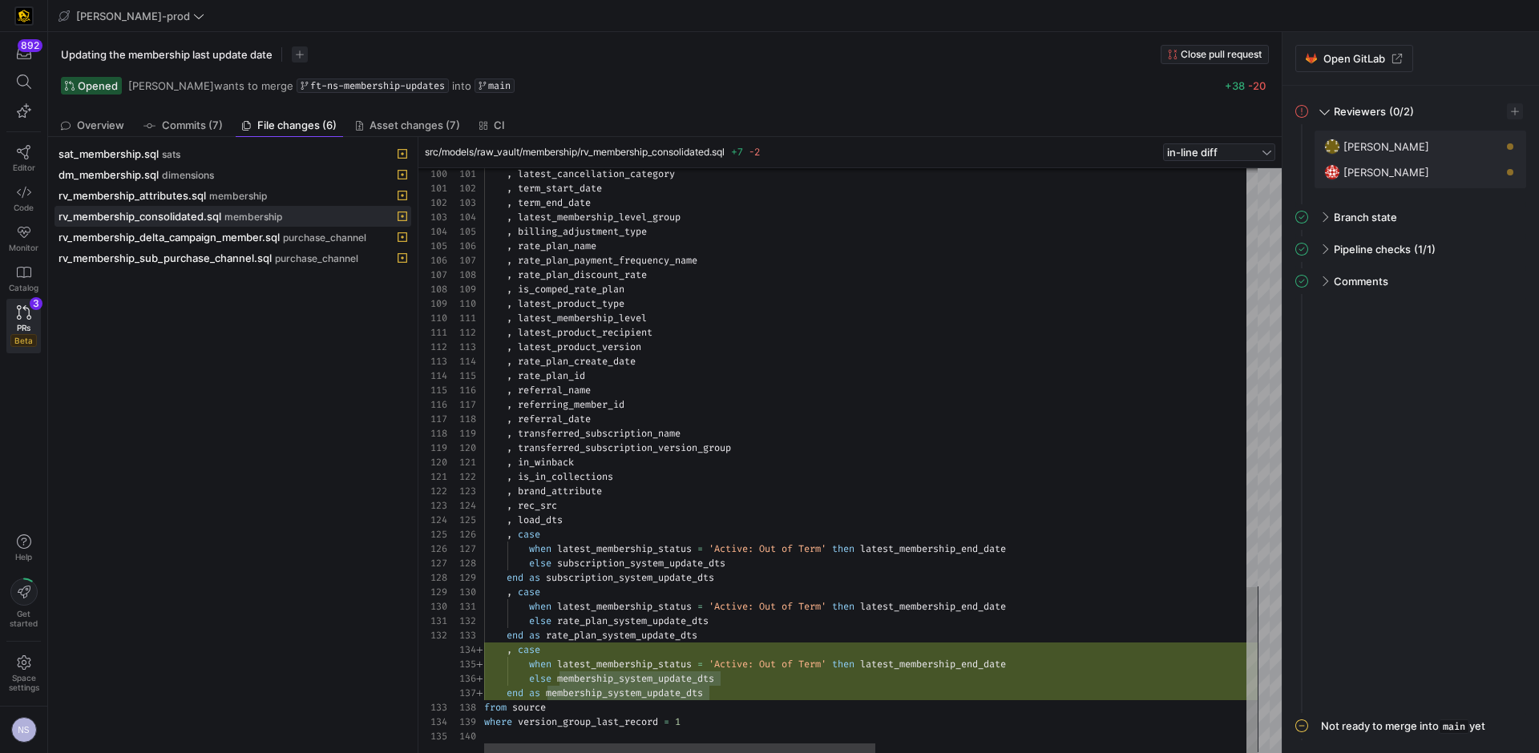
type textarea "when latest_membership_status = 'Active: Out of Term' then latest_membership_en…"
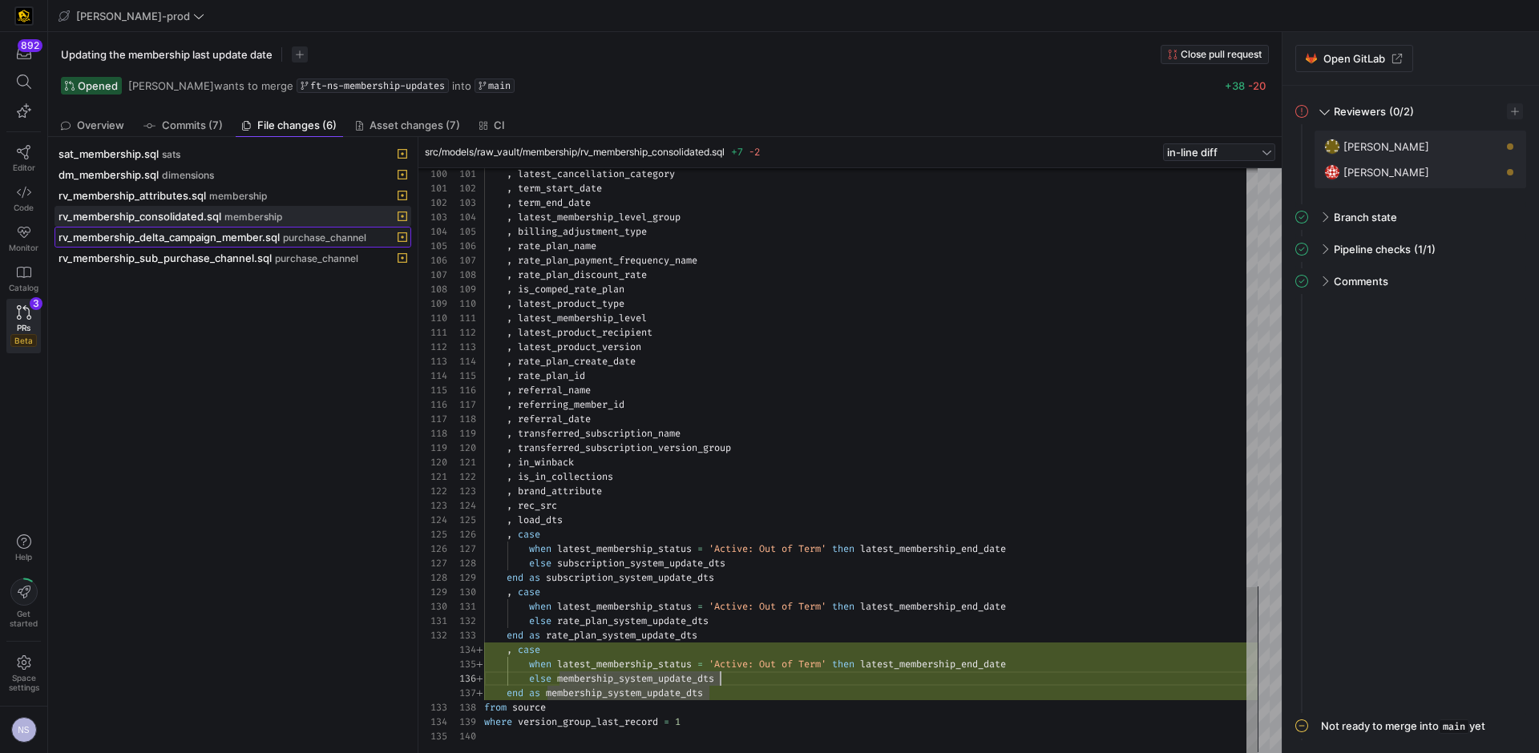
click at [223, 240] on span "rv_membership_delta_campaign_member.sql" at bounding box center [169, 237] width 221 height 13
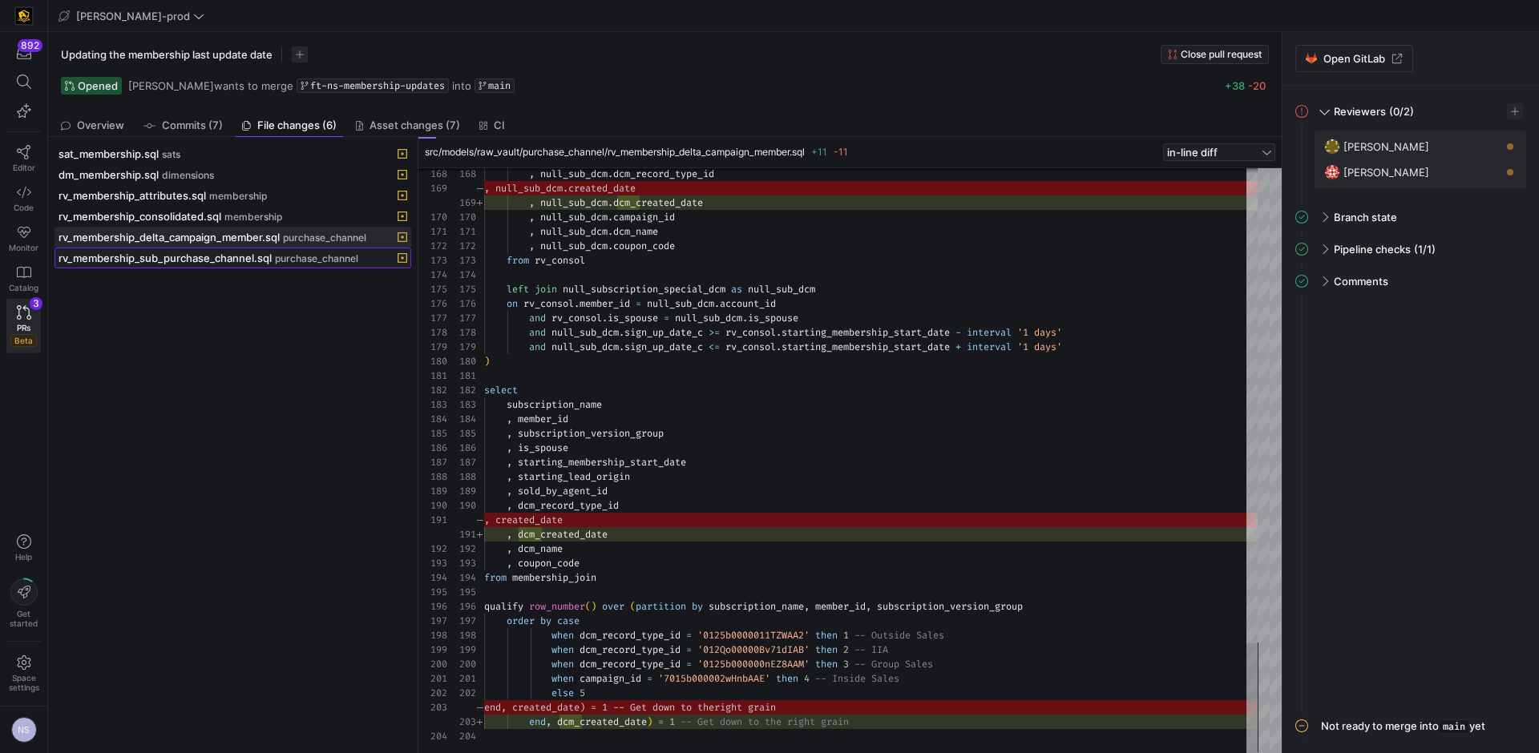
click at [302, 258] on span "purchase_channel" at bounding box center [316, 258] width 83 height 11
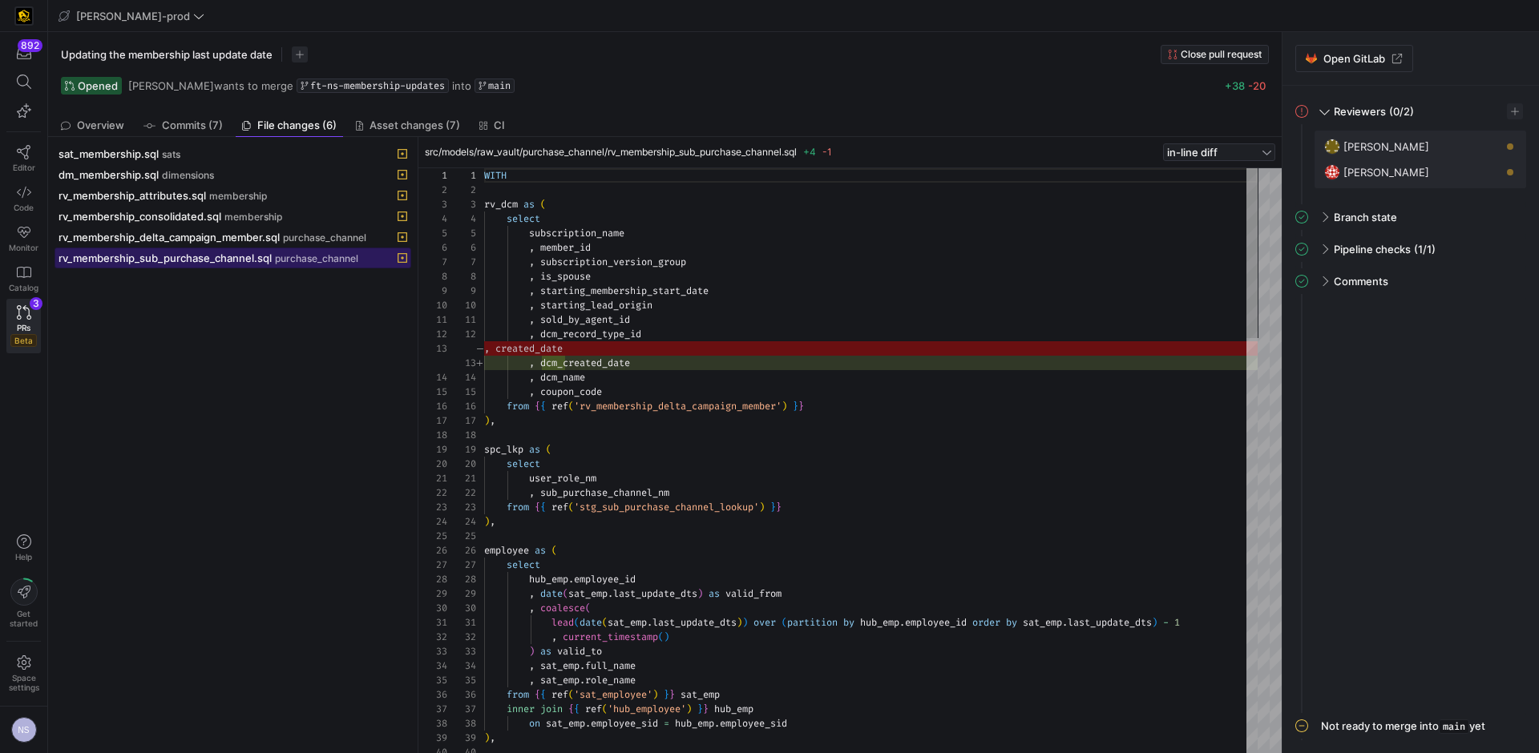
scroll to position [144, 0]
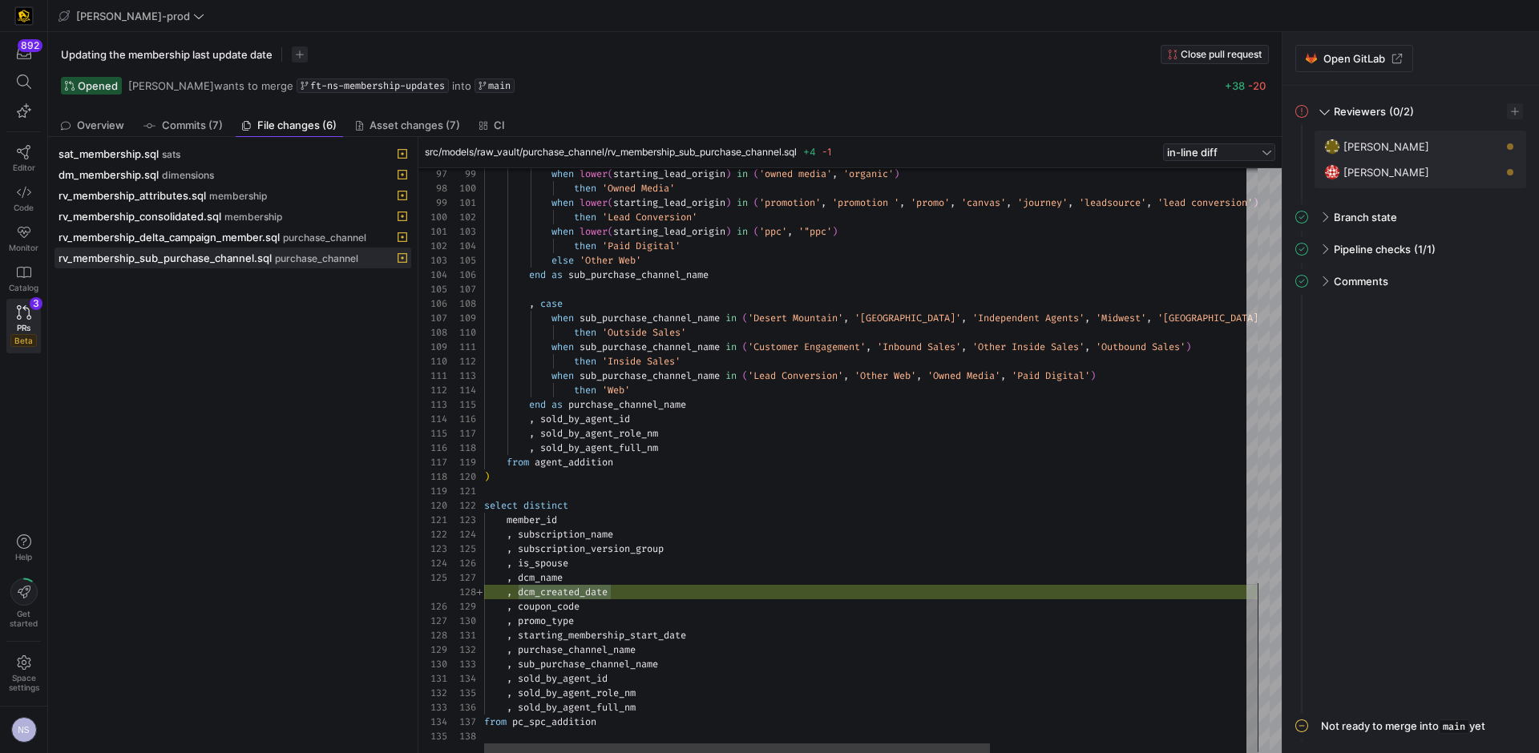
type textarea "select distinct member_id , subscription_name , subscription_version_group , is…"
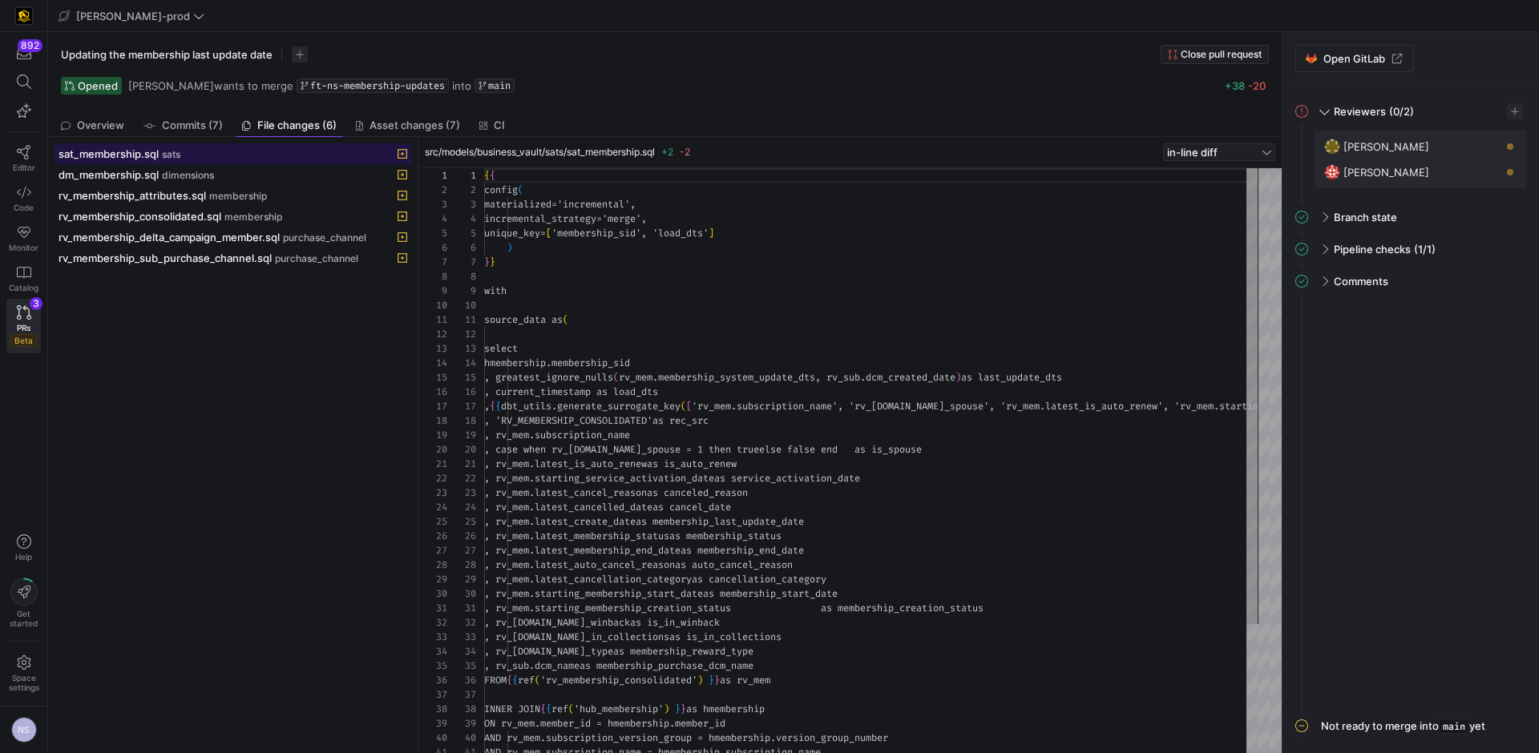
click at [196, 152] on div "sat_membership.sql sats" at bounding box center [215, 153] width 313 height 13
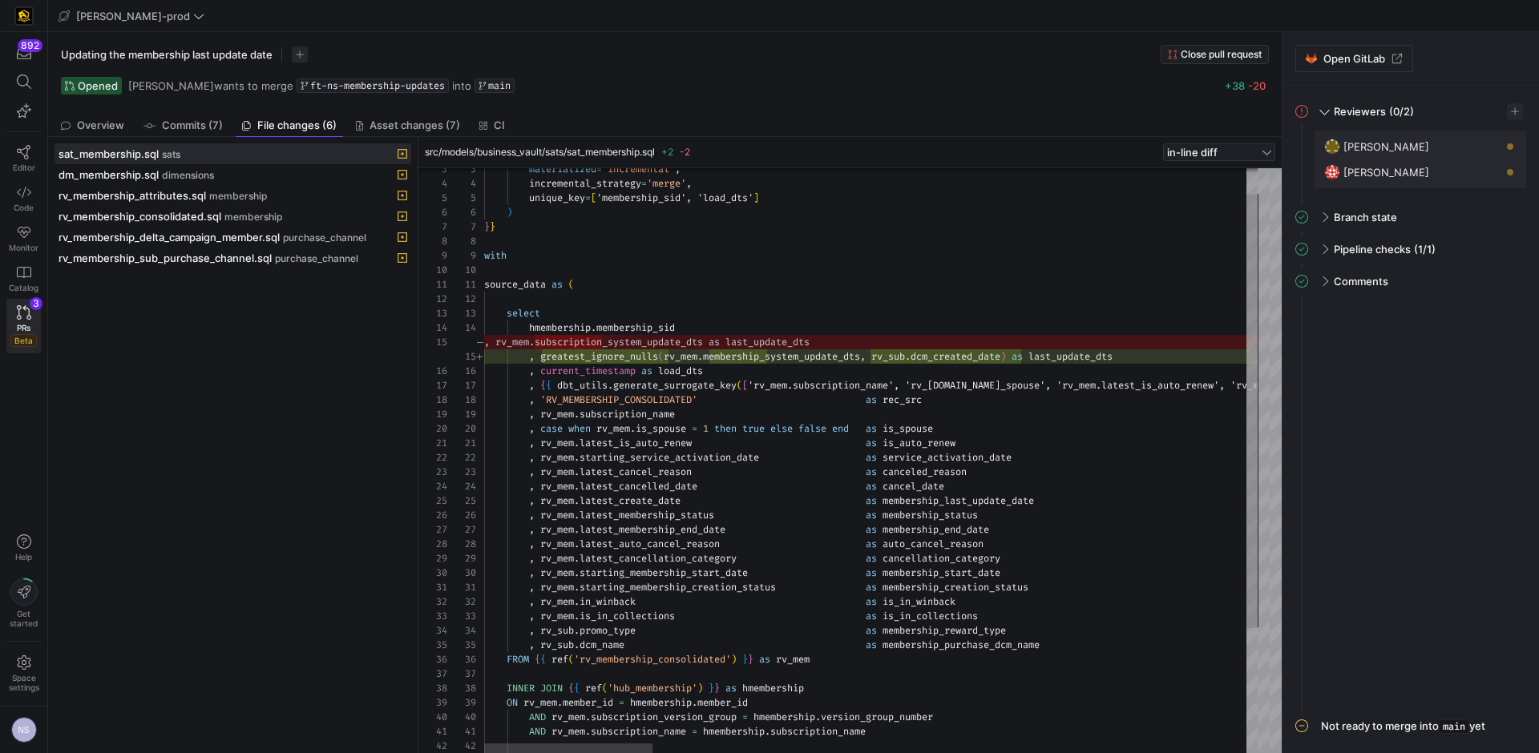
type textarea "source_data as ( select hmembership.membership_sid , greatest_ignore_nulls(rv_m…"
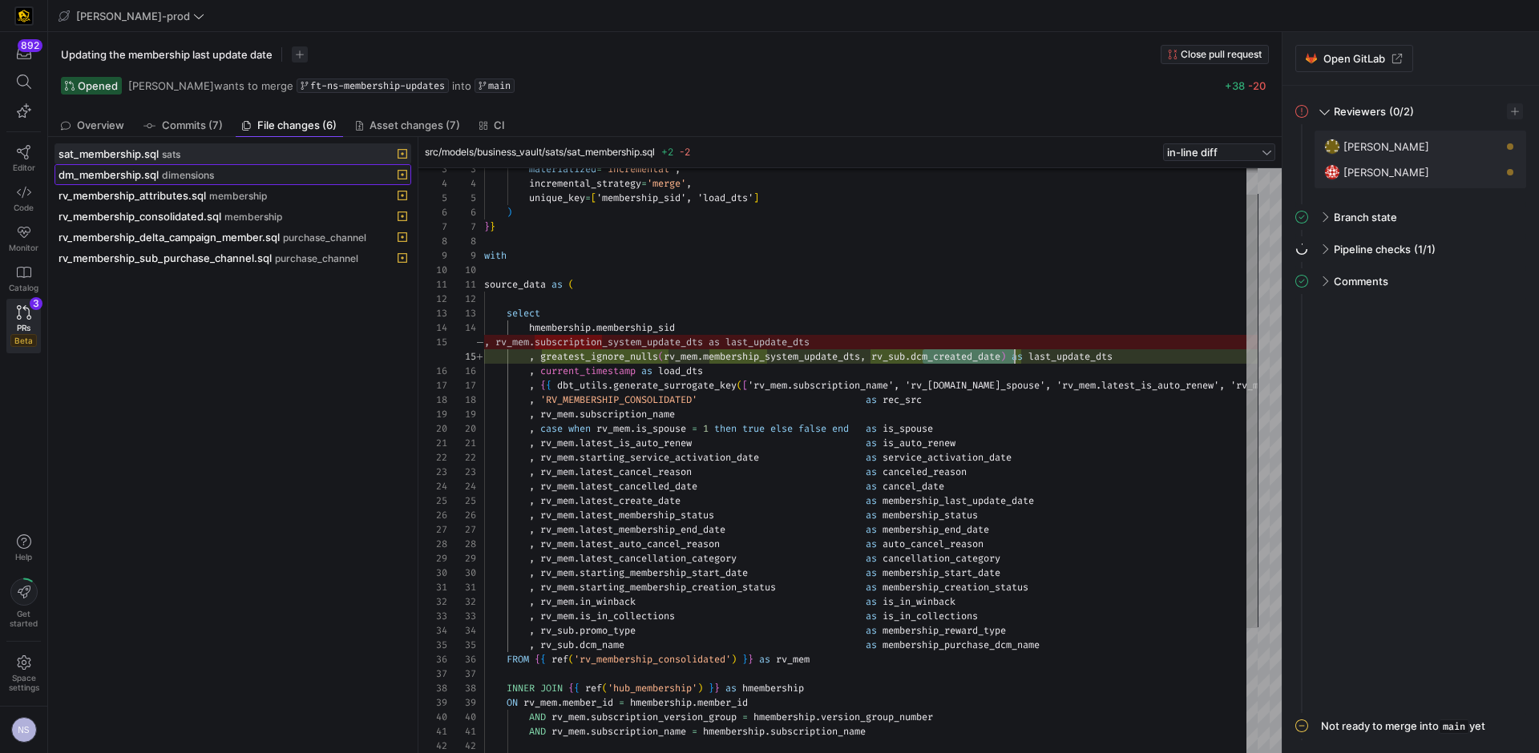
click at [178, 177] on span "dimensions" at bounding box center [188, 175] width 52 height 11
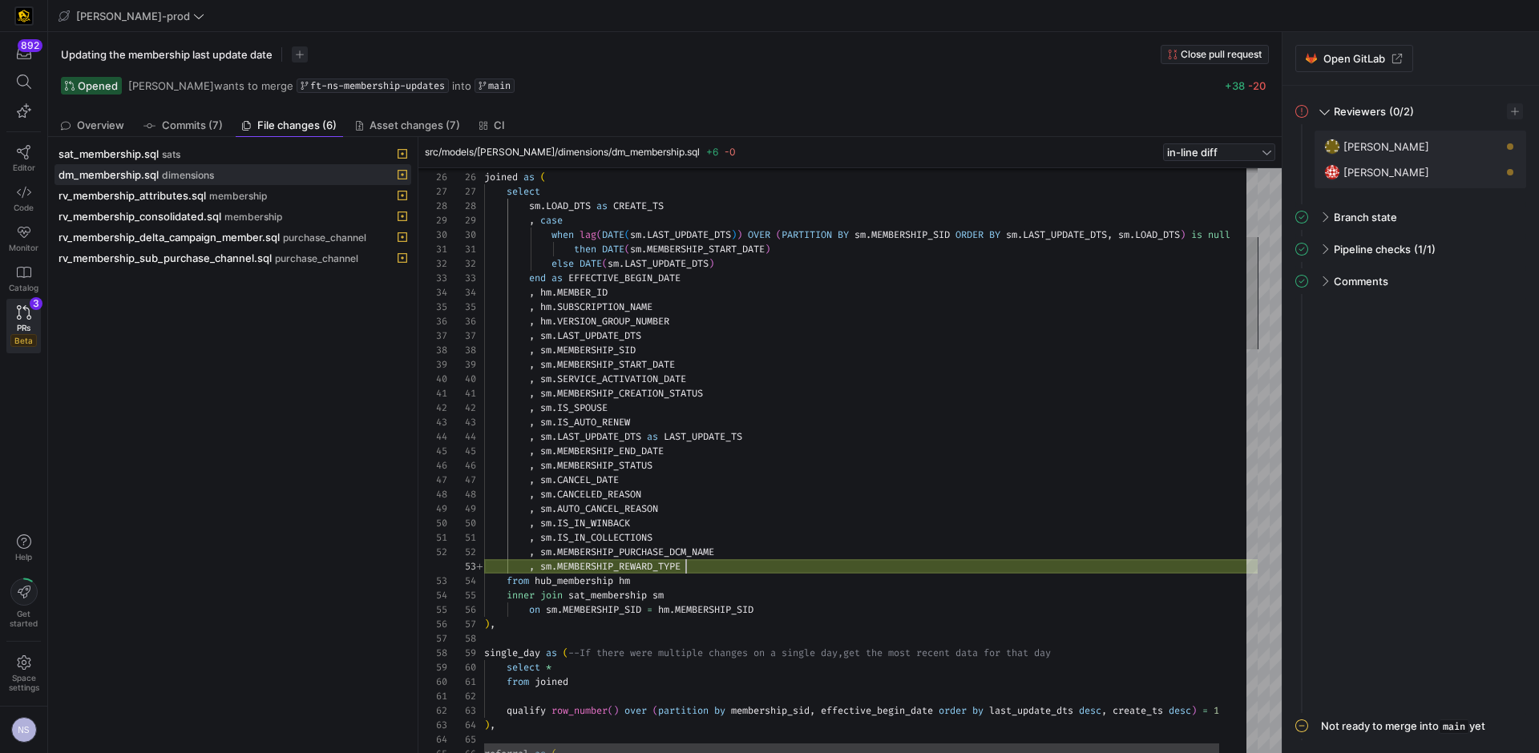
scroll to position [29, 202]
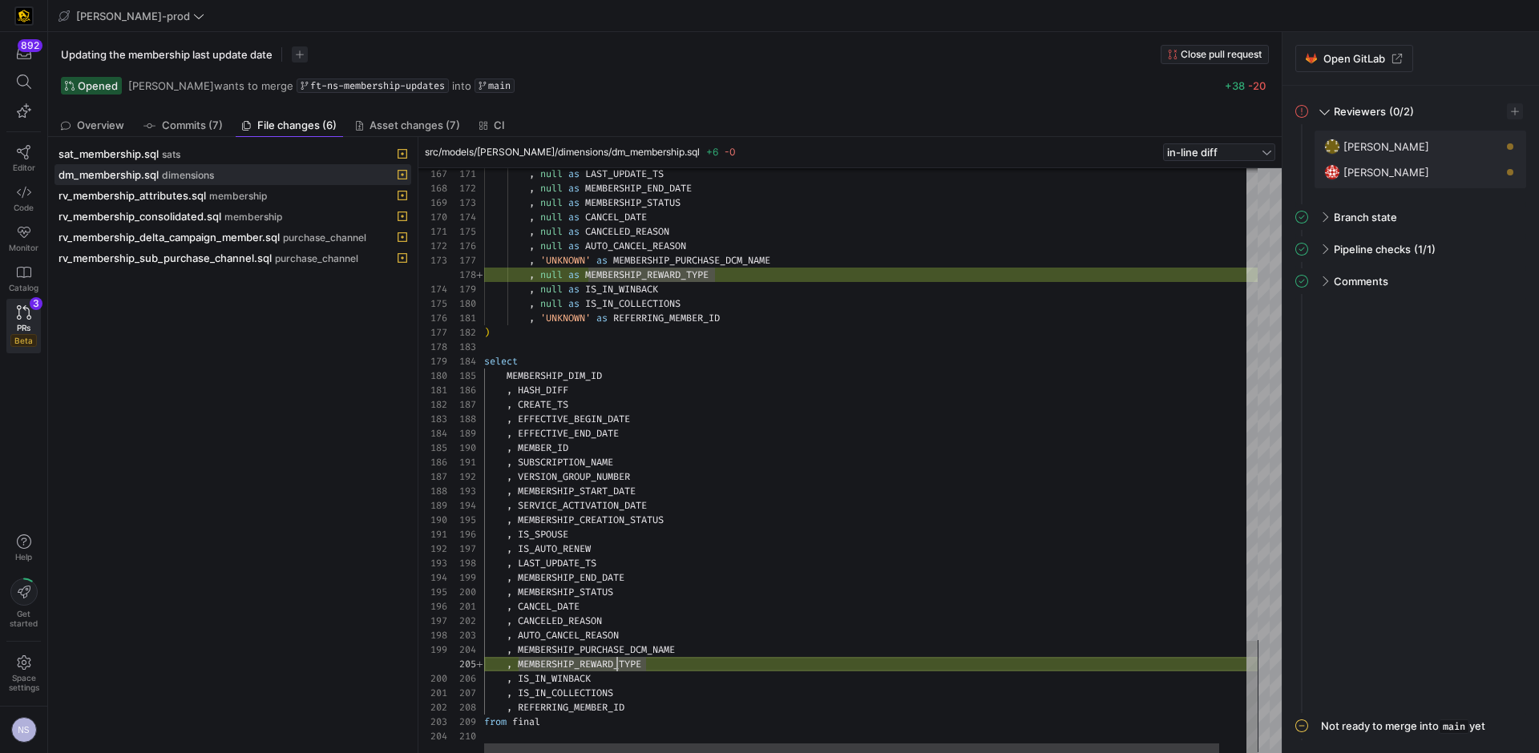
type textarea ", SUBSCRIPTION_NAME , VERSION_GROUP_NUMBER , MEMBERSHIP_START_DATE , SERVICE_AC…"
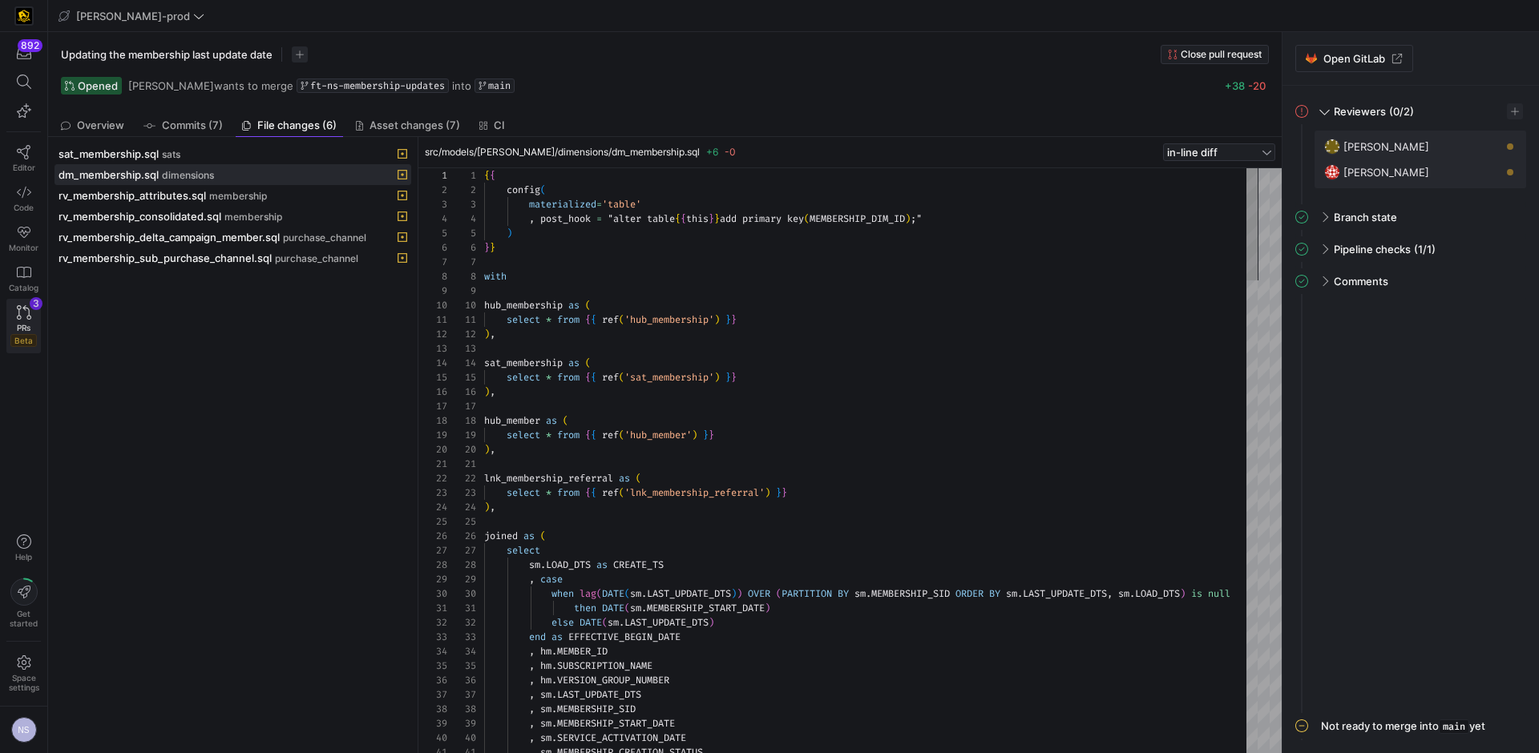
click at [20, 328] on span "PRs" at bounding box center [24, 328] width 14 height 10
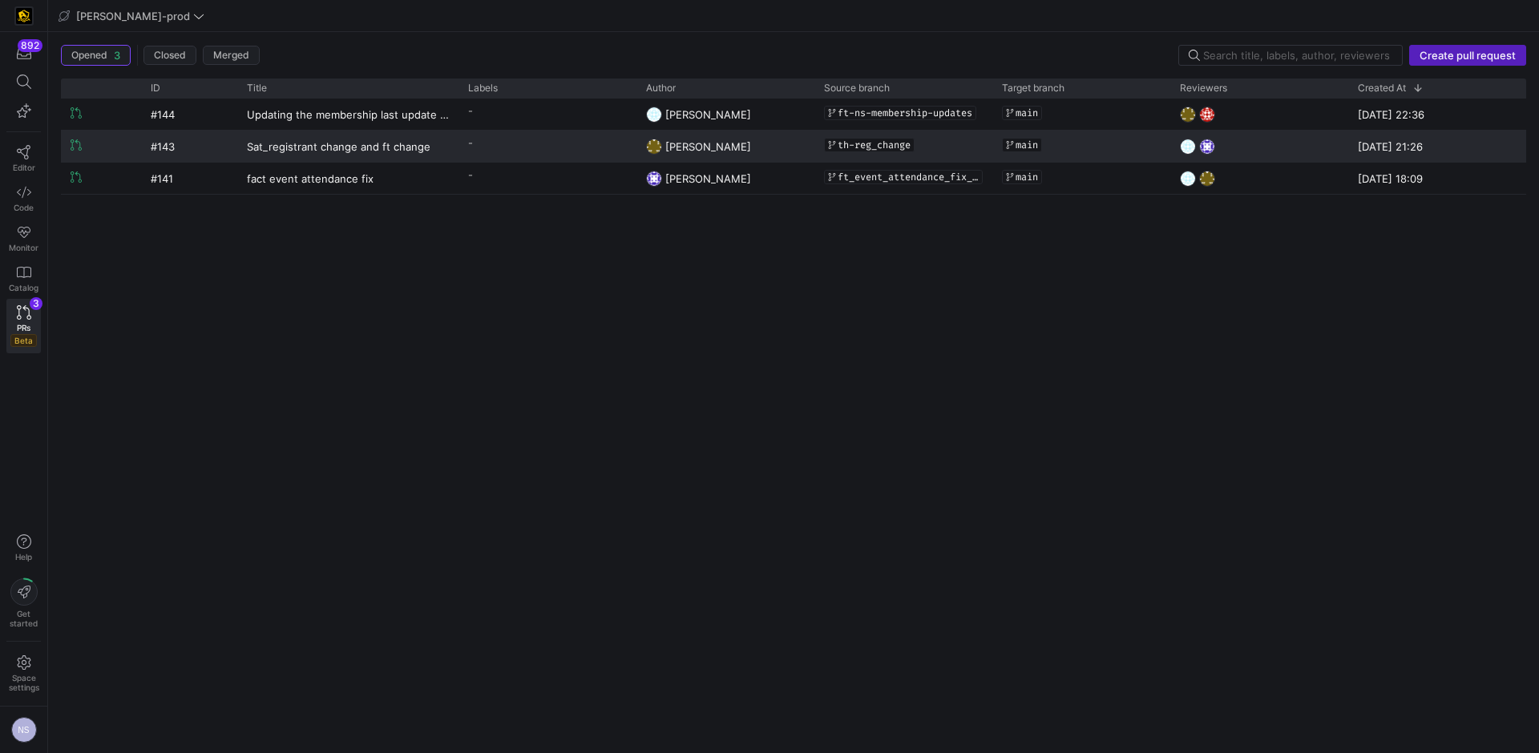
click at [504, 143] on y42-pull-request-list-view-label-cell-renderer "-" at bounding box center [547, 142] width 159 height 23
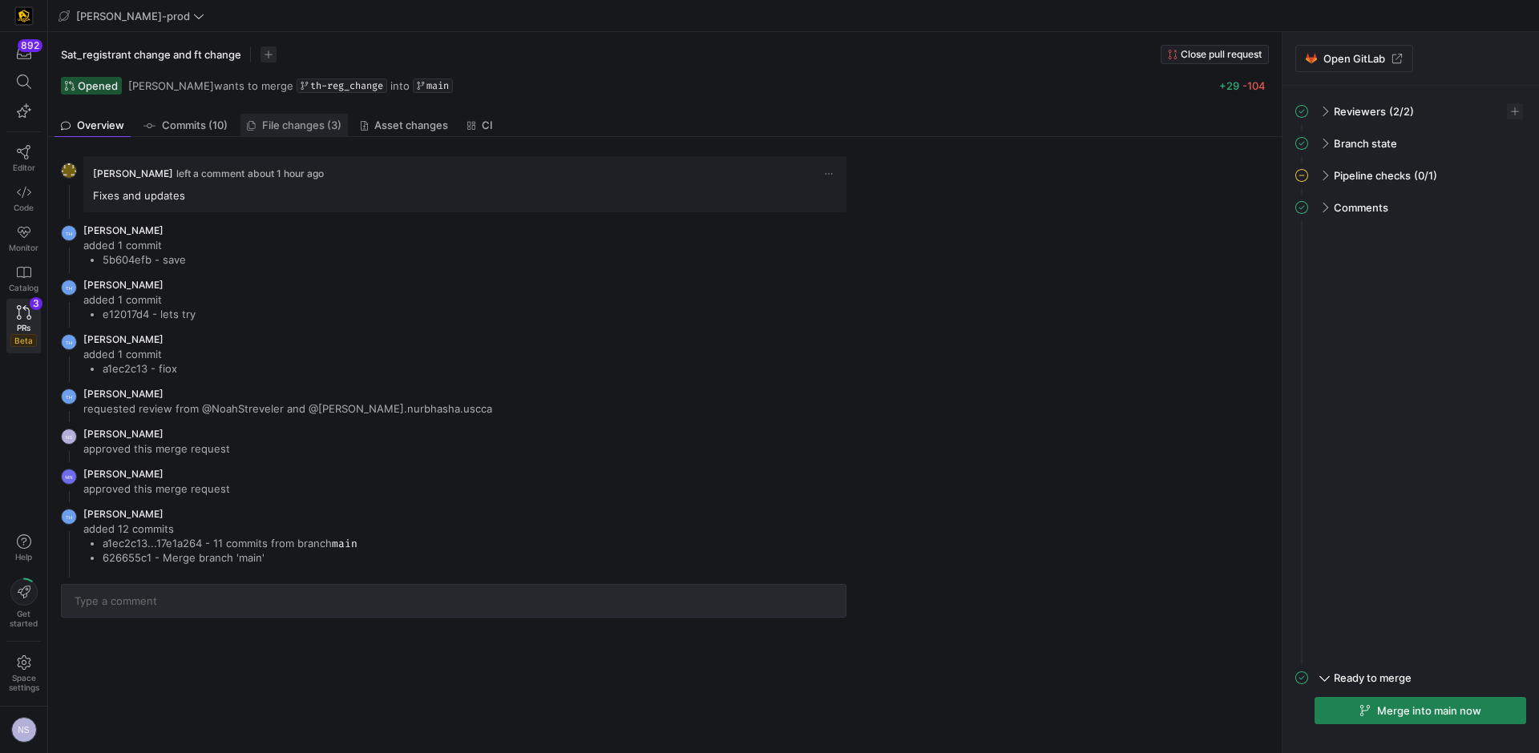
click at [281, 122] on span "File changes (3)" at bounding box center [301, 125] width 79 height 10
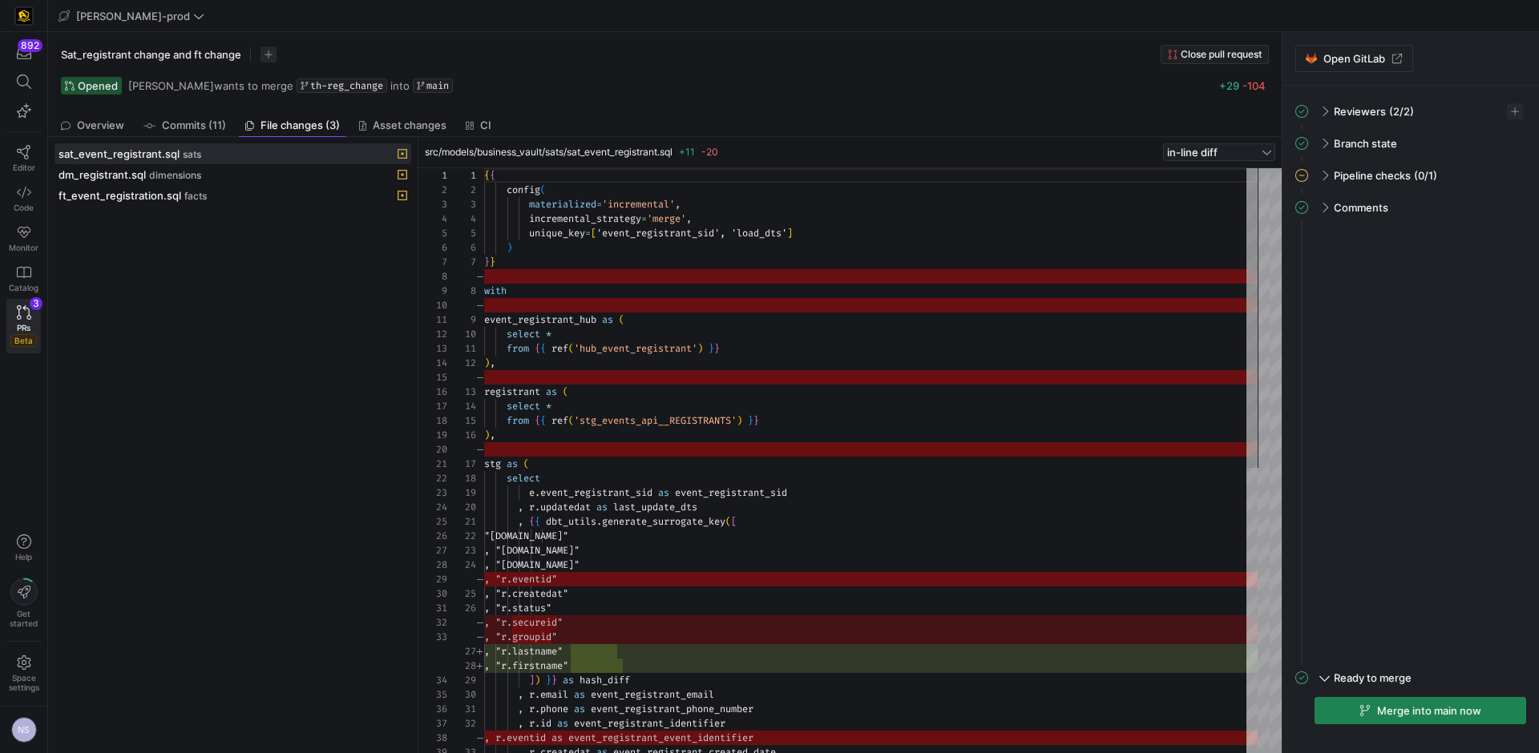
scroll to position [144, 0]
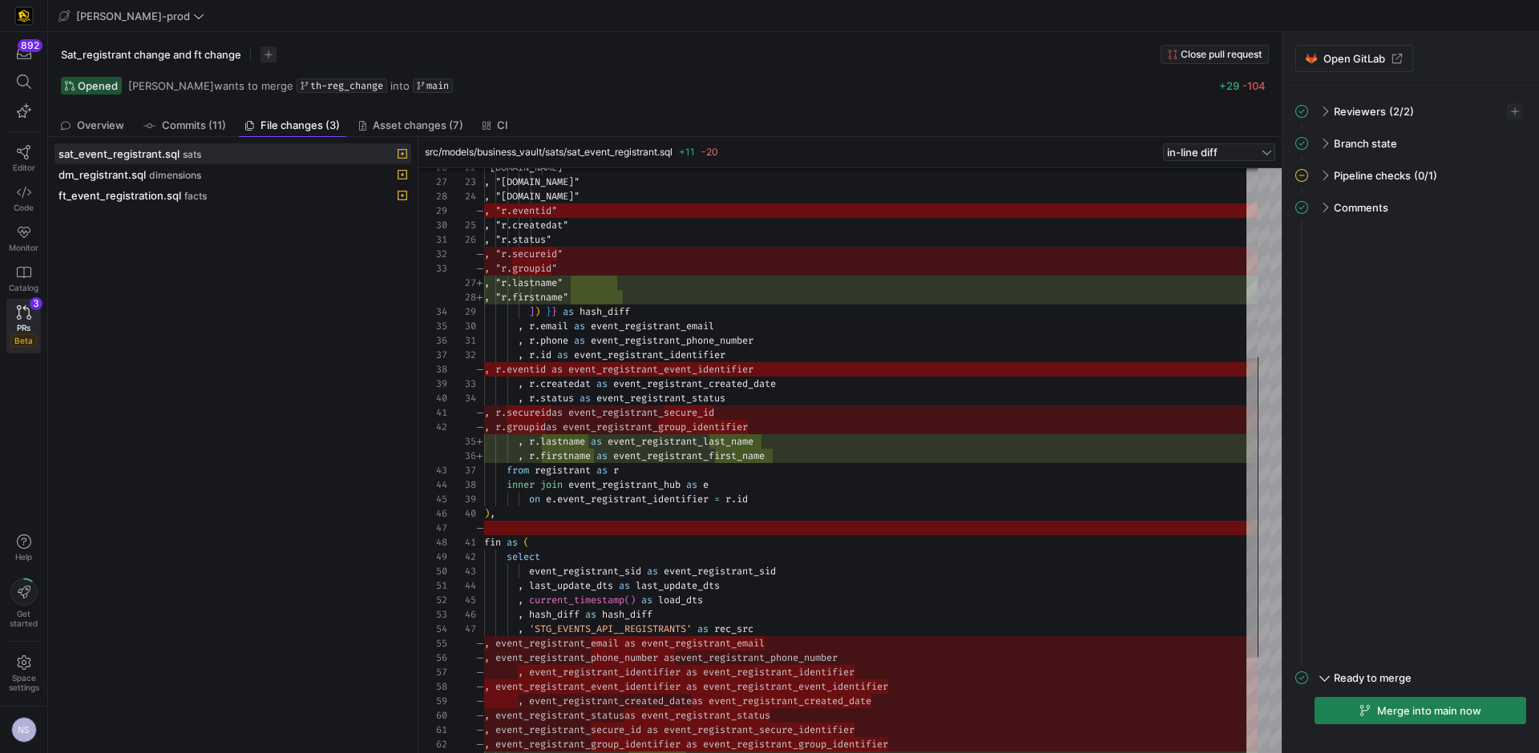
click at [687, 441] on div ", "r.lastname" , "r.firstname" ] ) } } as hash_diff , r . email as event_regist…" at bounding box center [870, 370] width 773 height 1140
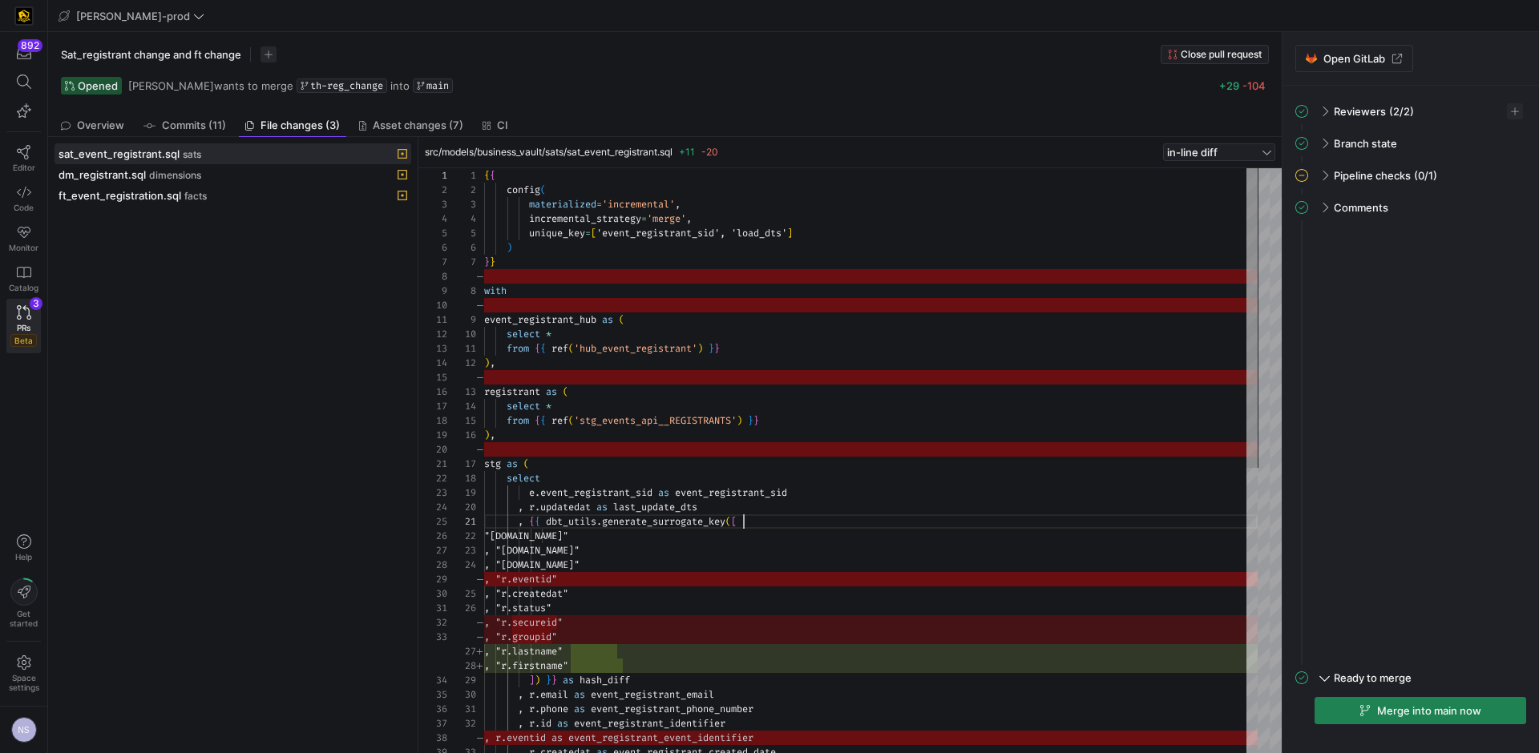
scroll to position [0, 259]
click at [829, 523] on div ", r . id as event_registrant_identifier , r . createdat as event_registrant_cre…" at bounding box center [870, 738] width 773 height 1140
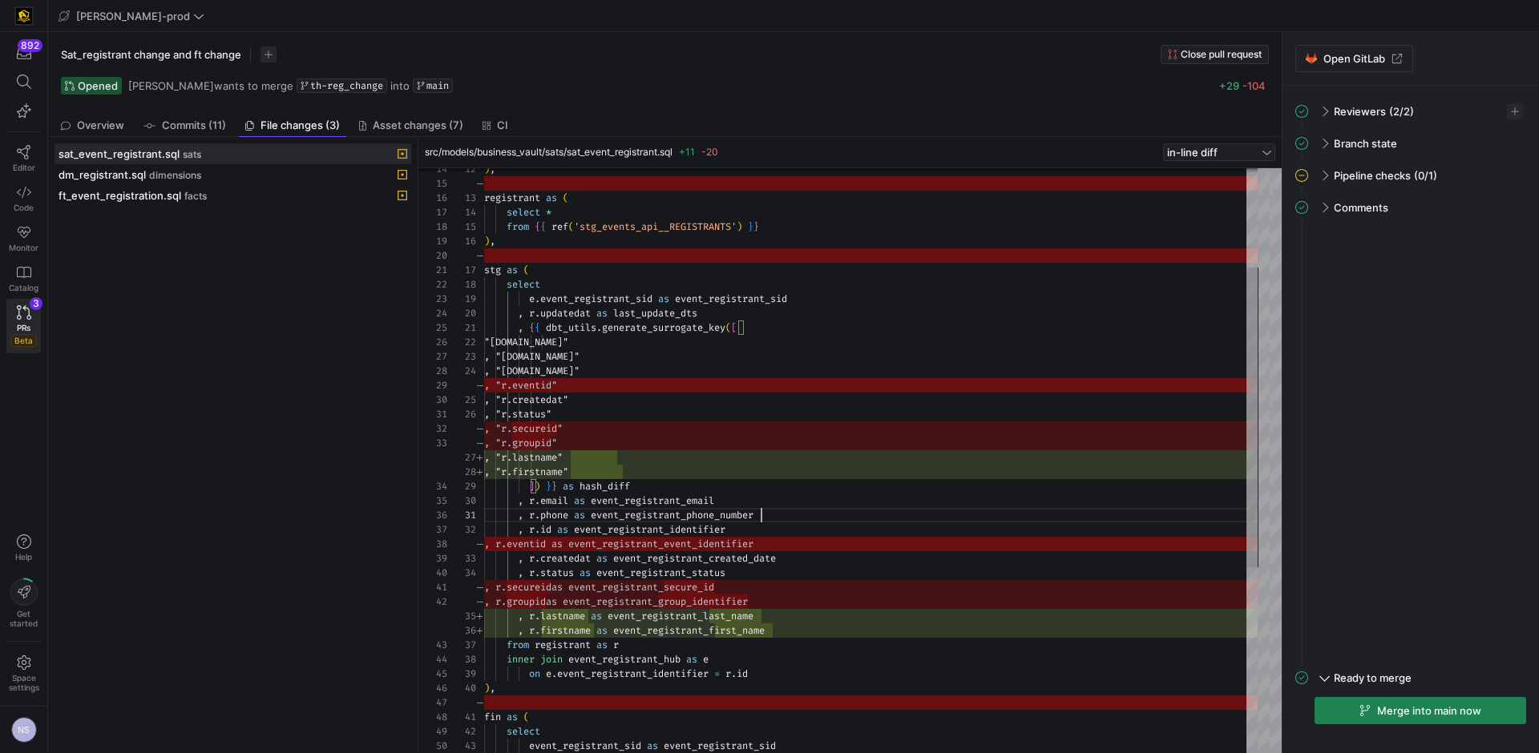
scroll to position [0, 277]
click at [802, 521] on div ", r . id as event_registrant_identifier , r . createdat as event_registrant_cre…" at bounding box center [870, 544] width 773 height 1140
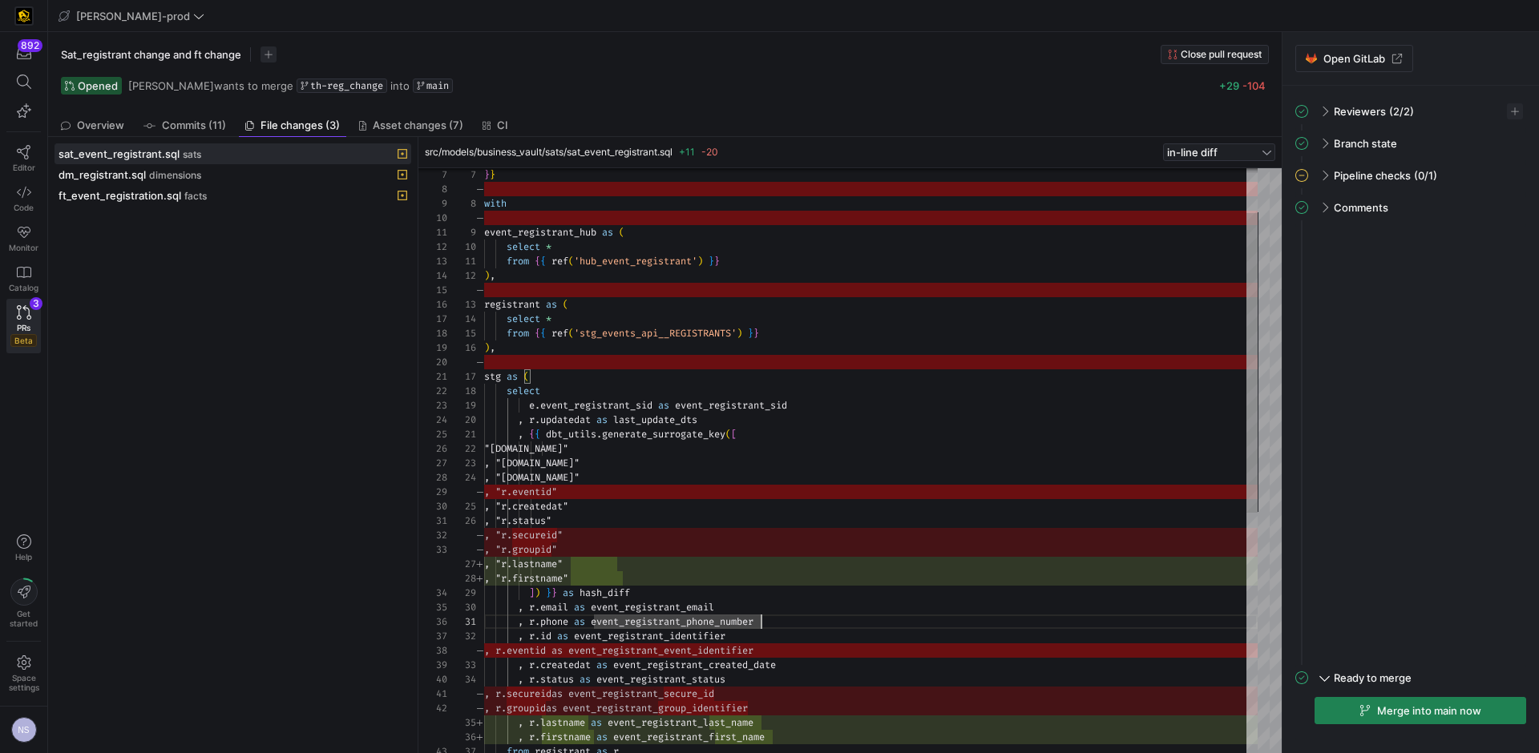
type textarea "from {{ ref('hub_event_registrant') }} ), registrant as ( select * from {{ ref(…"
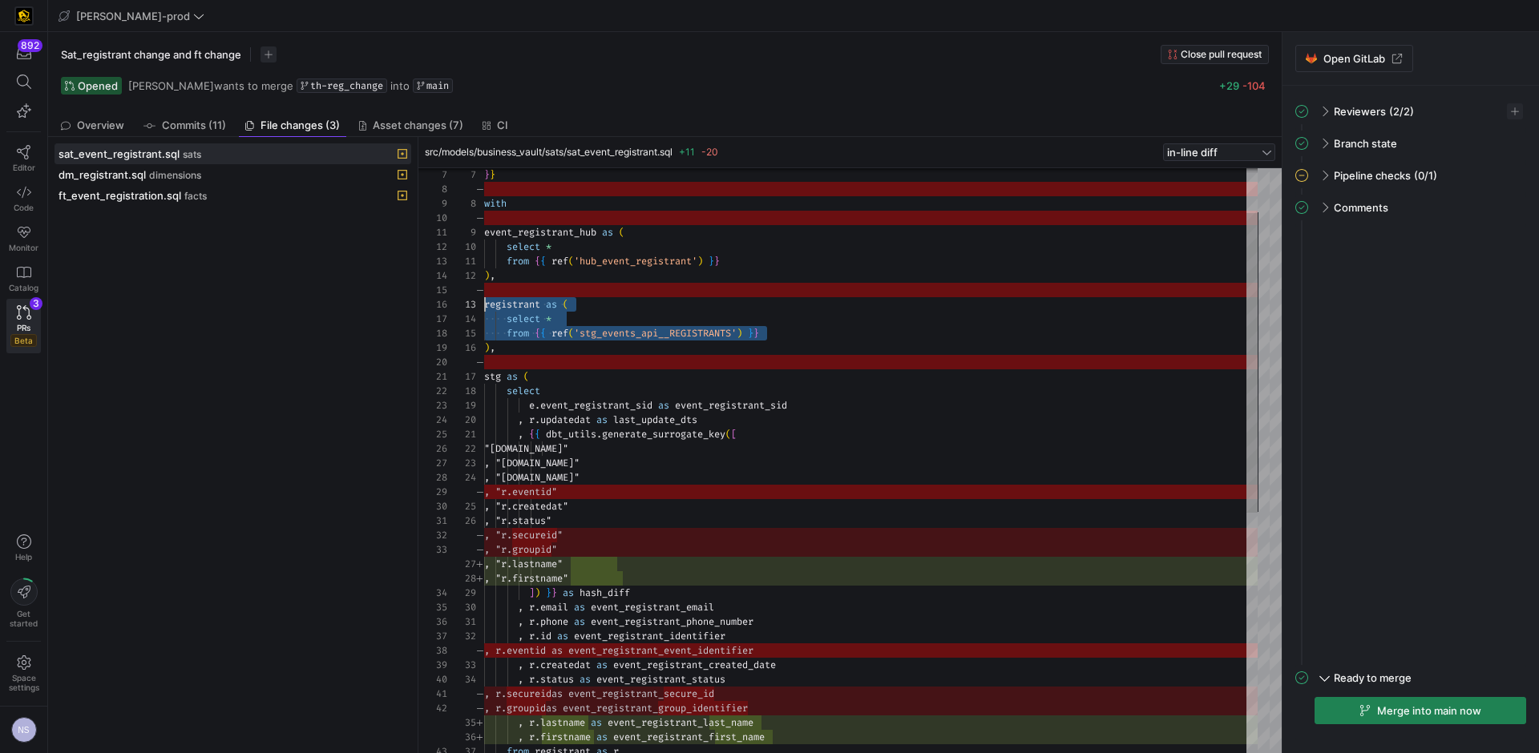
drag, startPoint x: 790, startPoint y: 332, endPoint x: 436, endPoint y: 293, distance: 356.4
click at [484, 293] on div ", r . id as event_registrant_identifier , r . createdat as event_registrant_cre…" at bounding box center [870, 651] width 773 height 1140
click at [792, 321] on div ", r . id as event_registrant_identifier , r . createdat as event_registrant_cre…" at bounding box center [870, 651] width 773 height 1140
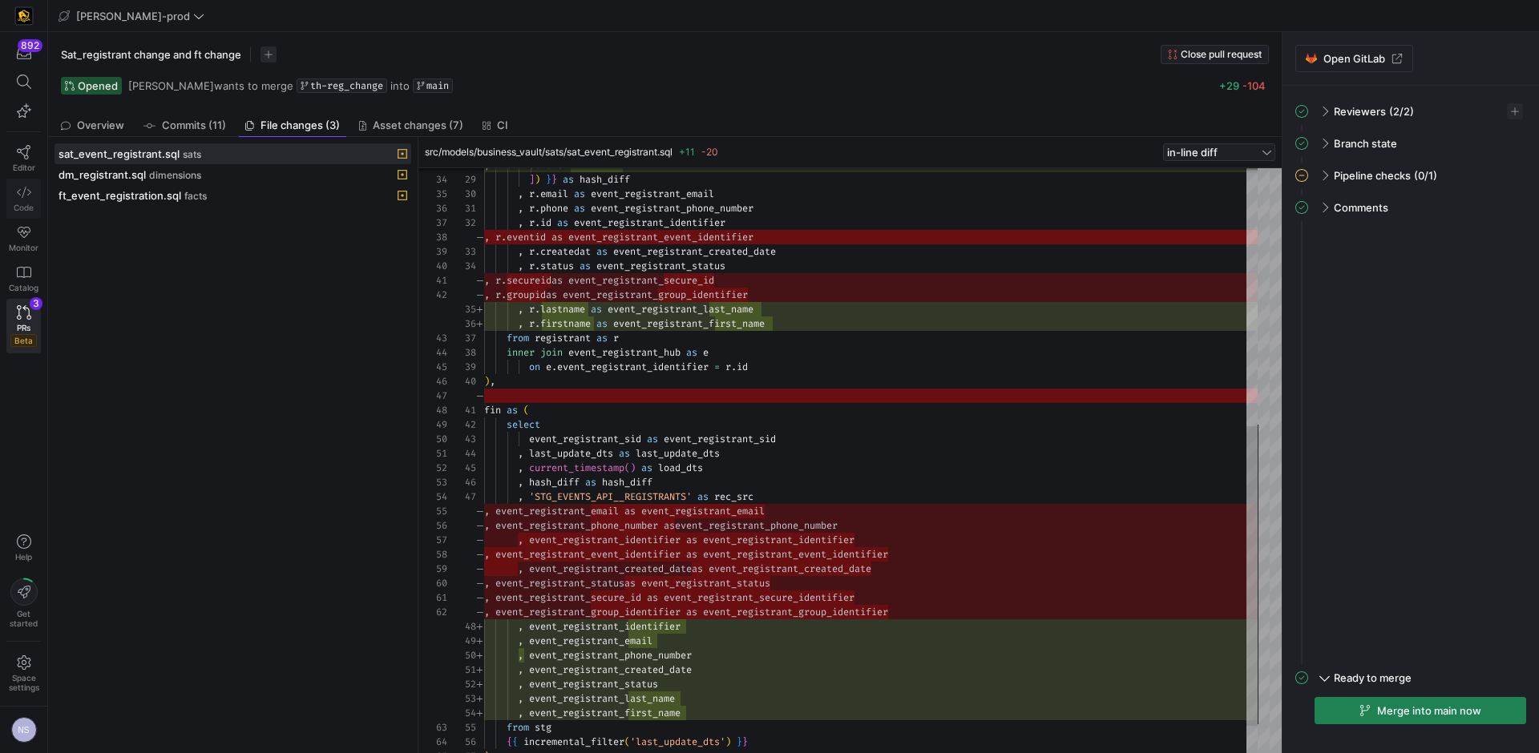
click at [36, 194] on link "Code" at bounding box center [23, 199] width 34 height 40
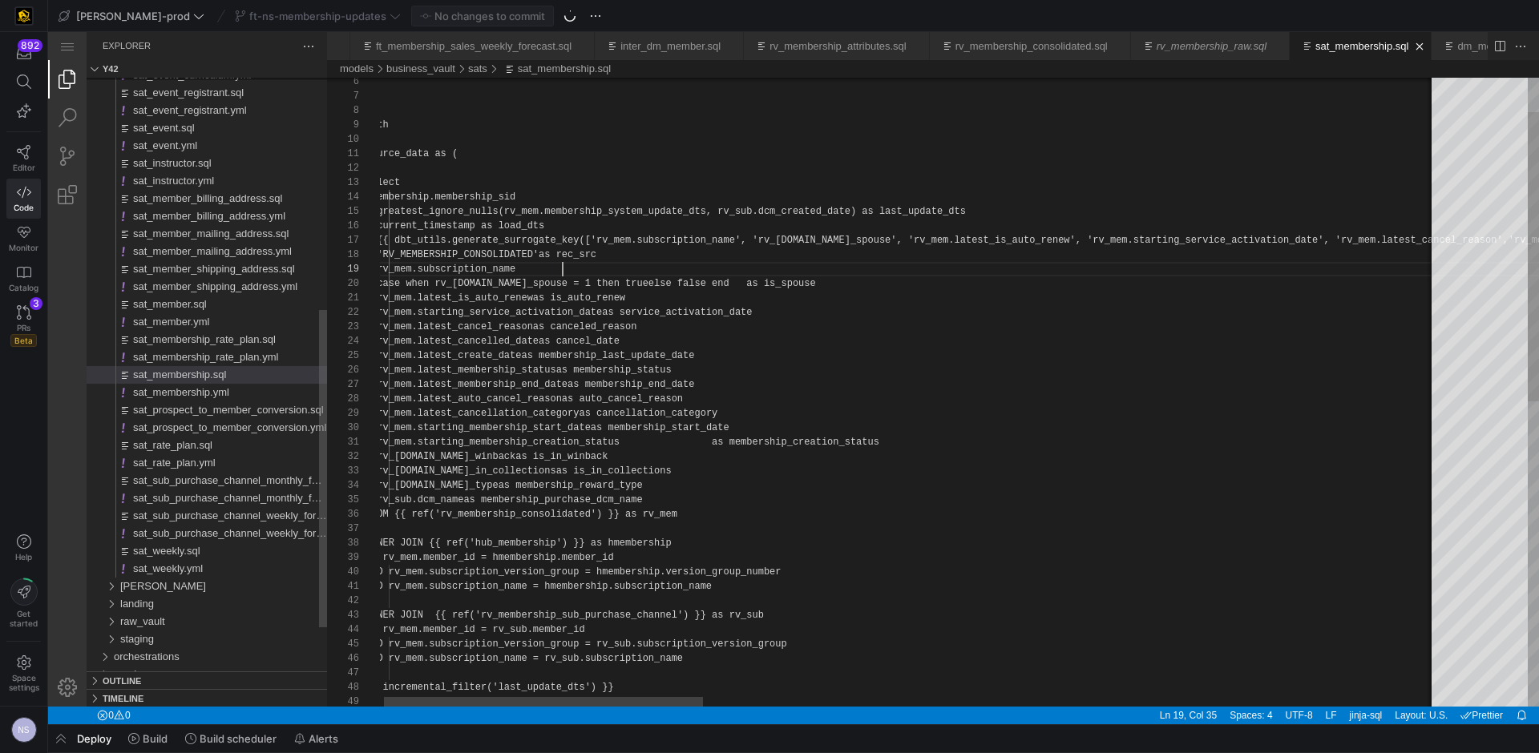
scroll to position [29, 197]
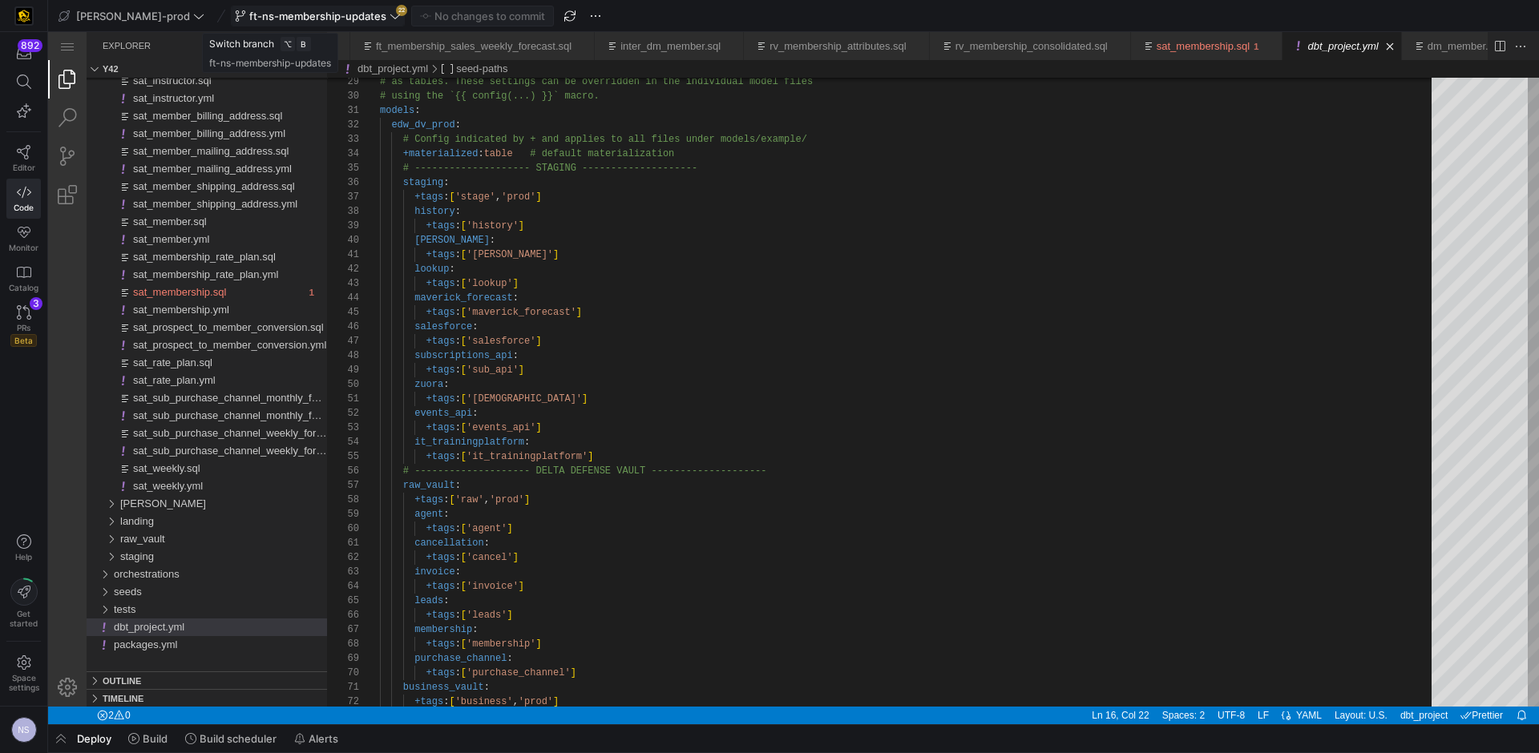
click at [329, 14] on span "ft-ns-membership-updates" at bounding box center [317, 16] width 137 height 13
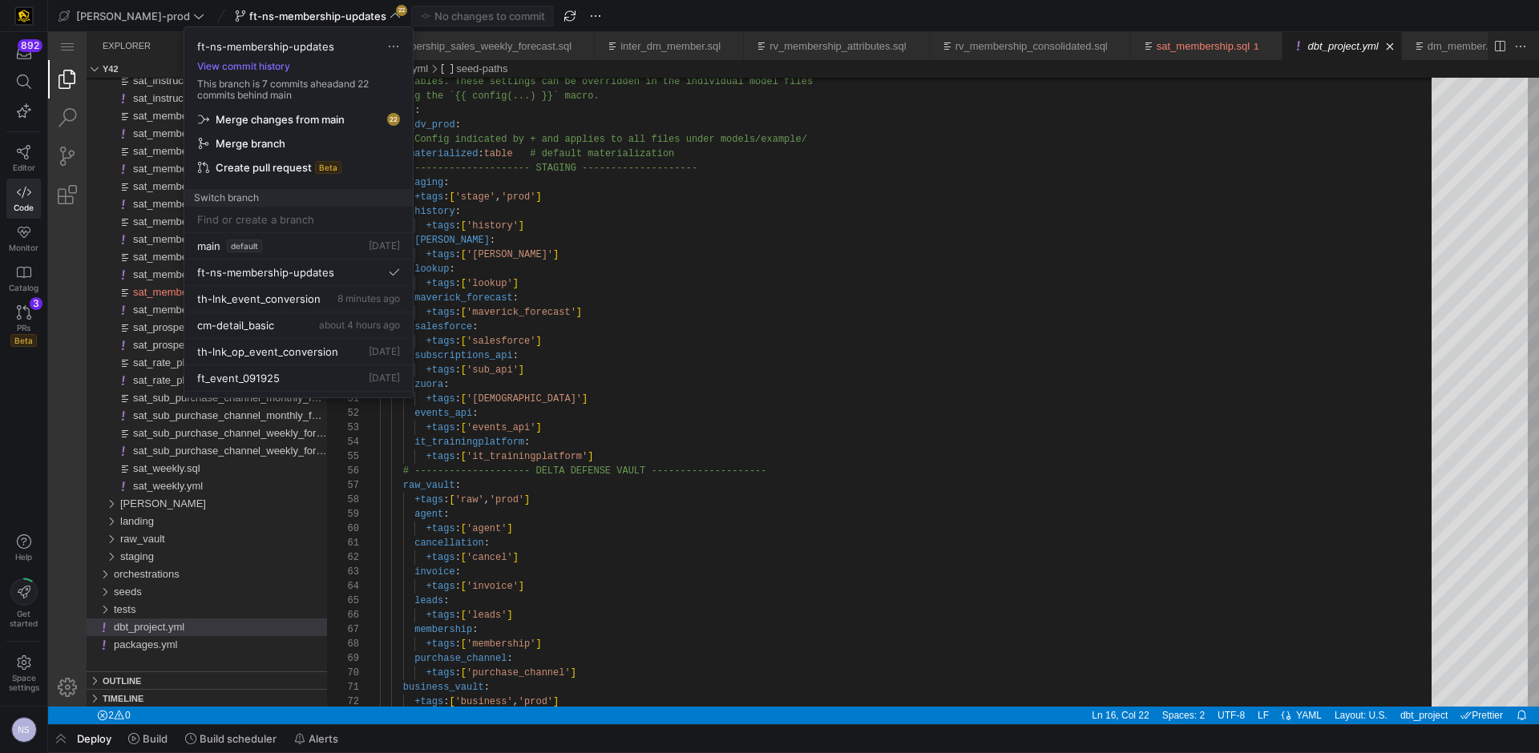
click at [331, 114] on span "Merge changes from main" at bounding box center [280, 119] width 129 height 13
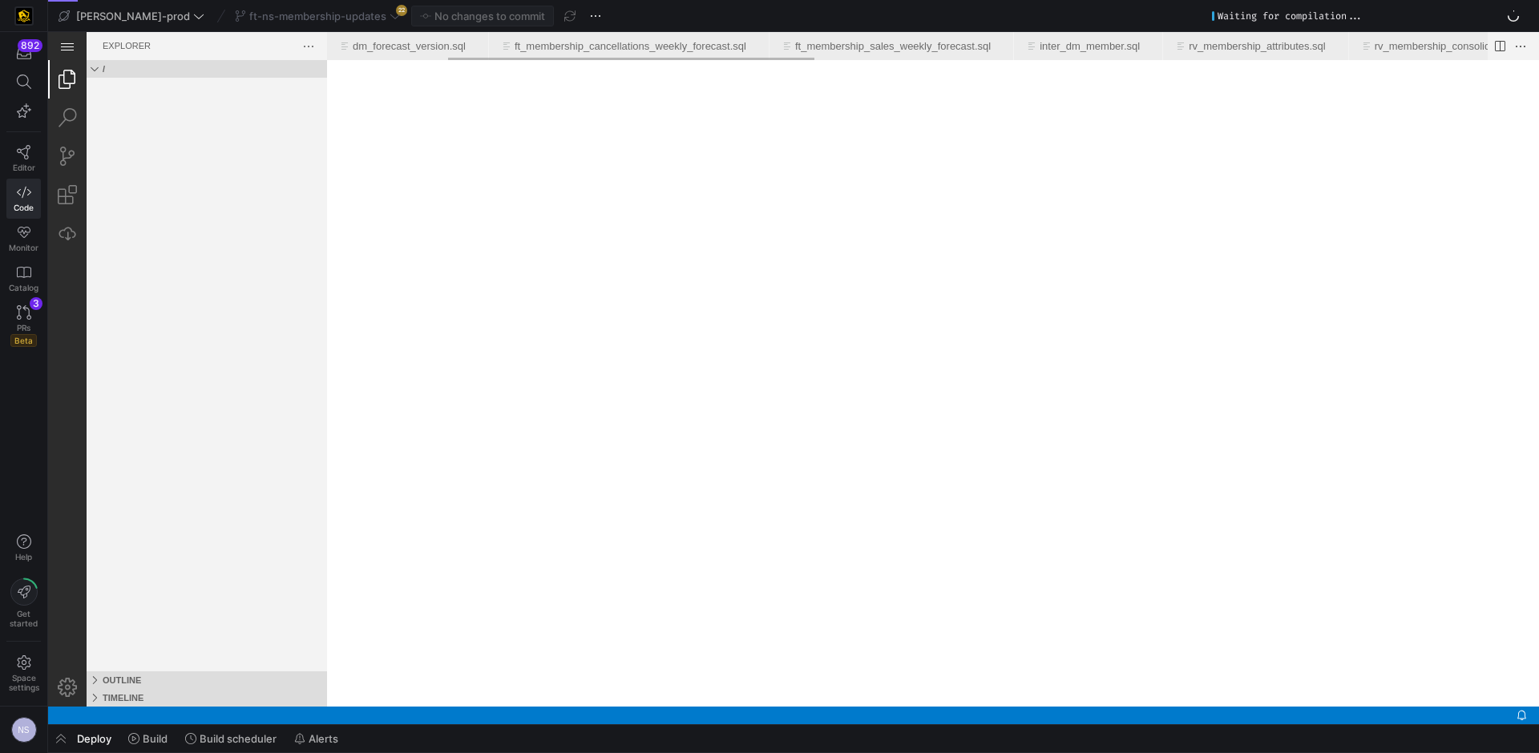
scroll to position [0, 382]
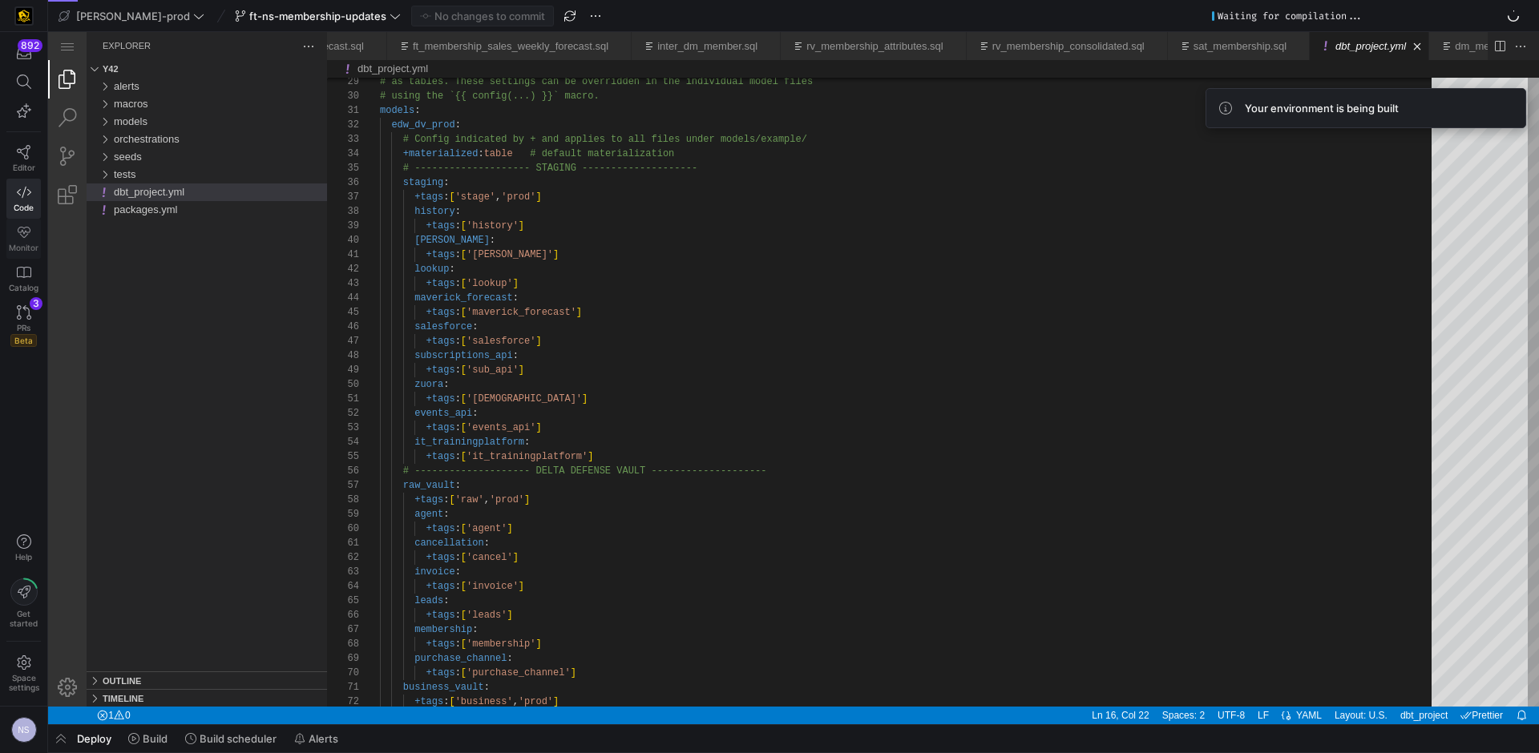
click at [15, 237] on link "Monitor" at bounding box center [23, 239] width 34 height 40
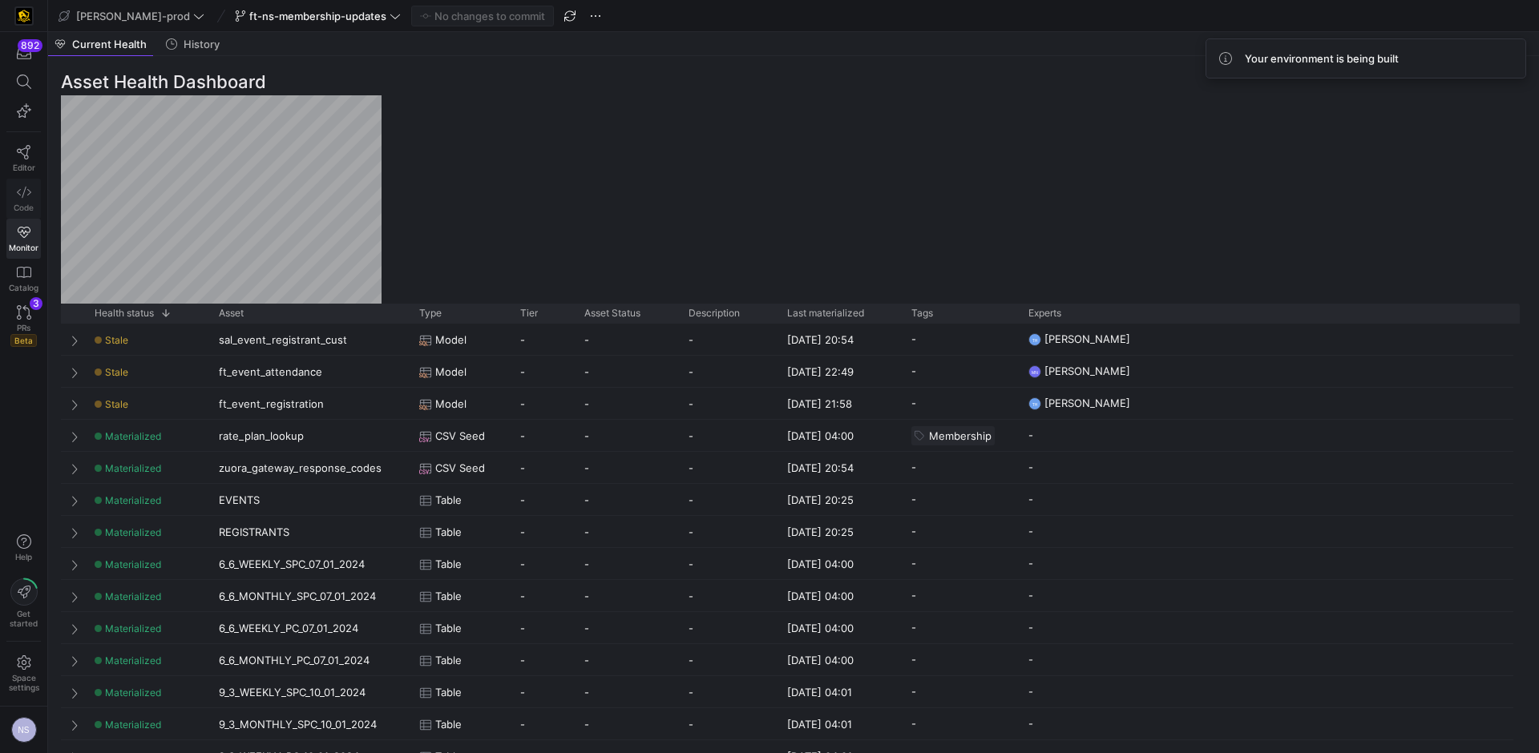
click at [25, 199] on icon at bounding box center [24, 192] width 14 height 14
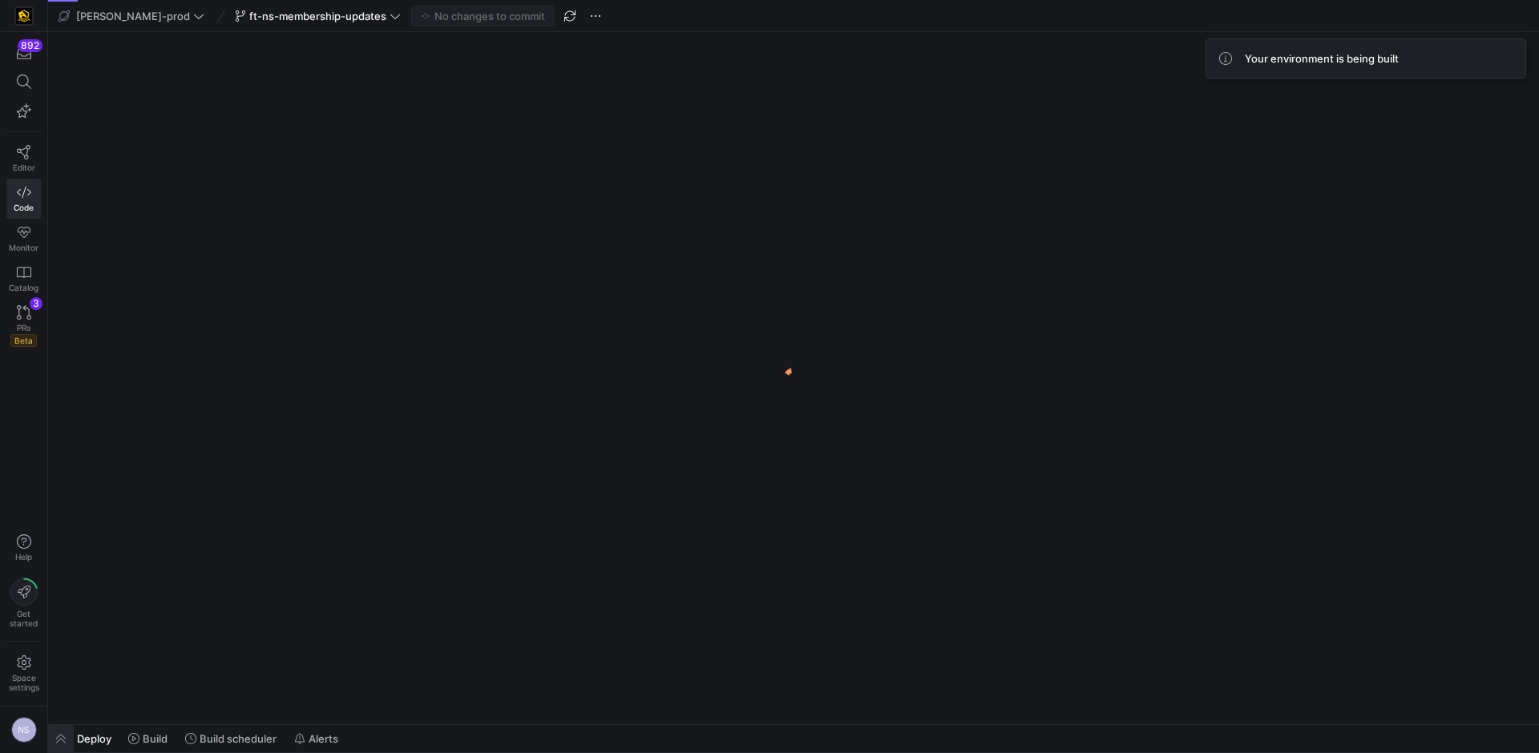
click at [57, 745] on span "button" at bounding box center [61, 738] width 26 height 27
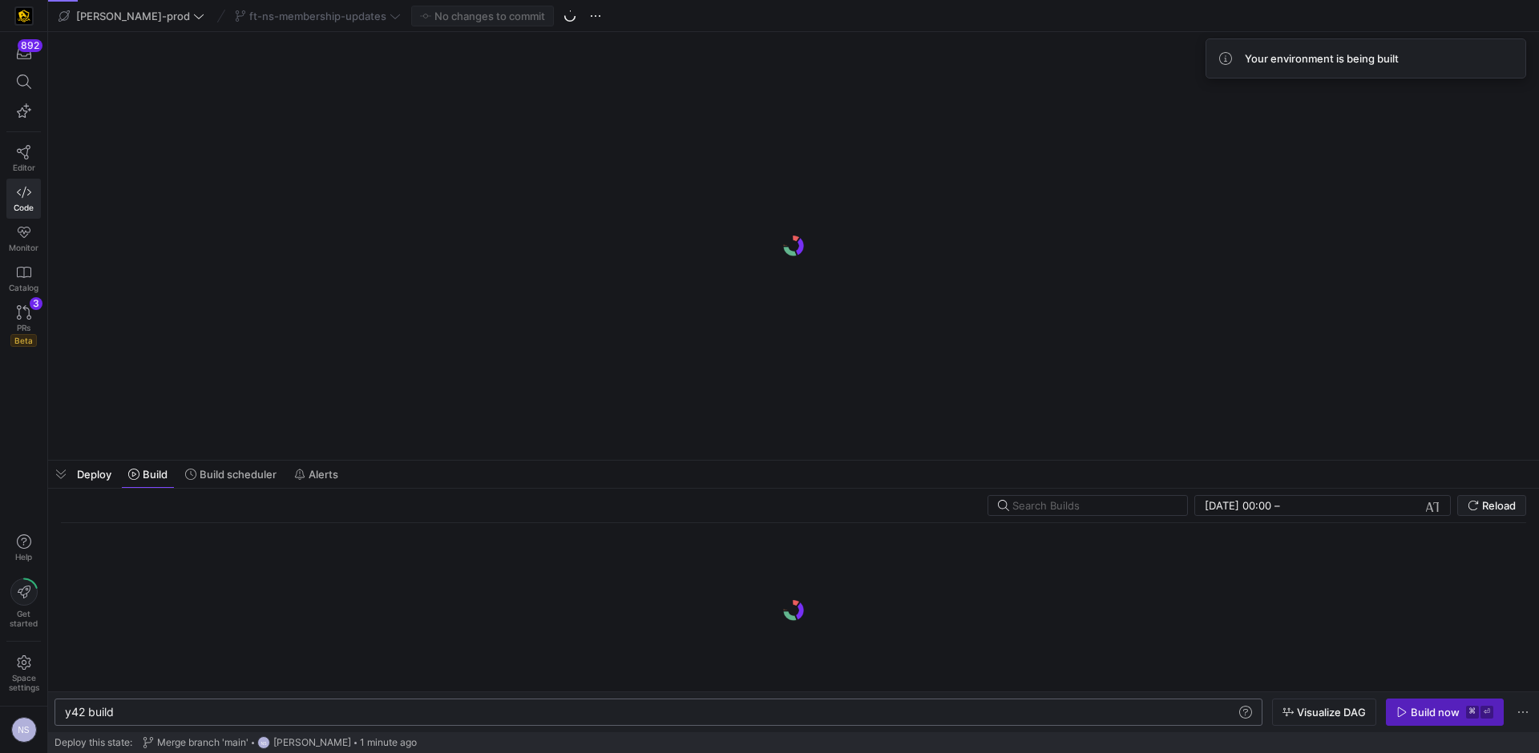
scroll to position [0, 382]
click at [183, 707] on div "y42 build" at bounding box center [650, 712] width 1171 height 13
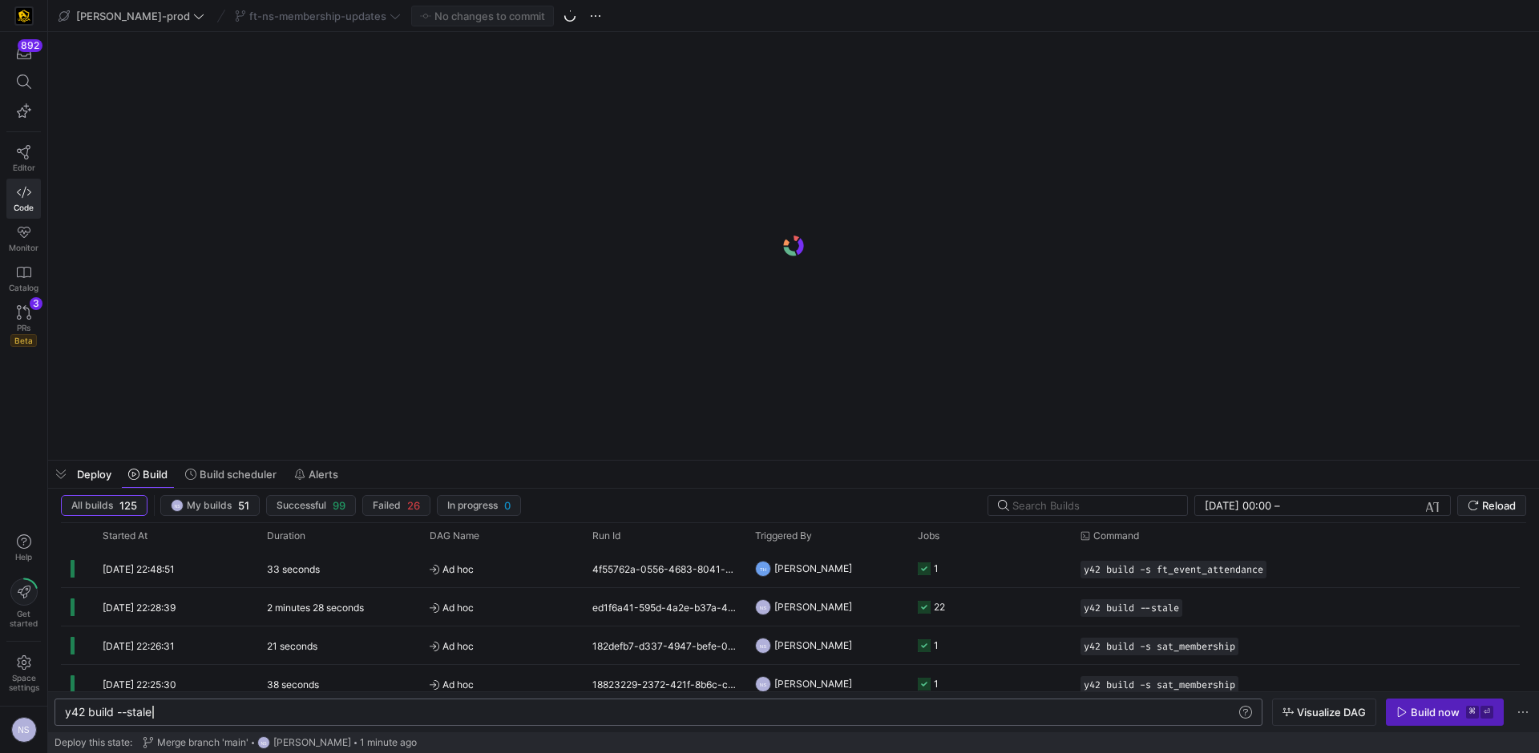
scroll to position [0, 87]
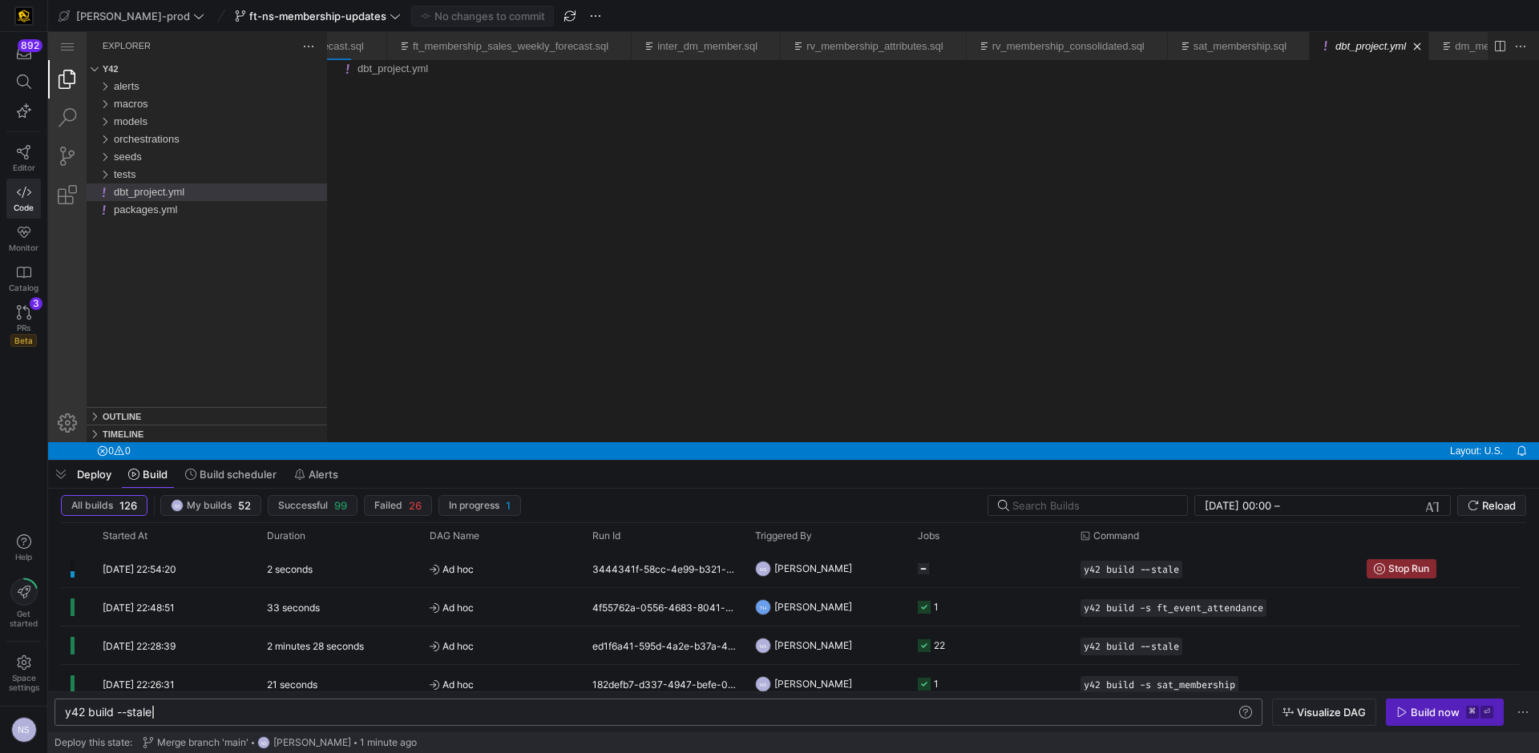
type textarea "y42 build --stale"
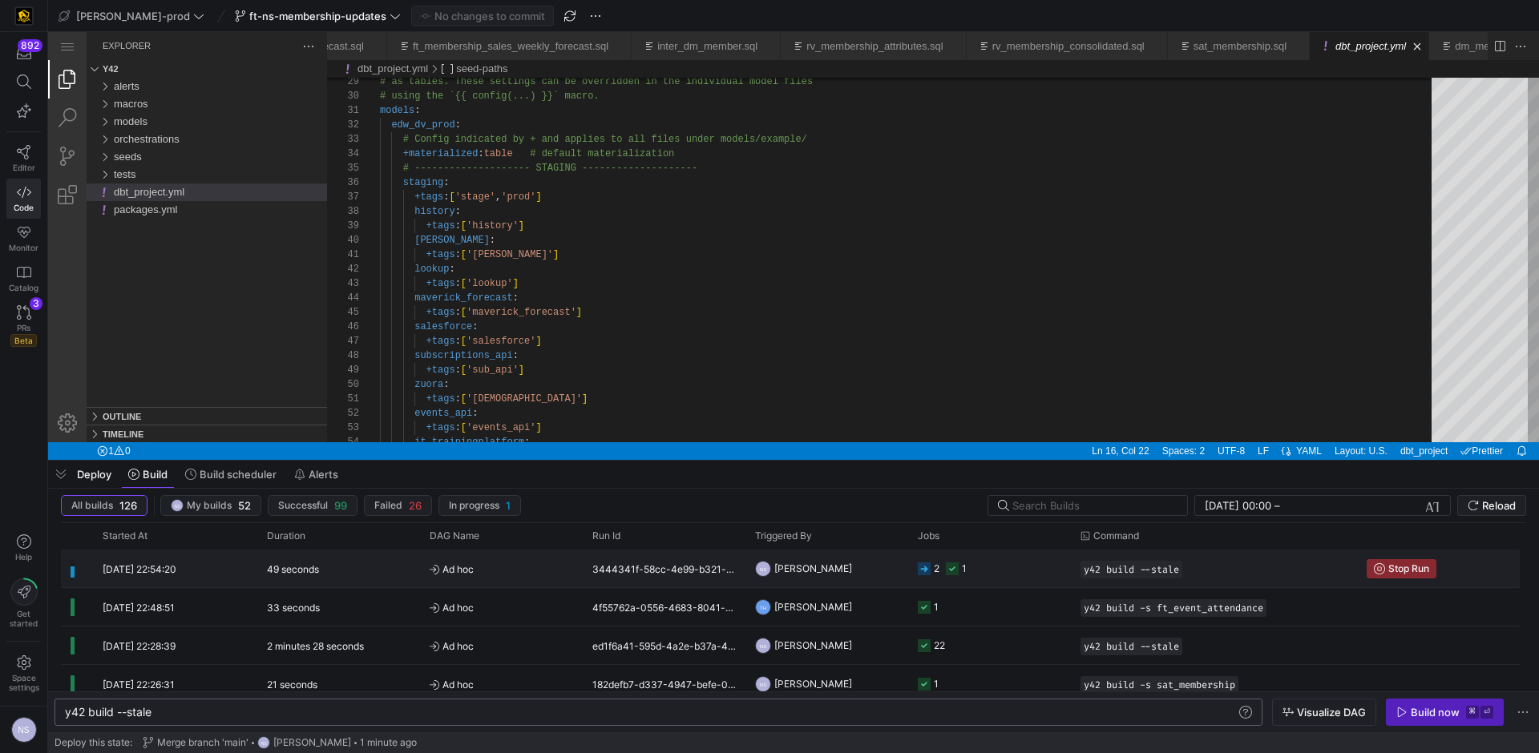
click at [497, 569] on span "Ad hoc" at bounding box center [501, 570] width 143 height 38
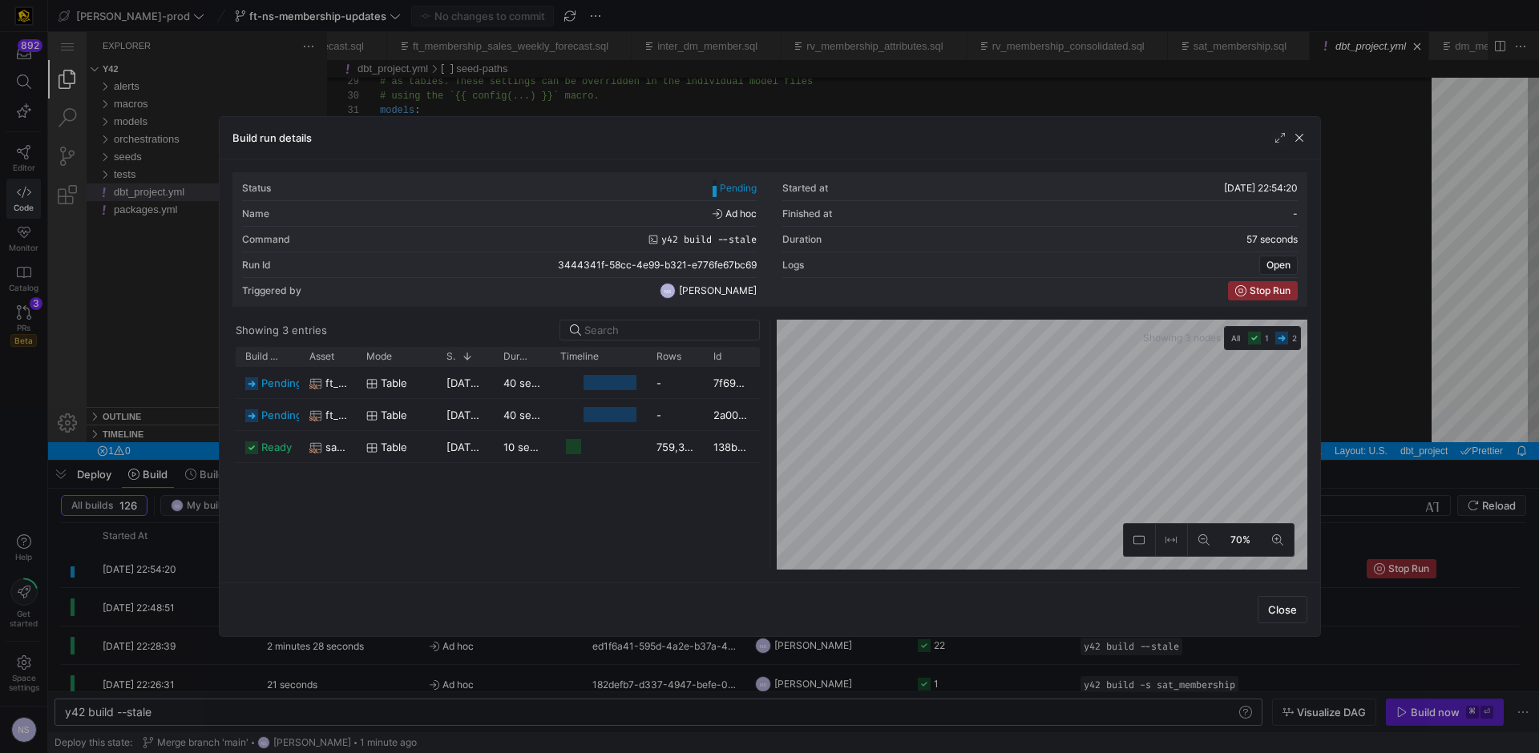
click at [541, 662] on div at bounding box center [769, 376] width 1539 height 753
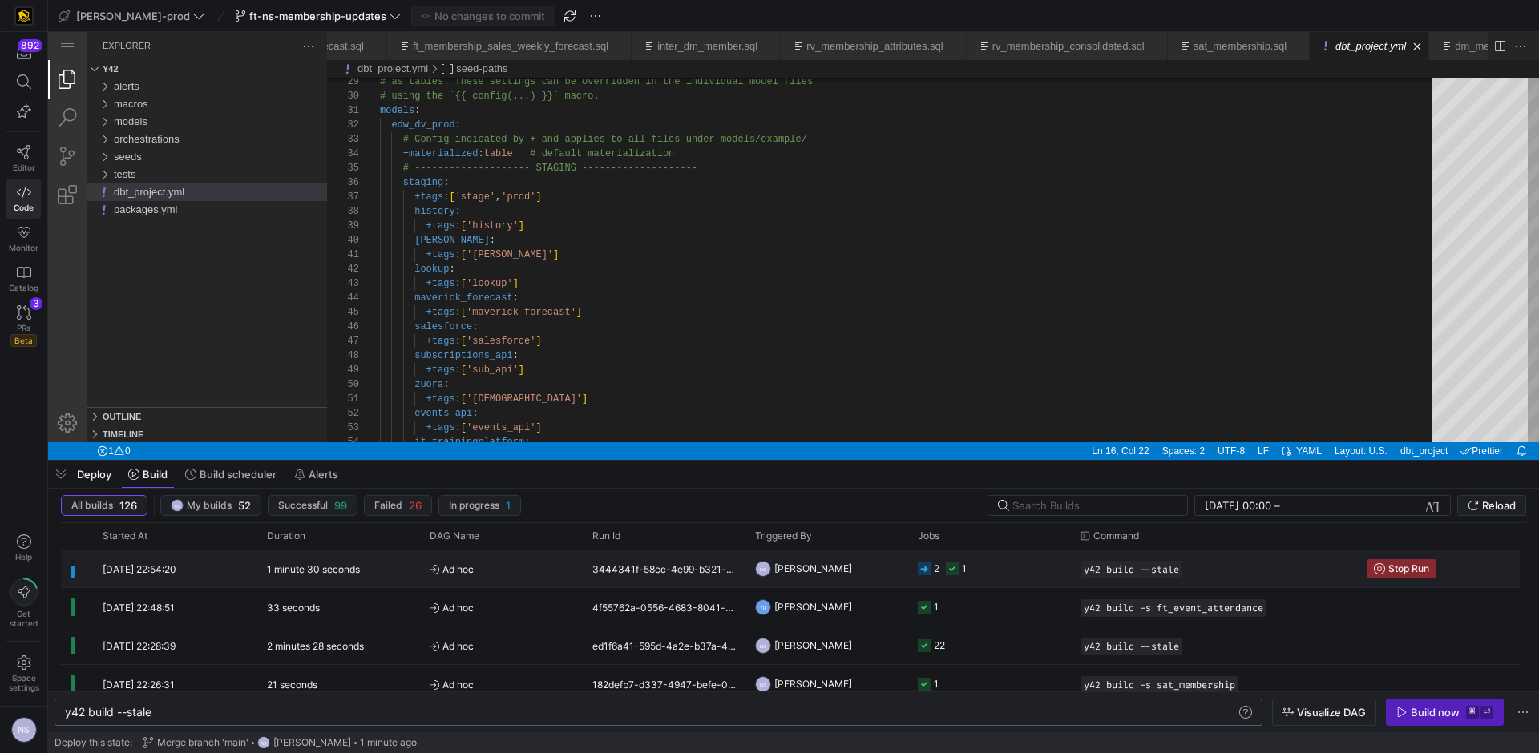
click at [955, 579] on div "1" at bounding box center [956, 569] width 21 height 38
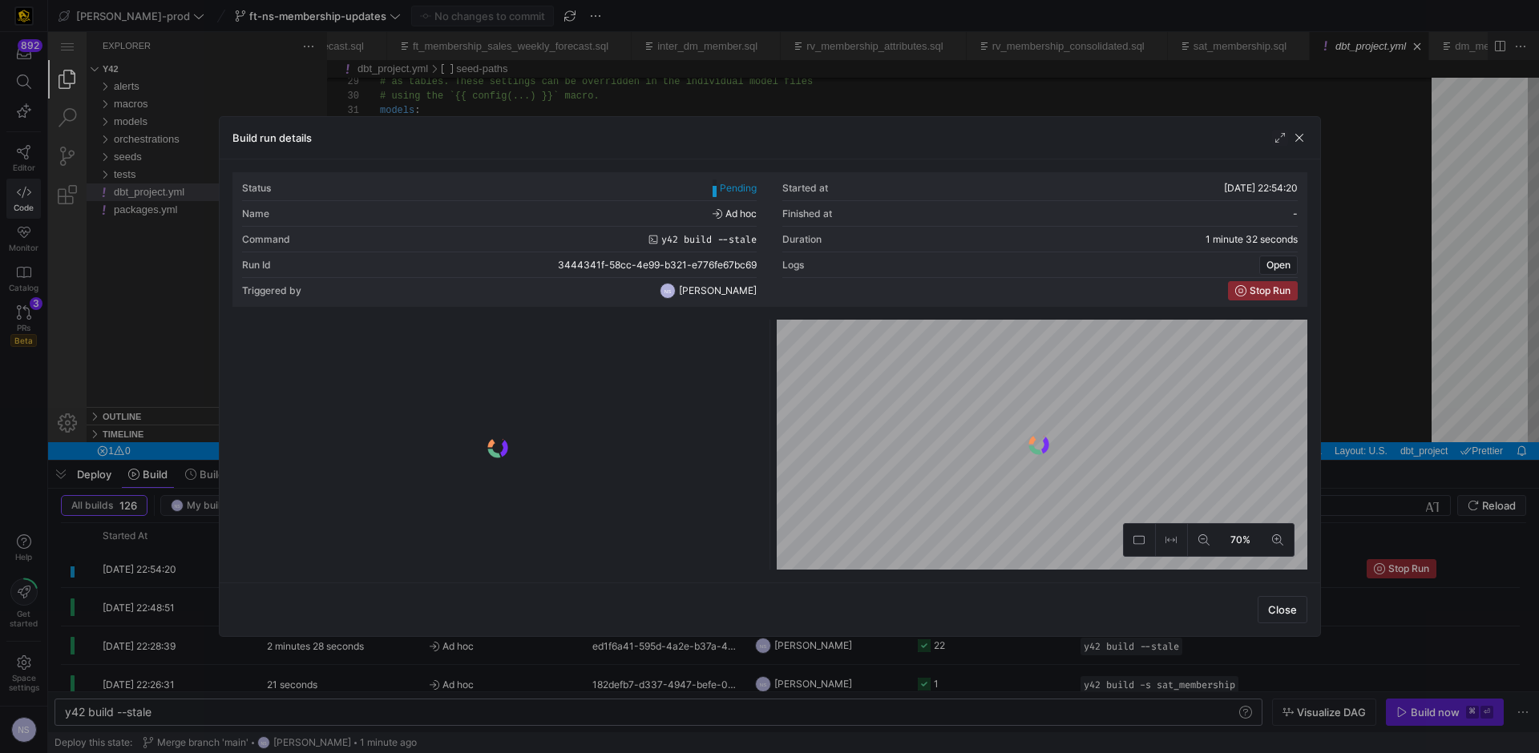
click at [1355, 357] on div at bounding box center [769, 376] width 1539 height 753
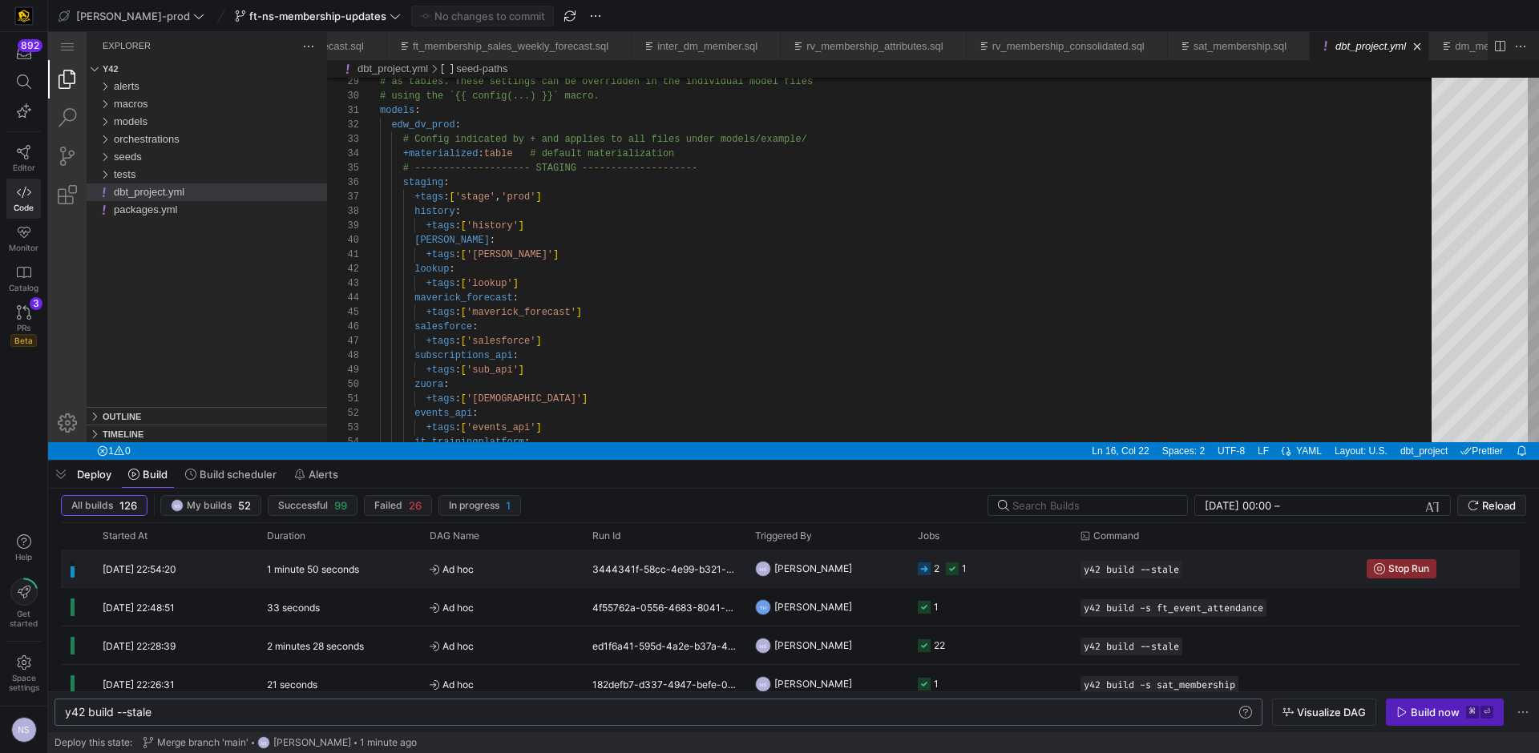
click at [963, 578] on div "1" at bounding box center [964, 569] width 5 height 38
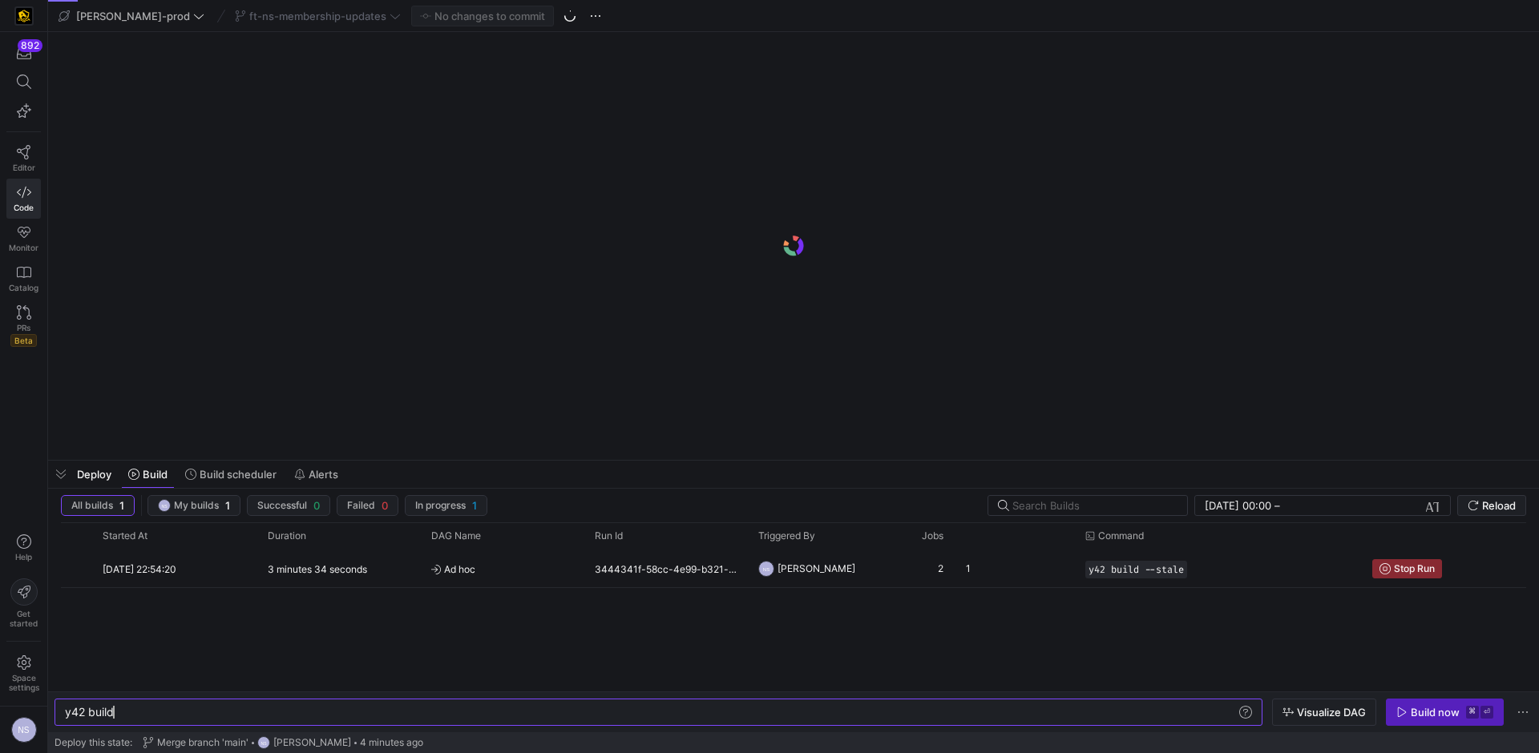
scroll to position [0, 382]
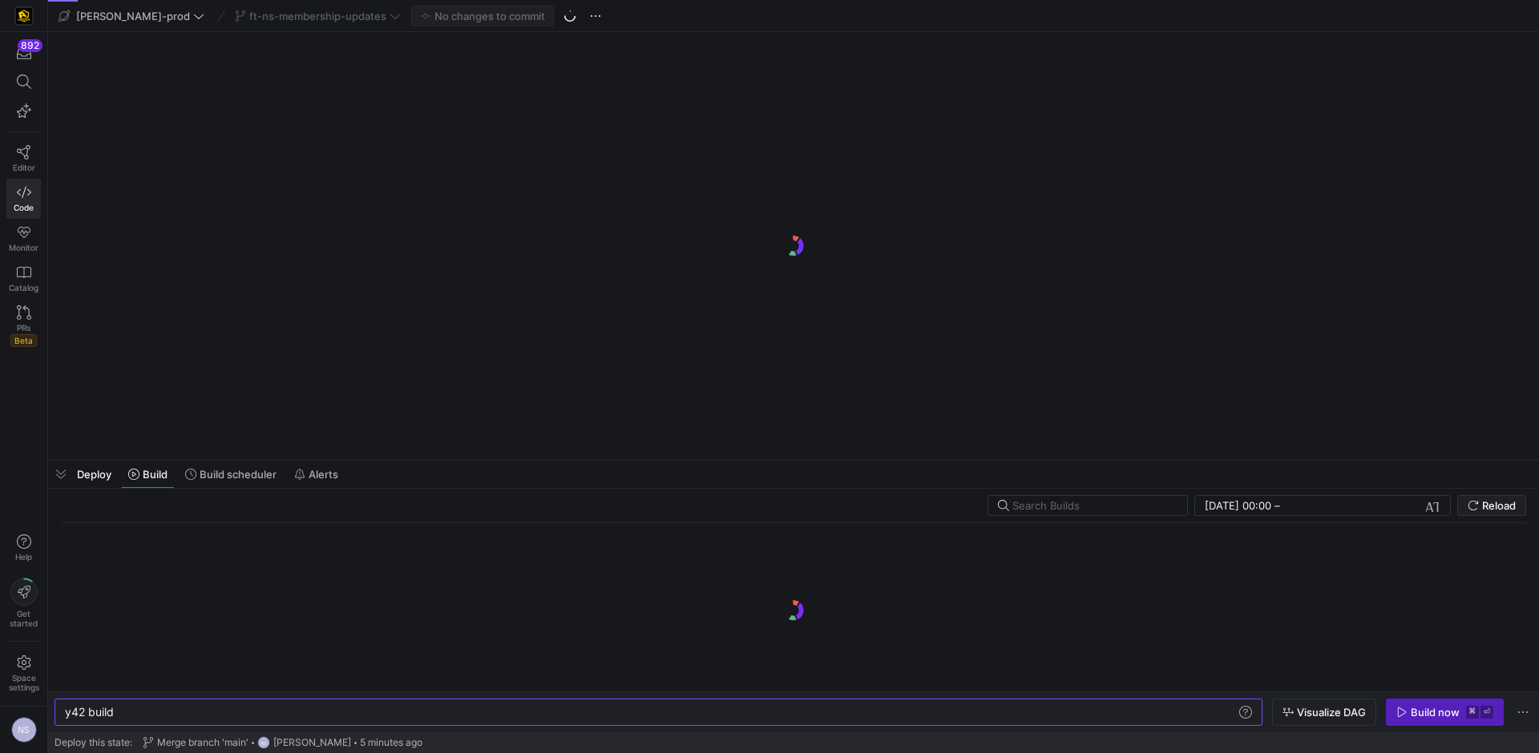
scroll to position [0, 382]
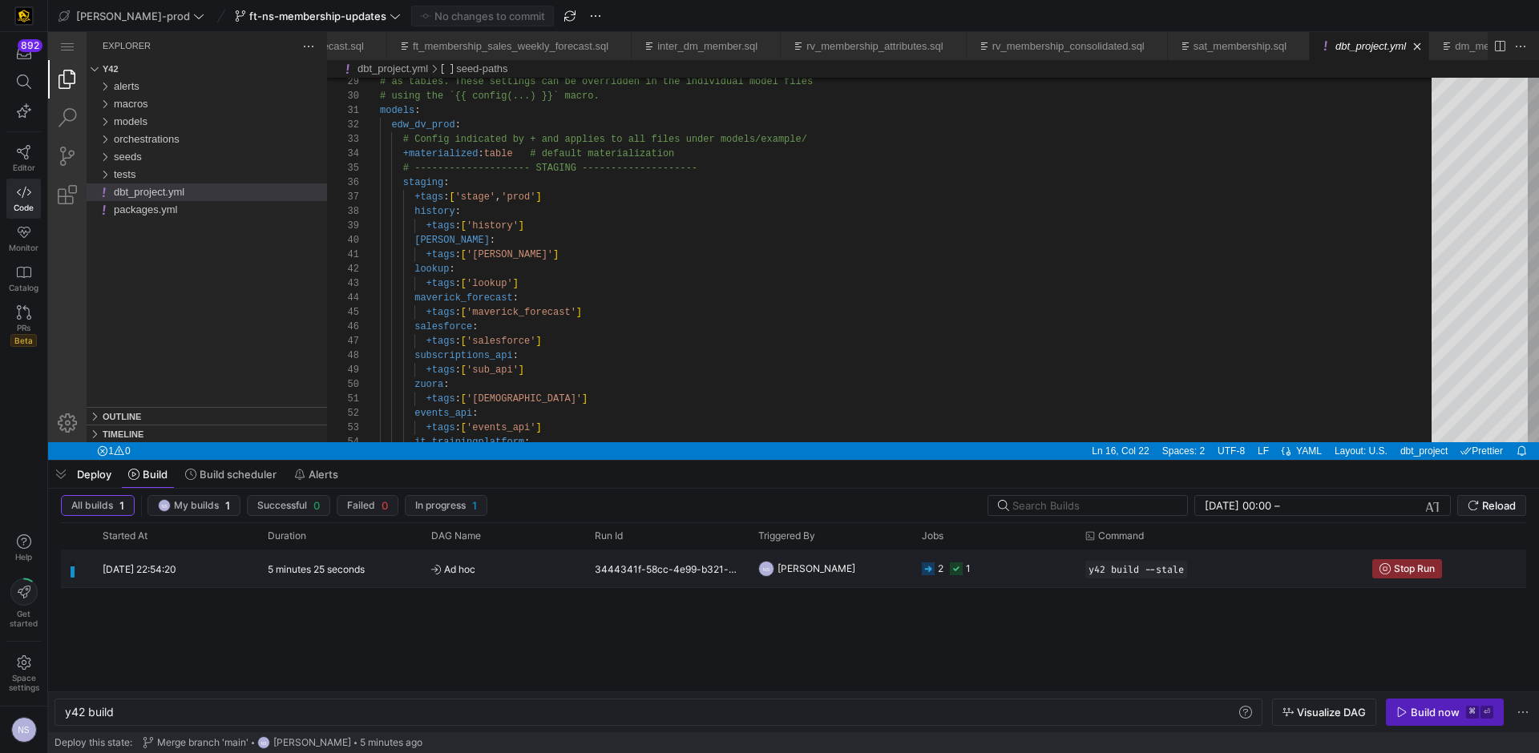
click at [915, 571] on div "2 1" at bounding box center [994, 569] width 164 height 38
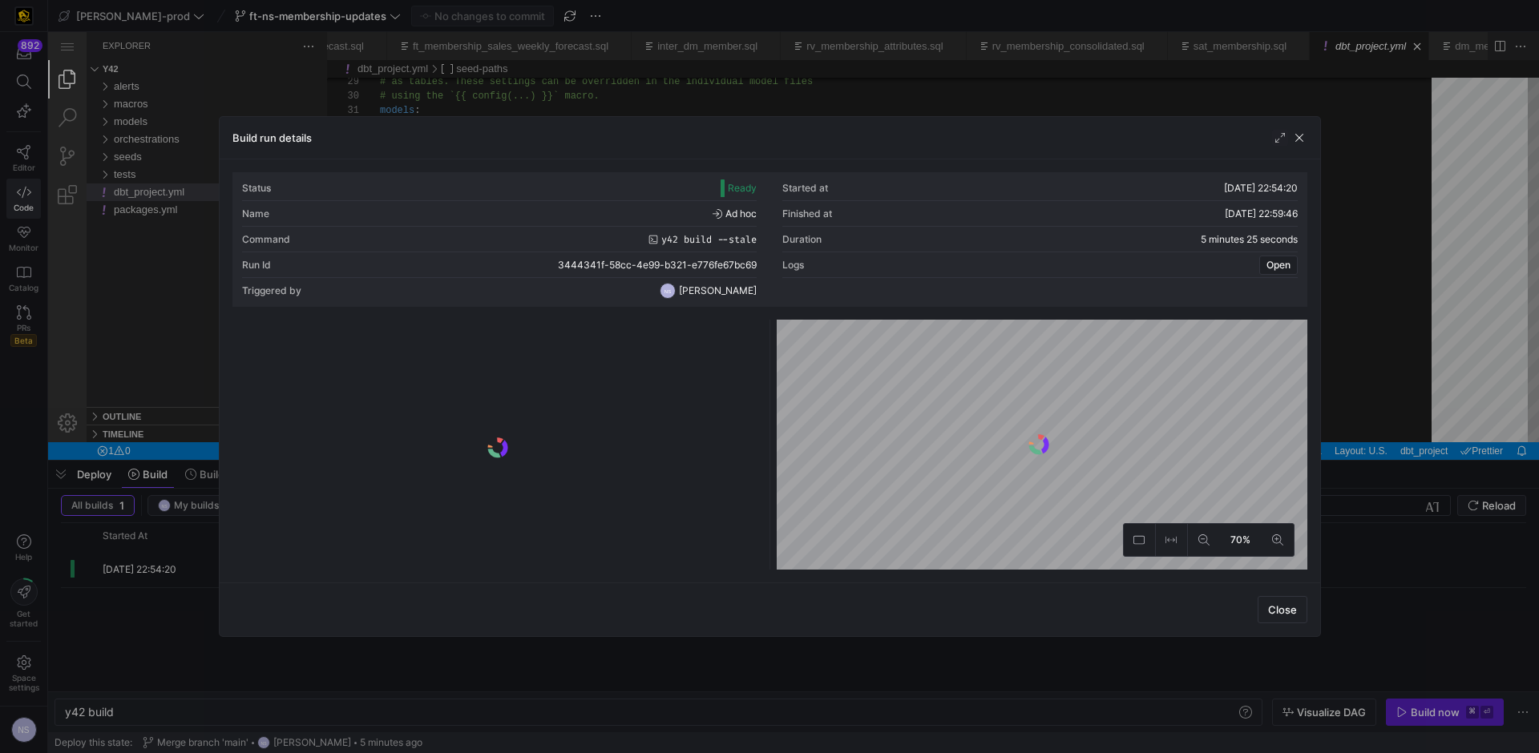
click at [1413, 369] on div at bounding box center [769, 376] width 1539 height 753
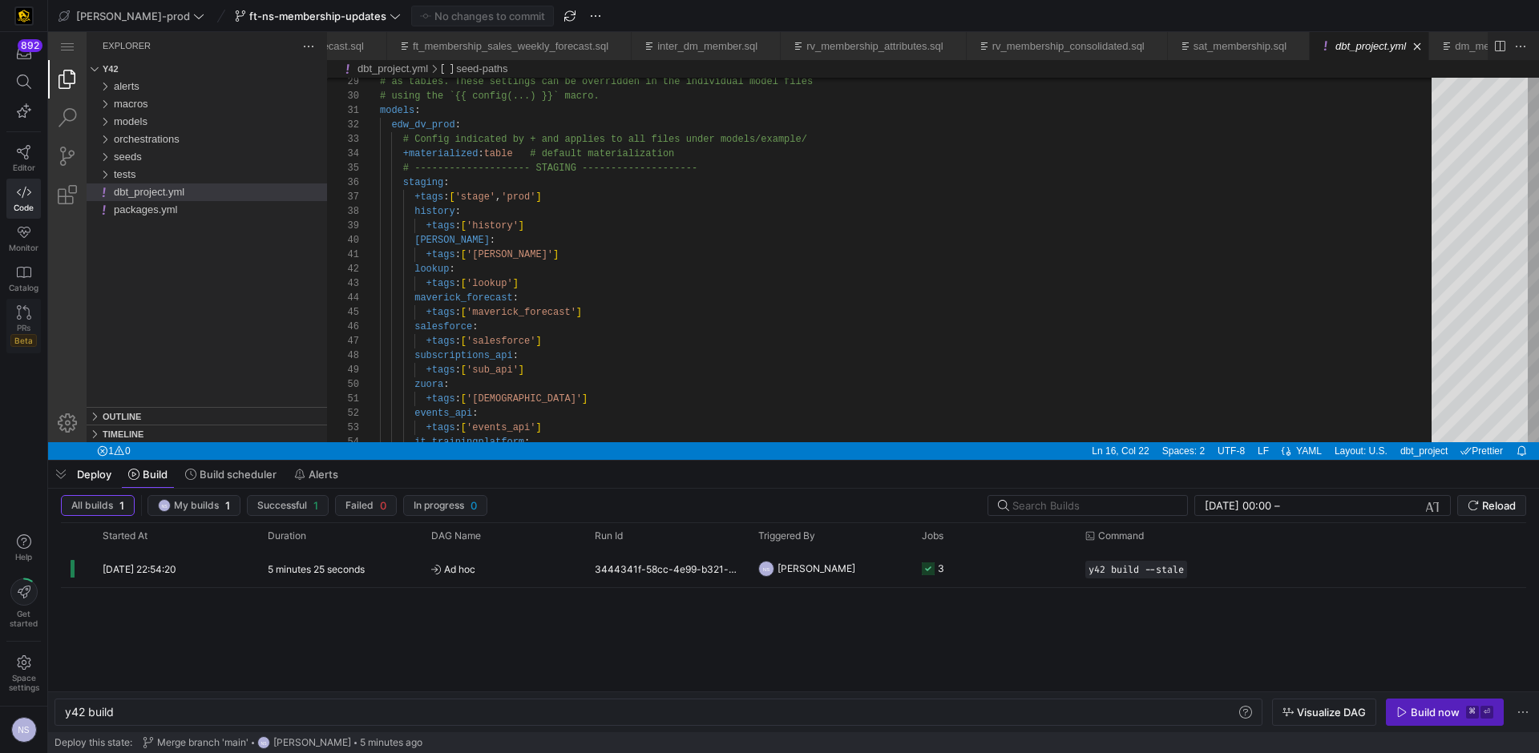
click at [27, 307] on icon at bounding box center [24, 312] width 14 height 14
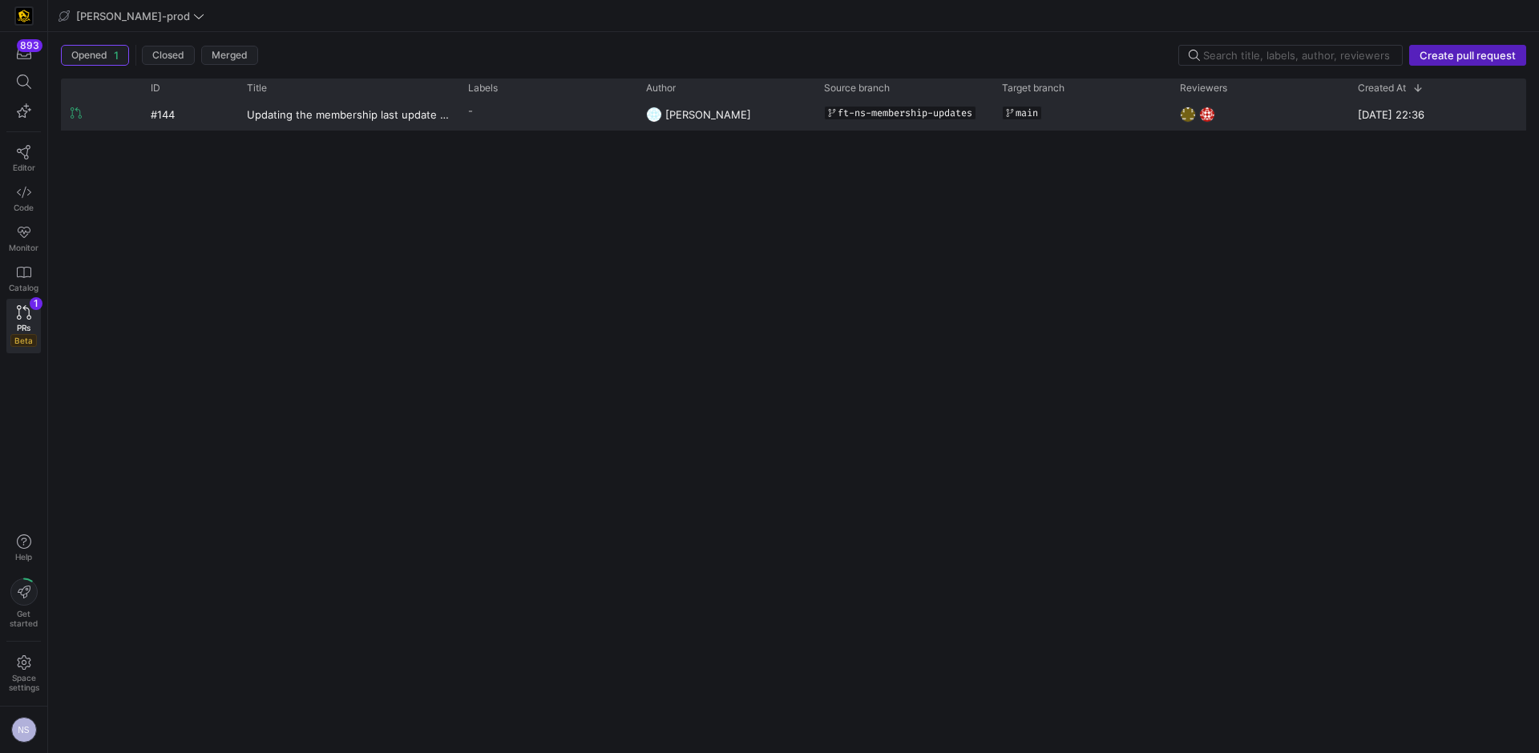
click at [775, 105] on y42-pull-request-list-view-author-cell-renderer "[PERSON_NAME]" at bounding box center [725, 114] width 159 height 30
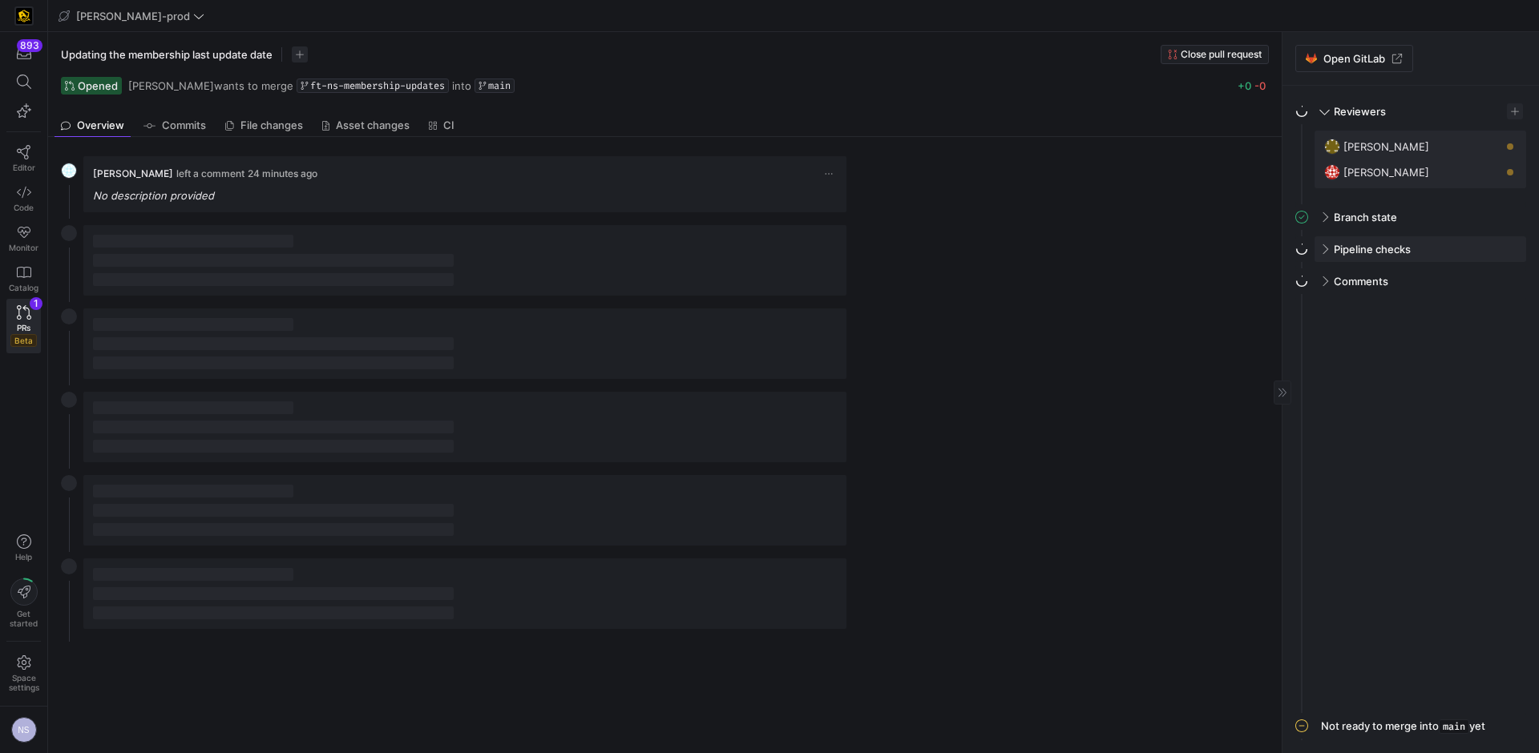
click at [1365, 239] on div "Pipeline checks" at bounding box center [1421, 249] width 212 height 26
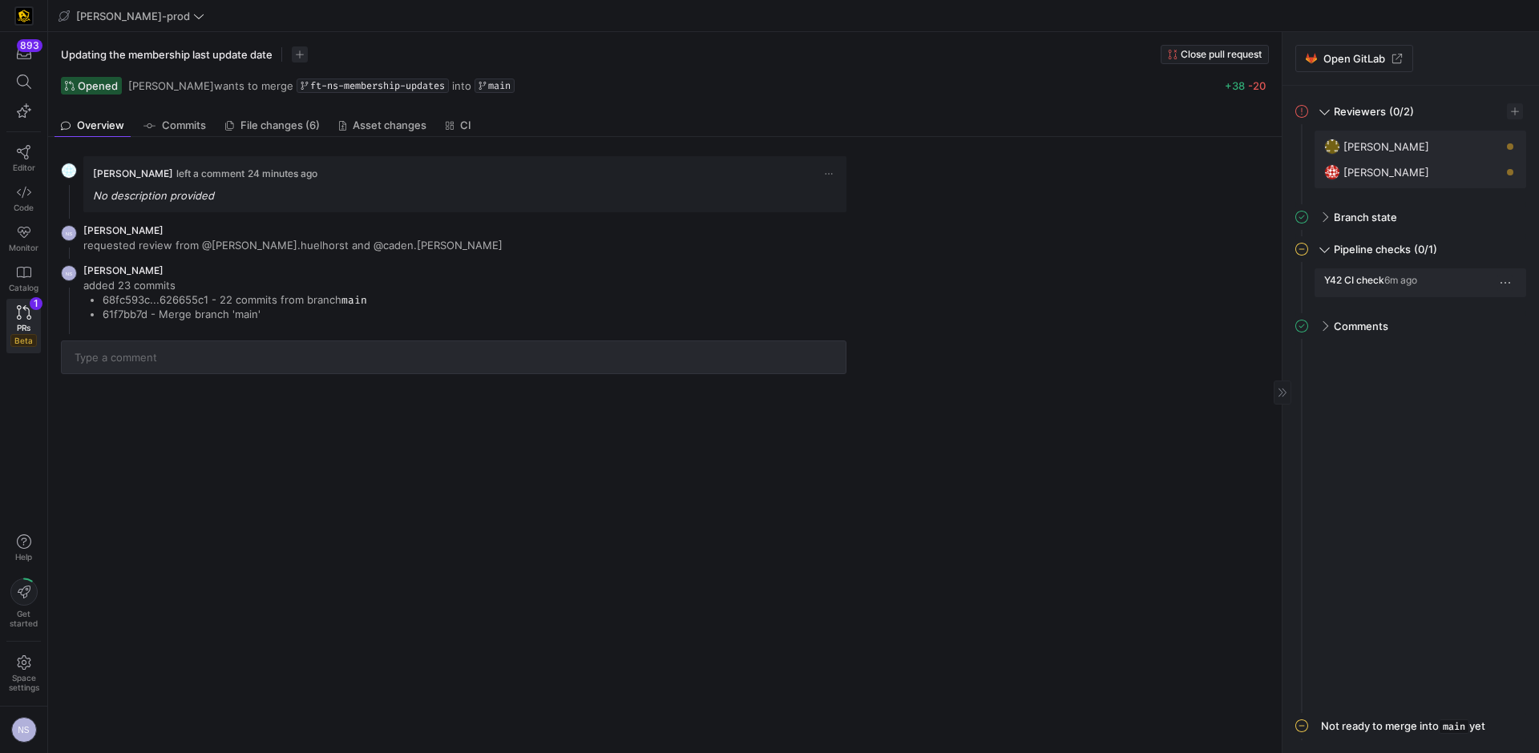
click at [1501, 280] on span "button" at bounding box center [1505, 283] width 16 height 16
click at [1467, 308] on span "Open" at bounding box center [1446, 304] width 111 height 13
click at [27, 194] on icon at bounding box center [24, 192] width 14 height 11
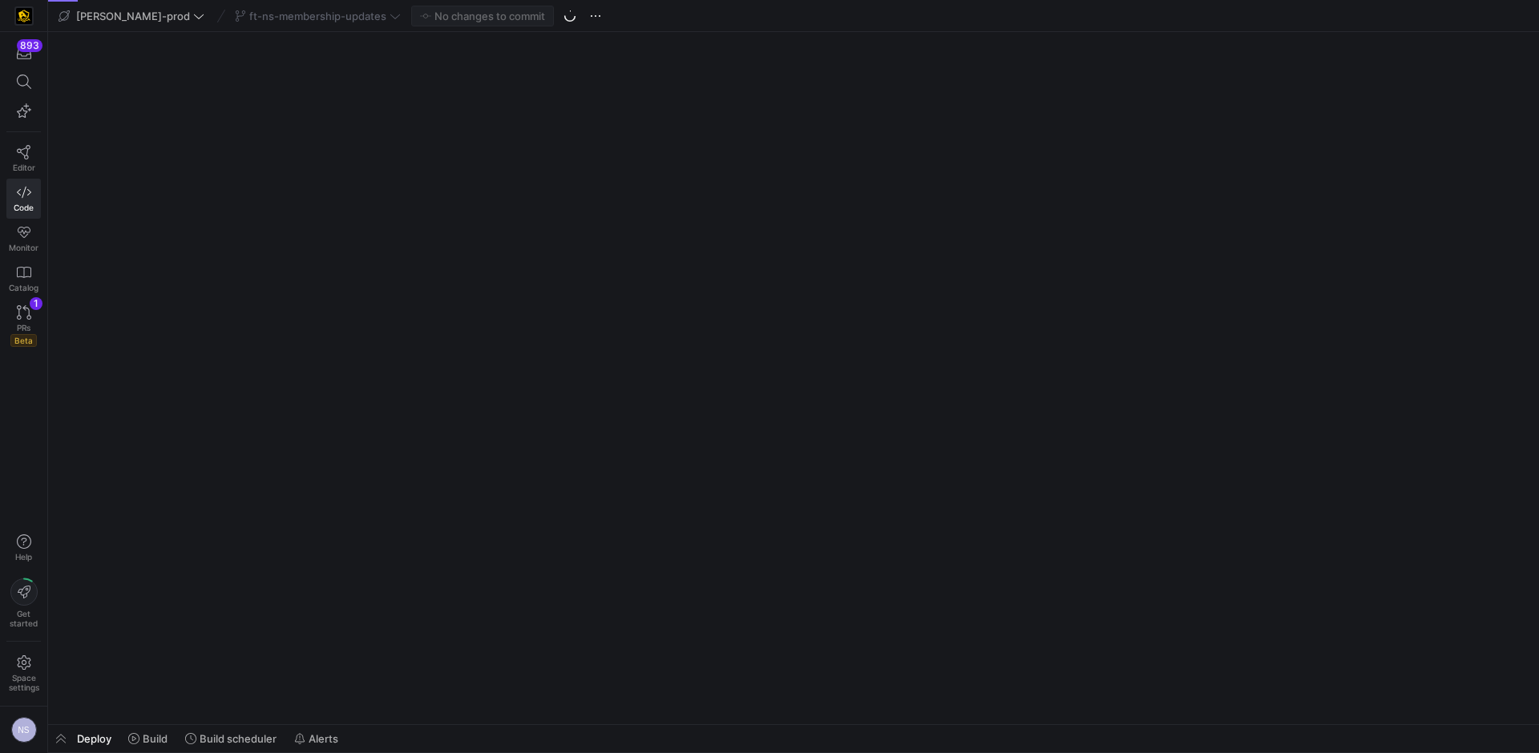
click at [295, 14] on div "ft-ns-membership-updates" at bounding box center [318, 16] width 174 height 21
click at [313, 17] on div "ft-ns-membership-updates" at bounding box center [318, 16] width 174 height 21
click at [321, 18] on div "ft-ns-membership-updates" at bounding box center [318, 16] width 174 height 21
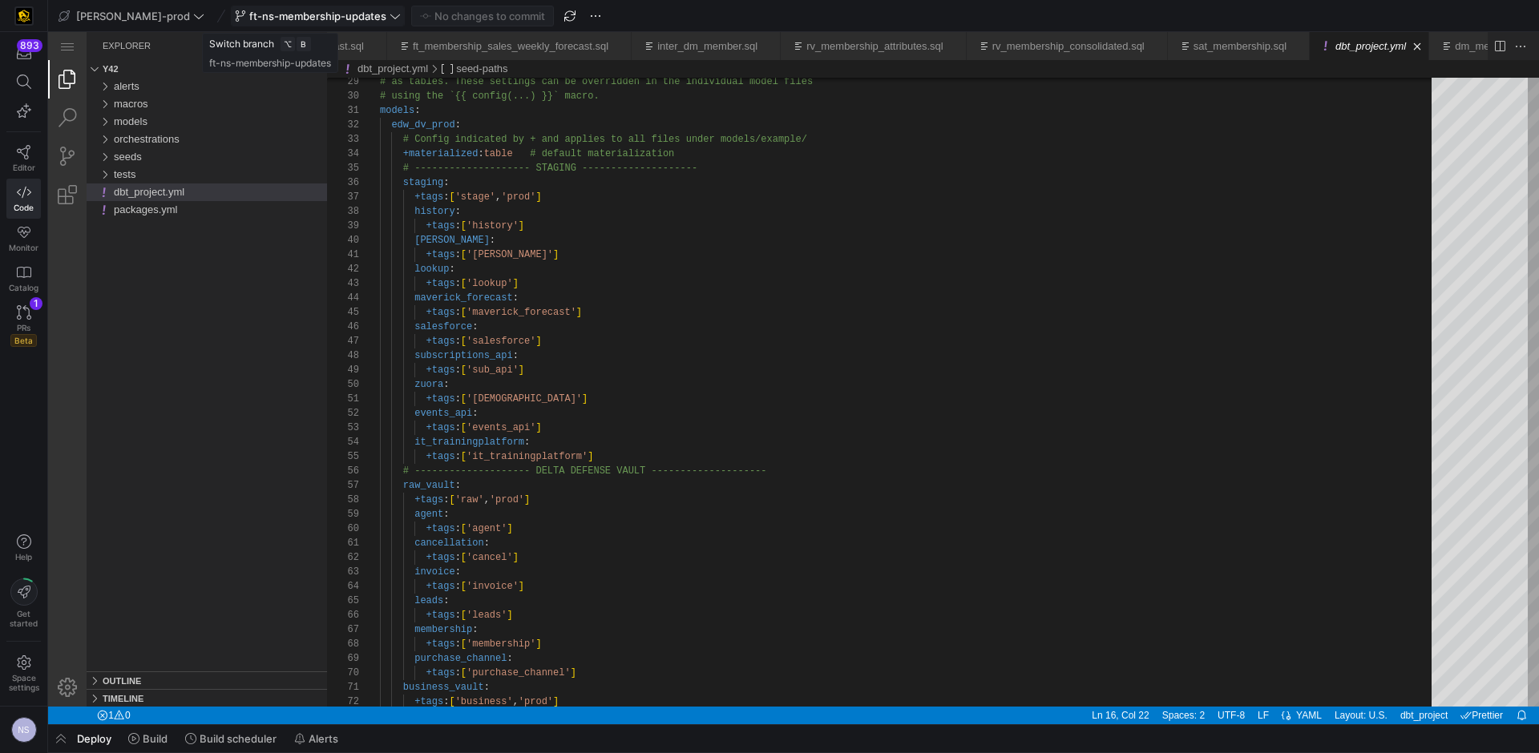
click at [327, 12] on span "ft-ns-membership-updates" at bounding box center [317, 16] width 137 height 13
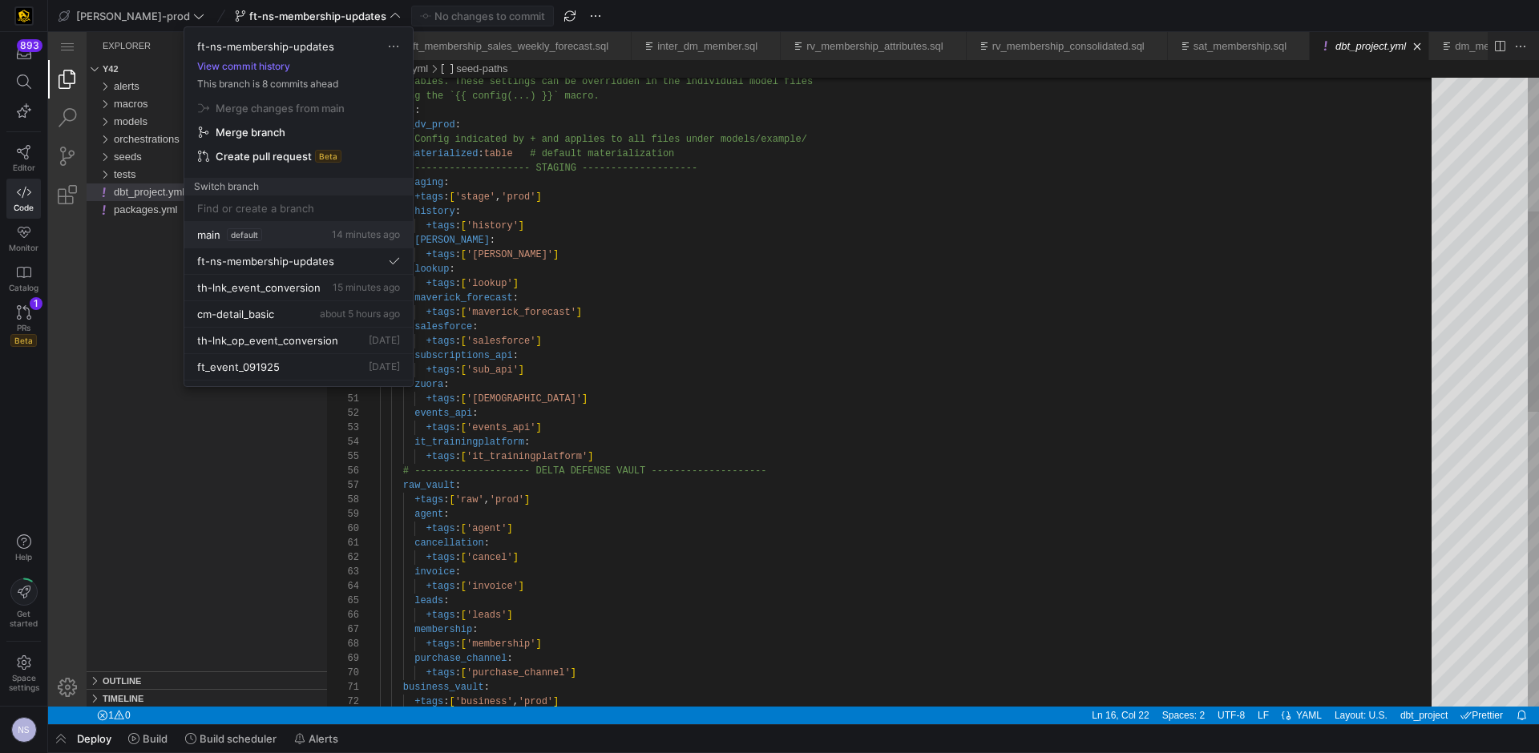
click at [242, 236] on span "default" at bounding box center [244, 234] width 35 height 13
